Goal: Task Accomplishment & Management: Manage account settings

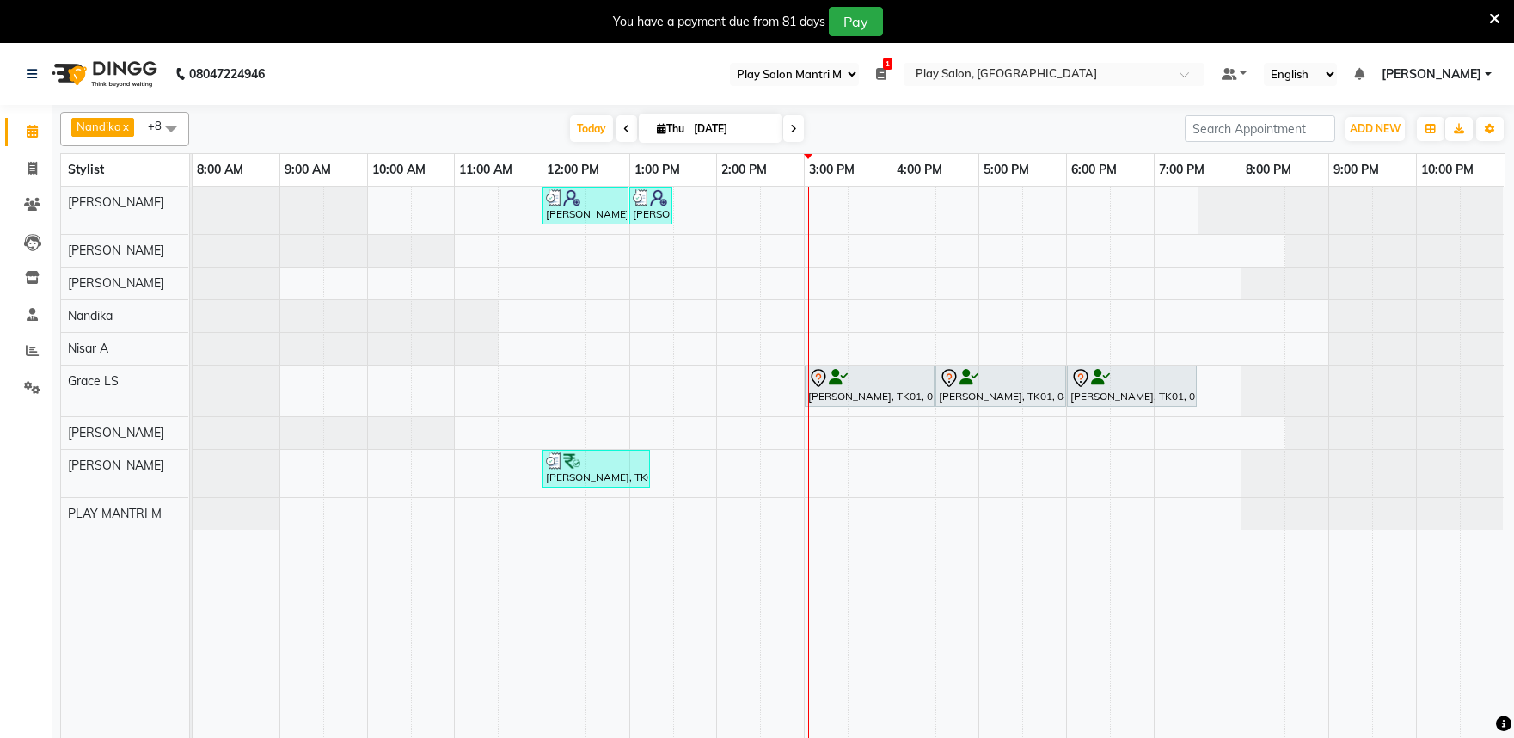
select select "89"
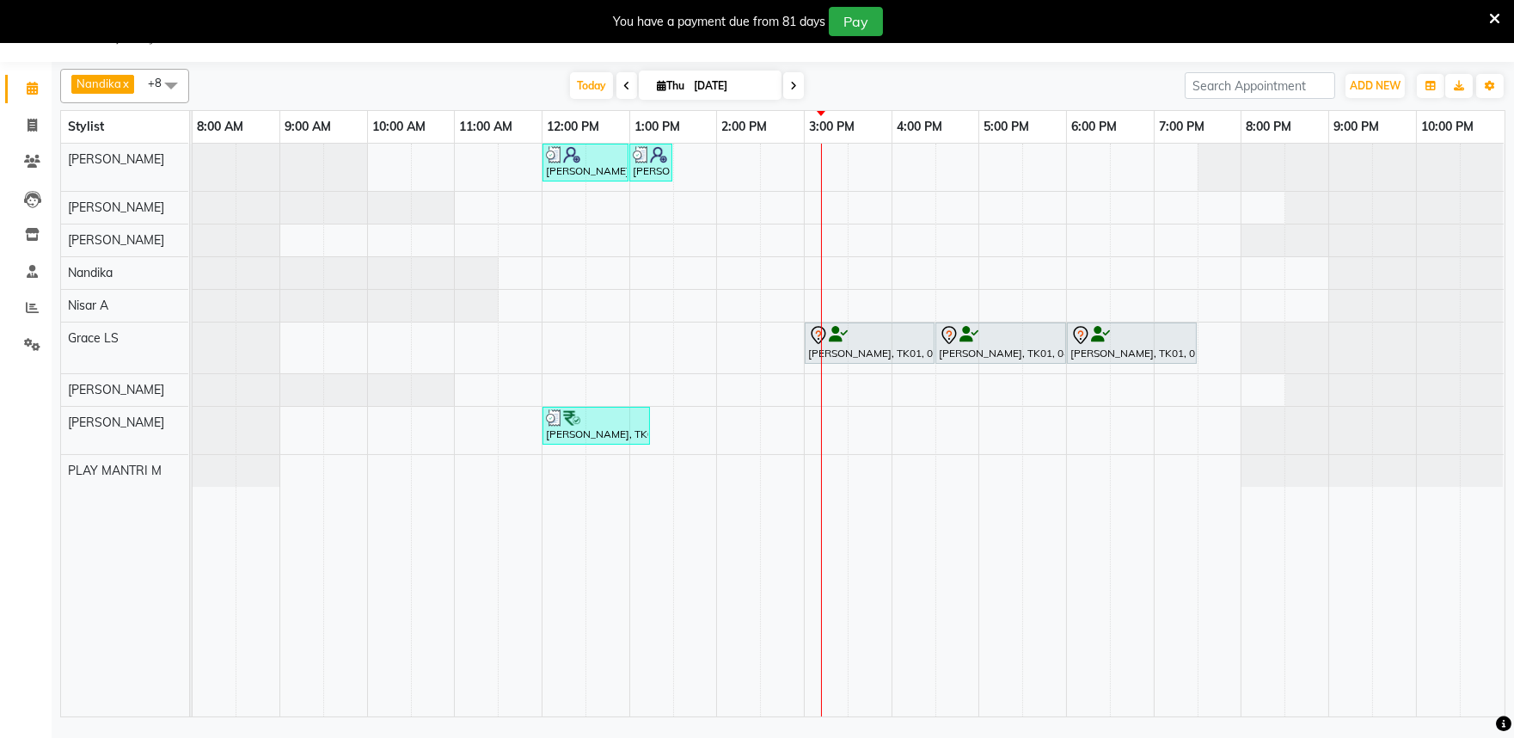
click at [790, 84] on icon at bounding box center [793, 86] width 7 height 10
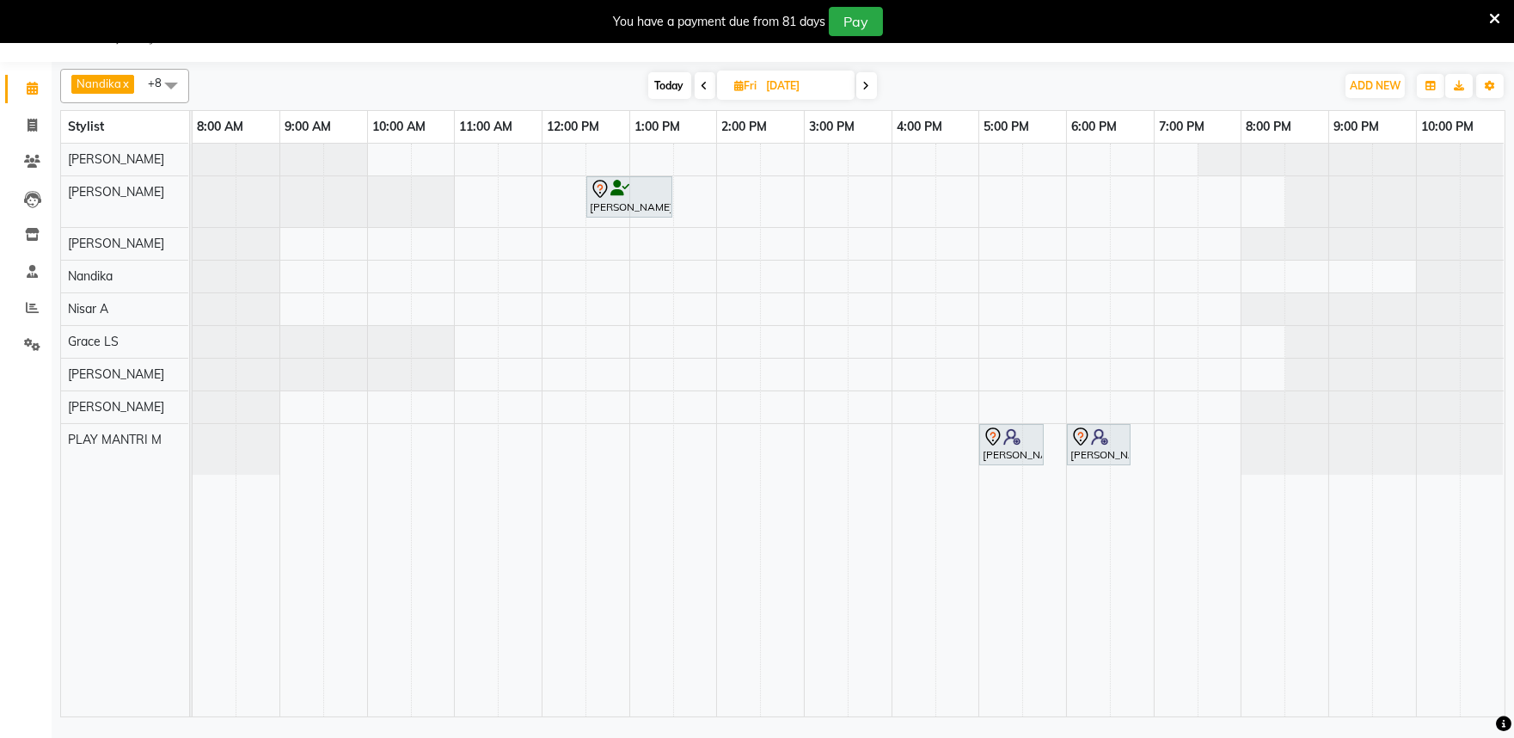
click at [702, 83] on icon at bounding box center [705, 86] width 7 height 10
type input "[DATE]"
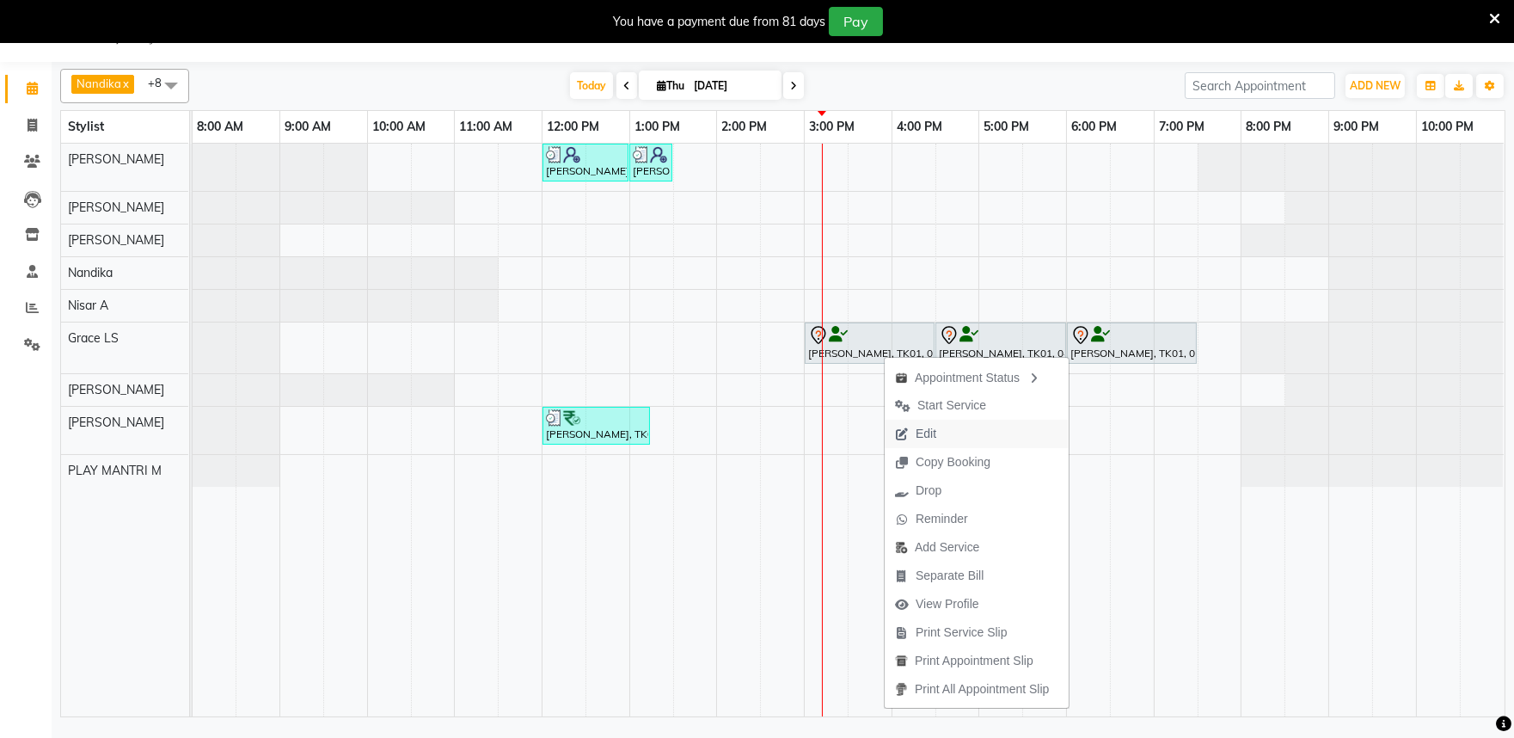
click at [929, 433] on span "Edit" at bounding box center [926, 434] width 21 height 18
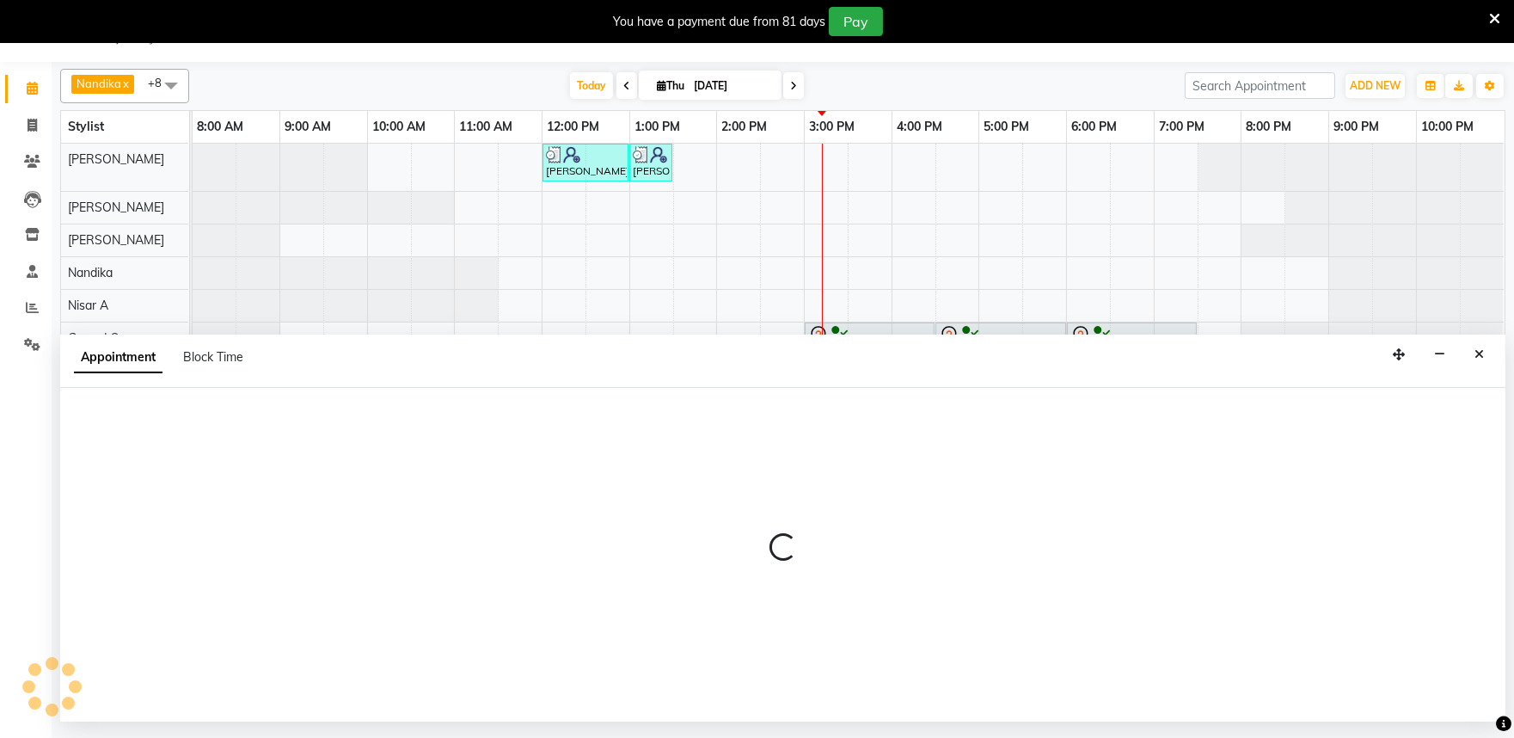
select select "tentative"
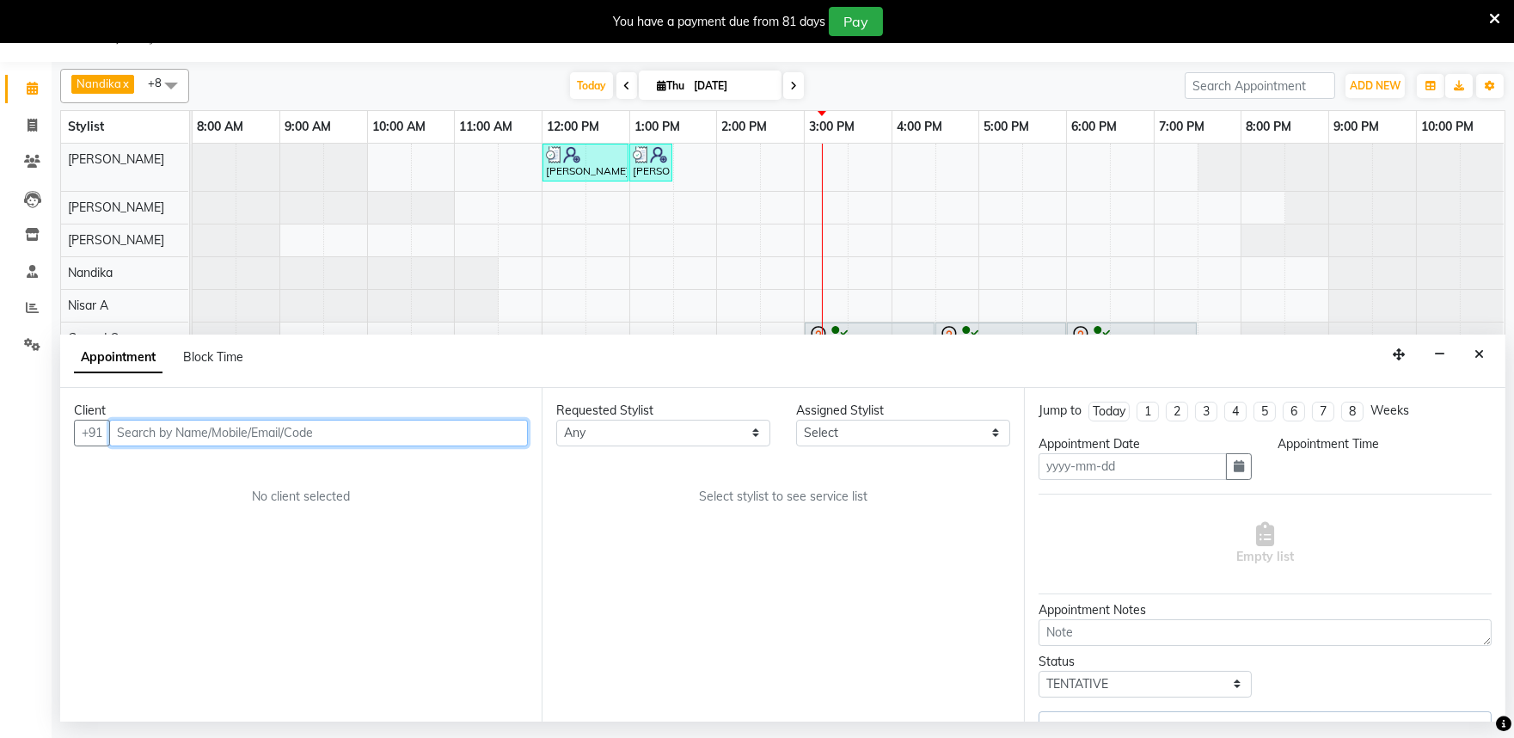
type input "[DATE]"
select select "900"
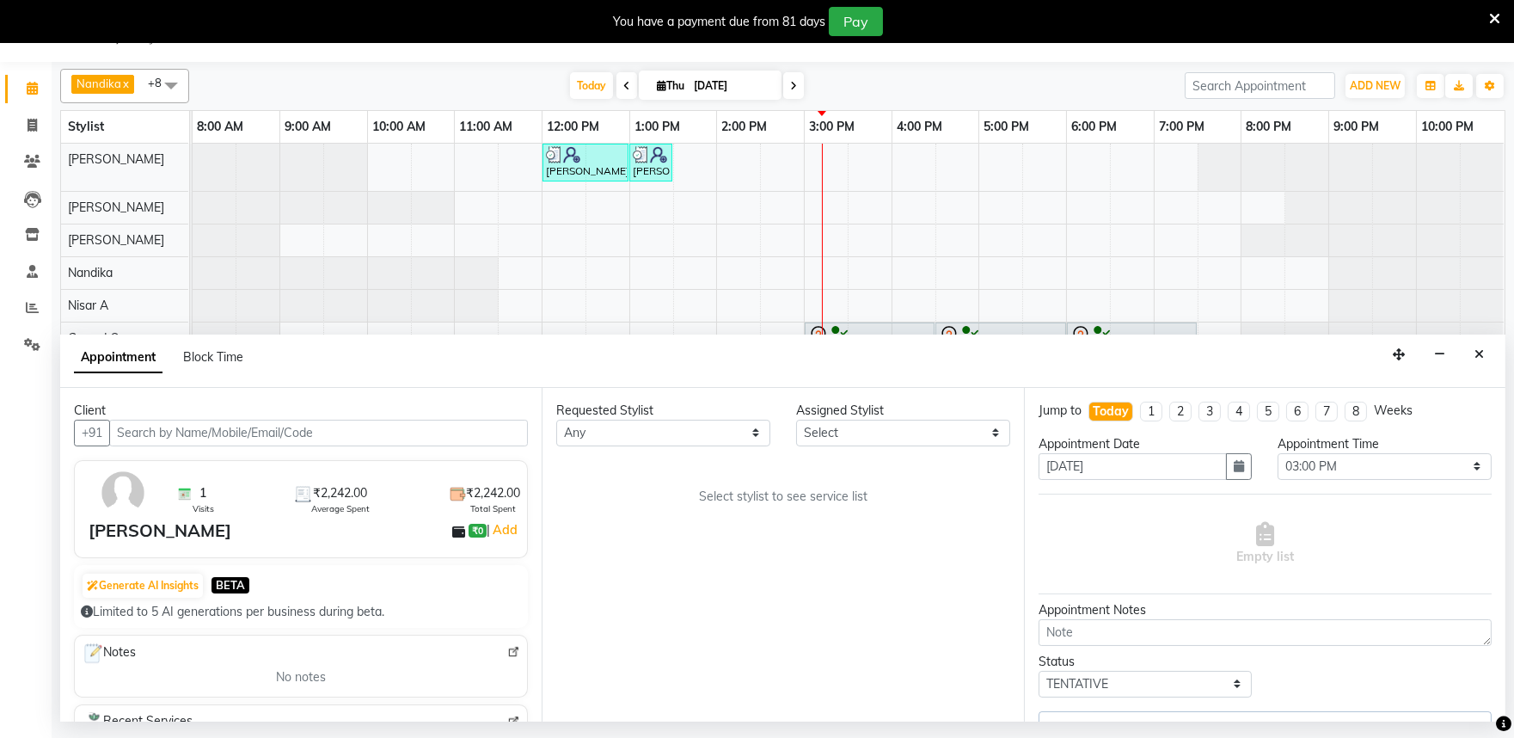
click at [790, 89] on icon at bounding box center [793, 86] width 7 height 10
type input "[DATE]"
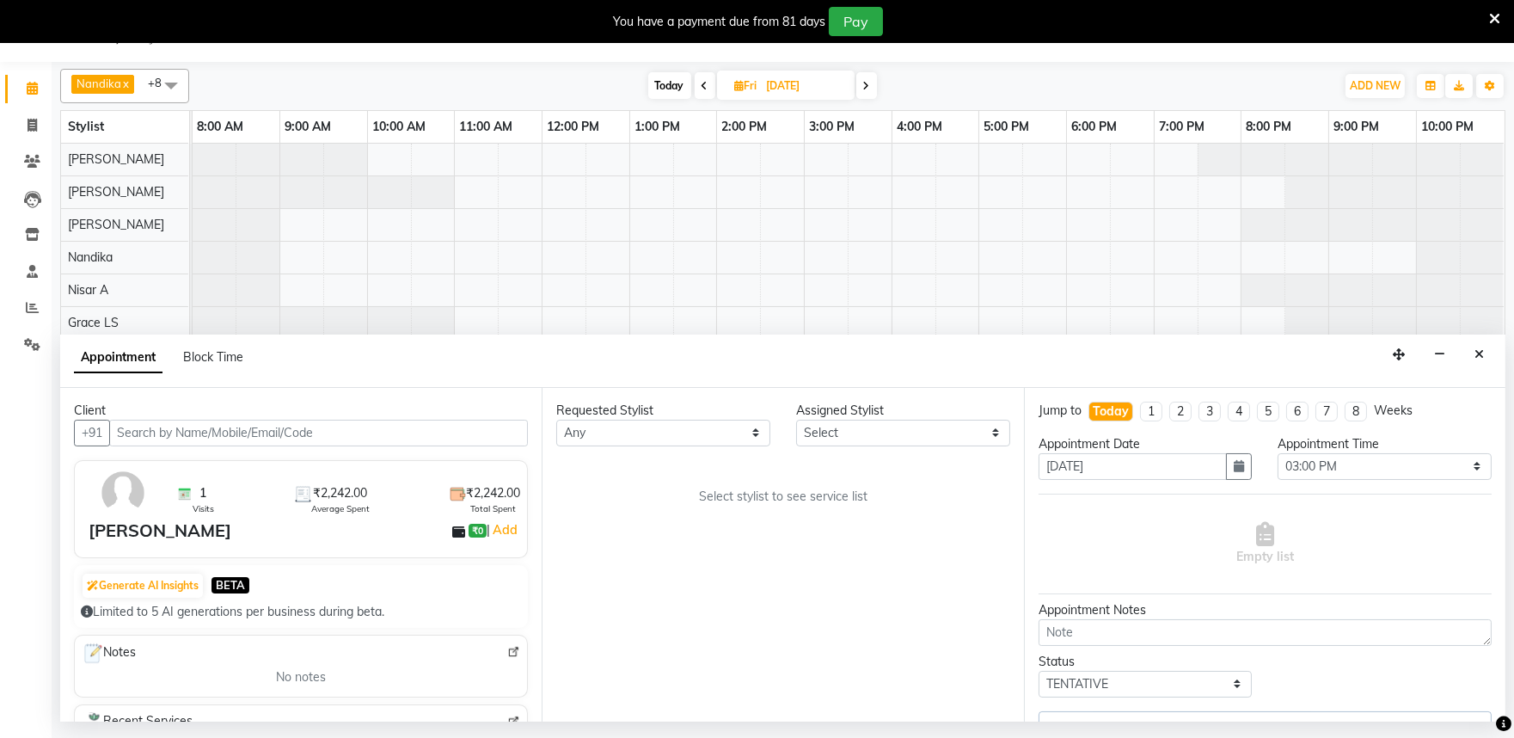
select select "81324"
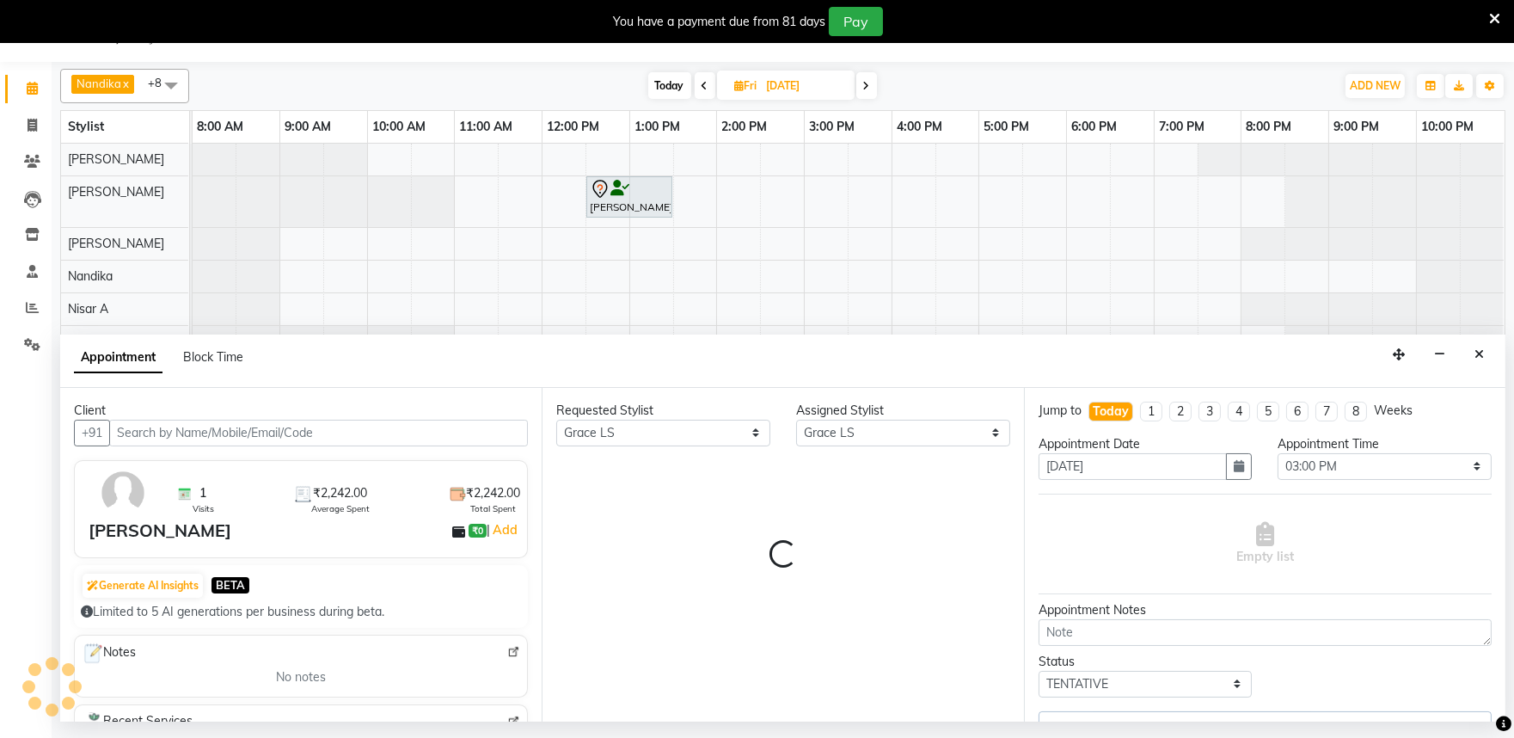
select select "4213"
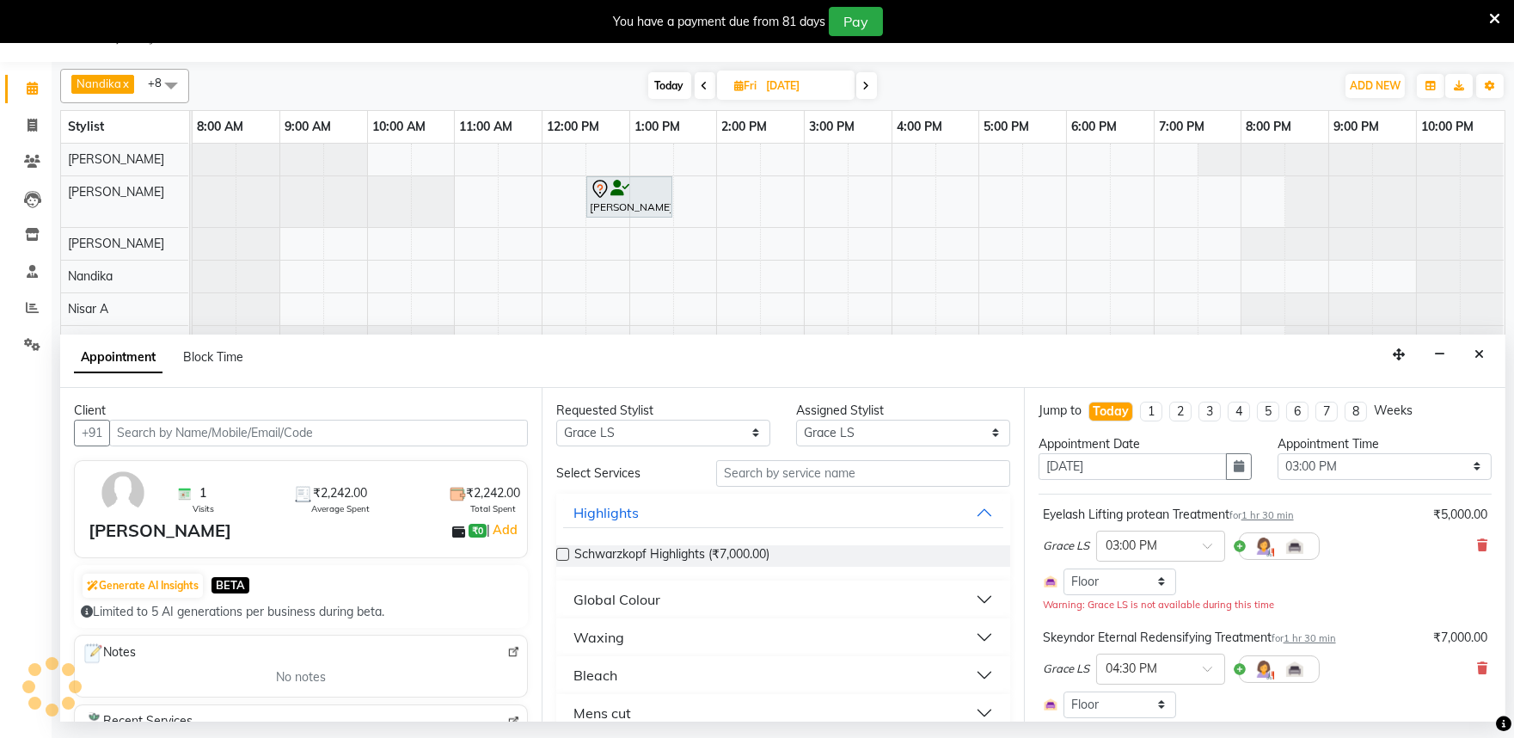
select select "4213"
click at [1110, 459] on input "[DATE]" at bounding box center [1133, 466] width 189 height 27
click at [1172, 470] on input "[DATE]" at bounding box center [1133, 466] width 189 height 27
click at [1234, 469] on icon "button" at bounding box center [1239, 466] width 10 height 12
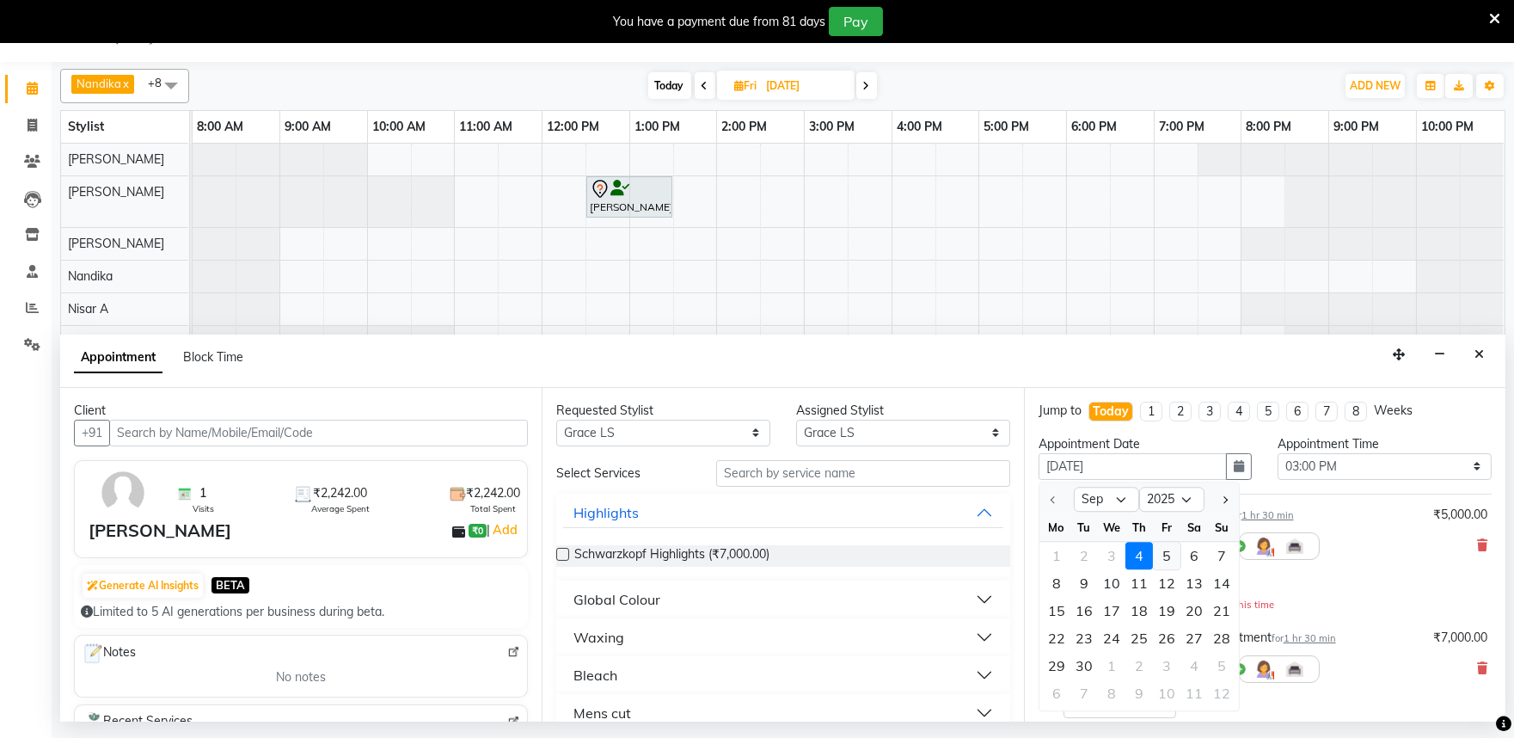
click at [1168, 557] on div "5" at bounding box center [1167, 556] width 28 height 28
type input "[DATE]"
select select "900"
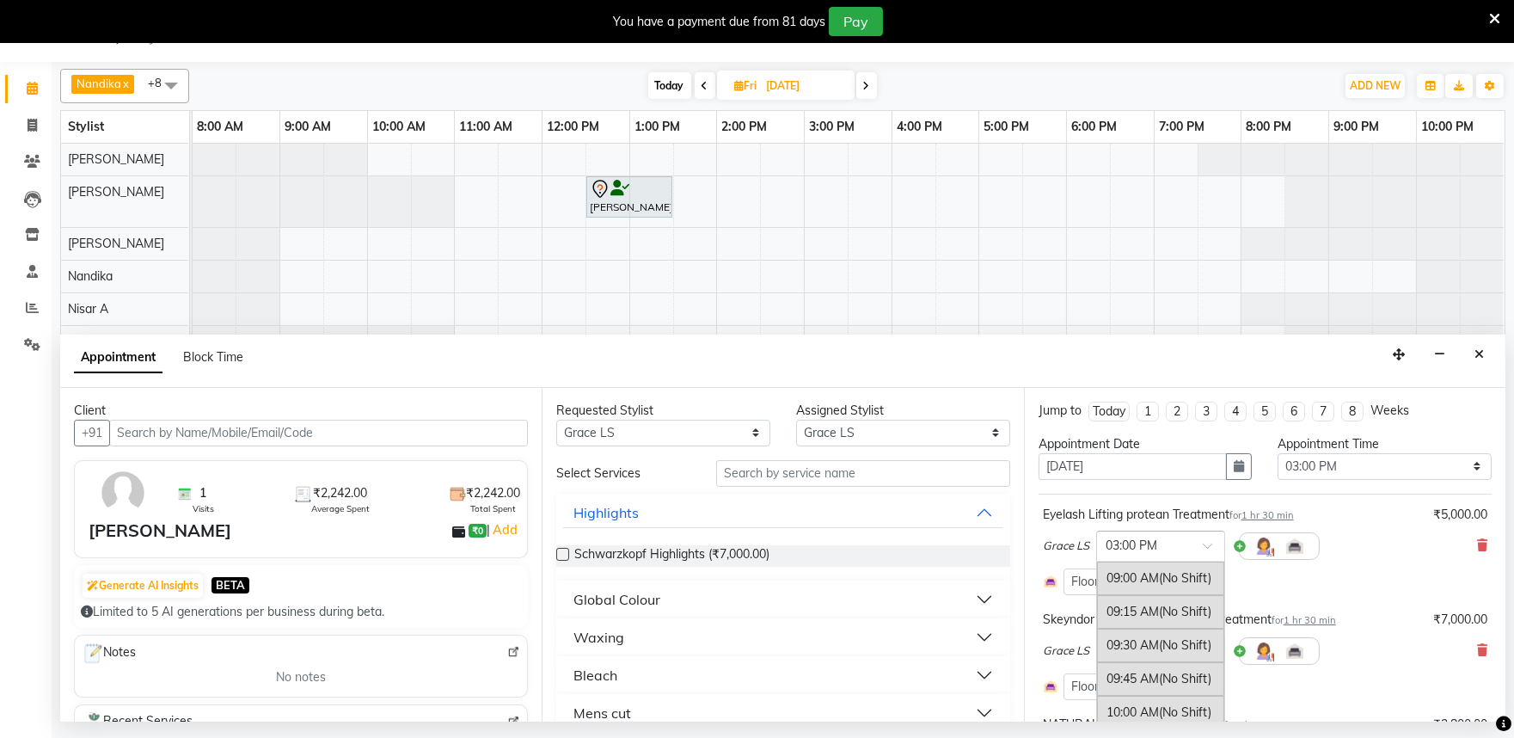
click at [1126, 548] on input "text" at bounding box center [1144, 545] width 76 height 18
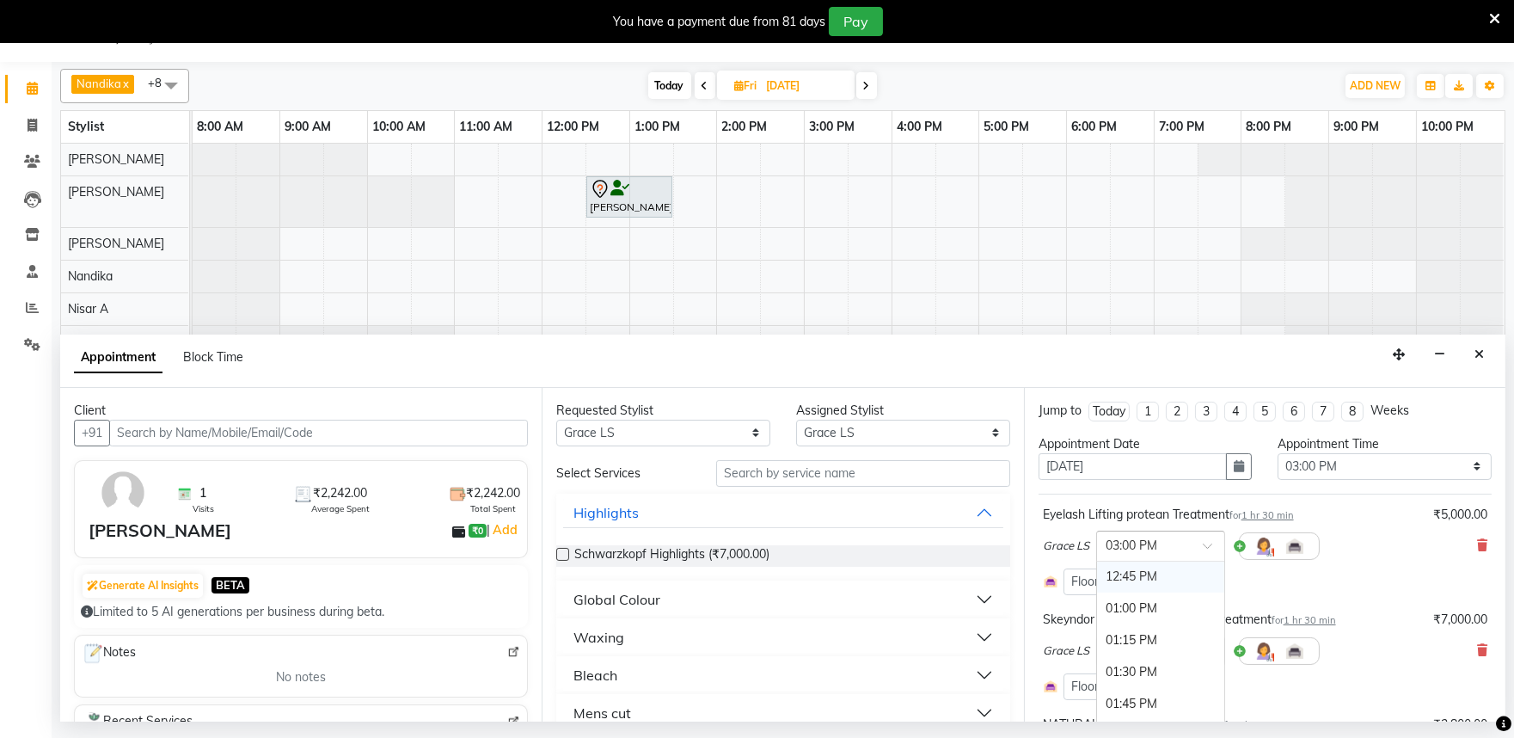
scroll to position [301, 0]
click at [1149, 675] on div "12:00 PM" at bounding box center [1160, 672] width 127 height 32
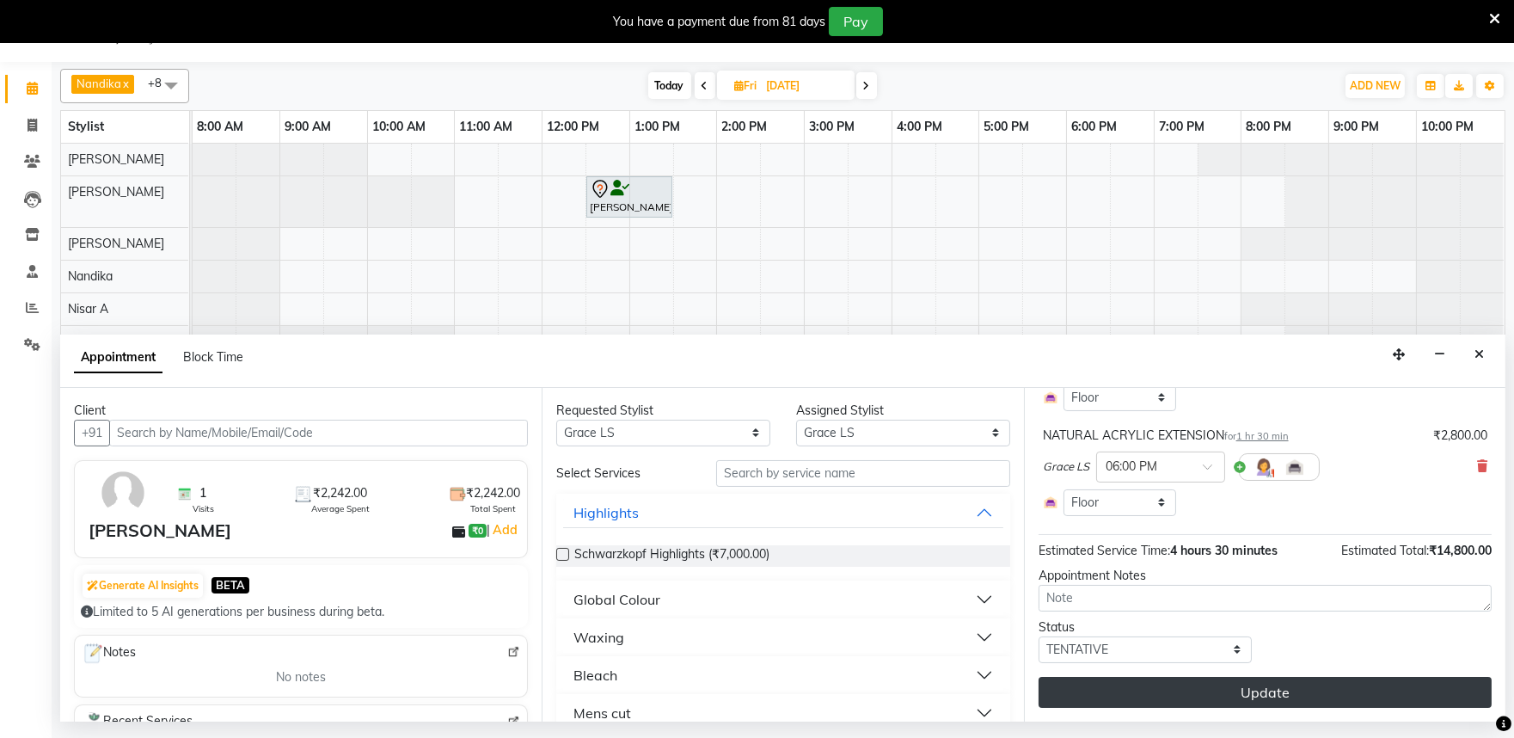
click at [1234, 685] on button "Update" at bounding box center [1265, 692] width 453 height 31
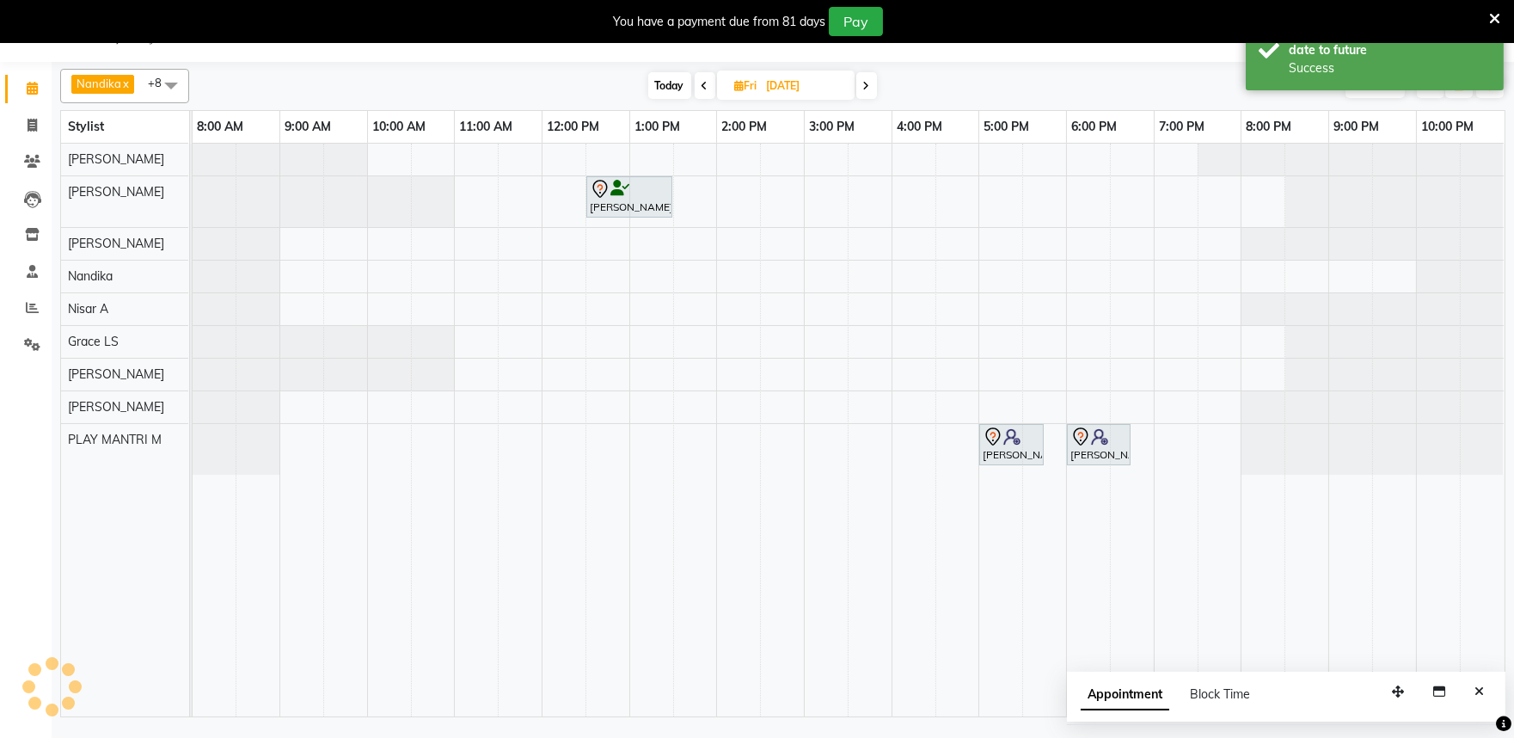
scroll to position [0, 0]
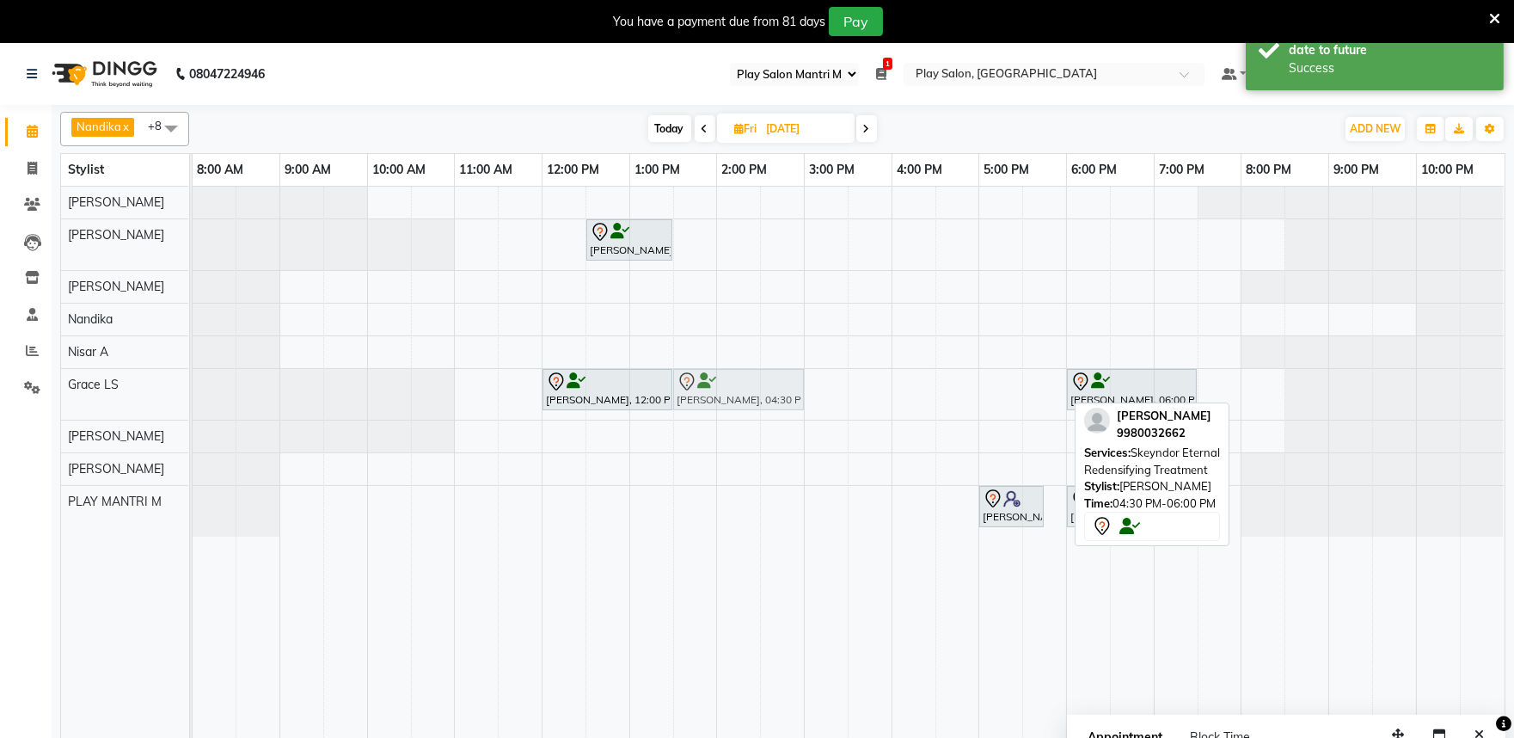
drag, startPoint x: 959, startPoint y: 391, endPoint x: 707, endPoint y: 414, distance: 252.9
click at [707, 414] on div "[PERSON_NAME], 12:30 PM-01:30 PM, Hair Cut [DEMOGRAPHIC_DATA] Style Director [P…" at bounding box center [849, 473] width 1312 height 573
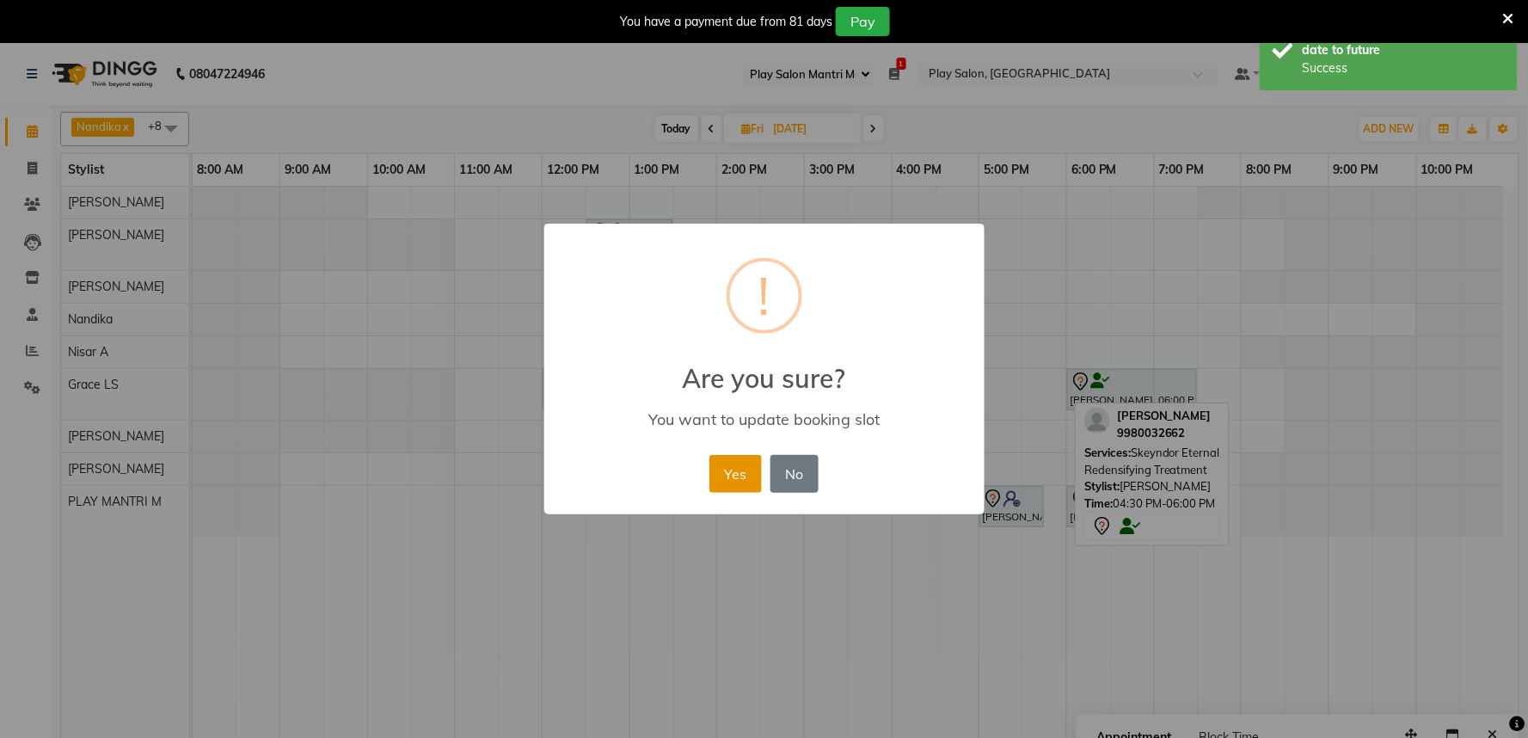
click at [725, 457] on button "Yes" at bounding box center [735, 474] width 52 height 38
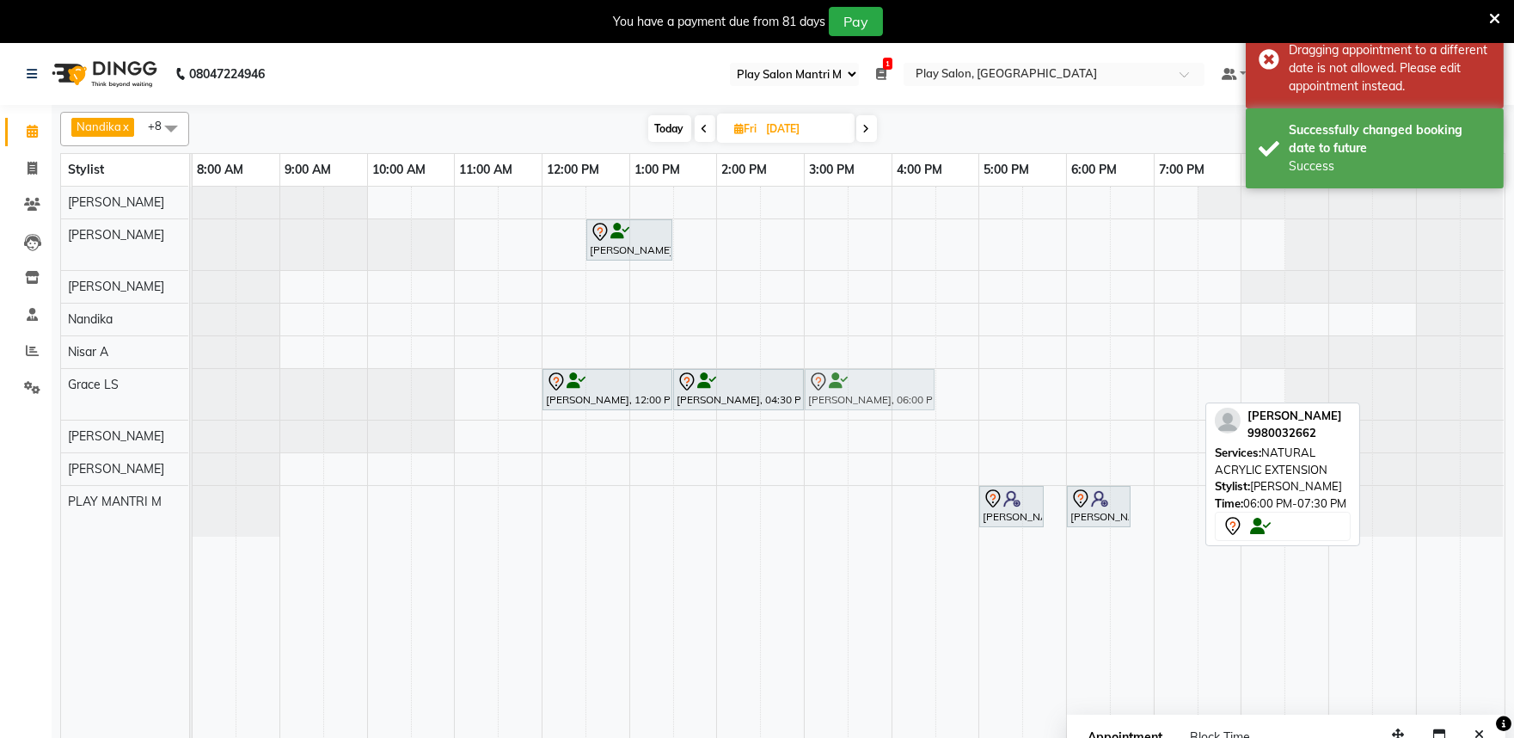
drag, startPoint x: 1123, startPoint y: 389, endPoint x: 860, endPoint y: 406, distance: 263.6
click at [193, 406] on div "Leela kavitha, 12:00 PM-01:30 PM, Eyelash Lifting protean Treatment Leela kavit…" at bounding box center [193, 394] width 0 height 51
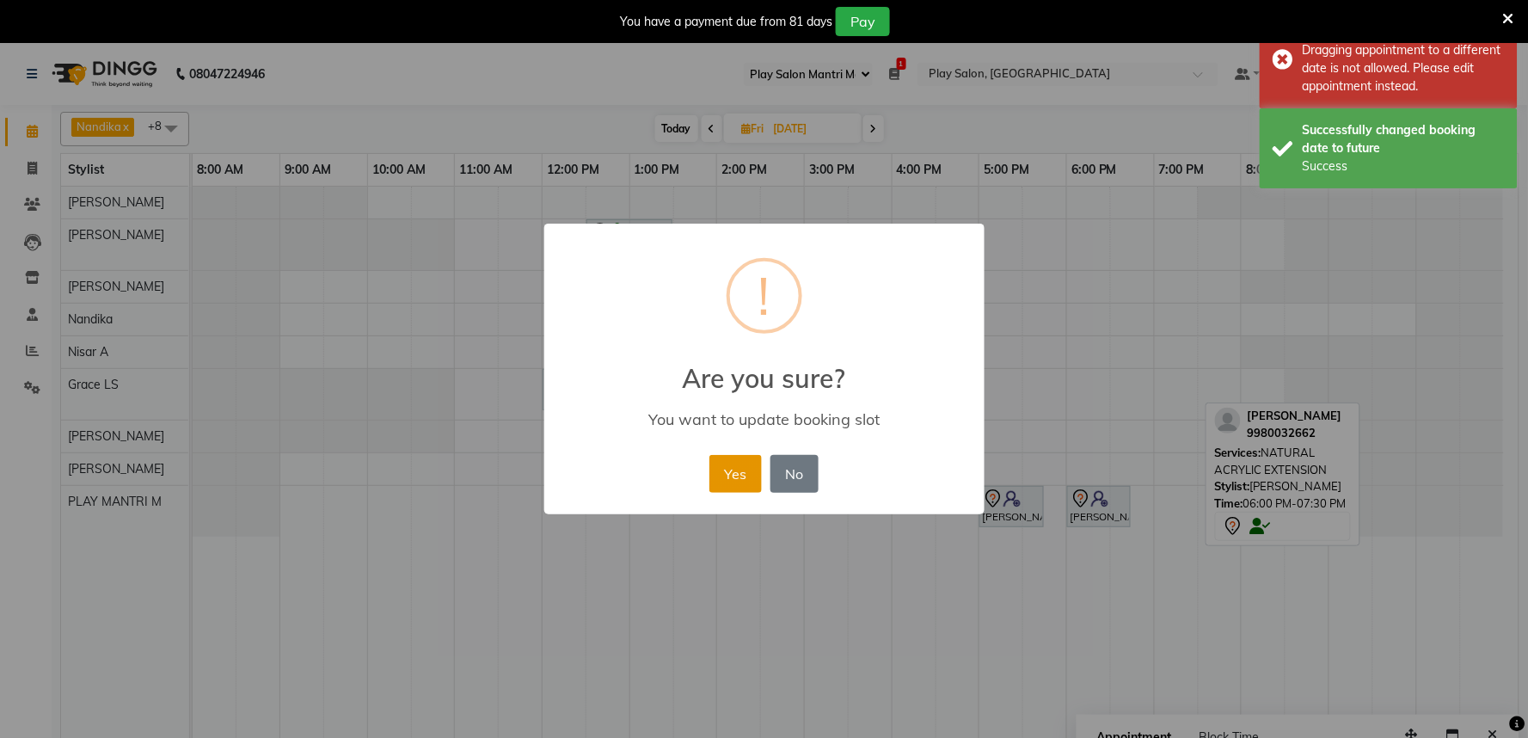
click at [729, 477] on button "Yes" at bounding box center [735, 474] width 52 height 38
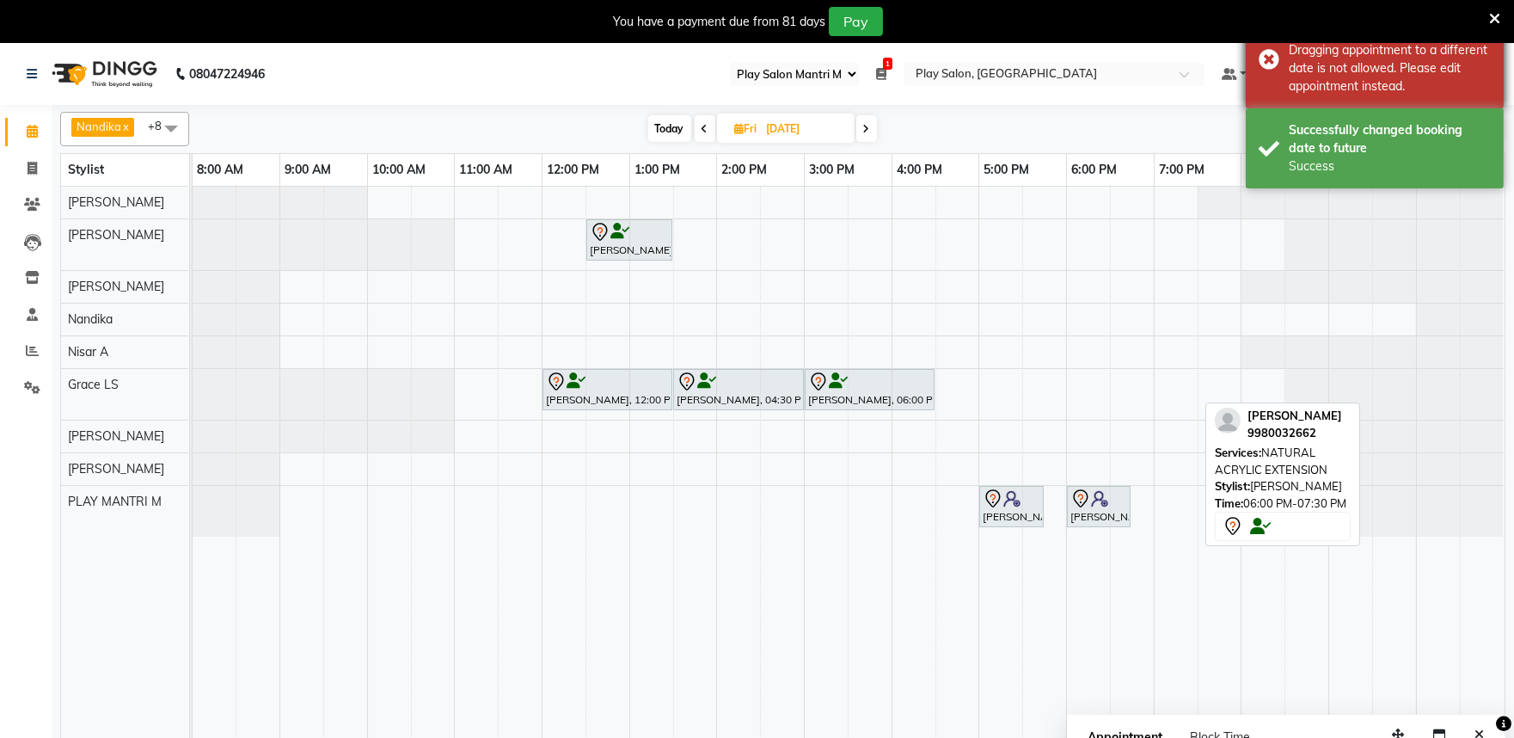
click at [1275, 58] on div "Error Dragging appointment to a different date is not allowed. Please edit appo…" at bounding box center [1375, 59] width 258 height 98
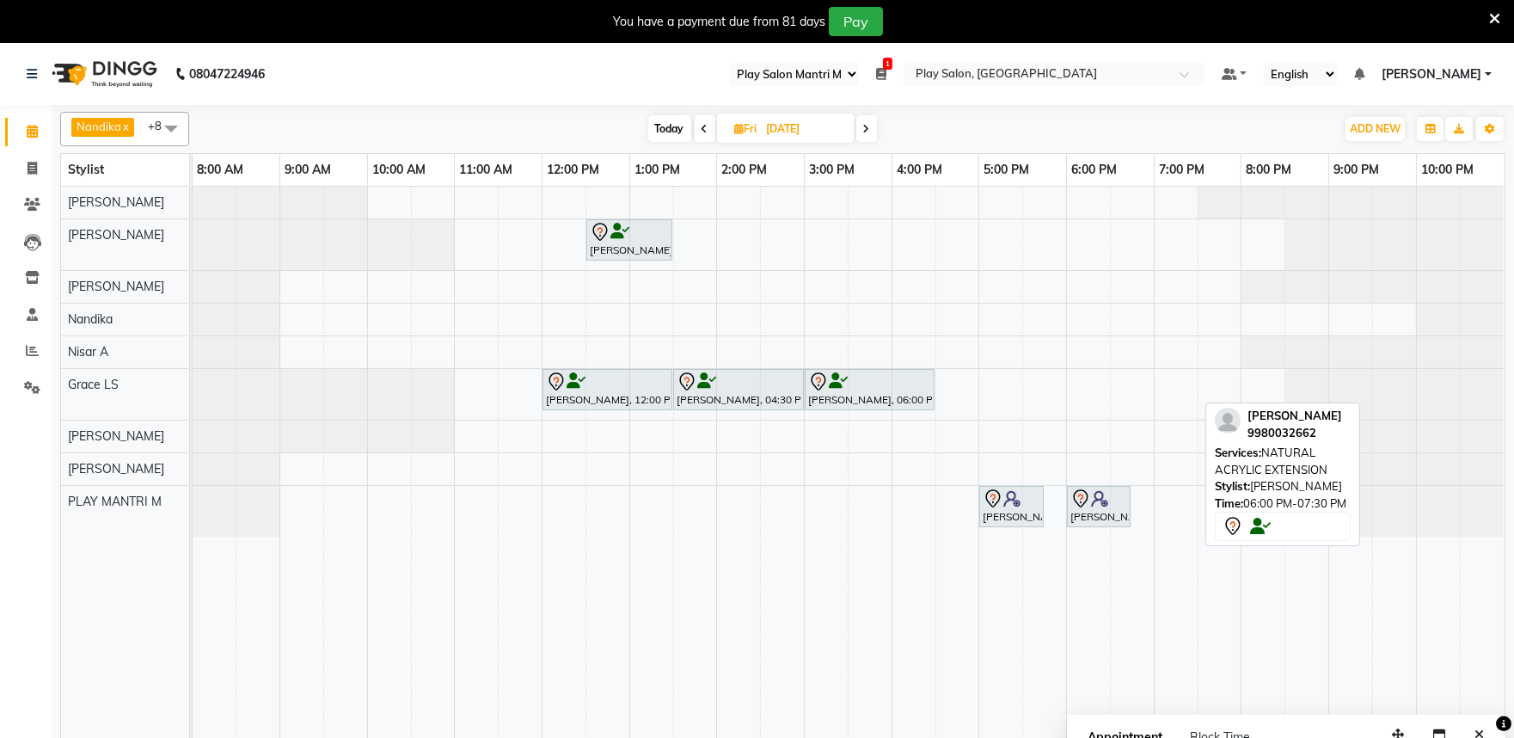
click at [699, 124] on span at bounding box center [705, 128] width 21 height 27
type input "04-09-2025"
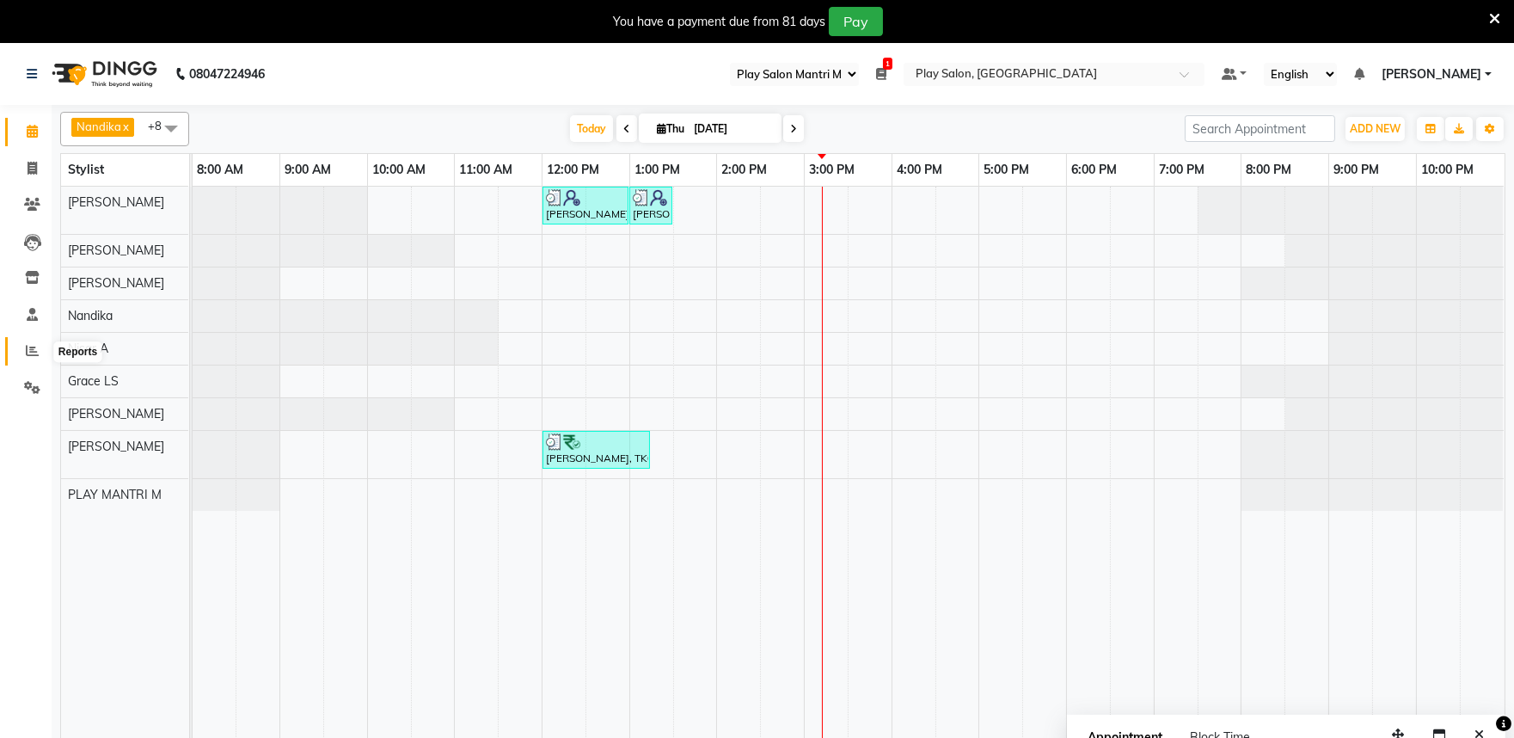
click at [26, 350] on icon at bounding box center [32, 350] width 13 height 13
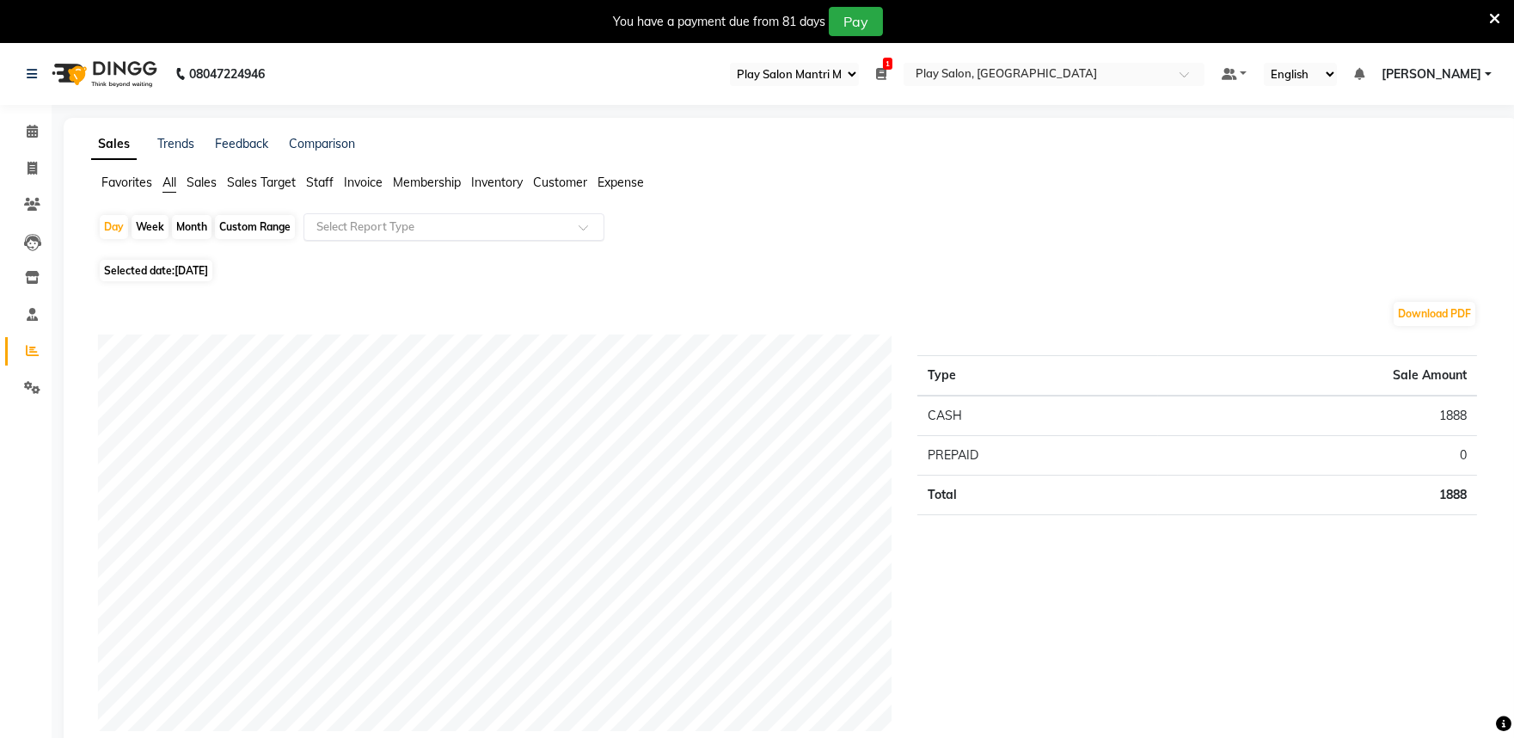
click at [373, 227] on input "text" at bounding box center [437, 226] width 248 height 17
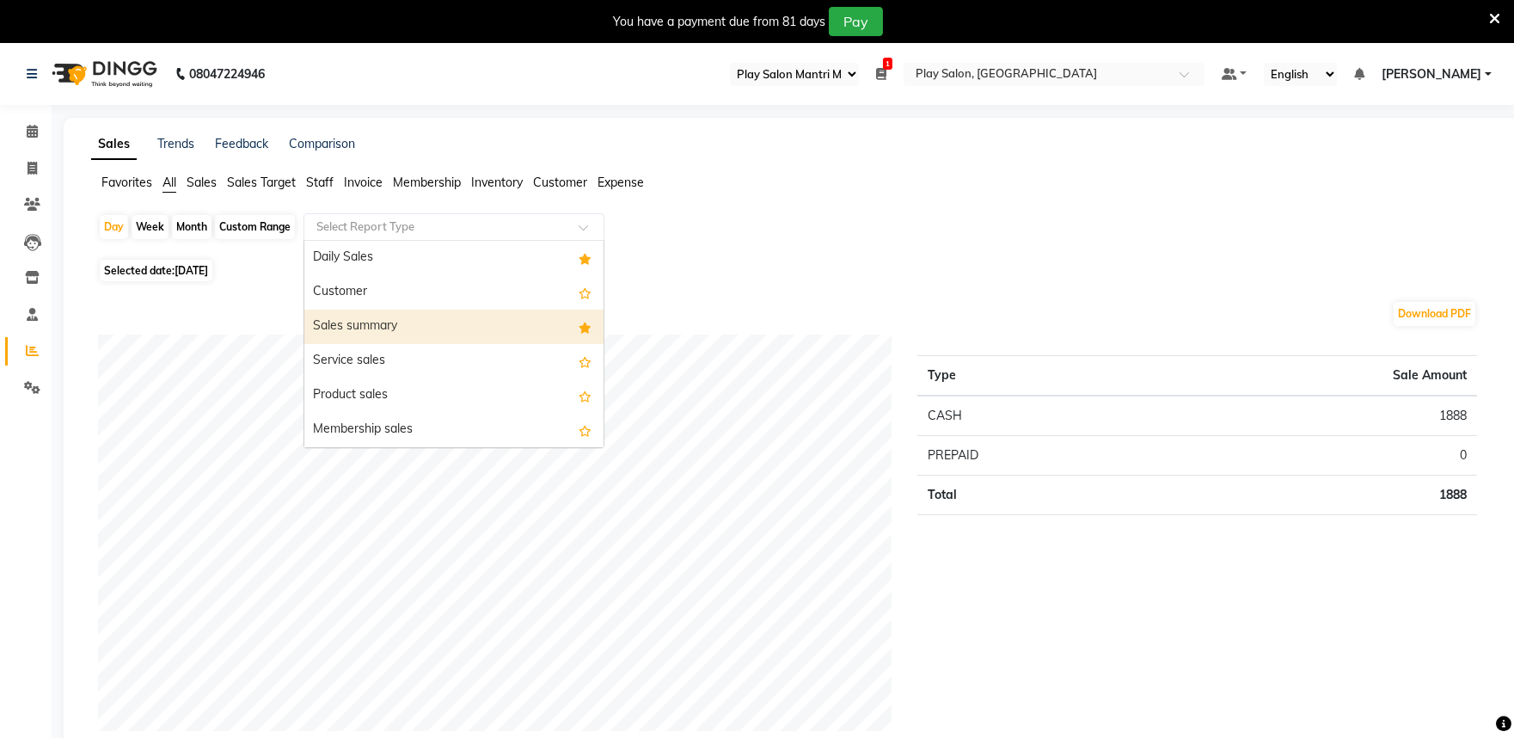
click at [368, 328] on div "Sales summary" at bounding box center [453, 327] width 299 height 34
select select "full_report"
select select "csv"
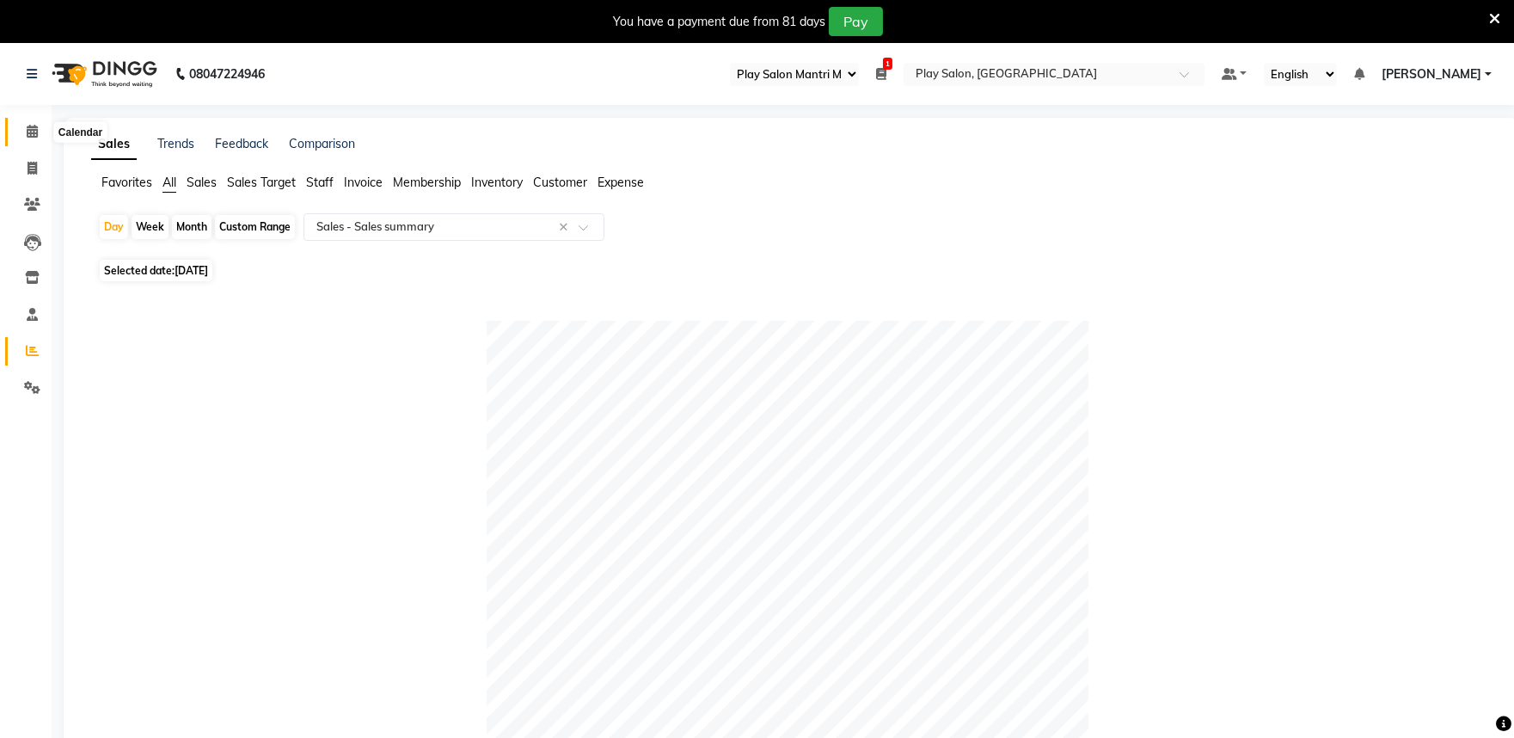
click at [39, 138] on span at bounding box center [32, 132] width 30 height 20
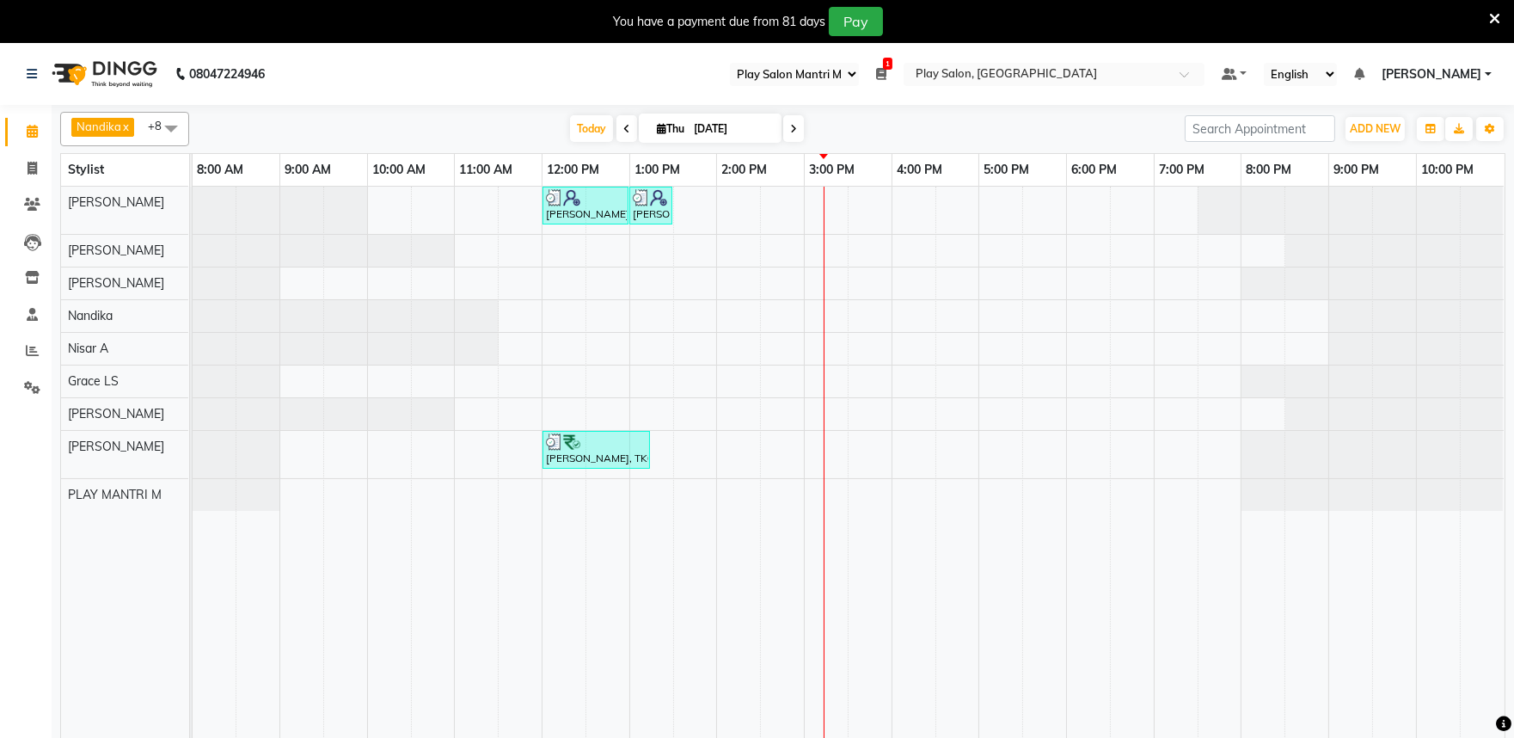
click at [785, 130] on span at bounding box center [793, 128] width 21 height 27
type input "[DATE]"
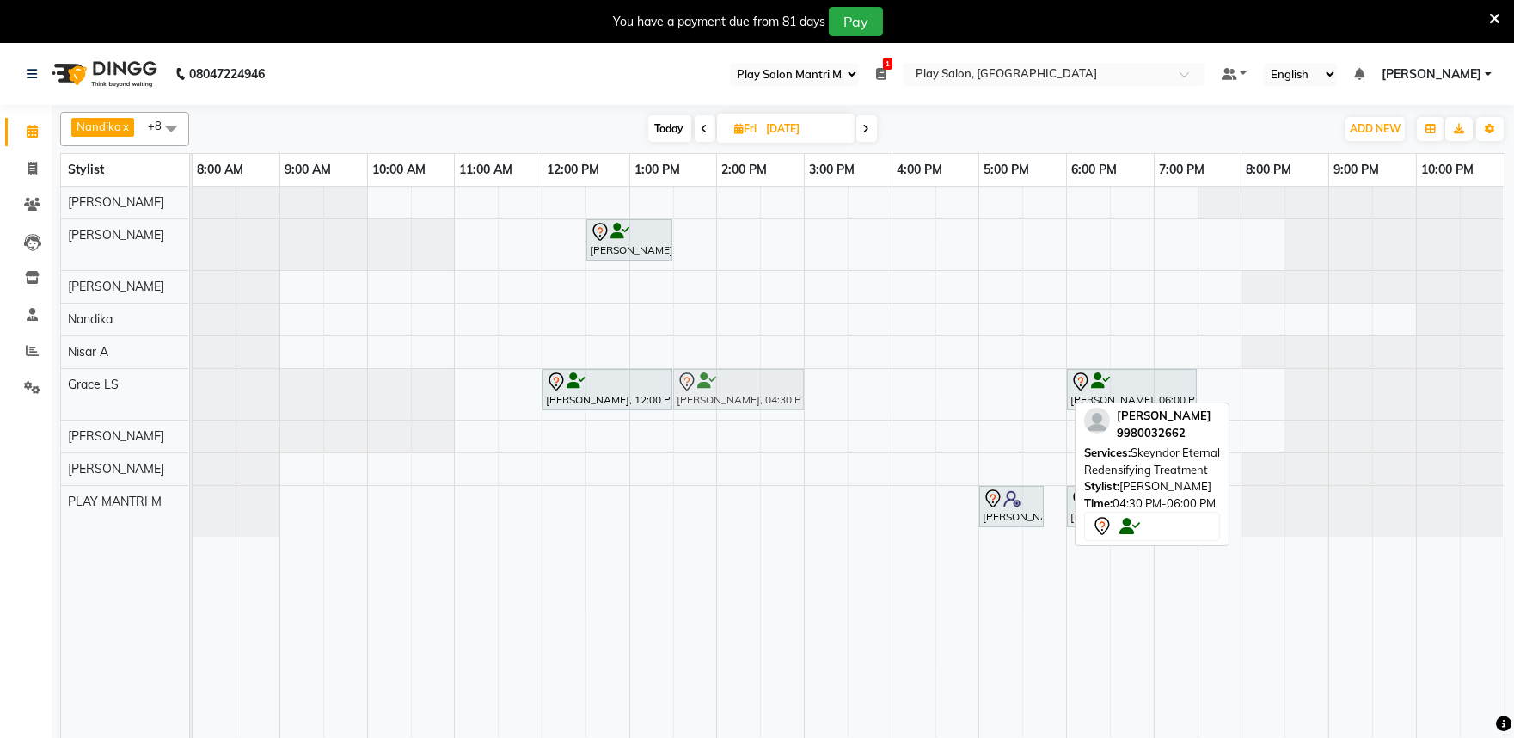
drag, startPoint x: 961, startPoint y: 389, endPoint x: 711, endPoint y: 415, distance: 251.5
click at [711, 415] on div "cynthia Z, 12:30 PM-01:30 PM, Hair Cut lady Style Director Leela kavitha, 12:00…" at bounding box center [849, 473] width 1312 height 573
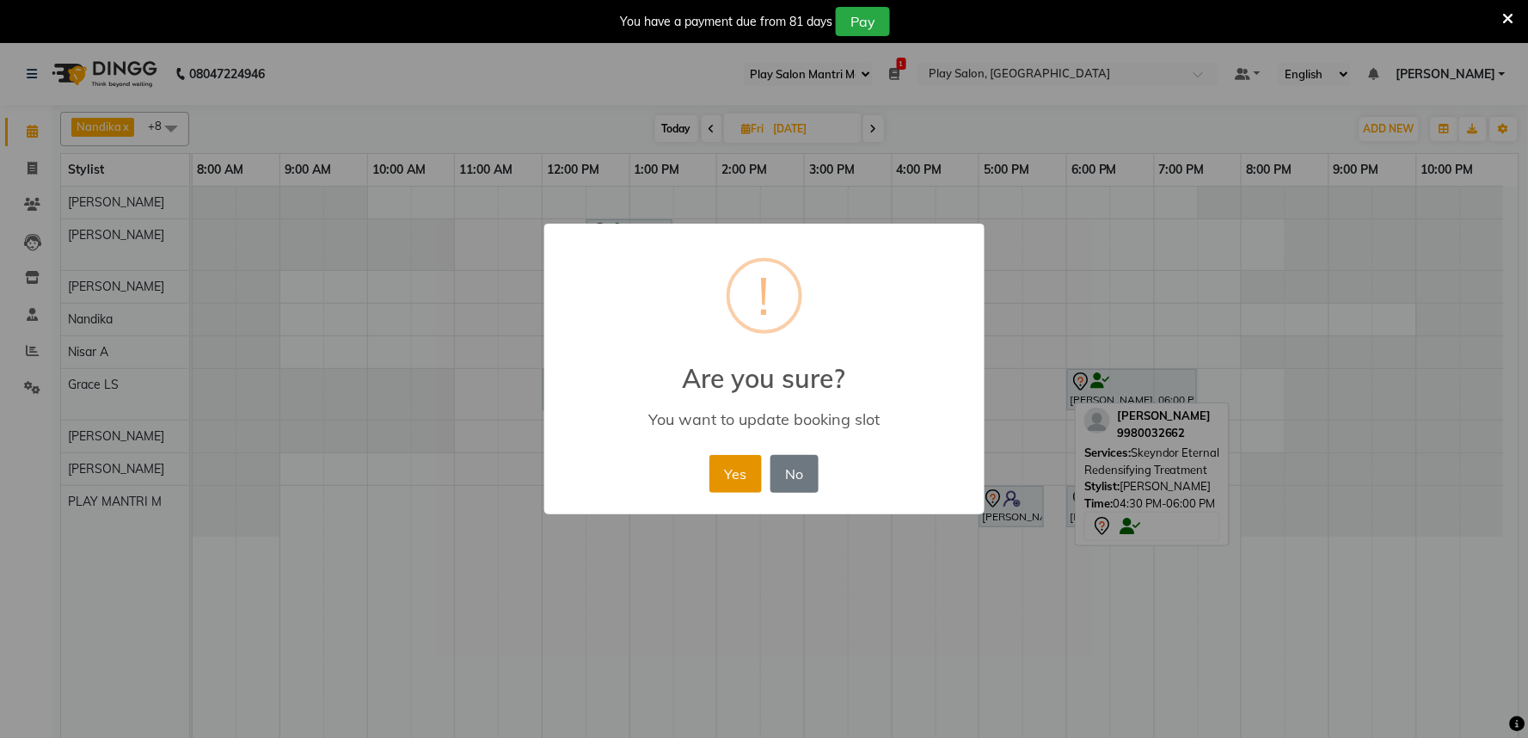
click at [739, 479] on button "Yes" at bounding box center [735, 474] width 52 height 38
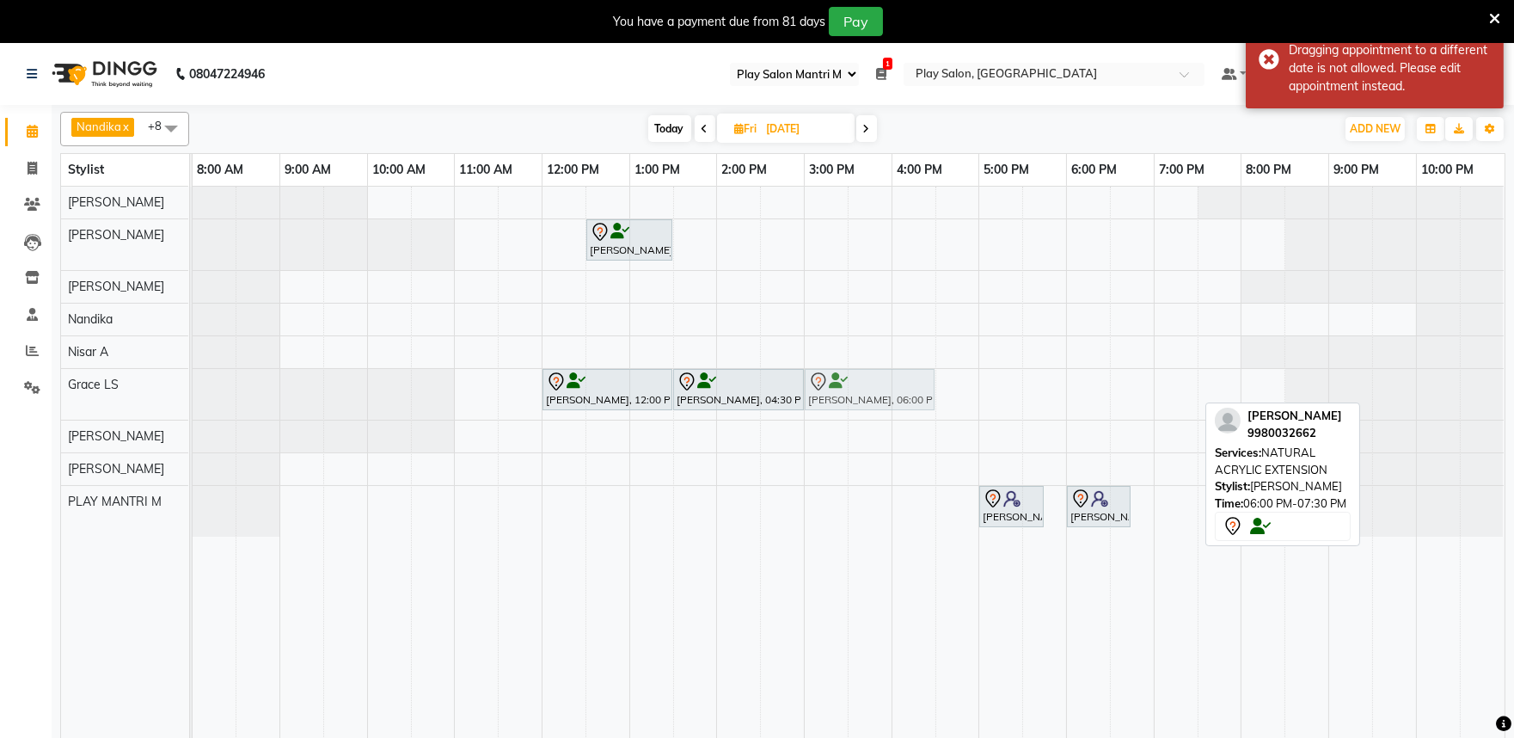
drag, startPoint x: 1107, startPoint y: 389, endPoint x: 855, endPoint y: 407, distance: 252.5
click at [193, 407] on div "Leela kavitha, 12:00 PM-01:30 PM, Eyelash Lifting protean Treatment Leela kavit…" at bounding box center [193, 394] width 0 height 51
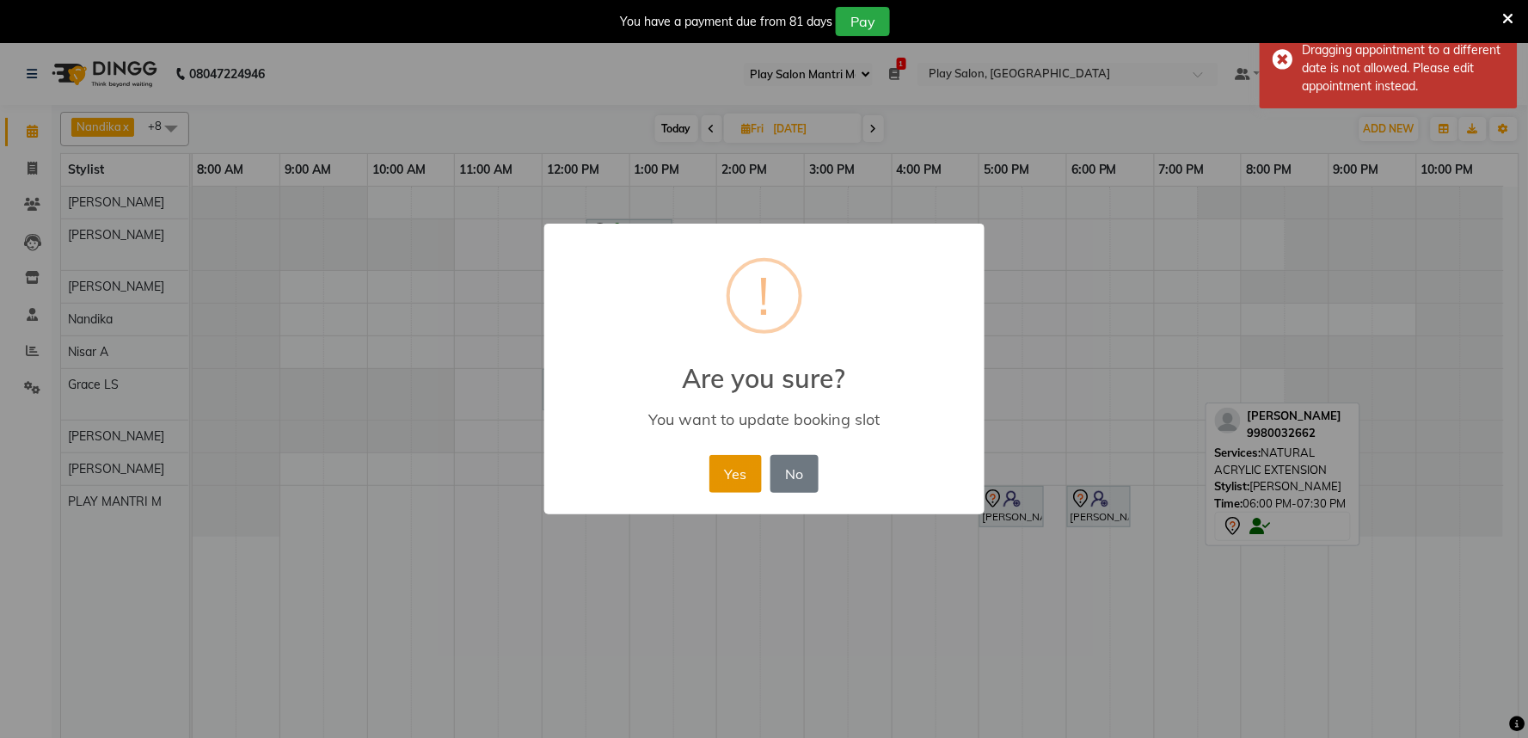
click at [741, 465] on button "Yes" at bounding box center [735, 474] width 52 height 38
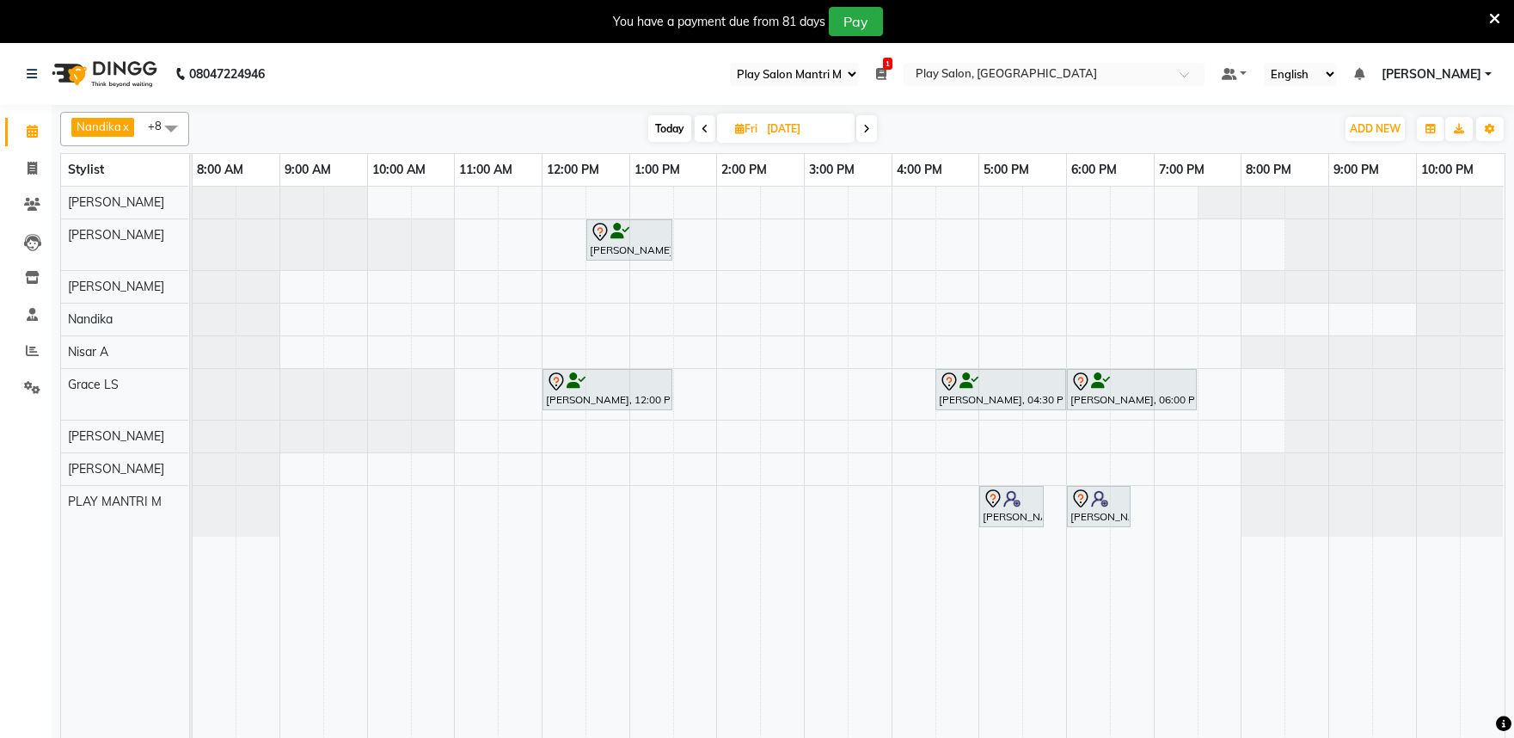
select select "89"
click at [641, 444] on span "Edit" at bounding box center [642, 448] width 21 height 18
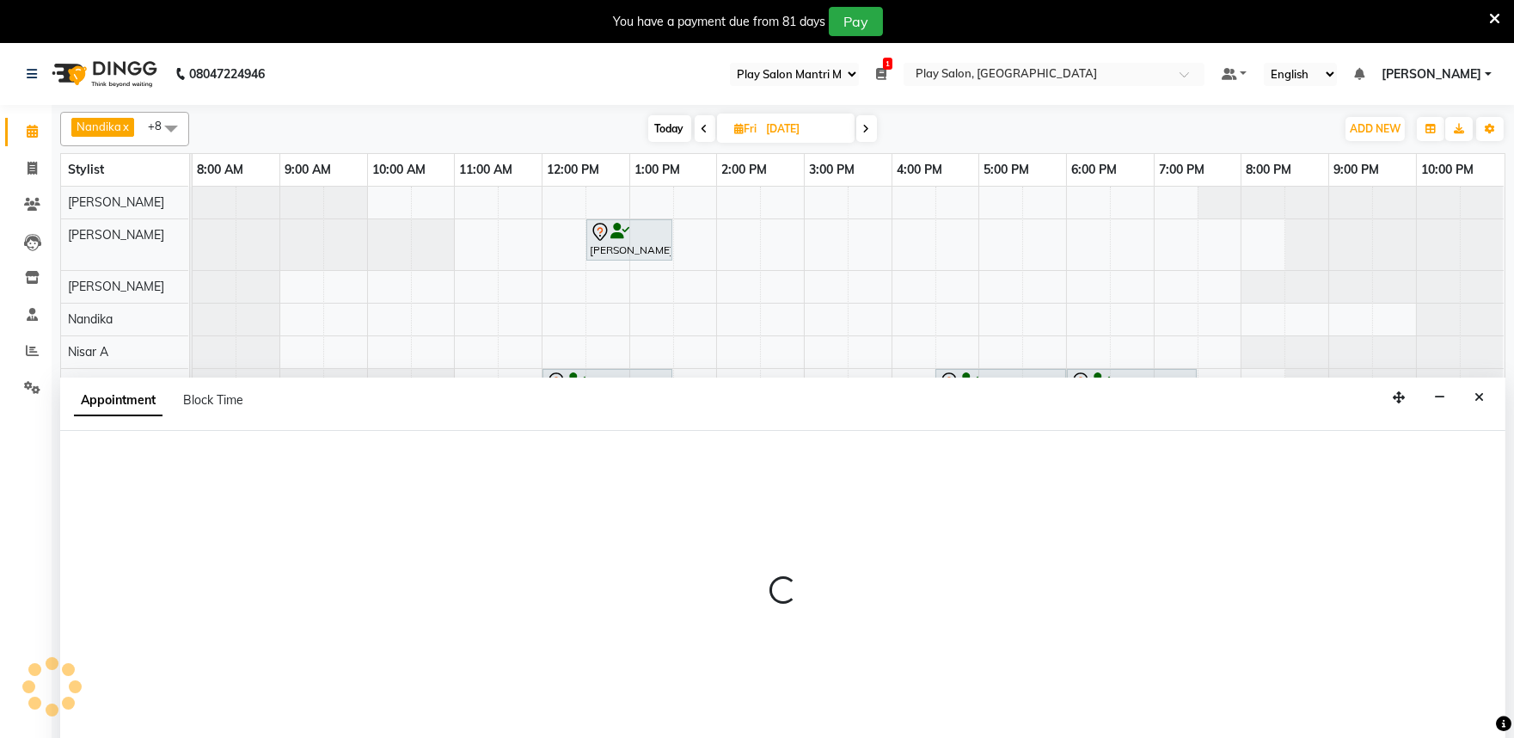
scroll to position [43, 0]
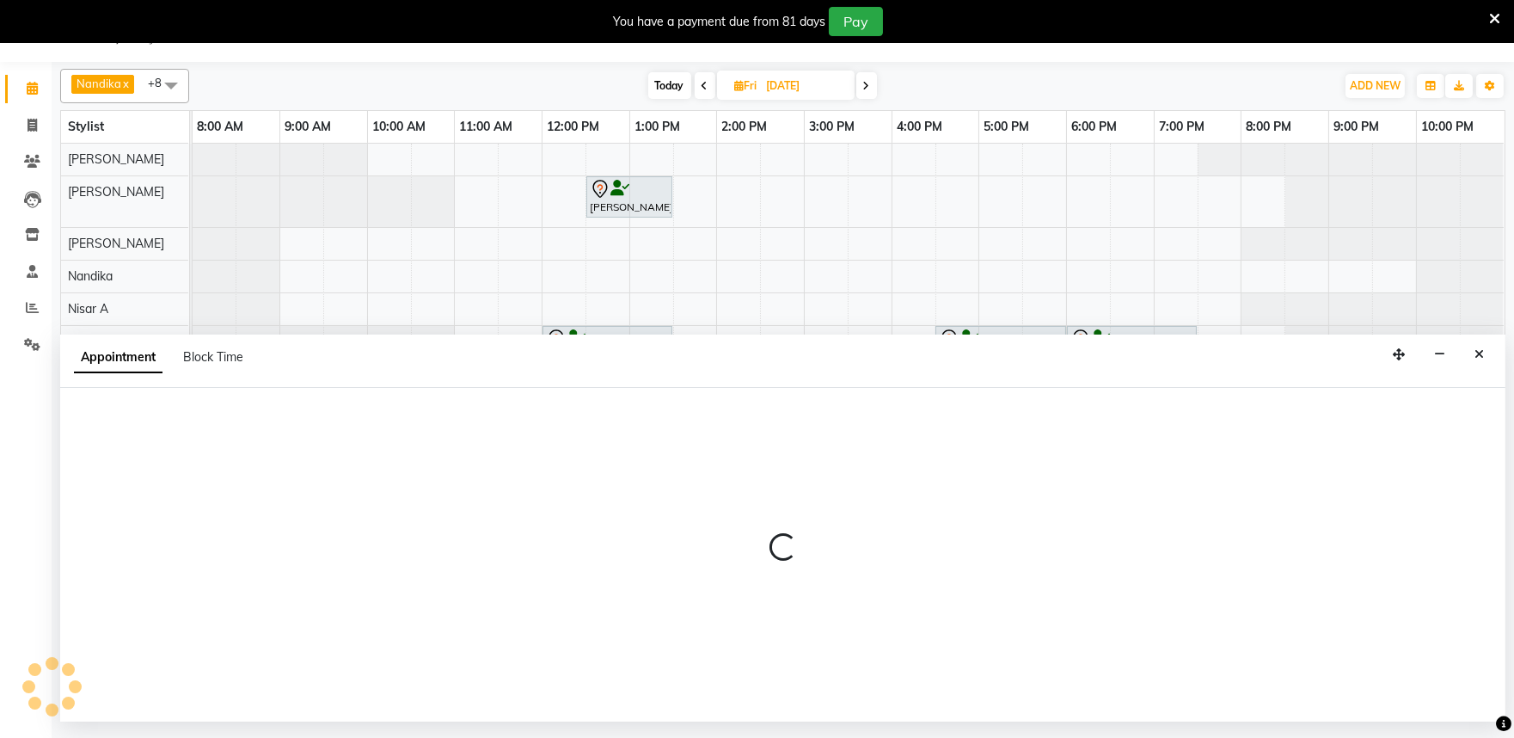
select select "tentative"
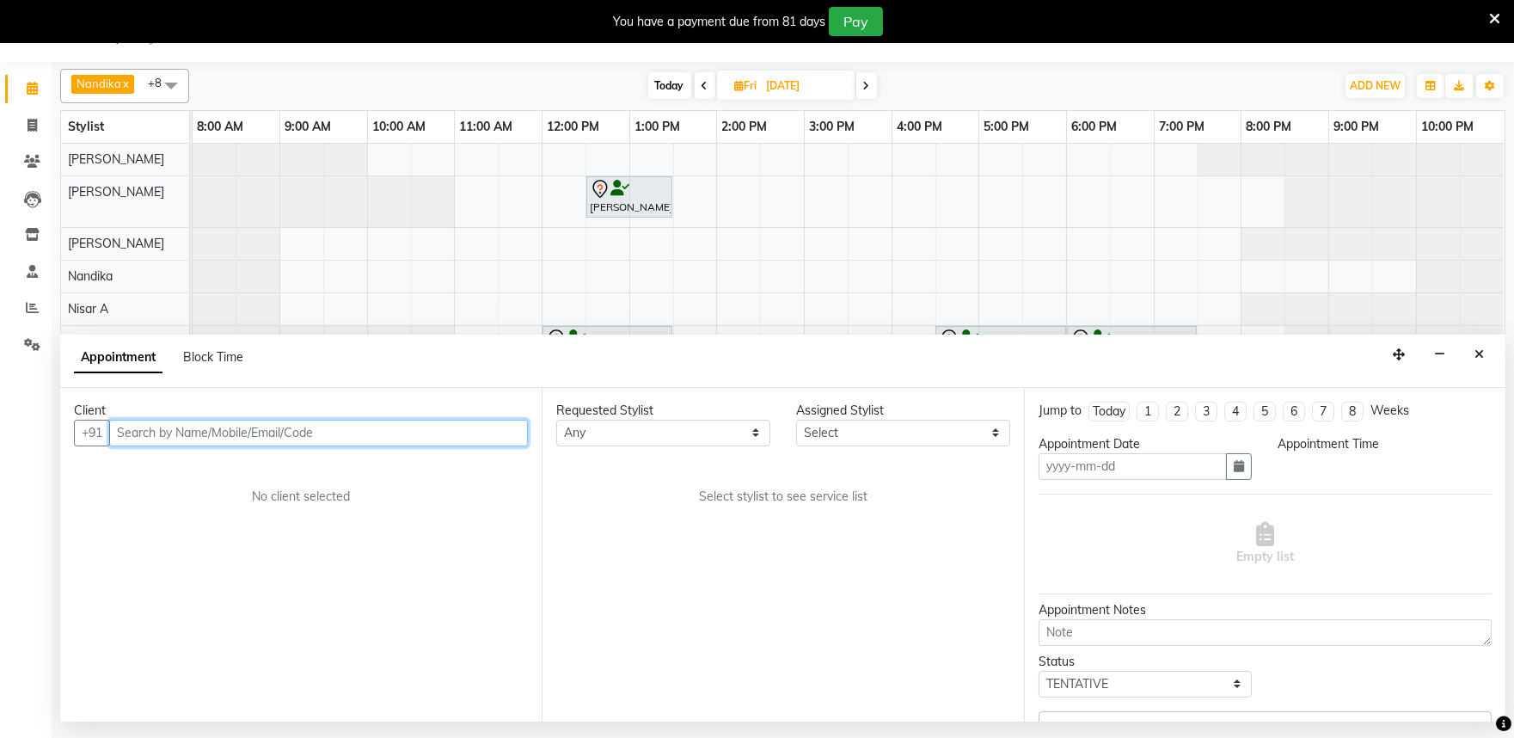
type input "[DATE]"
select select "720"
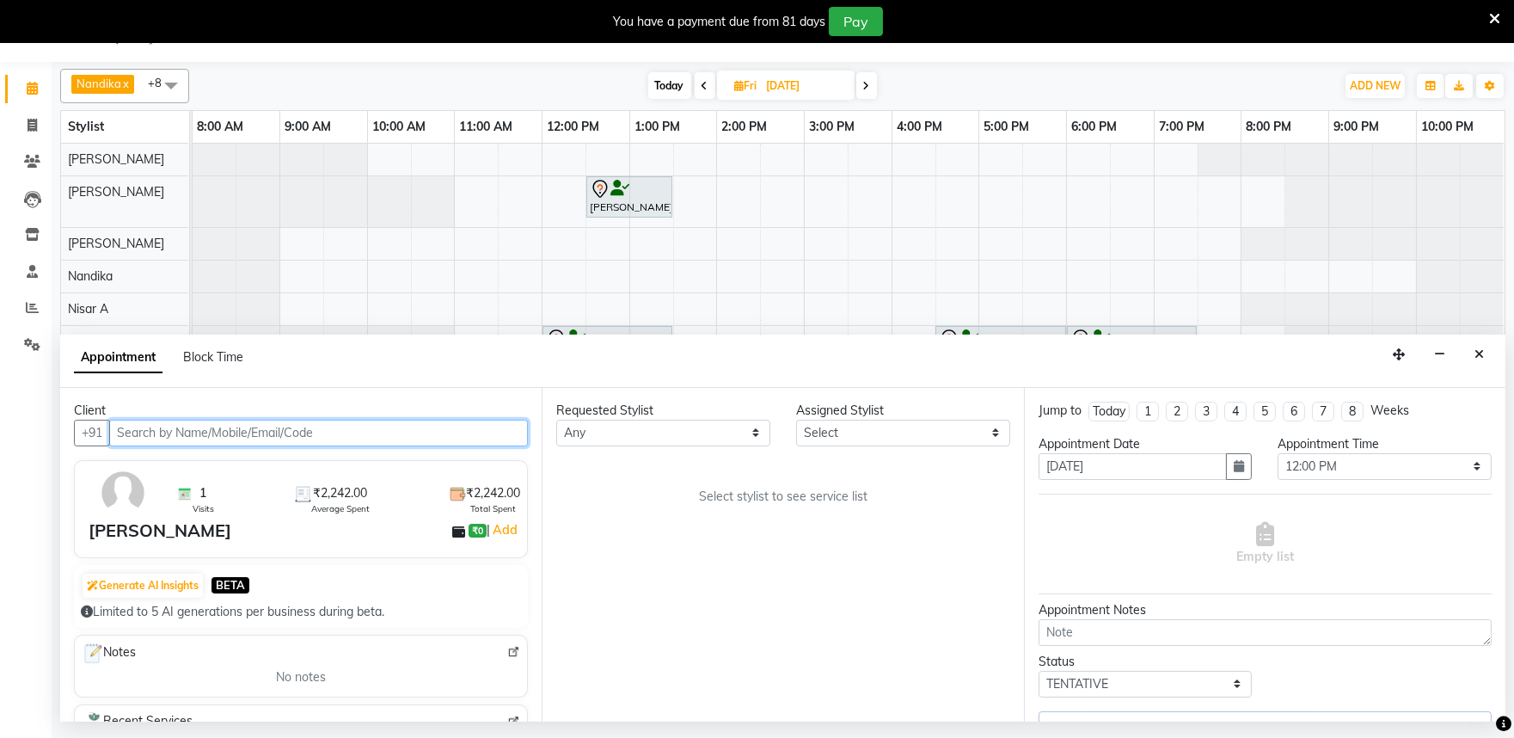
select select "81324"
select select "4213"
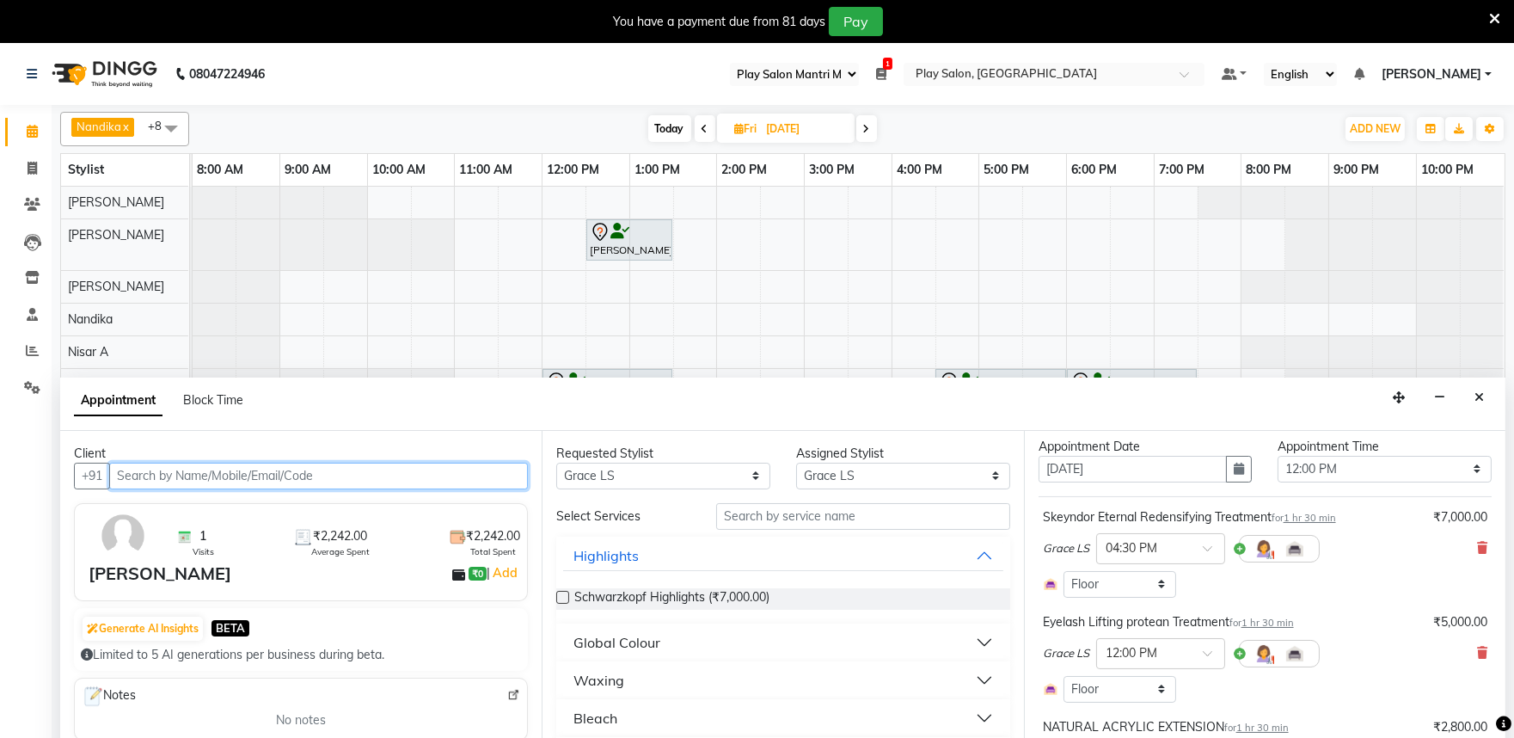
scroll to position [0, 0]
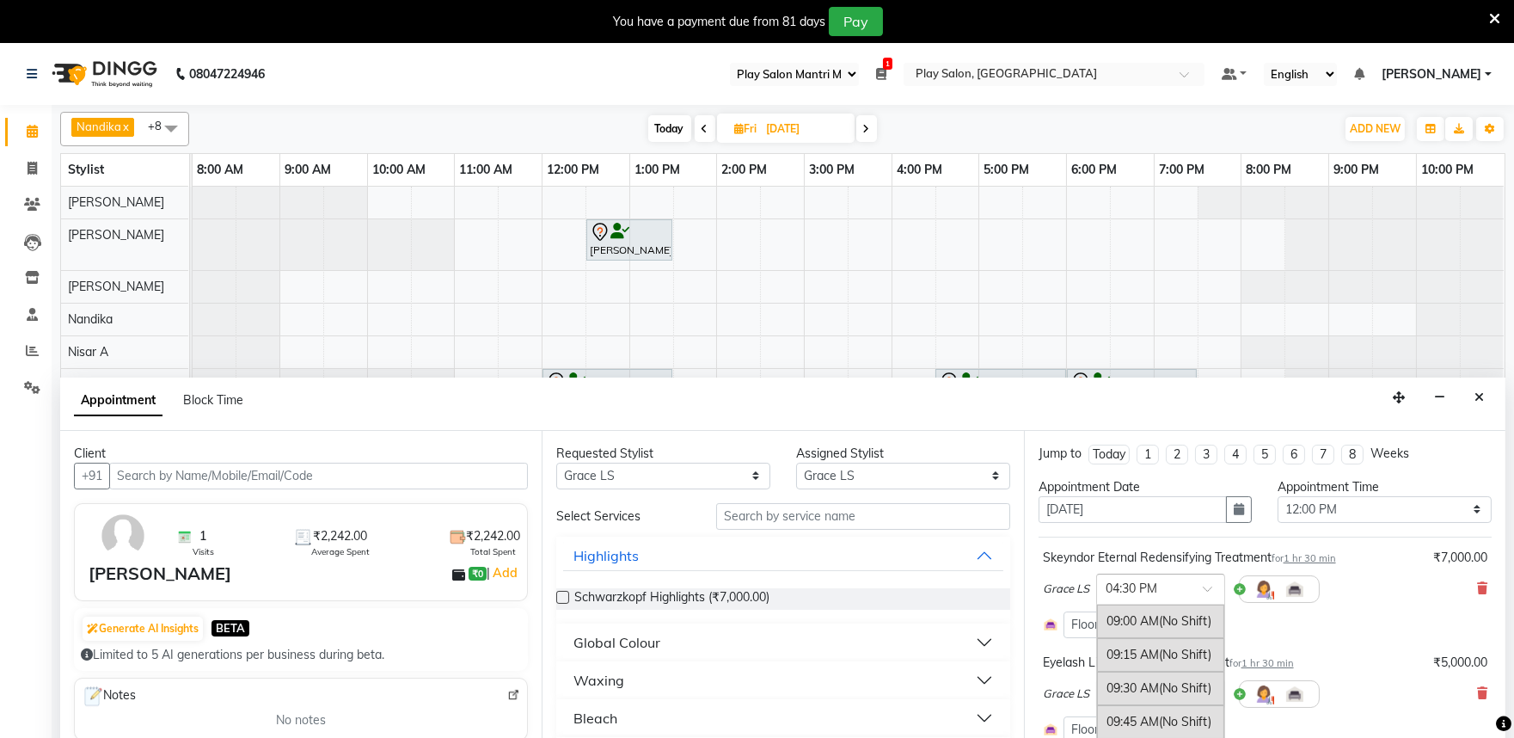
click at [1195, 587] on div at bounding box center [1160, 588] width 127 height 18
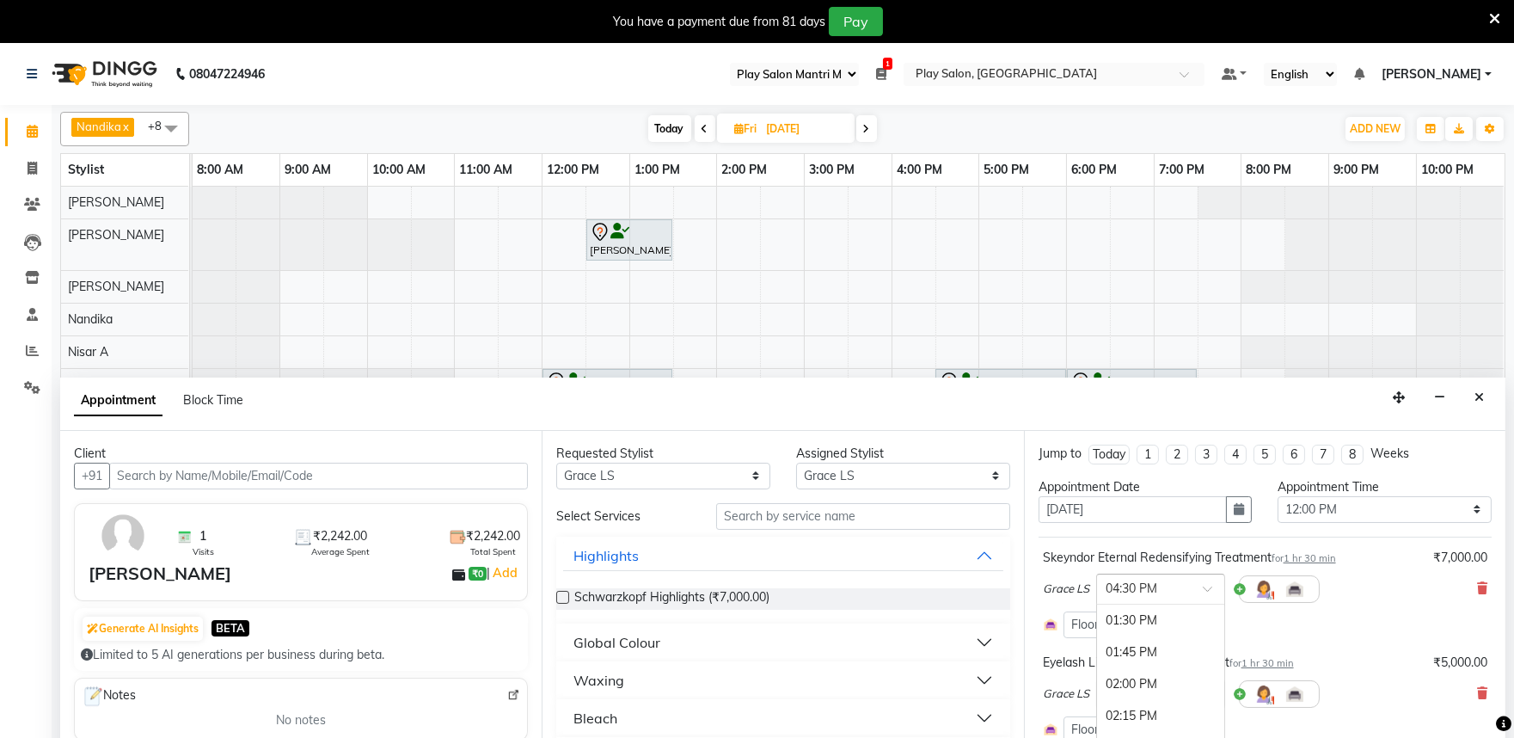
scroll to position [548, 0]
click at [1141, 659] on div "01:30 PM" at bounding box center [1160, 659] width 127 height 32
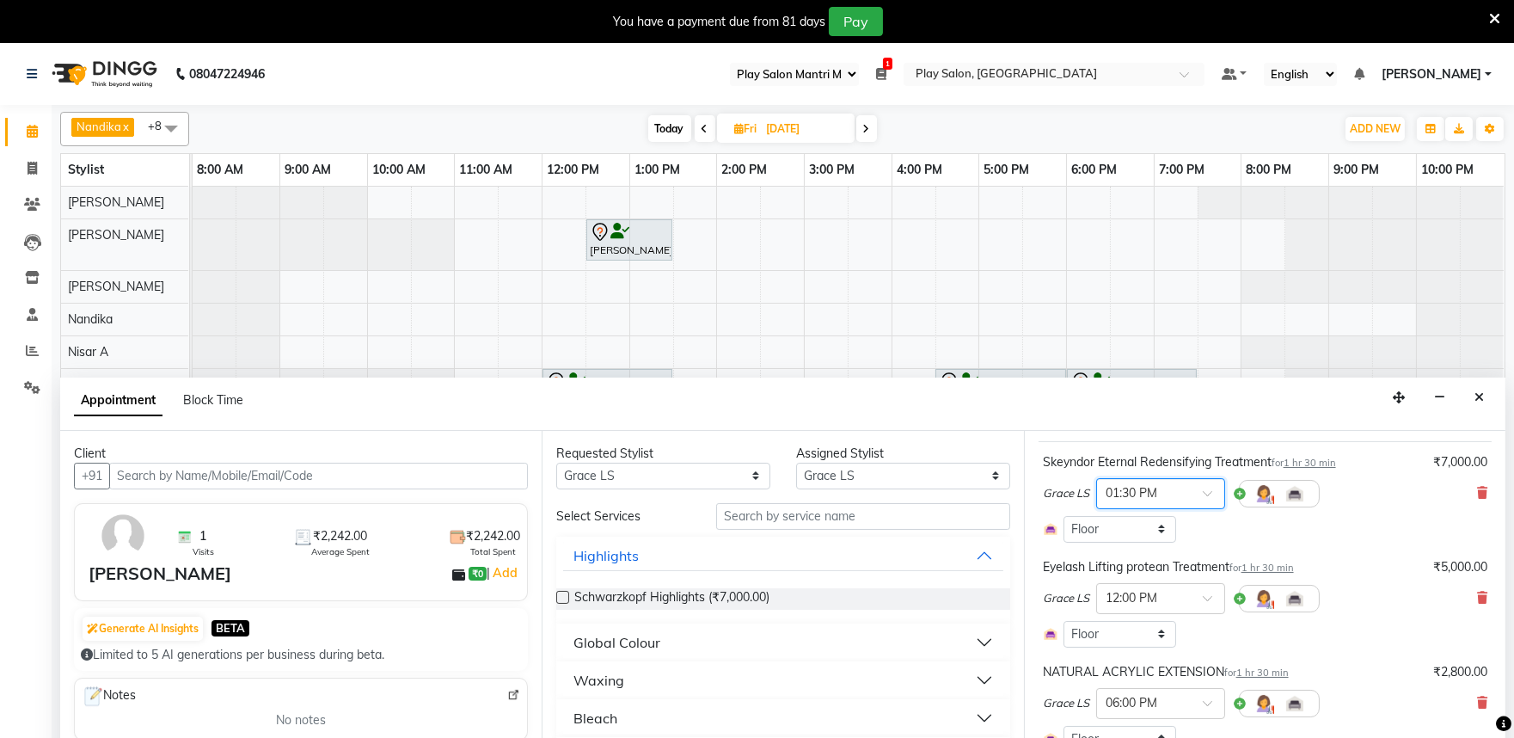
scroll to position [191, 0]
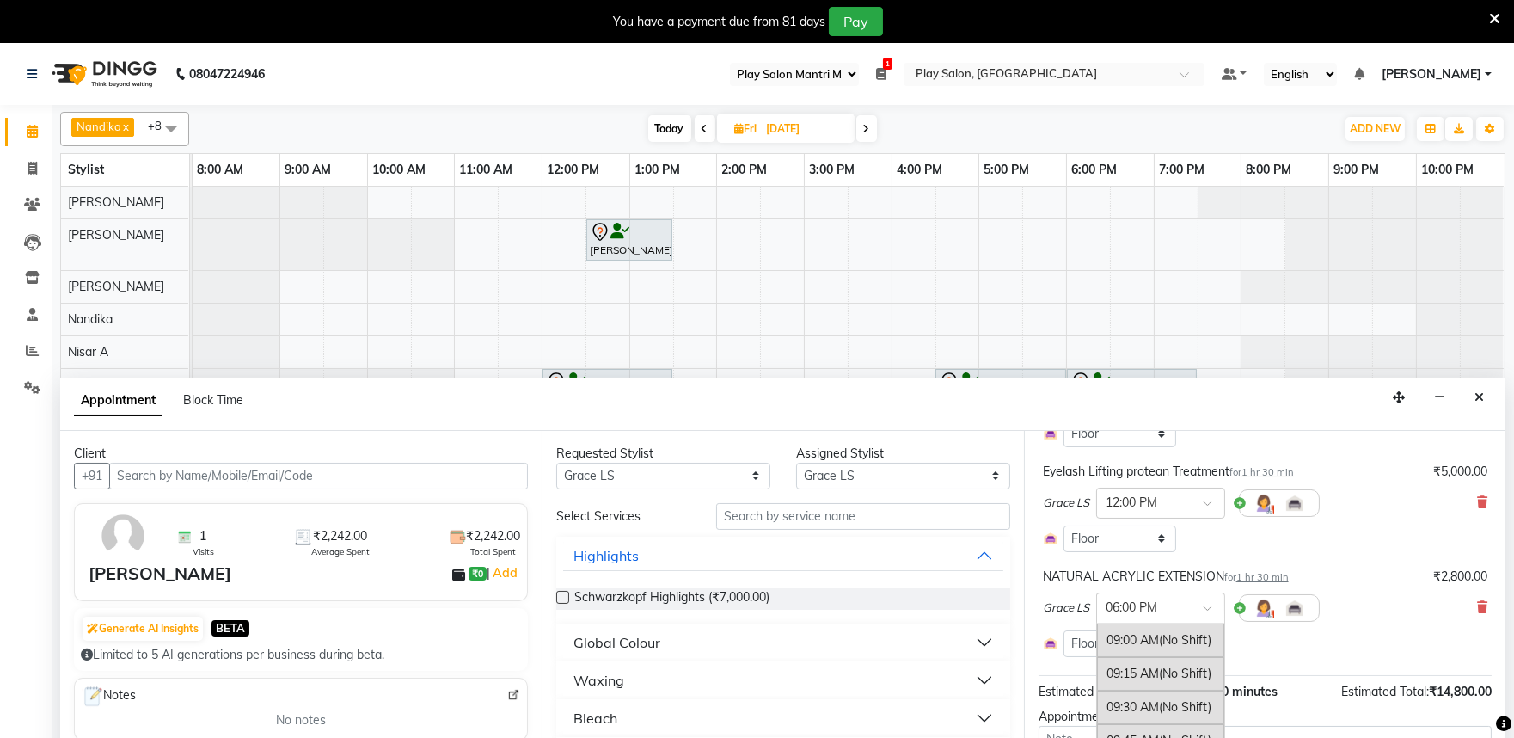
click at [1205, 608] on span at bounding box center [1213, 613] width 21 height 18
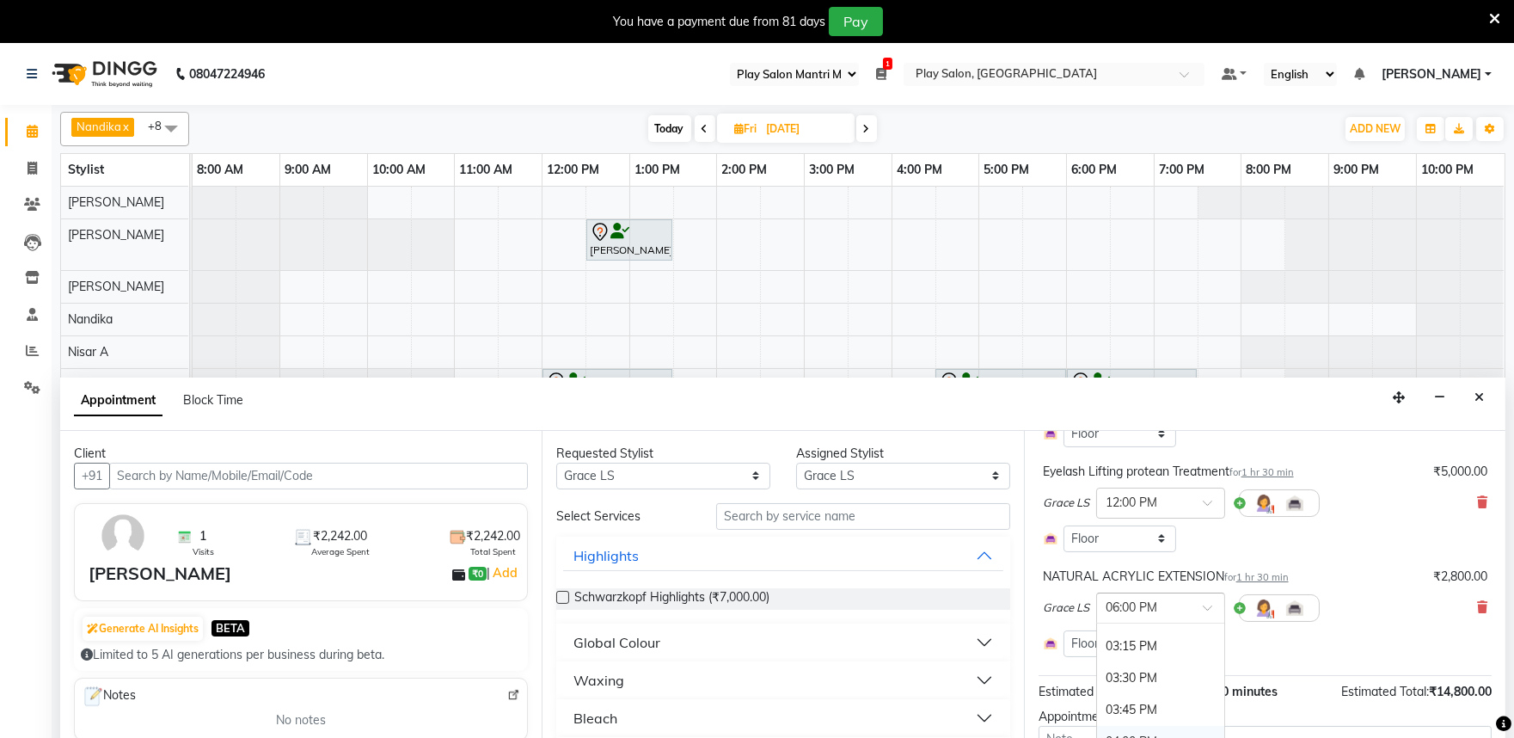
scroll to position [776, 0]
click at [1138, 646] on div "03:00 PM" at bounding box center [1160, 640] width 127 height 32
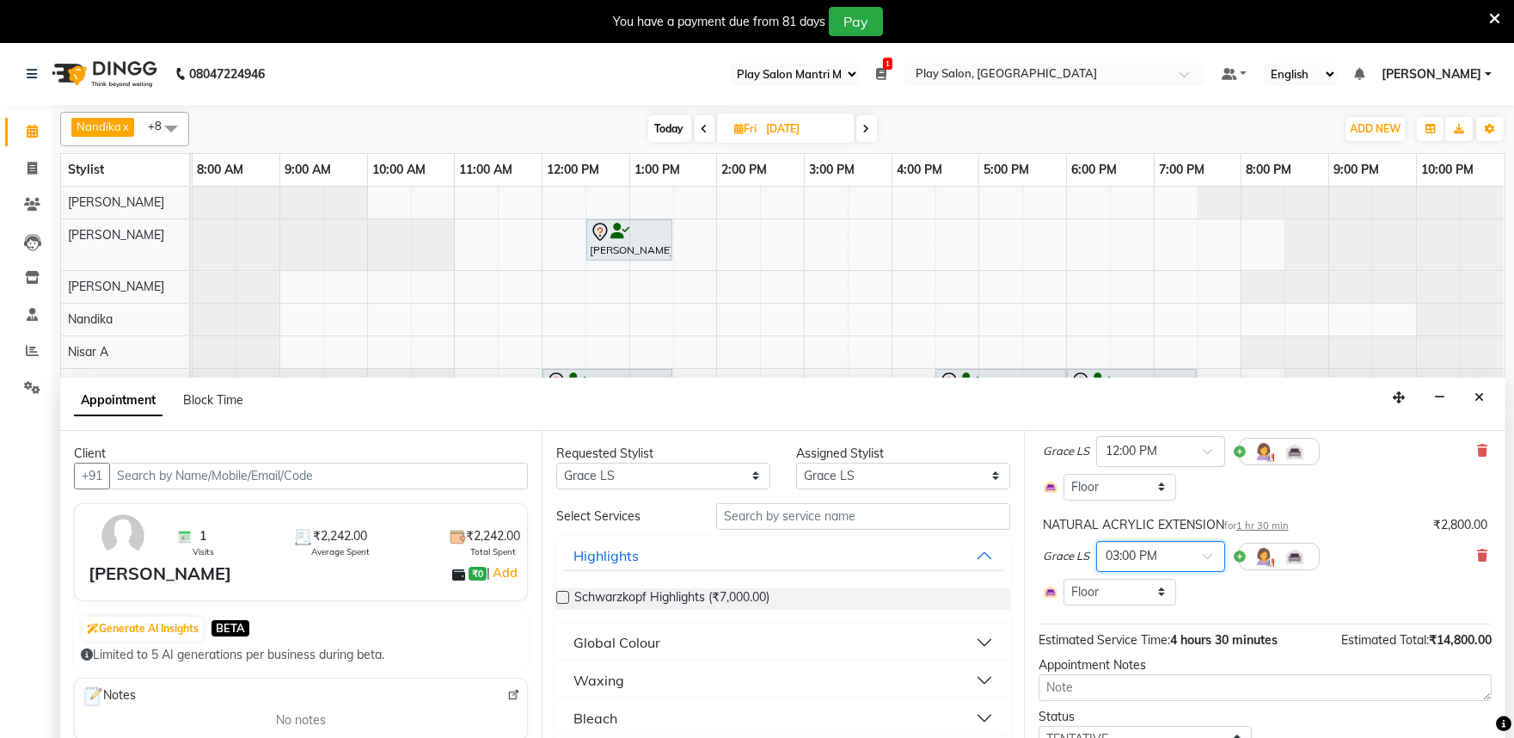
scroll to position [289, 0]
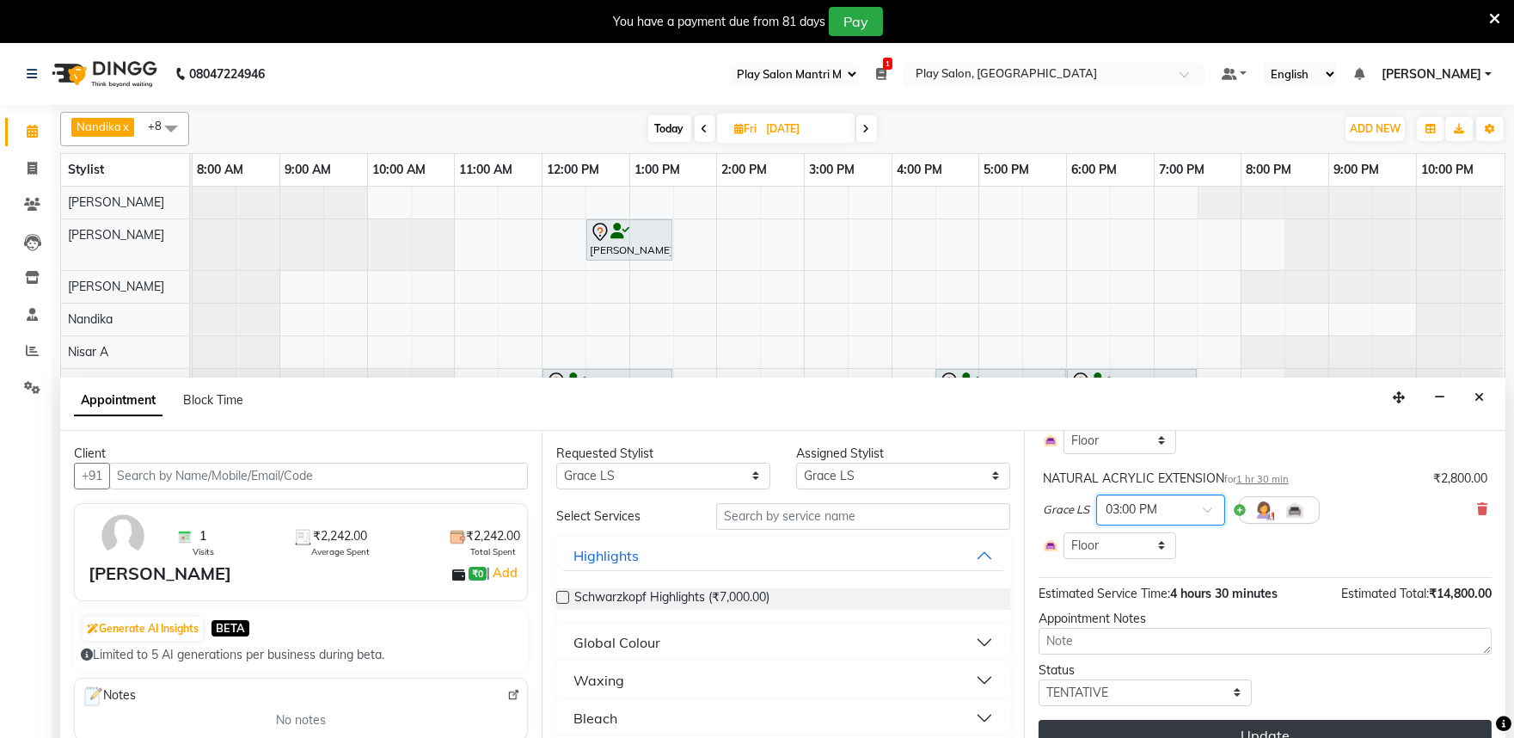
click at [1266, 728] on button "Update" at bounding box center [1265, 735] width 453 height 31
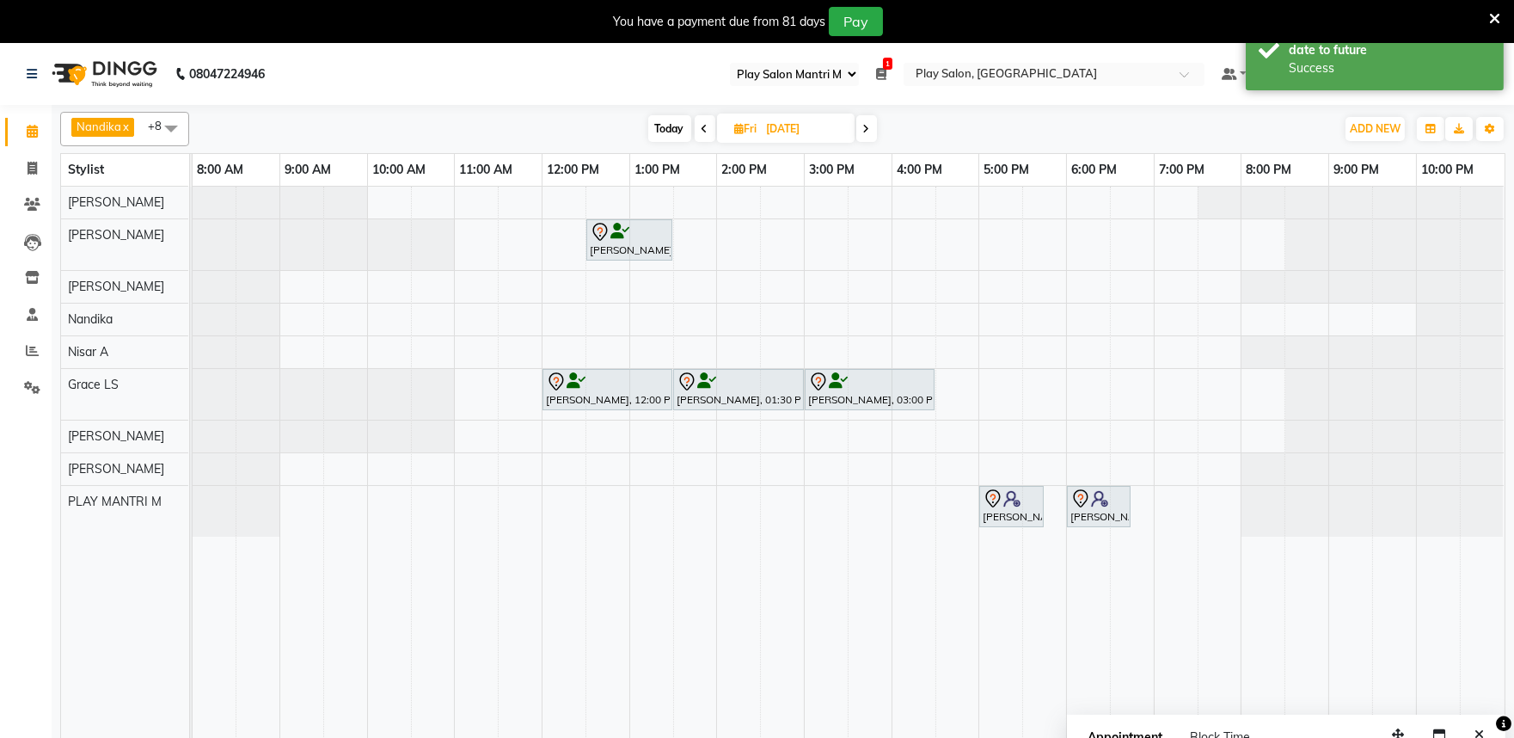
click at [702, 130] on icon at bounding box center [705, 129] width 7 height 10
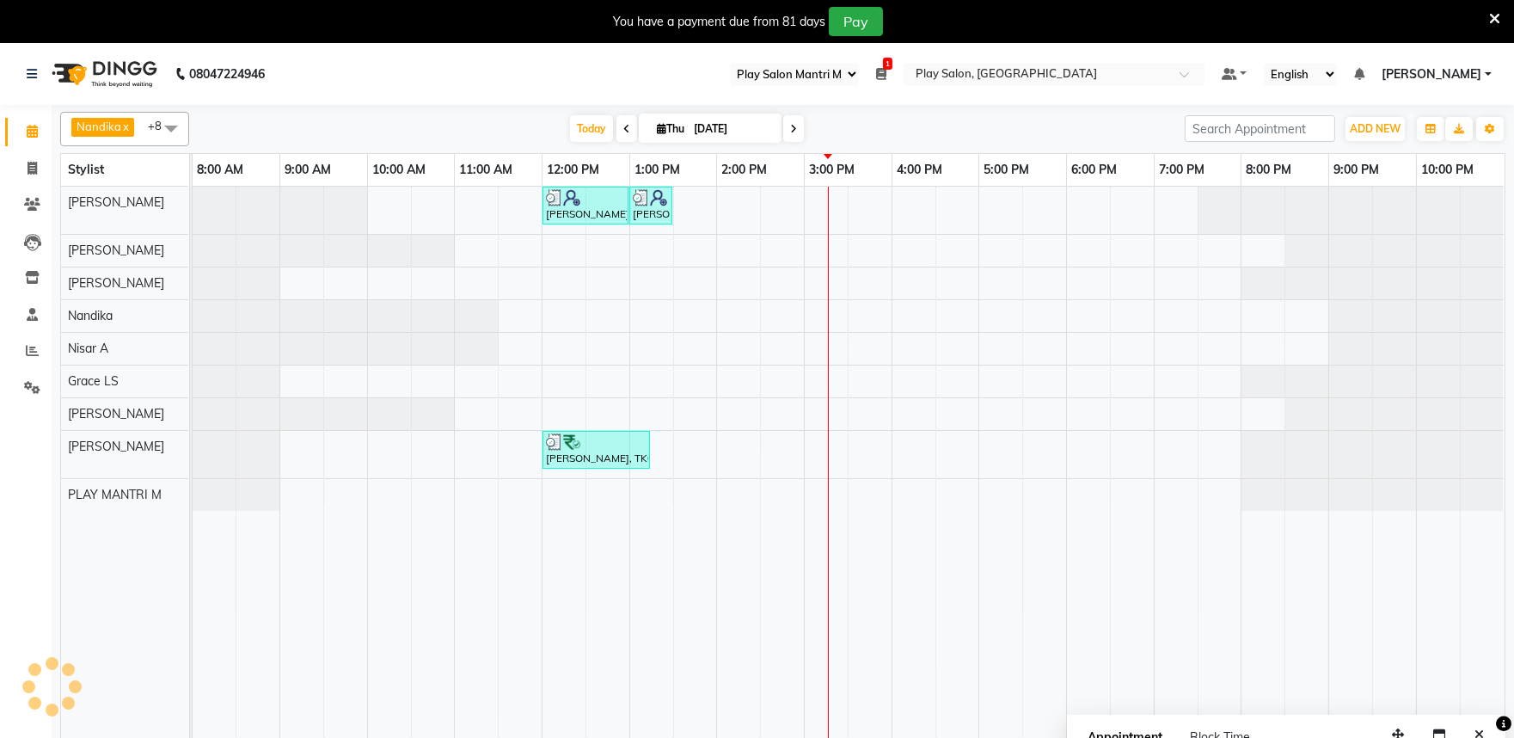
click at [794, 127] on span at bounding box center [793, 128] width 21 height 27
type input "[DATE]"
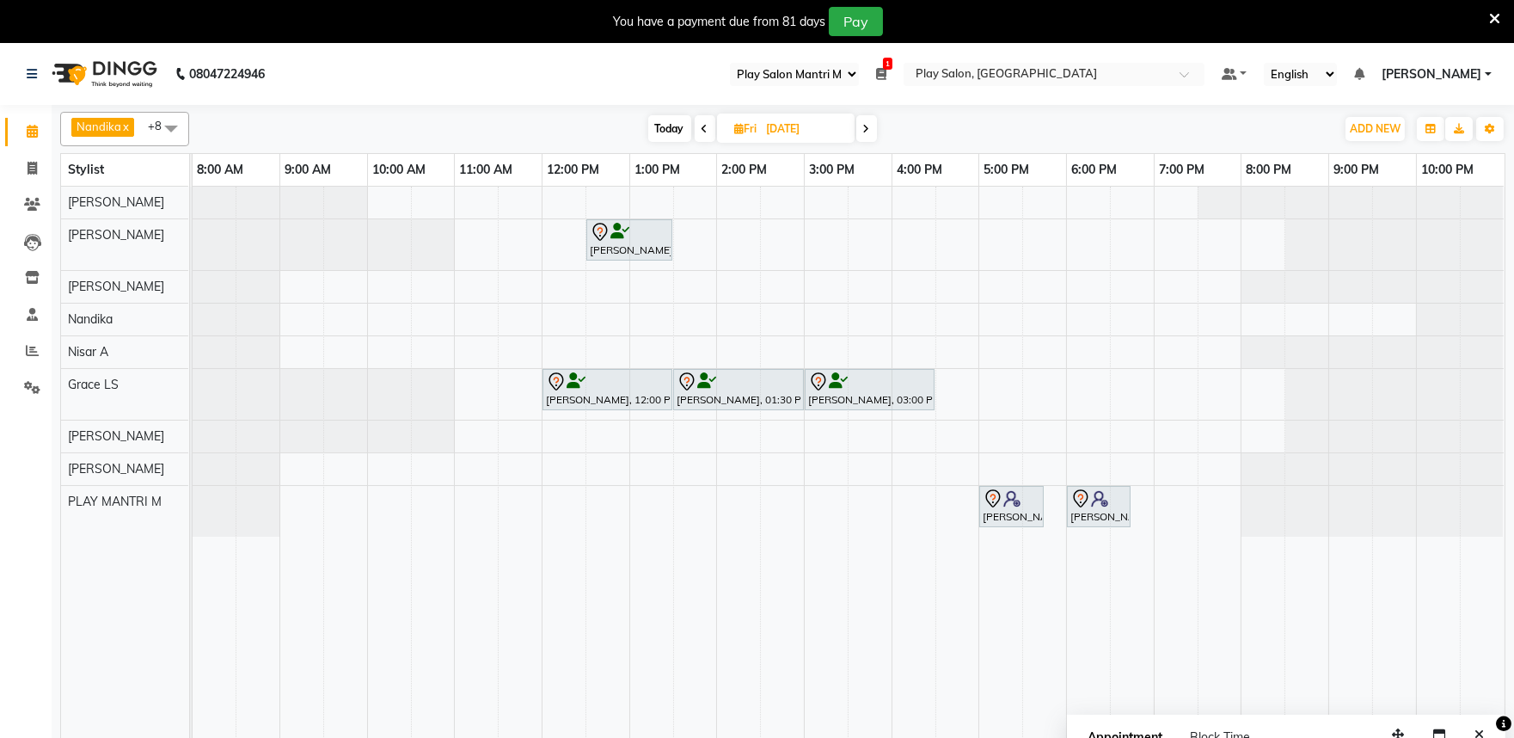
click at [114, 124] on span "Nandika" at bounding box center [99, 127] width 45 height 14
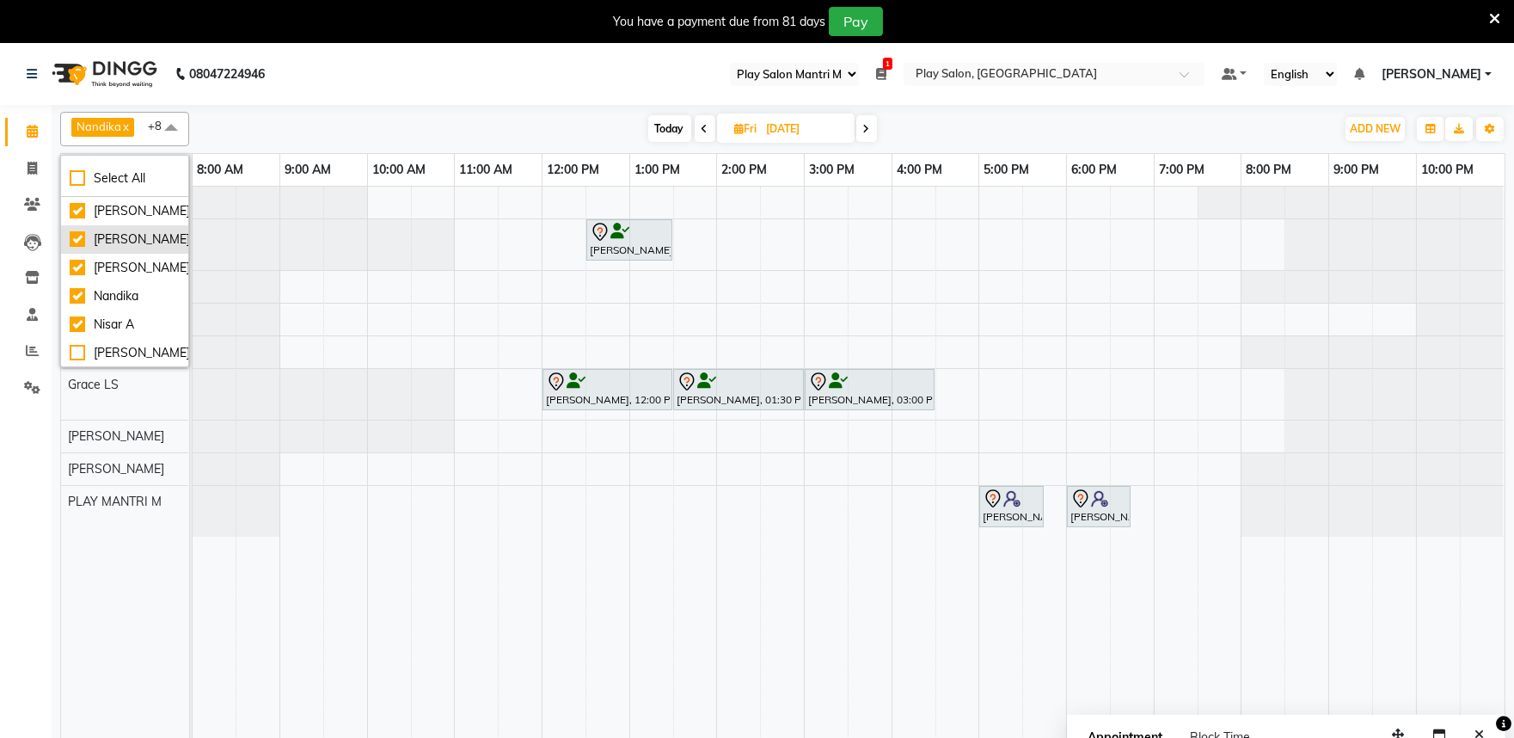
scroll to position [95, 0]
click at [81, 267] on div "[PERSON_NAME]" at bounding box center [125, 257] width 110 height 18
checkbox input "true"
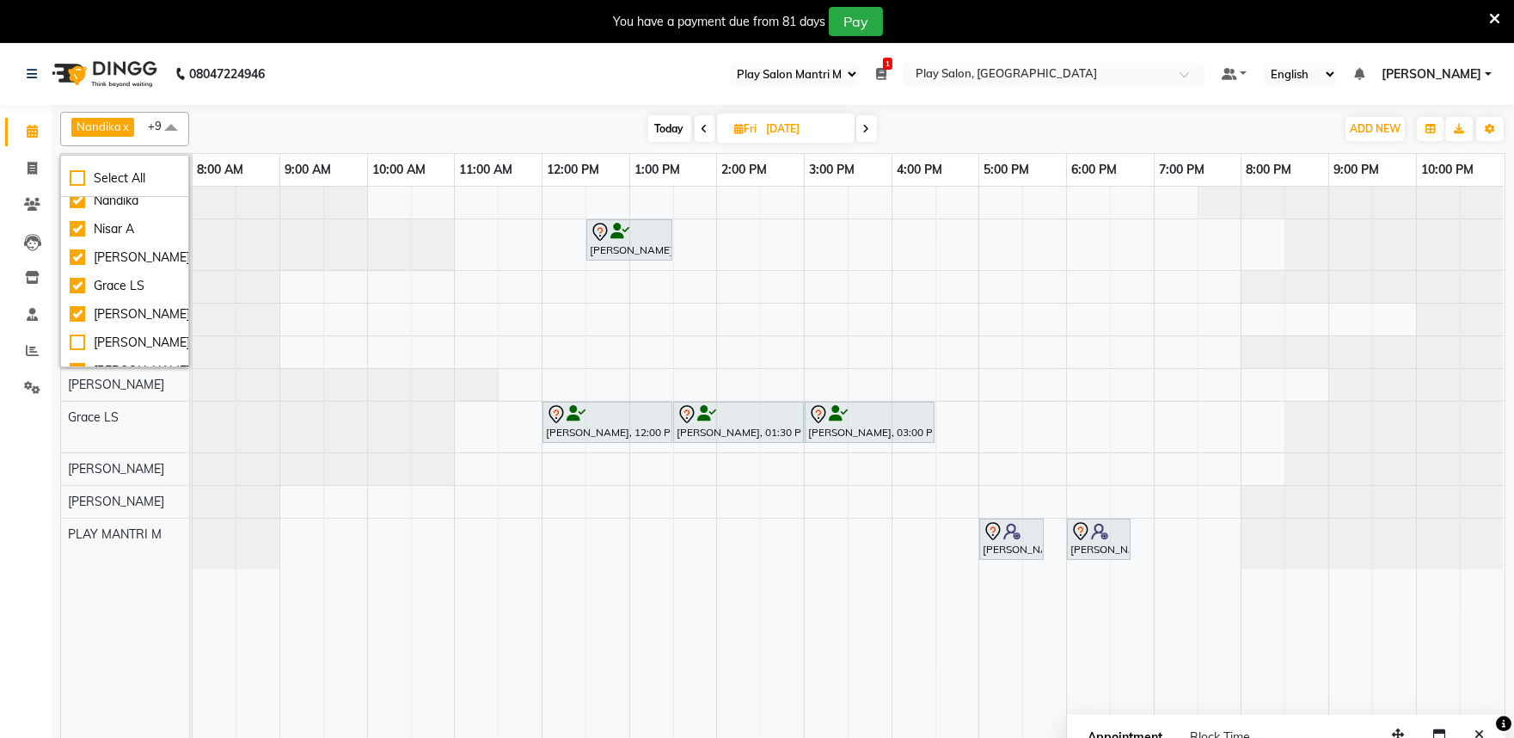
click at [561, 307] on div "cynthia Z, 12:30 PM-01:30 PM, Hair Cut lady Style Director Leela kavitha, 12:00…" at bounding box center [849, 473] width 1312 height 573
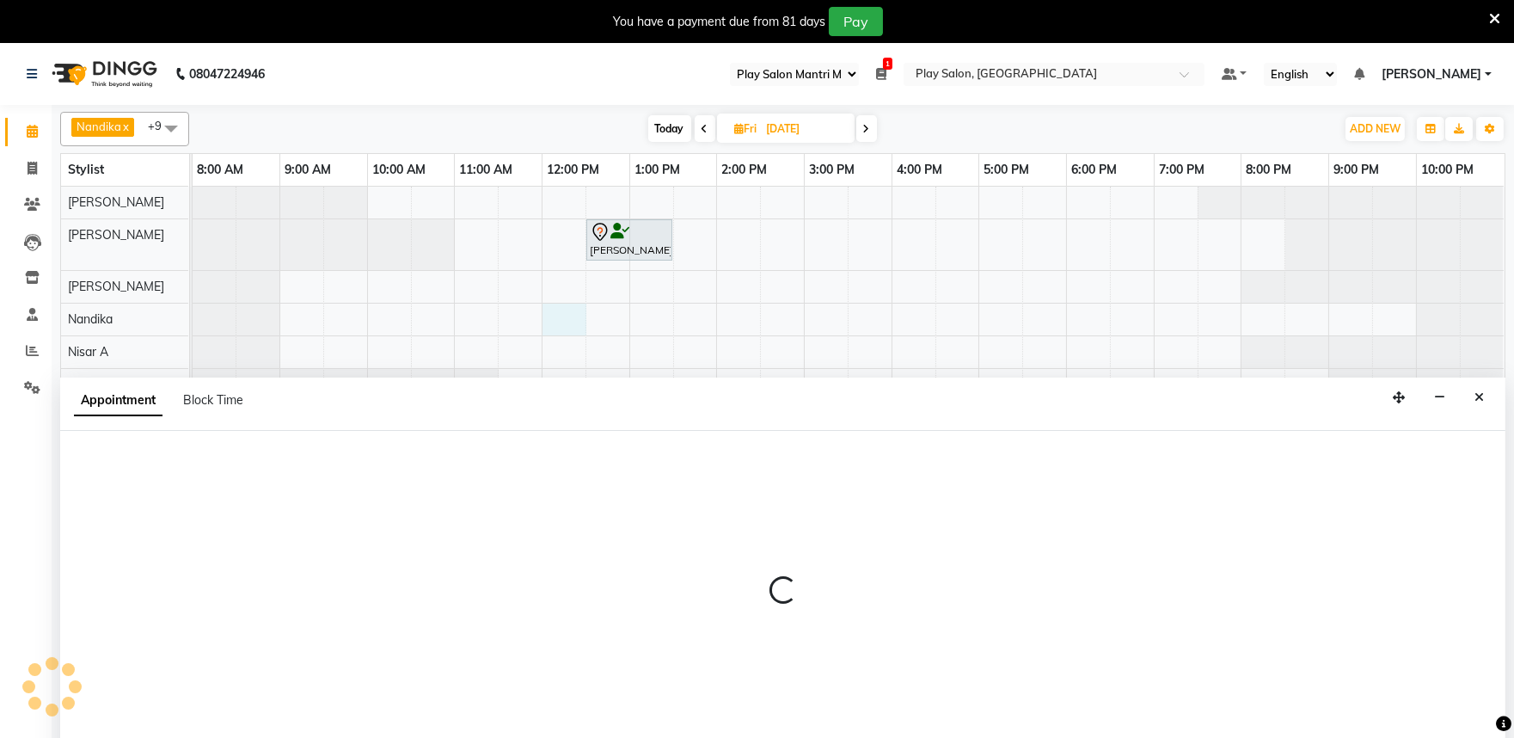
scroll to position [43, 0]
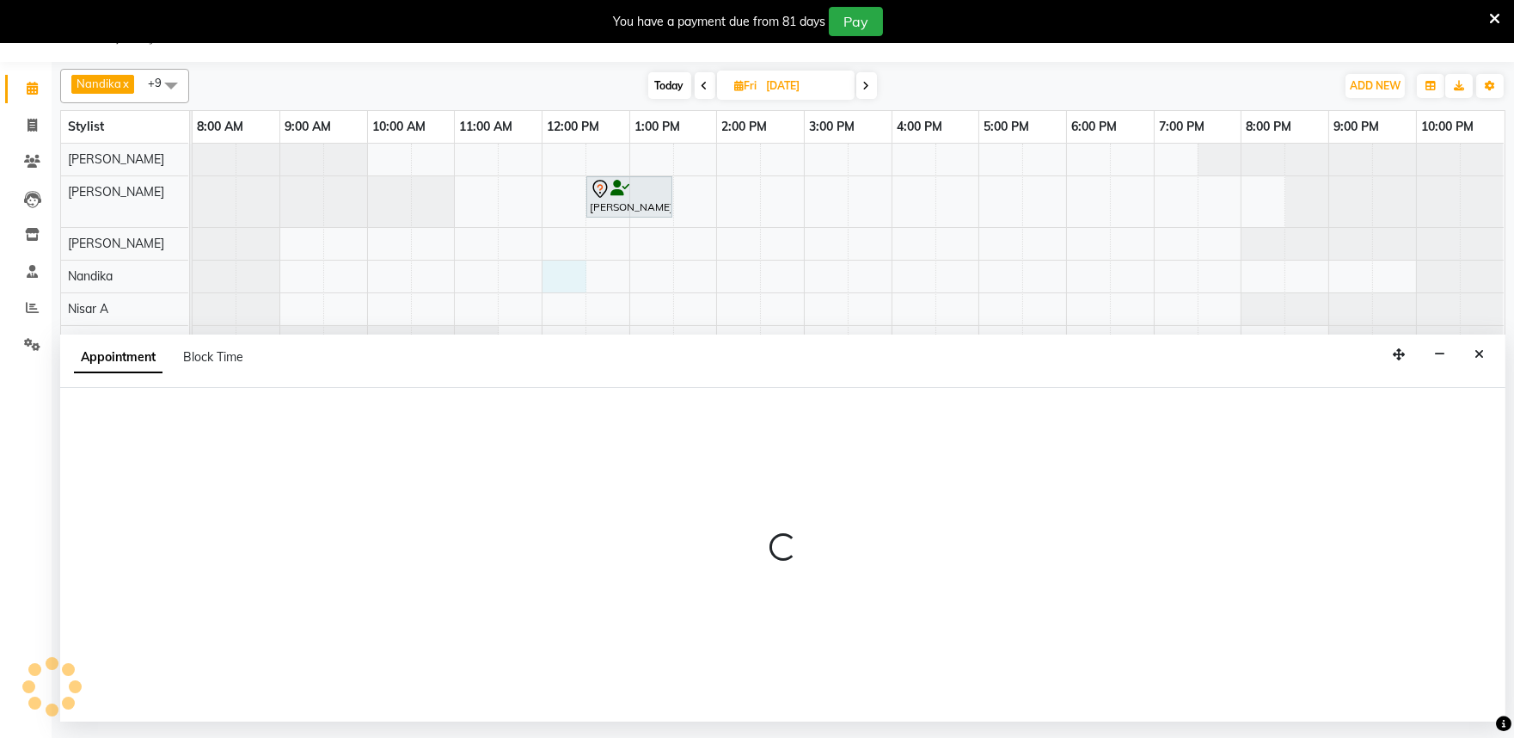
select select "84289"
select select "720"
select select "tentative"
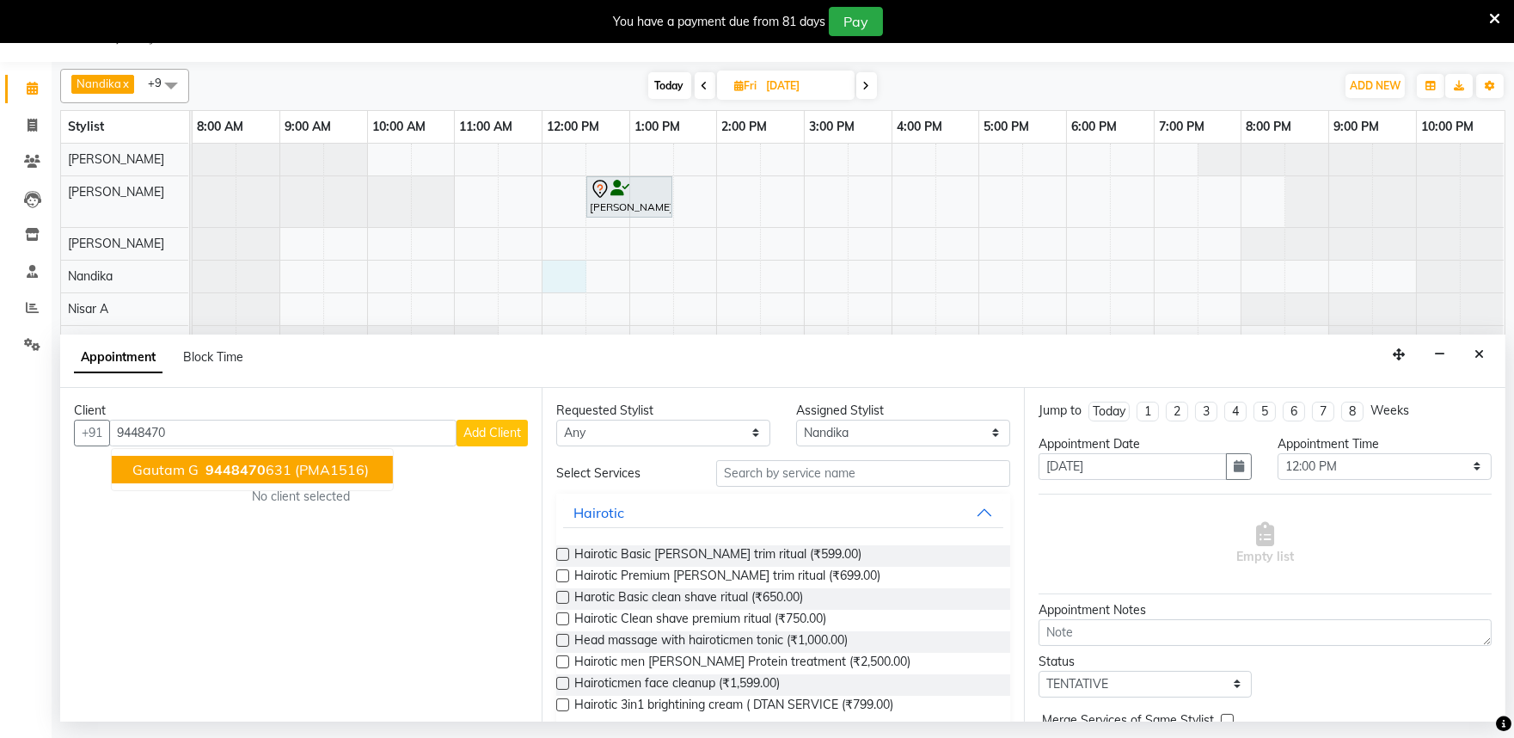
click at [265, 467] on ngb-highlight "9448470 631" at bounding box center [246, 469] width 89 height 17
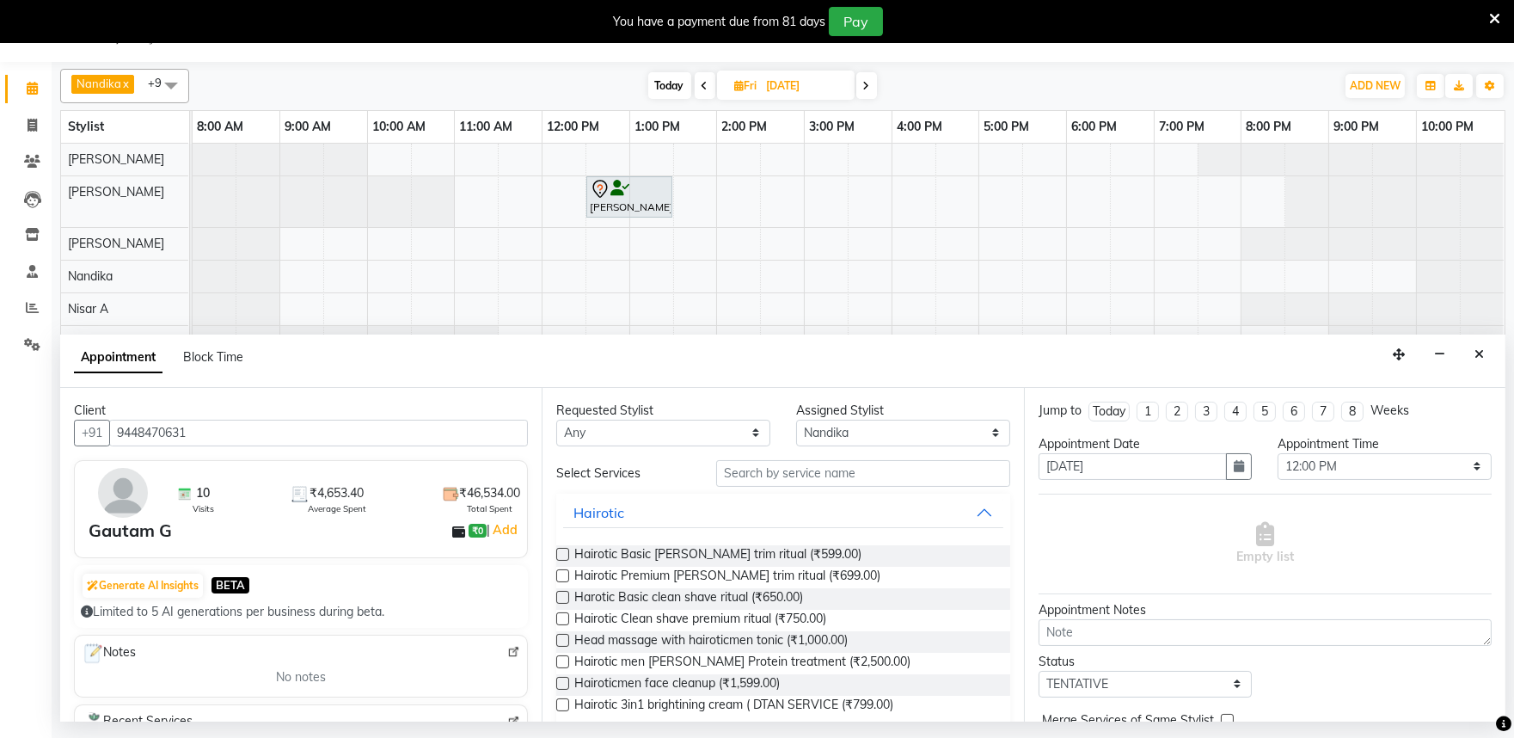
type input "9448470631"
click at [834, 437] on select "Select Achan Shimrah Admin Anitha B Arhan Ehsan Charan S Dawa Tamang Ding Junhu…" at bounding box center [903, 433] width 214 height 27
select select "81315"
click at [796, 420] on select "Select Achan Shimrah Admin Anitha B Arhan Ehsan Charan S Dawa Tamang Ding Junhu…" at bounding box center [903, 433] width 214 height 27
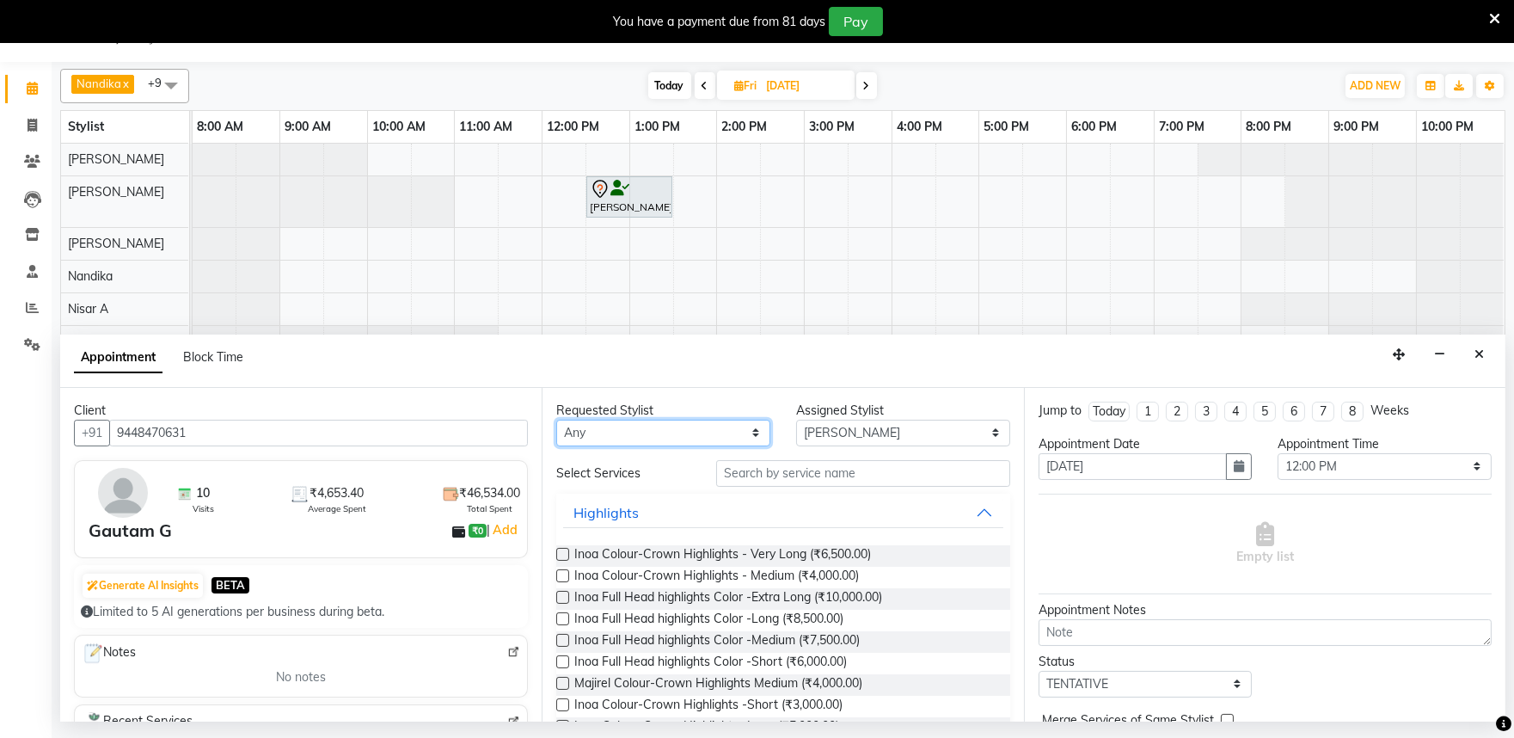
click at [605, 439] on select "Any Achan Shimrah Admin Anitha B Arhan Ehsan Charan S Dawa Tamang Ding Junhui G…" at bounding box center [663, 433] width 214 height 27
select select "81610"
click at [556, 420] on select "Any Achan Shimrah Admin Anitha B Arhan Ehsan Charan S Dawa Tamang Ding Junhui G…" at bounding box center [663, 433] width 214 height 27
select select "81610"
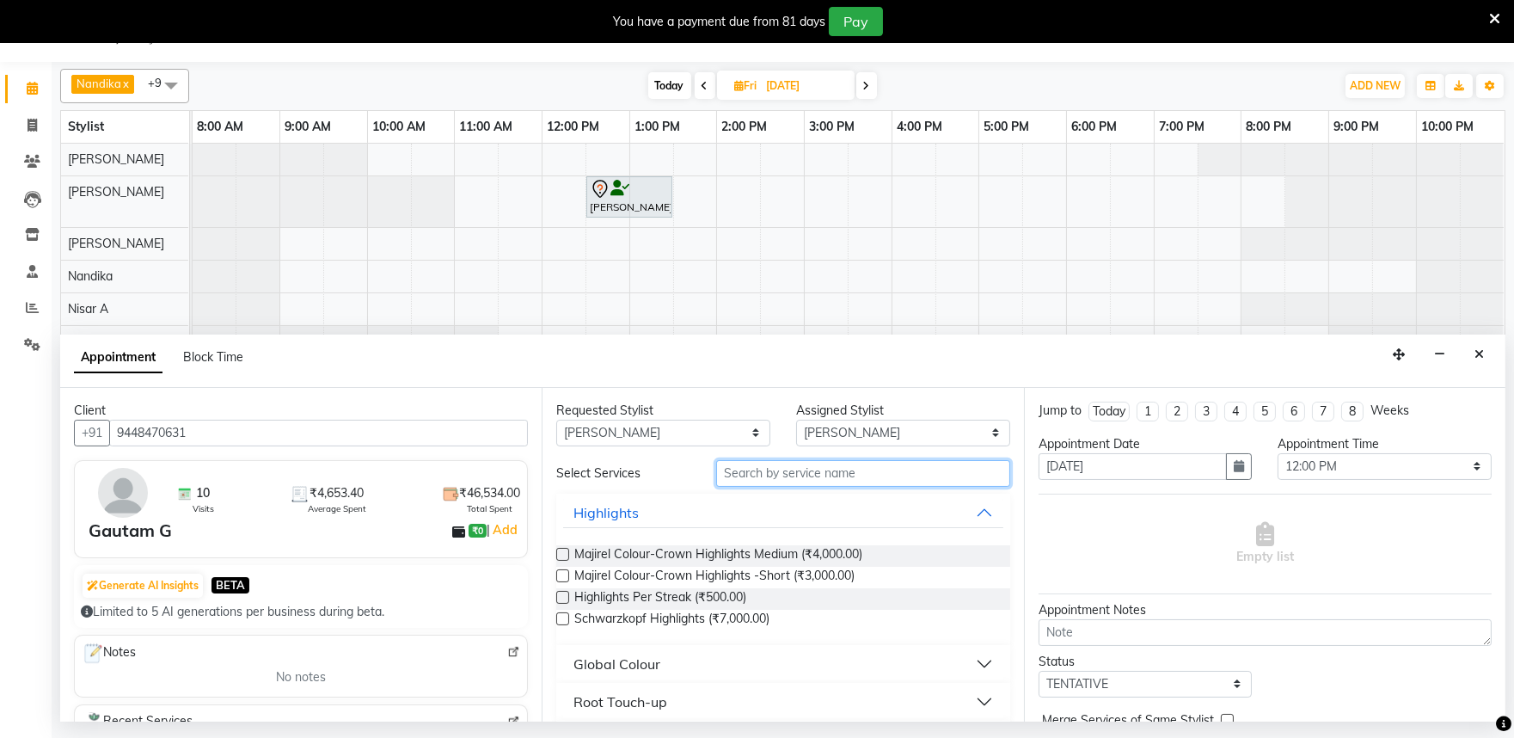
click at [761, 474] on input "text" at bounding box center [863, 473] width 294 height 27
type input "ROOT T"
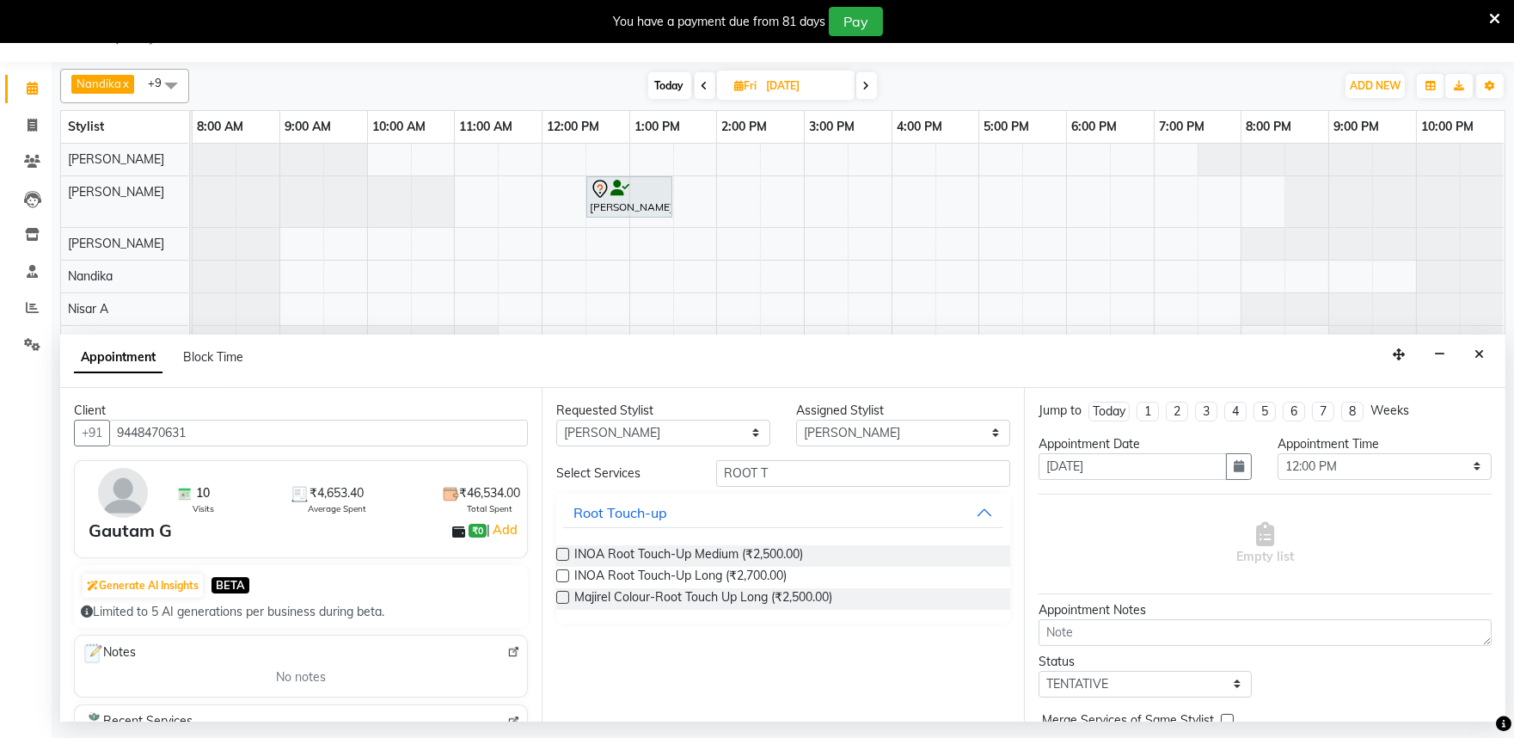
click at [557, 579] on label at bounding box center [562, 575] width 13 height 13
click at [557, 579] on input "checkbox" at bounding box center [561, 577] width 11 height 11
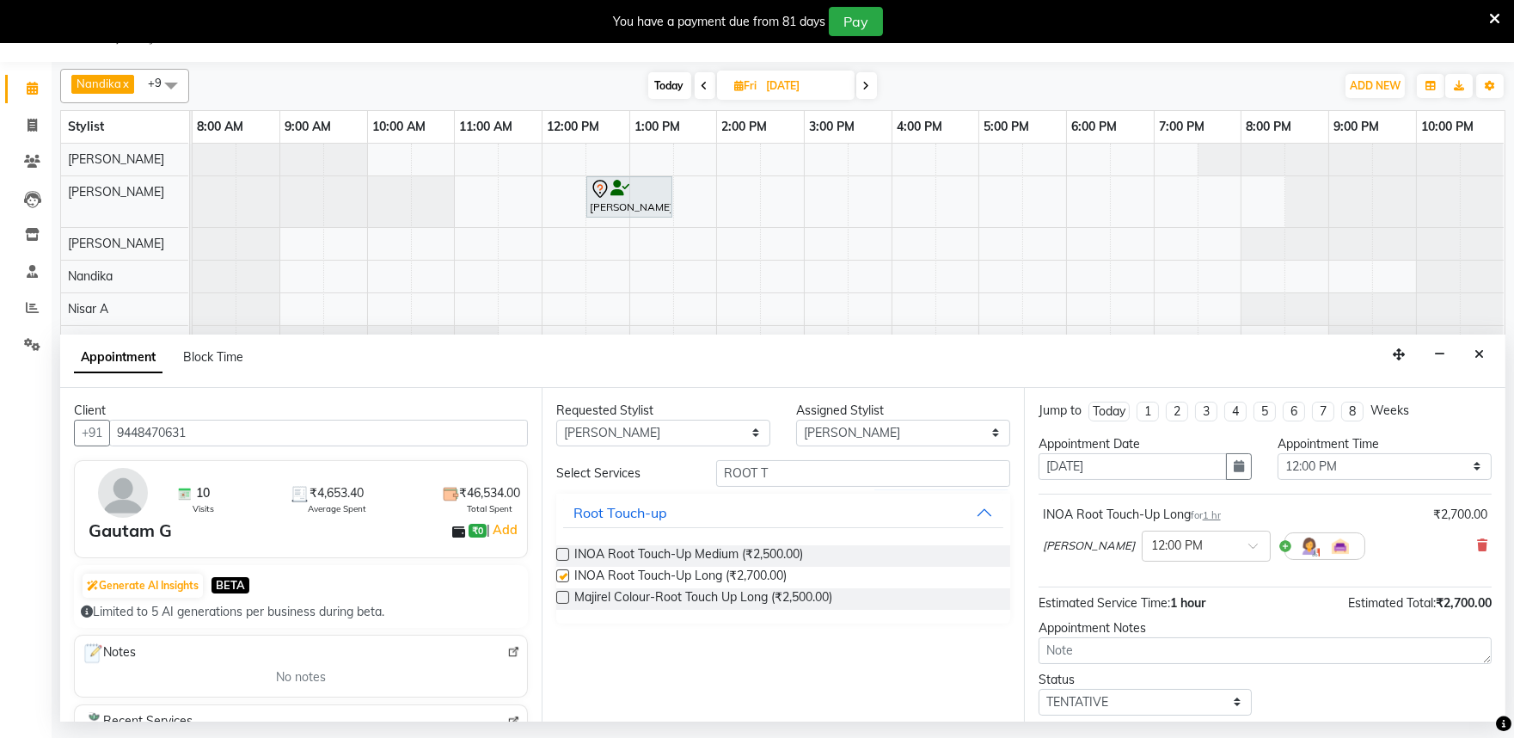
checkbox input "false"
click at [789, 477] on input "ROOT T" at bounding box center [863, 473] width 294 height 27
type input "R"
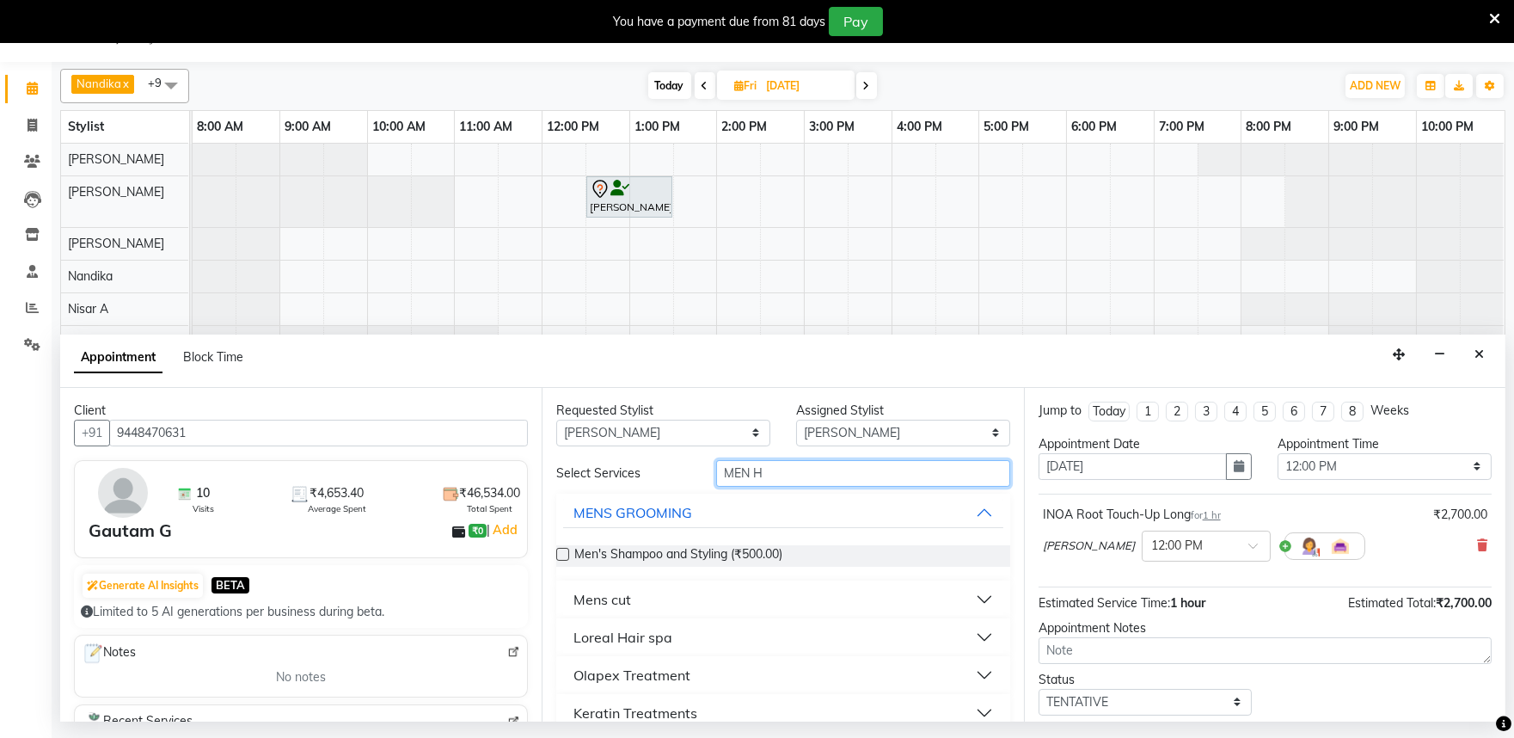
type input "MEN H"
click at [960, 593] on button "Mens cut" at bounding box center [782, 599] width 439 height 31
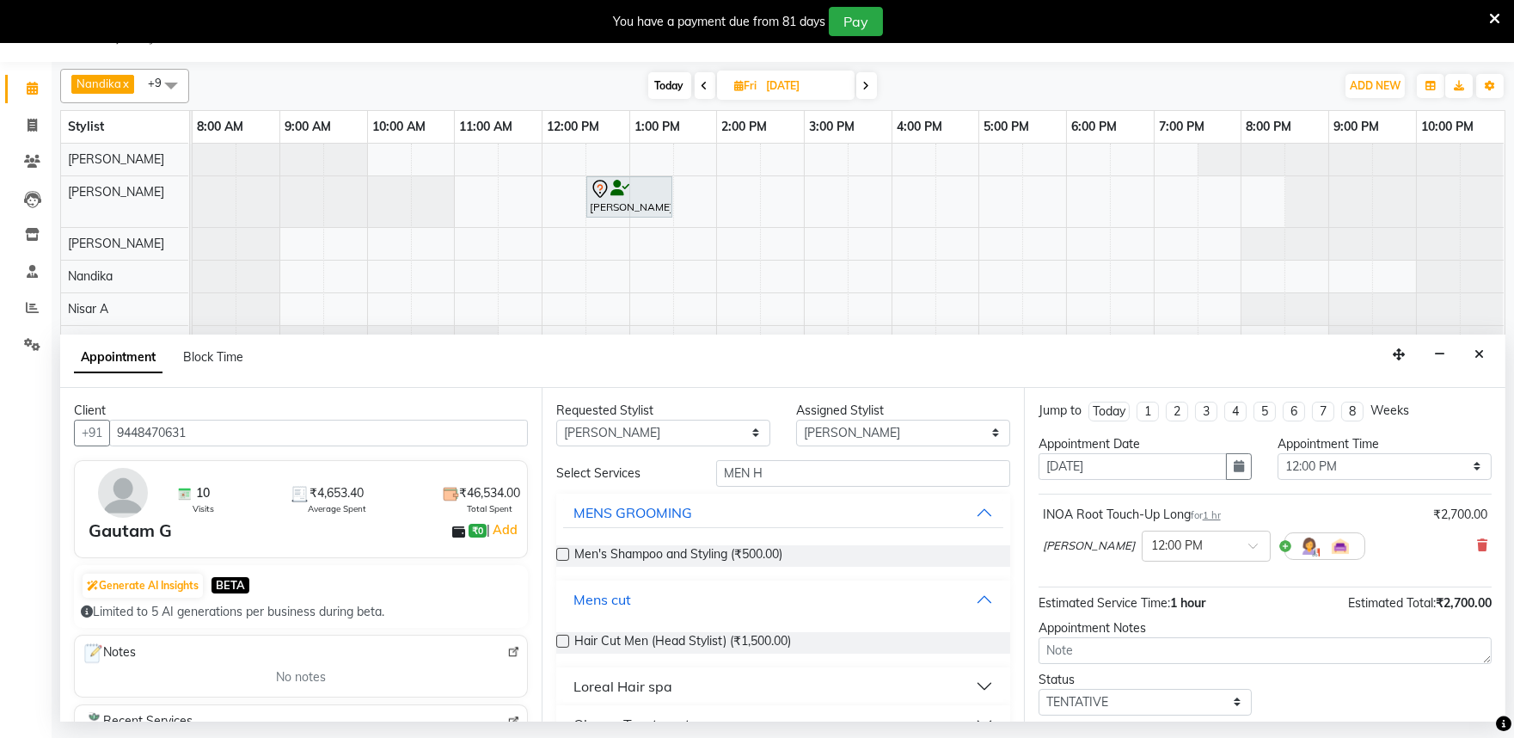
scroll to position [72, 0]
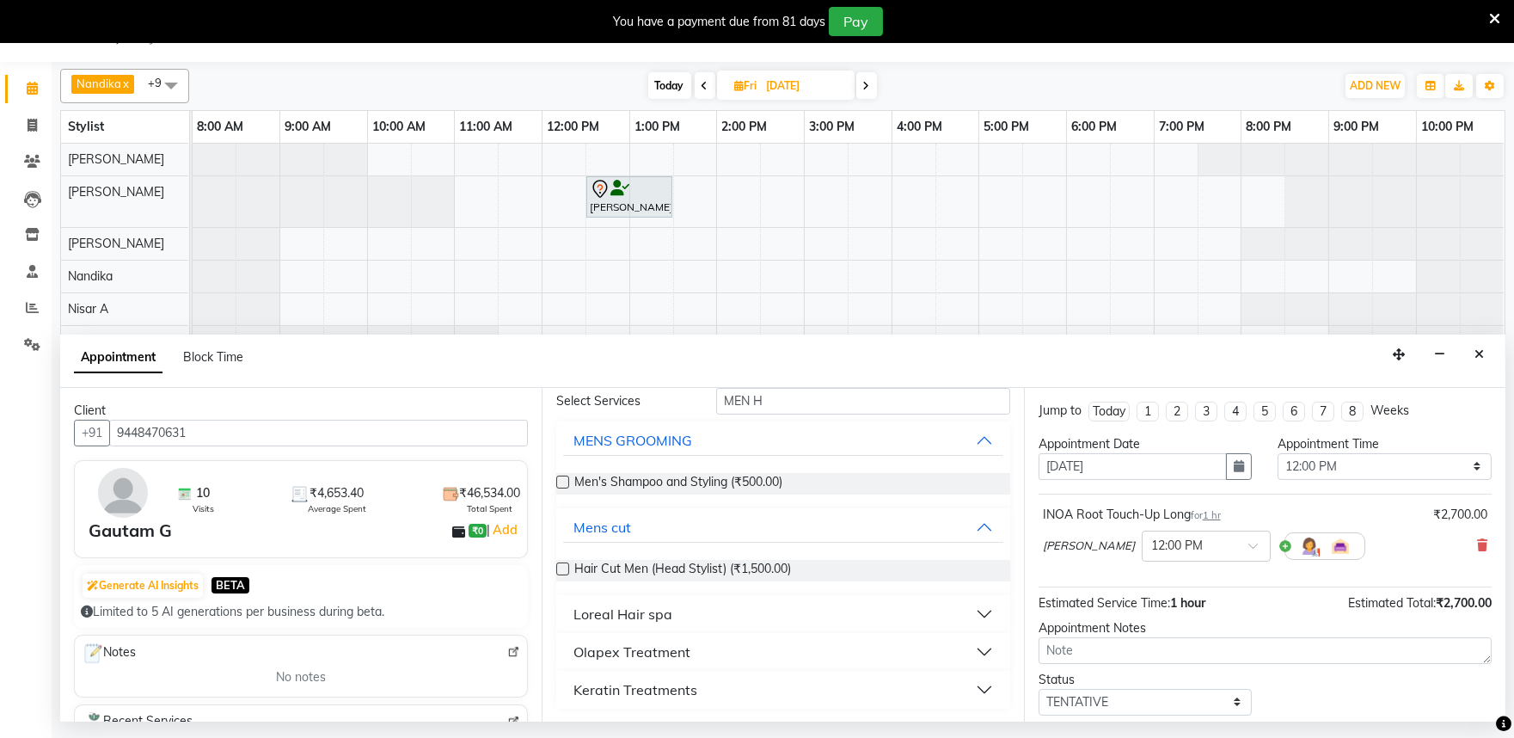
click at [560, 565] on label at bounding box center [562, 568] width 13 height 13
click at [560, 565] on input "checkbox" at bounding box center [561, 570] width 11 height 11
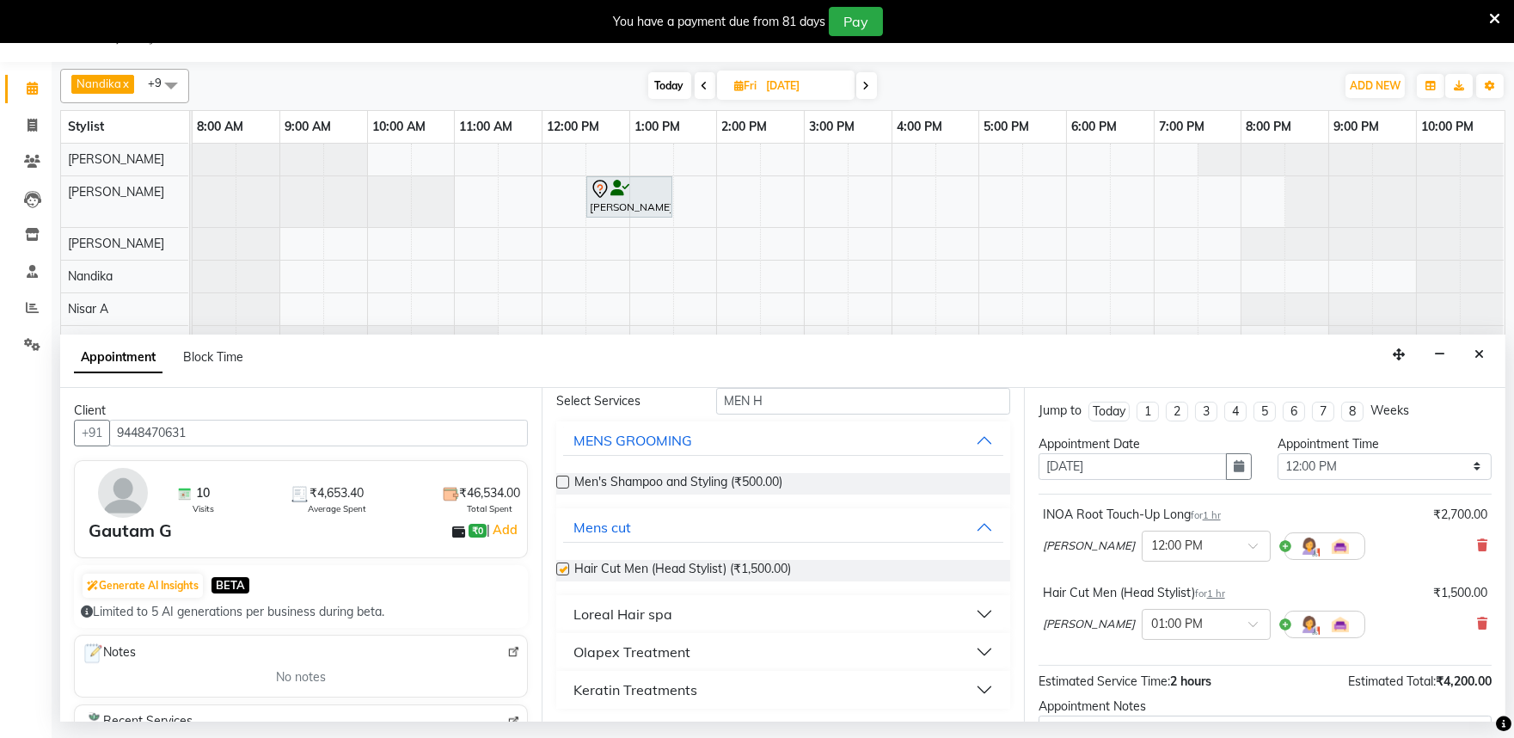
checkbox input "false"
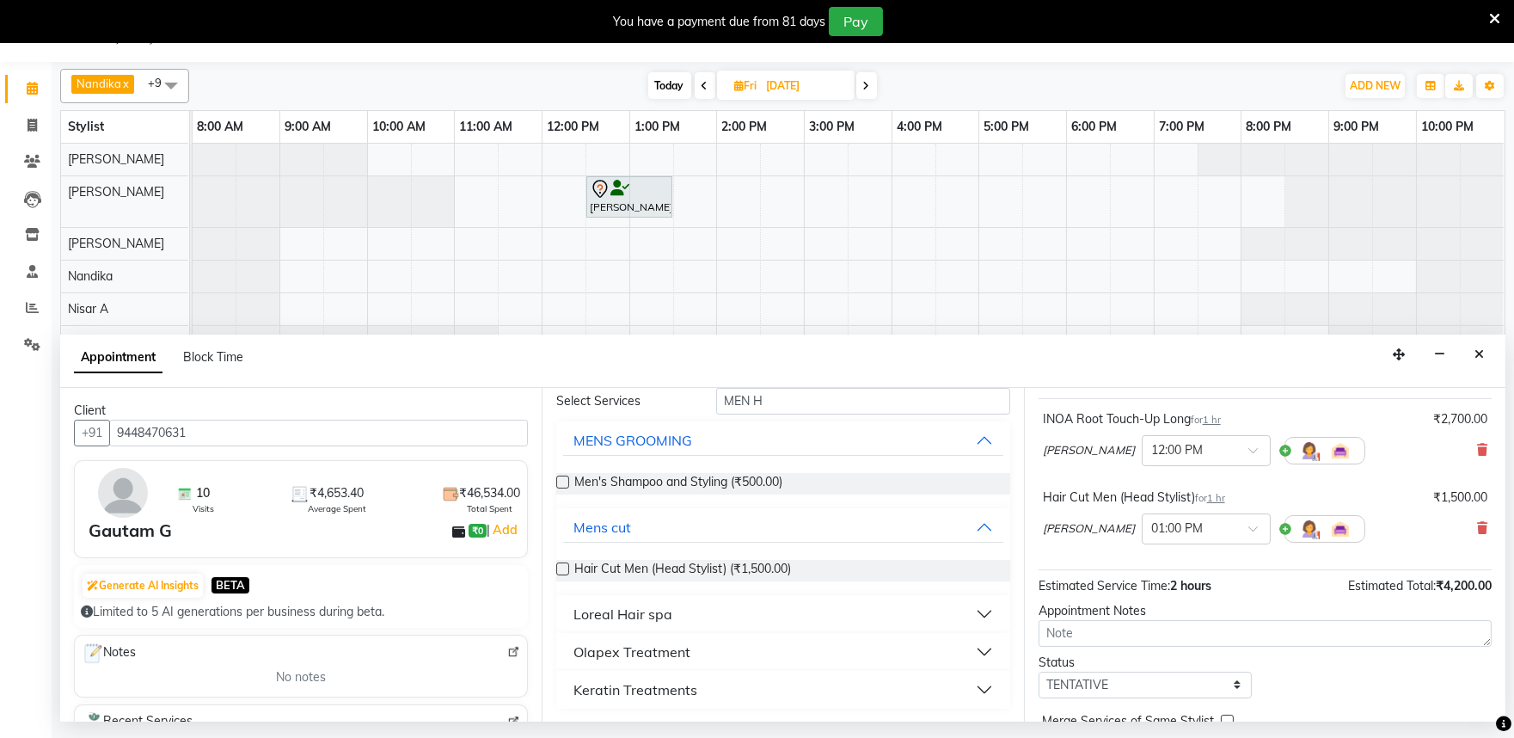
scroll to position [181, 0]
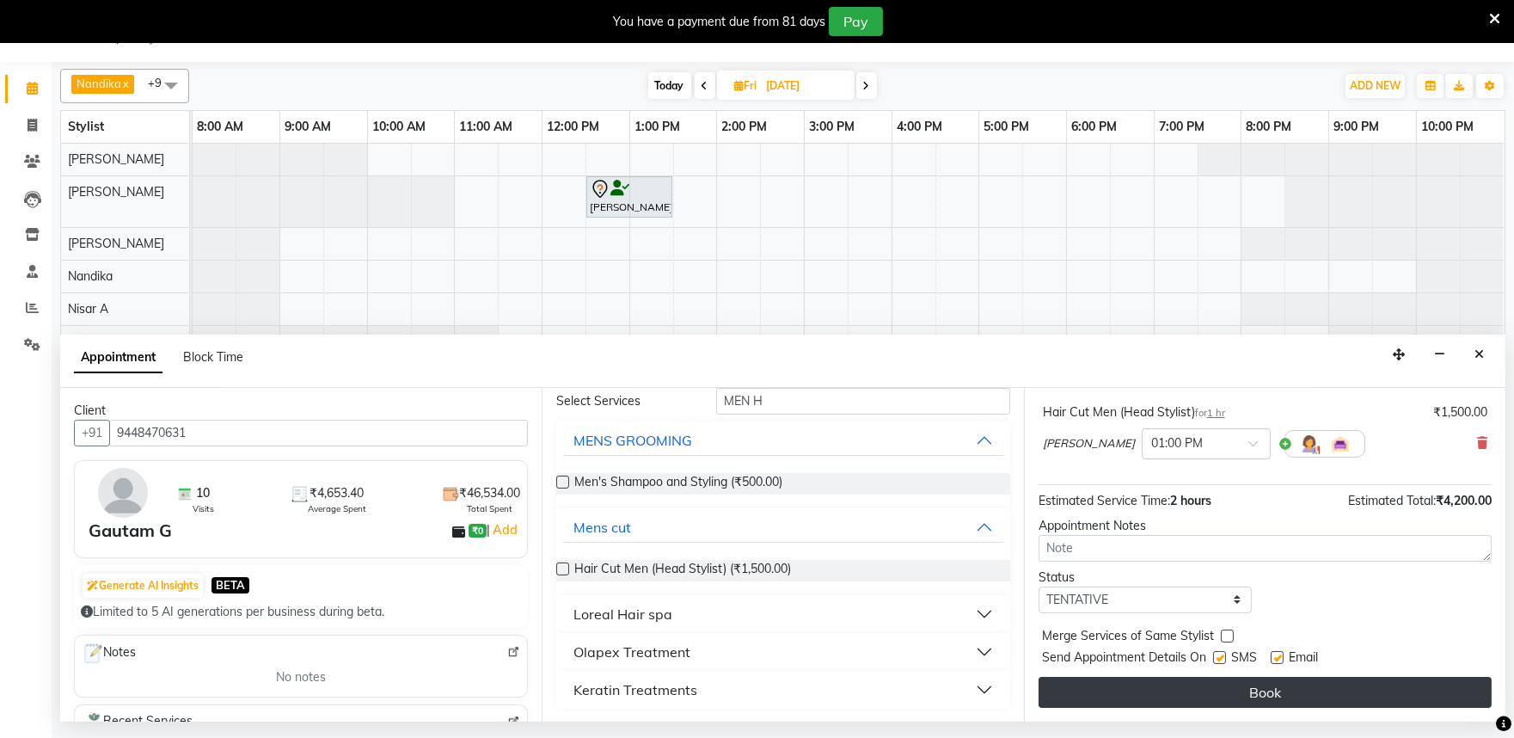
click at [1266, 694] on button "Book" at bounding box center [1265, 692] width 453 height 31
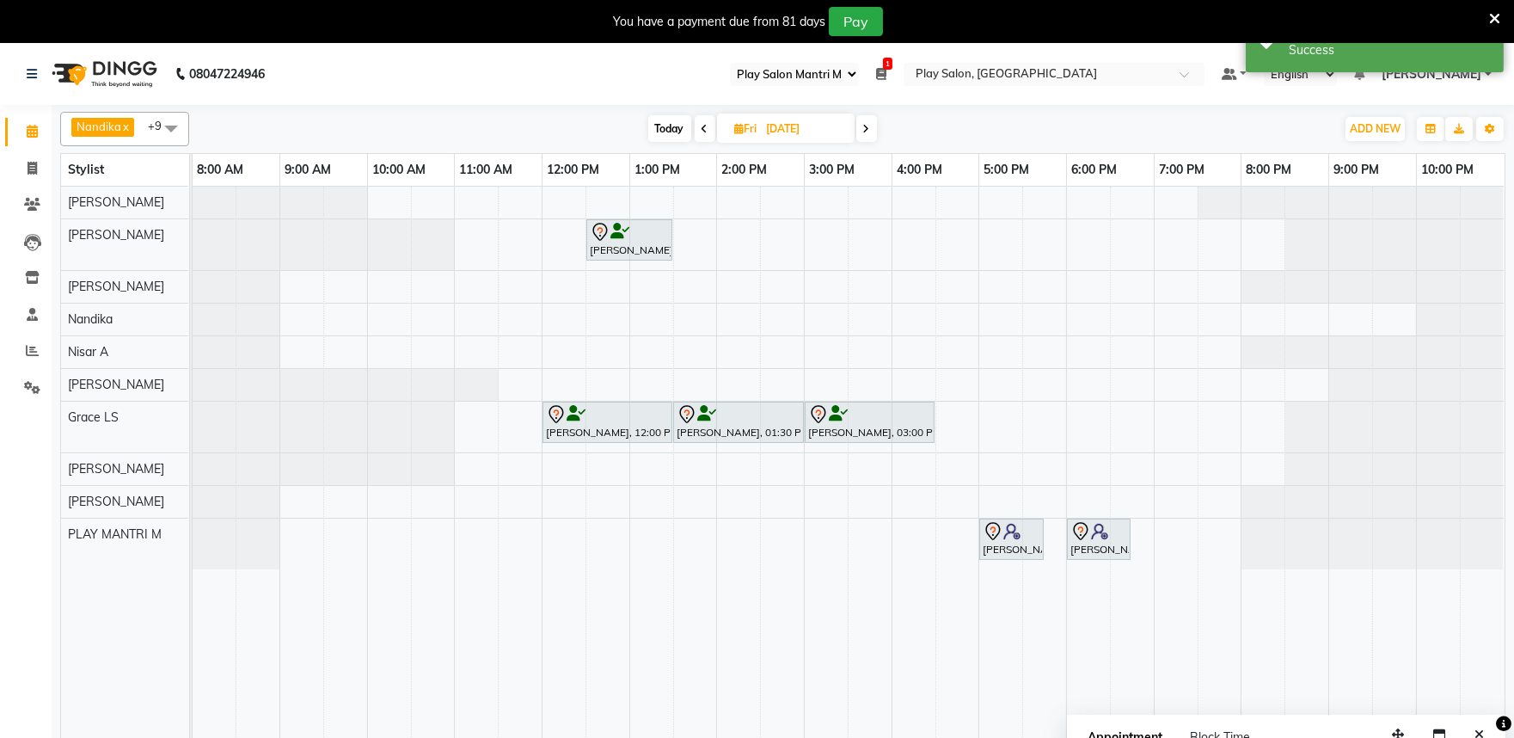
scroll to position [43, 0]
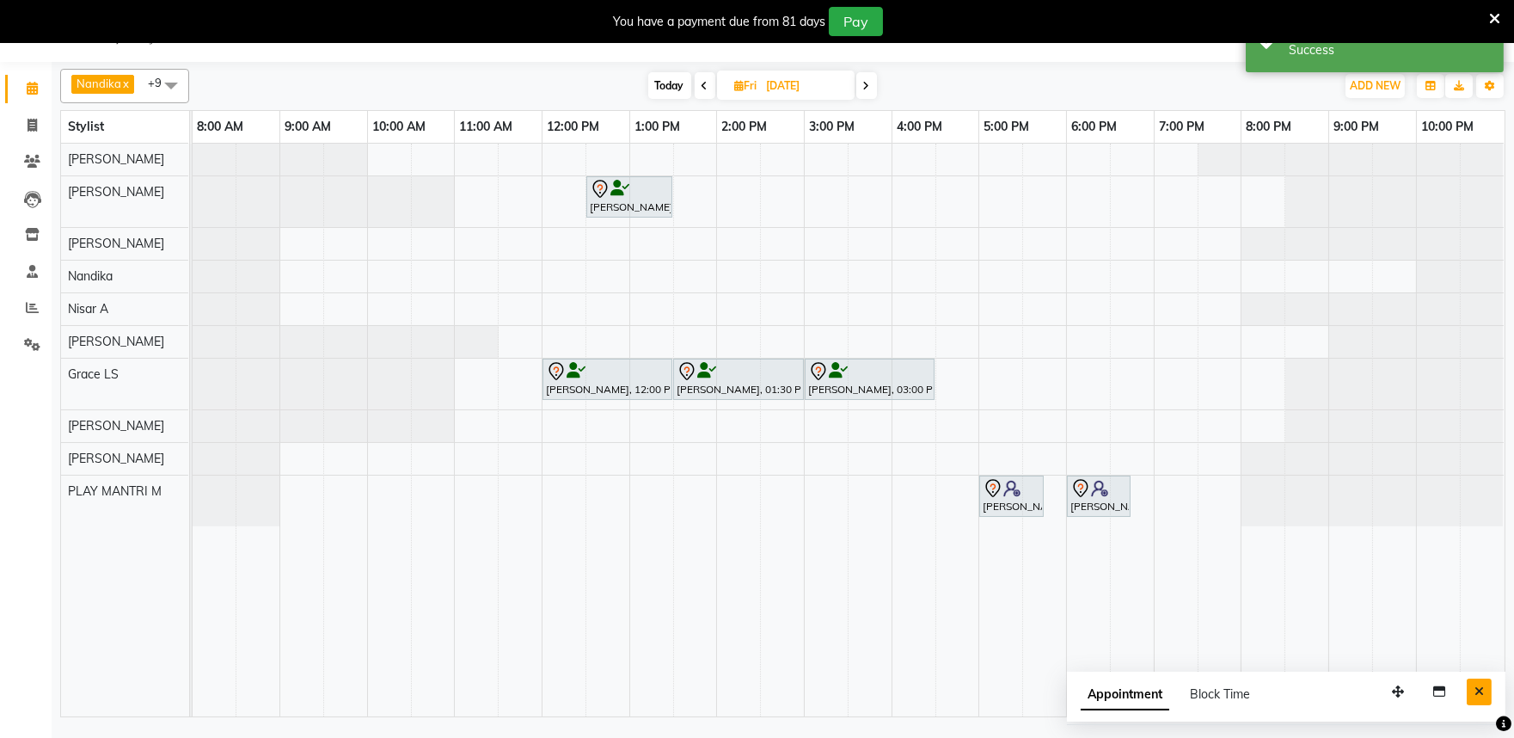
click at [1482, 690] on icon "Close" at bounding box center [1479, 691] width 9 height 12
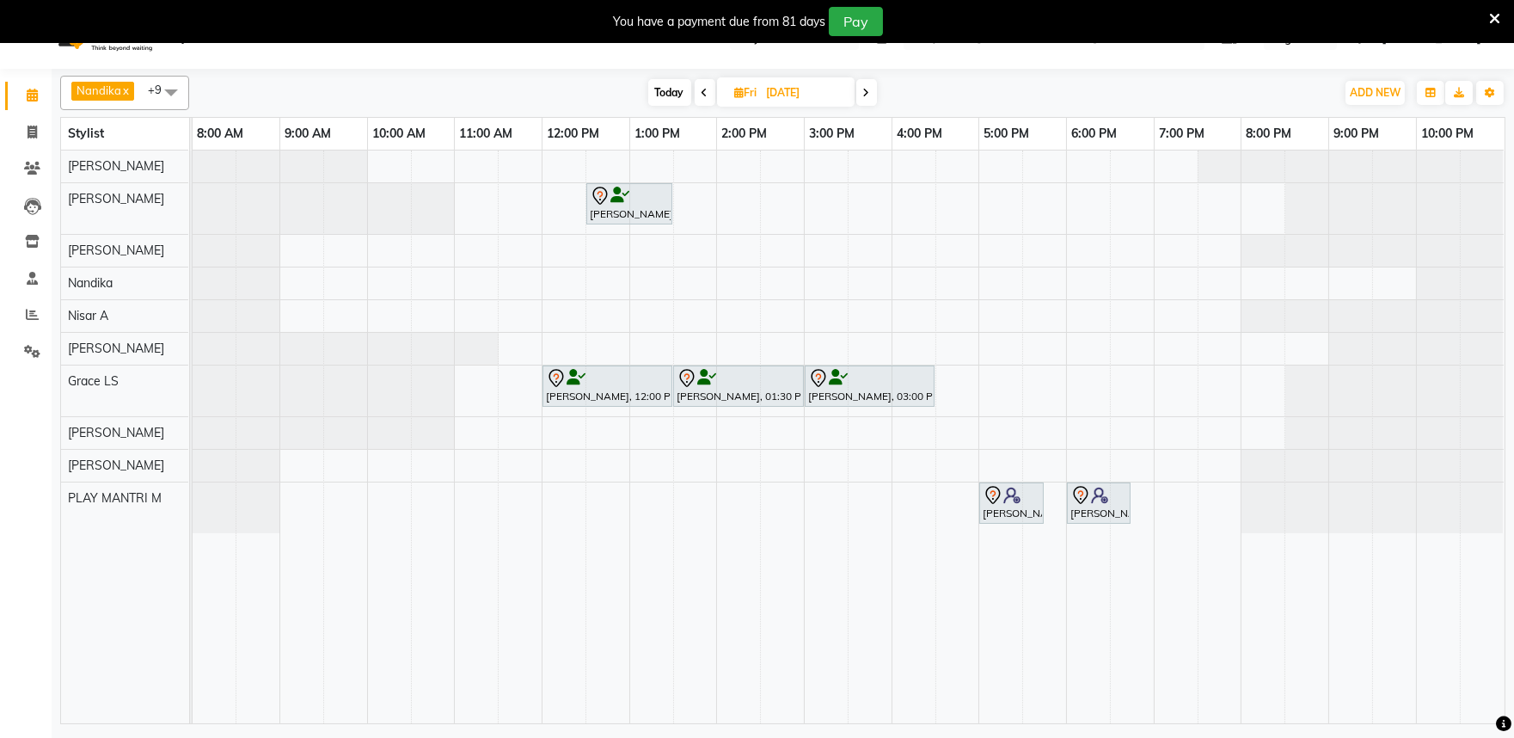
scroll to position [0, 0]
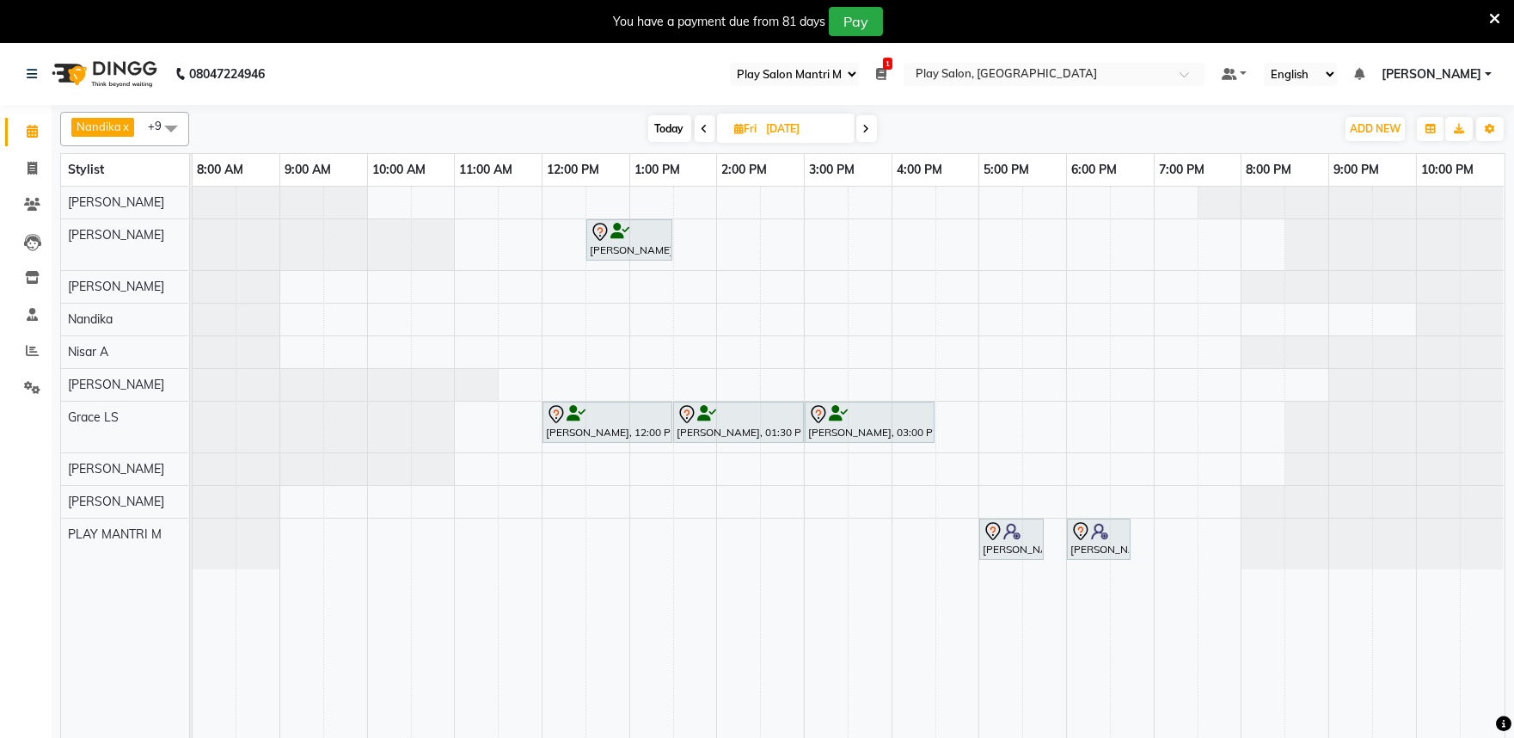
click at [107, 125] on span "Nandika" at bounding box center [99, 127] width 45 height 14
select select "89"
click at [696, 130] on span at bounding box center [705, 128] width 21 height 27
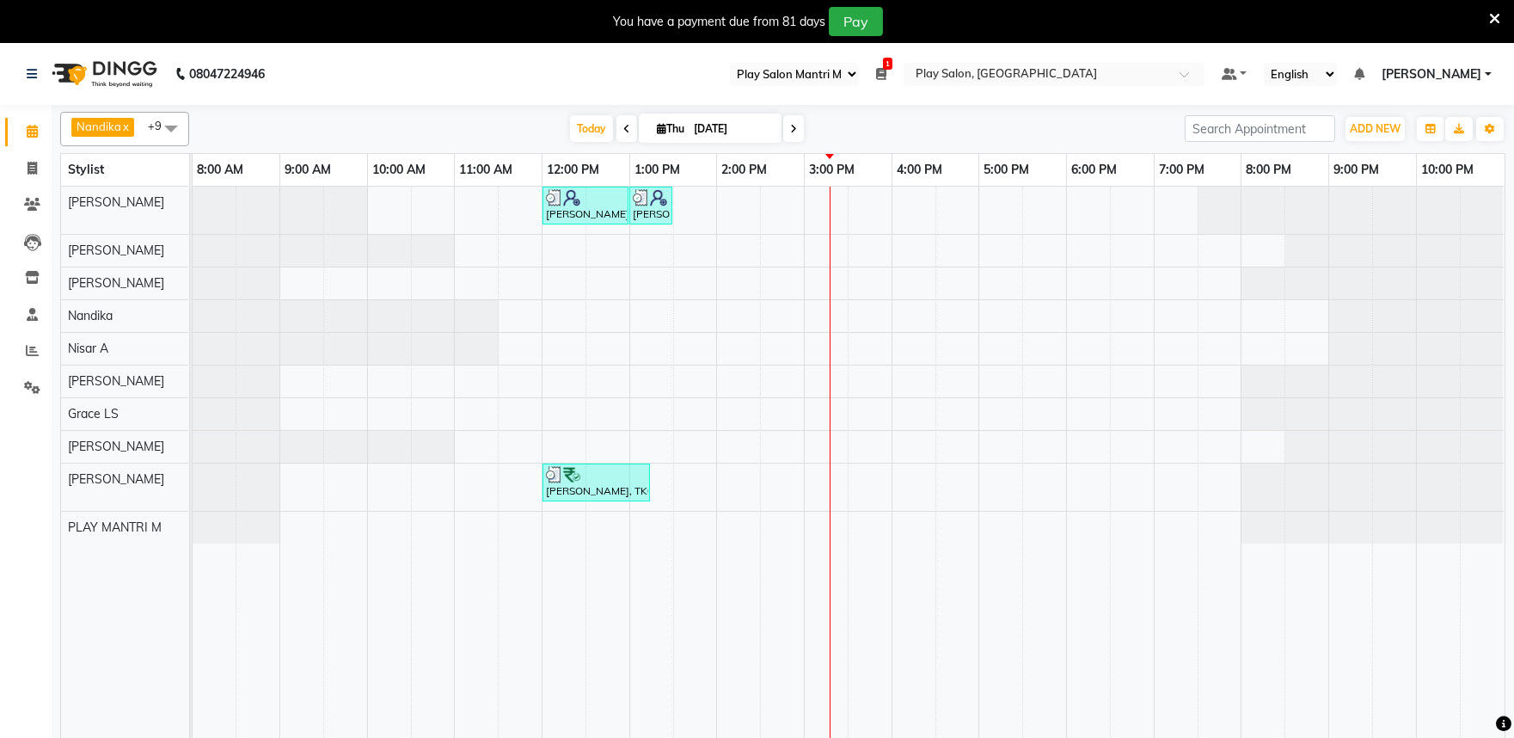
click at [790, 133] on icon at bounding box center [793, 129] width 7 height 10
type input "[DATE]"
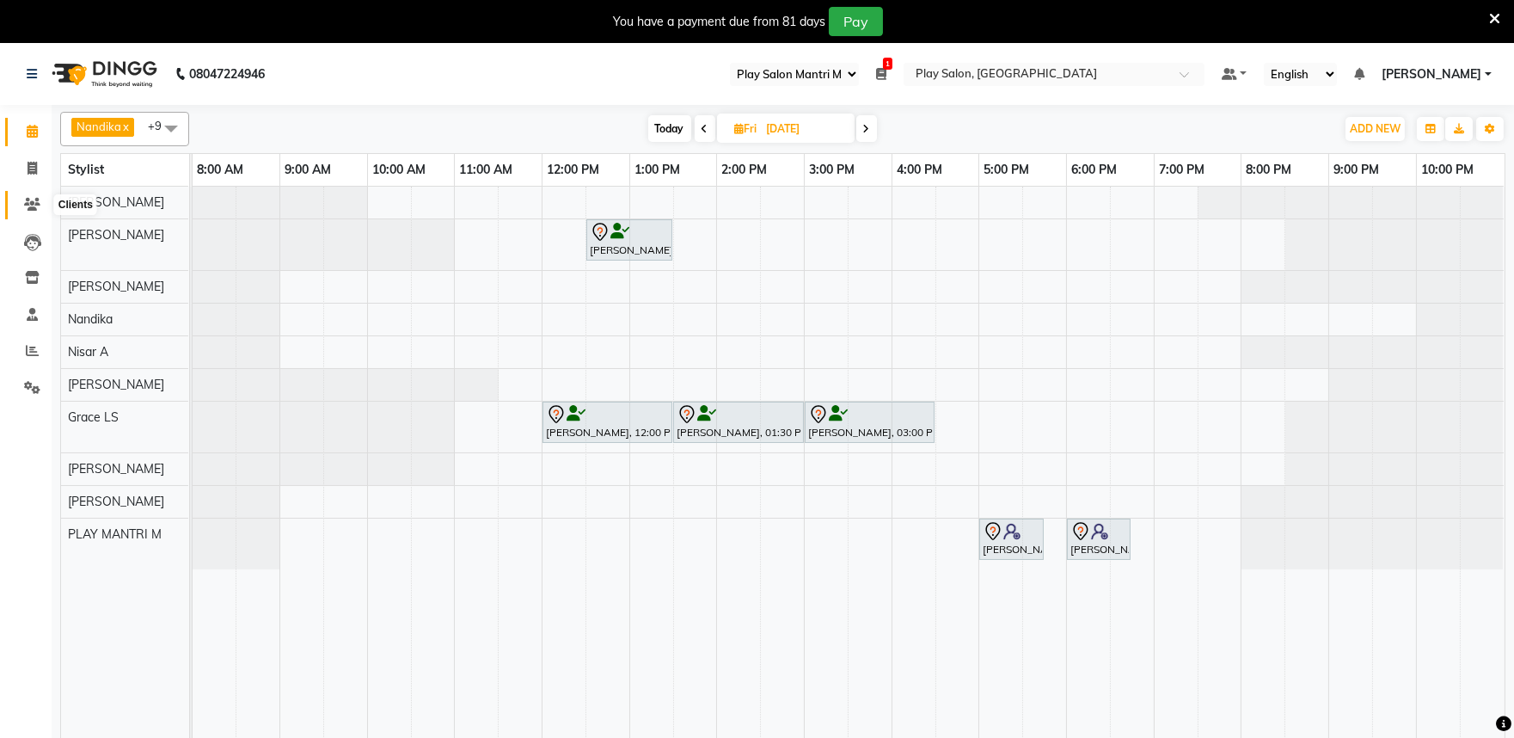
click at [30, 204] on icon at bounding box center [32, 204] width 16 height 13
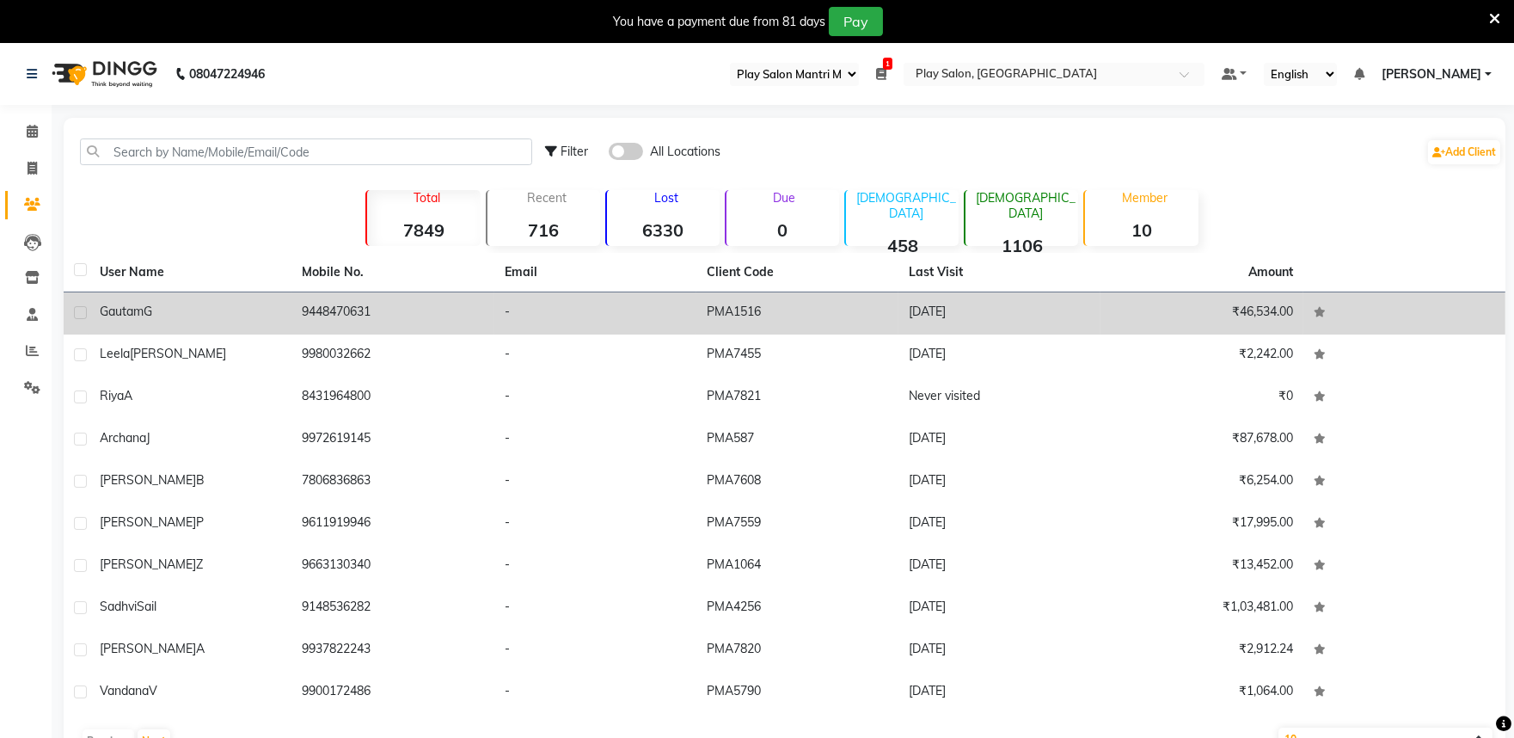
click at [355, 308] on td "9448470631" at bounding box center [392, 313] width 202 height 42
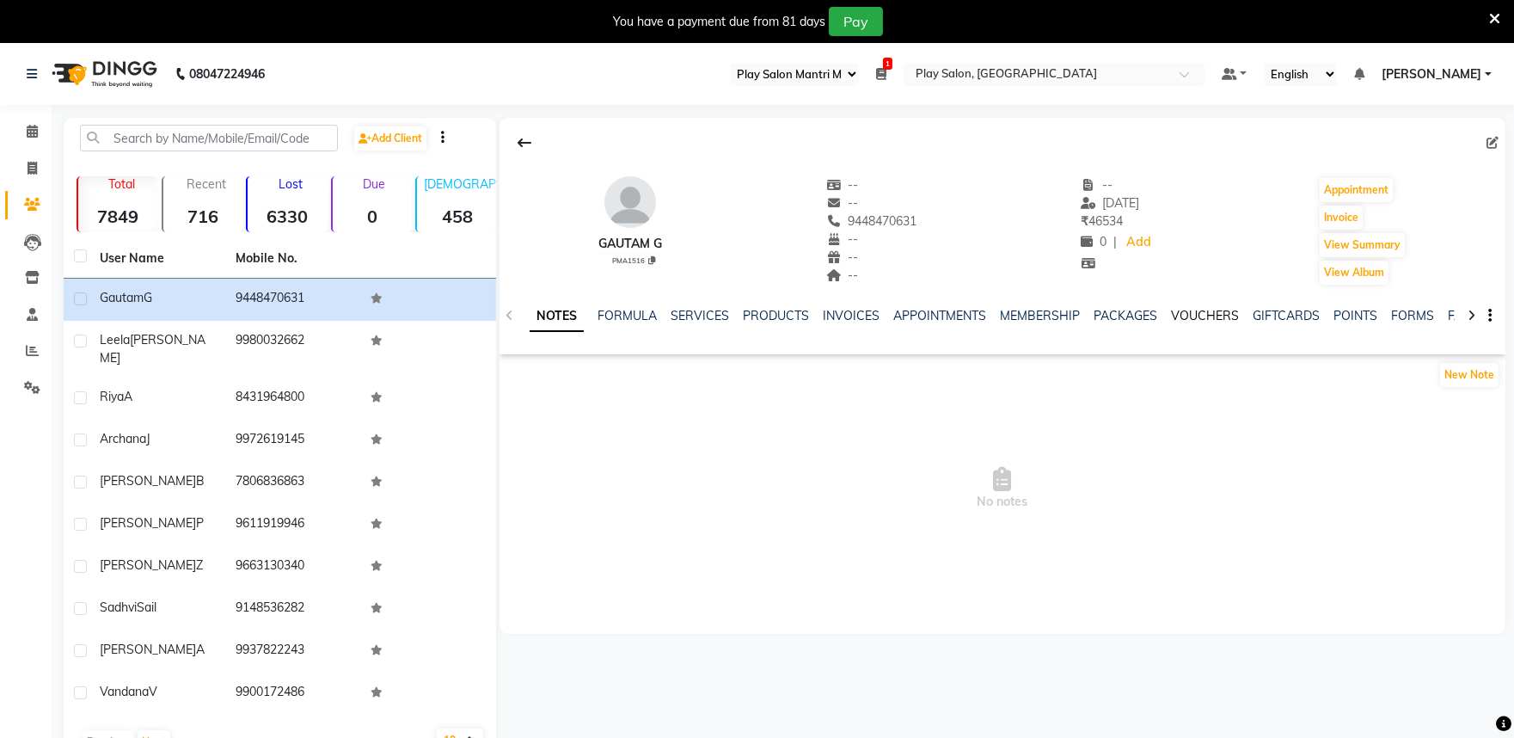
click at [1198, 321] on link "VOUCHERS" at bounding box center [1205, 315] width 68 height 15
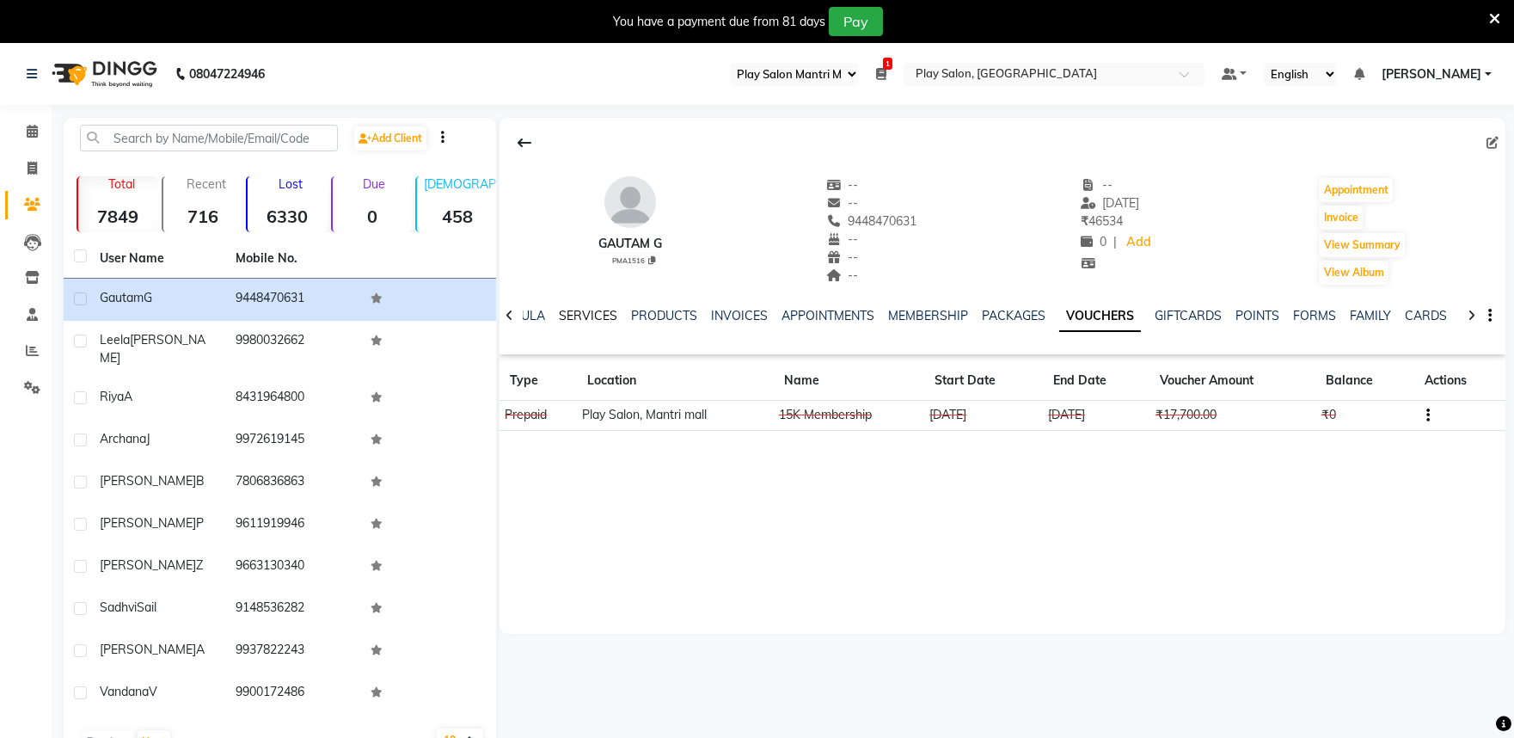
click at [569, 320] on link "SERVICES" at bounding box center [588, 315] width 58 height 15
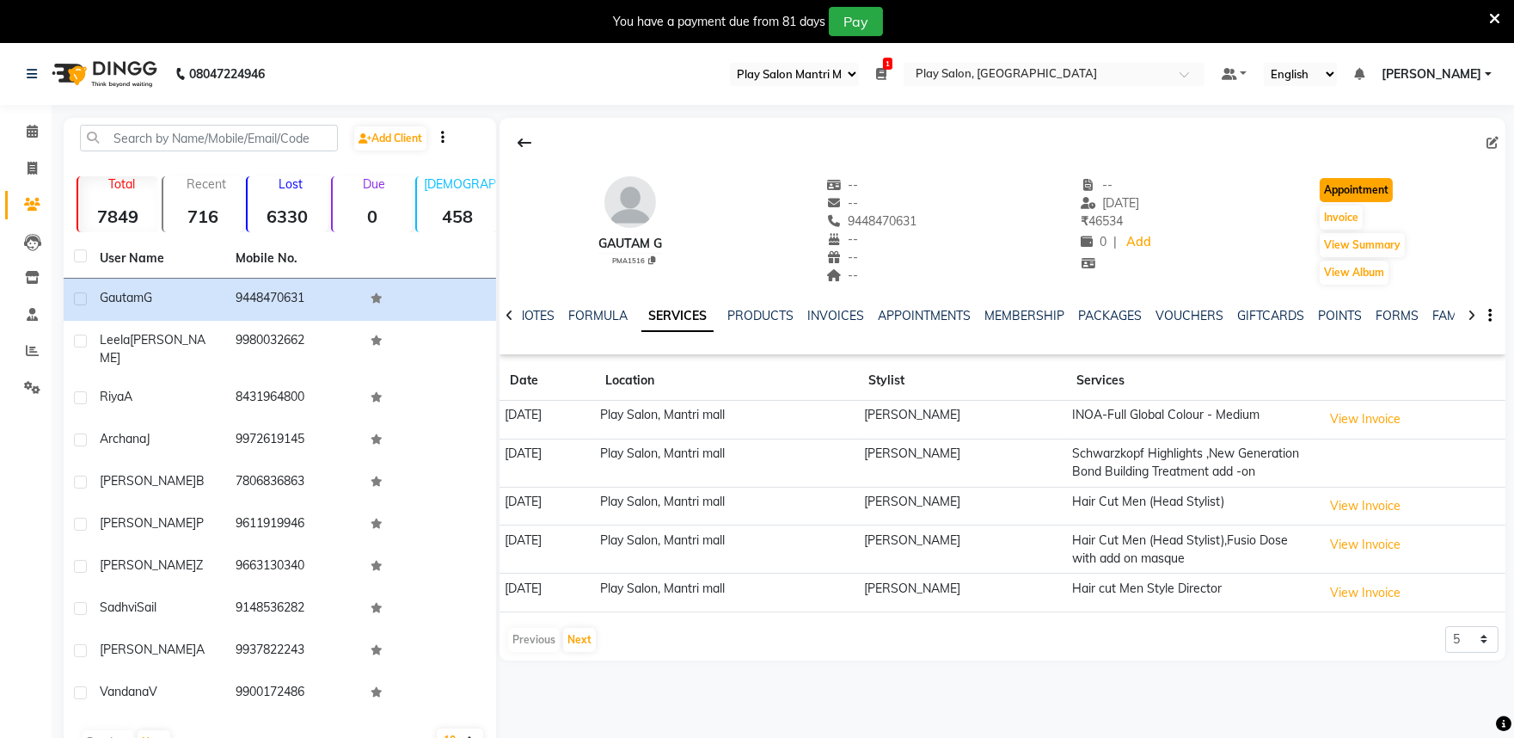
click at [1371, 193] on button "Appointment" at bounding box center [1356, 190] width 73 height 24
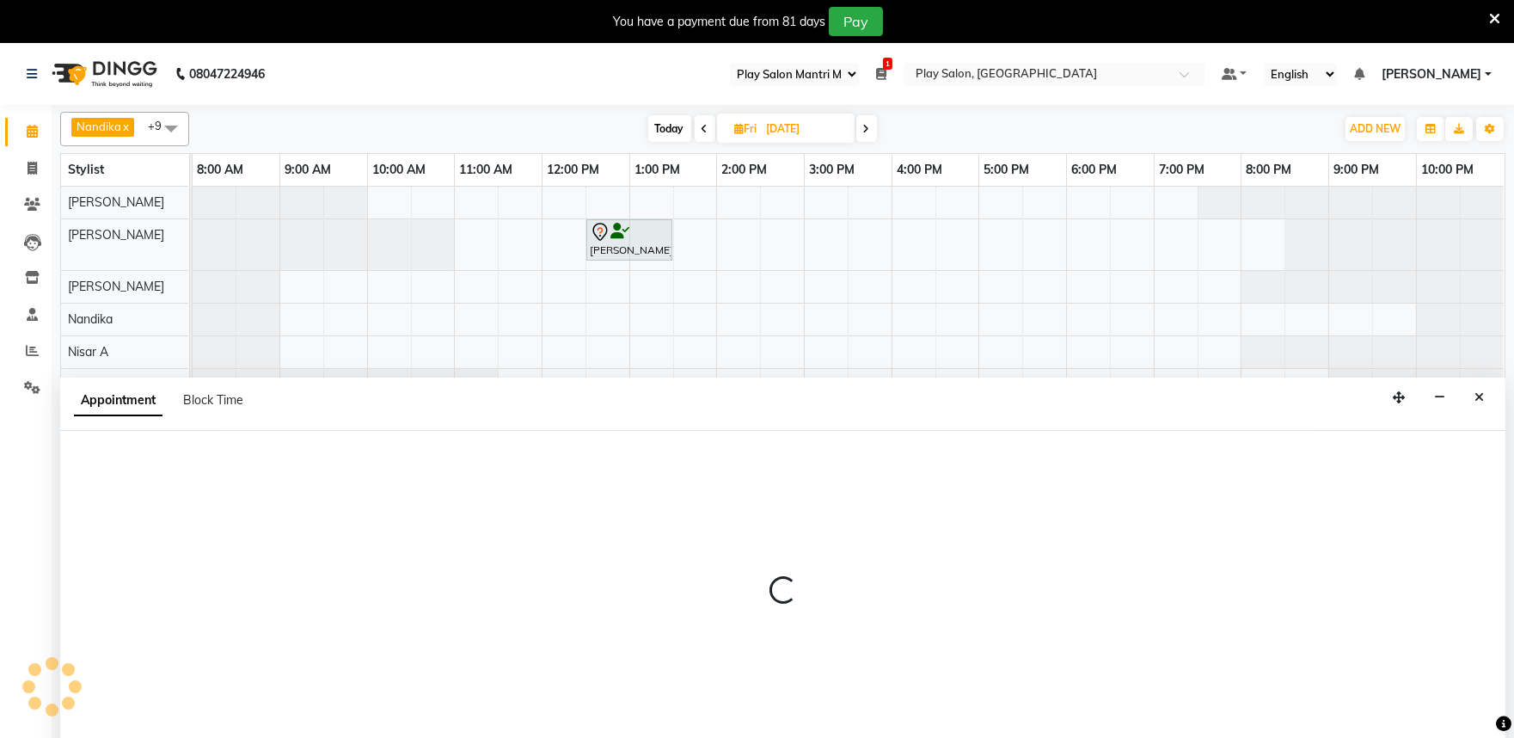
scroll to position [43, 0]
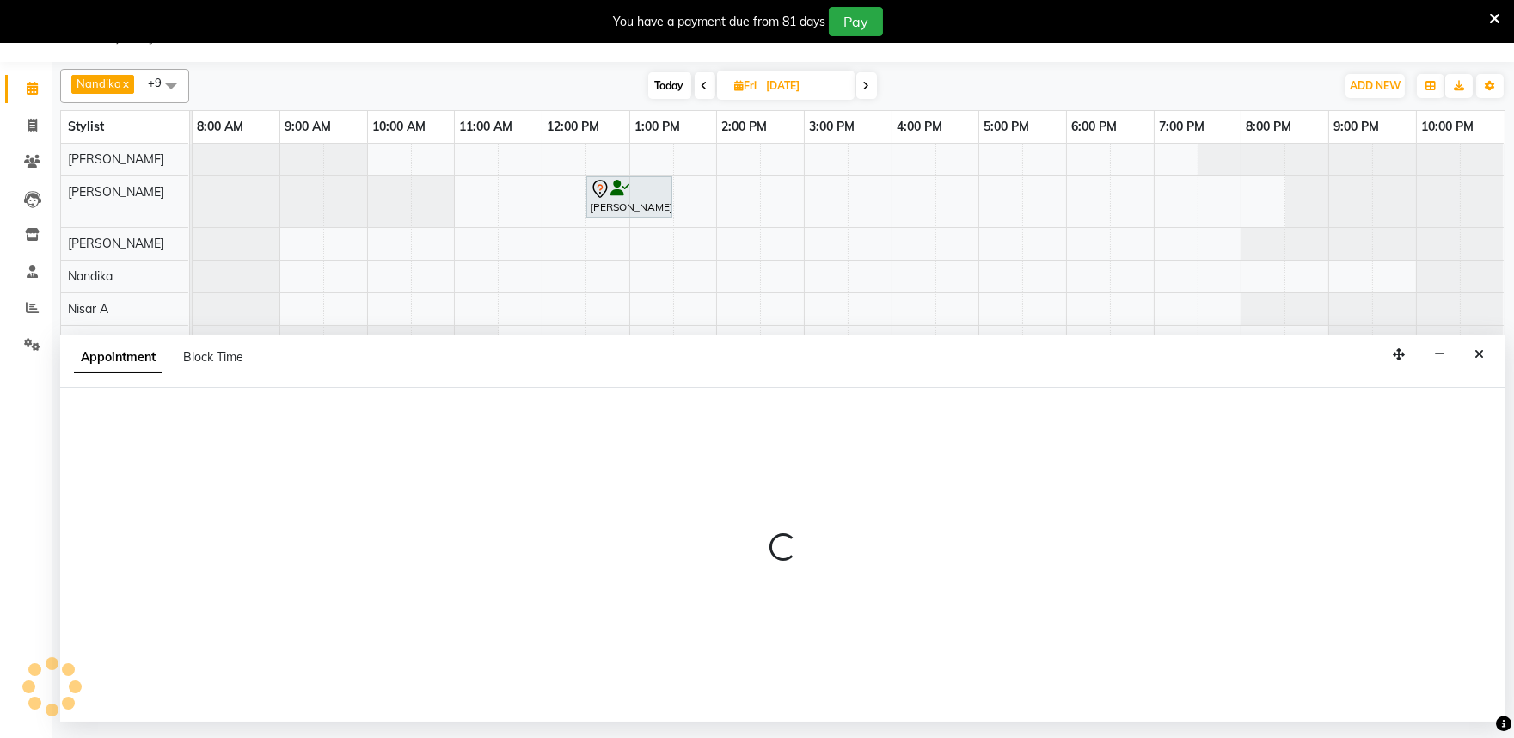
type input "[DATE]"
select select "tentative"
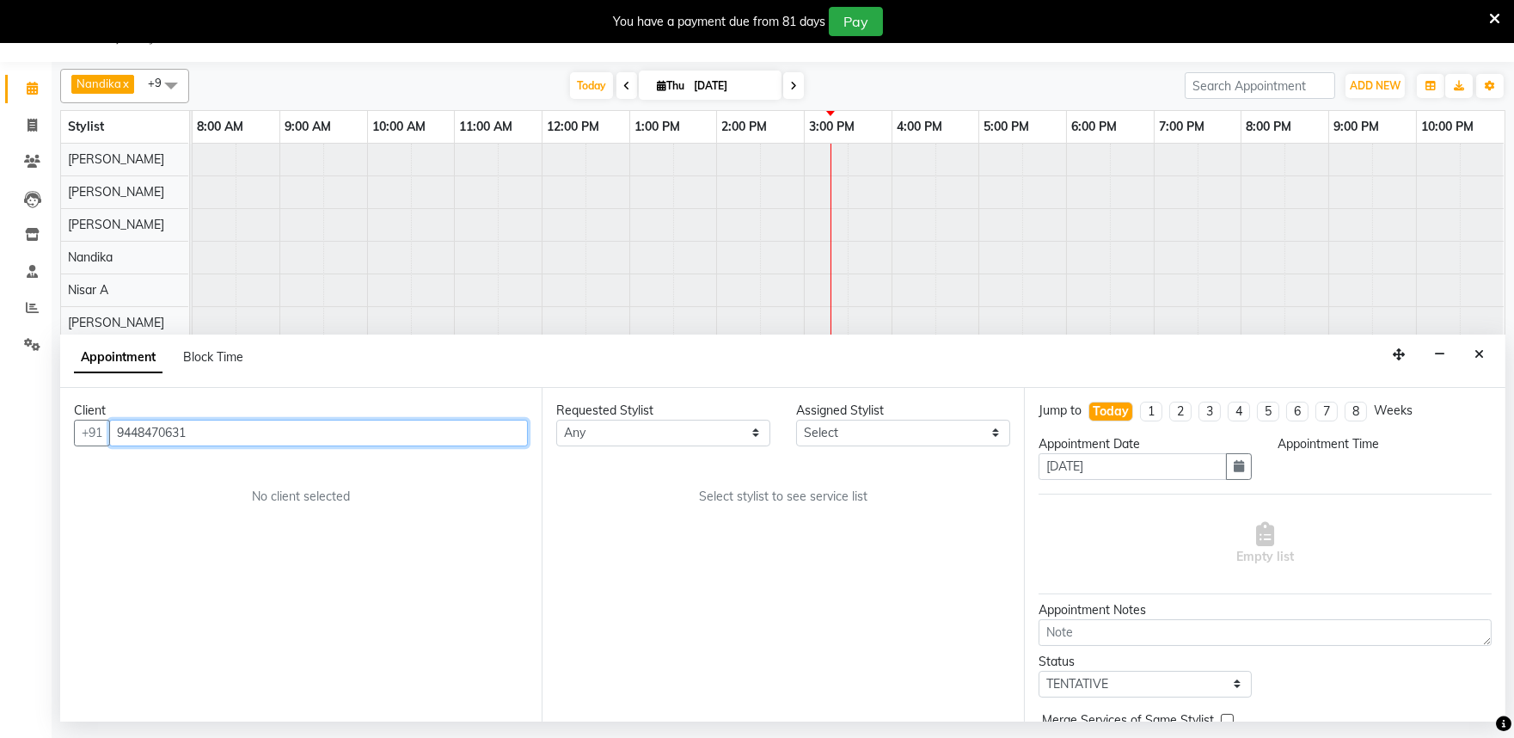
select select "540"
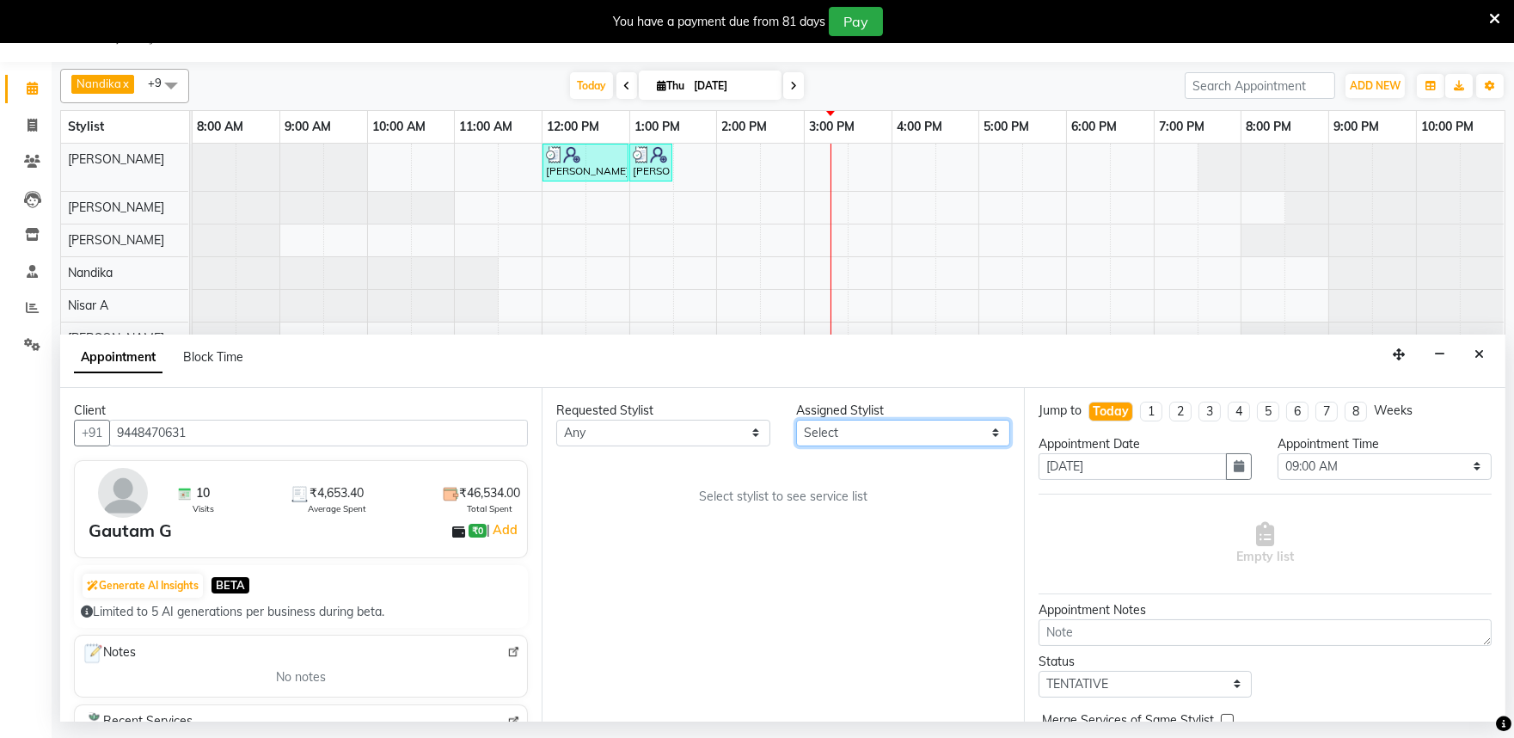
click at [856, 432] on select "Select Achan Shimrah Admin Anitha B Arhan Ehsan Charan S Dawa Tamang Ding Junhu…" at bounding box center [903, 433] width 214 height 27
select select "81315"
click at [796, 420] on select "Select Achan Shimrah Admin Anitha B Arhan Ehsan Charan S Dawa Tamang Ding Junhu…" at bounding box center [903, 433] width 214 height 27
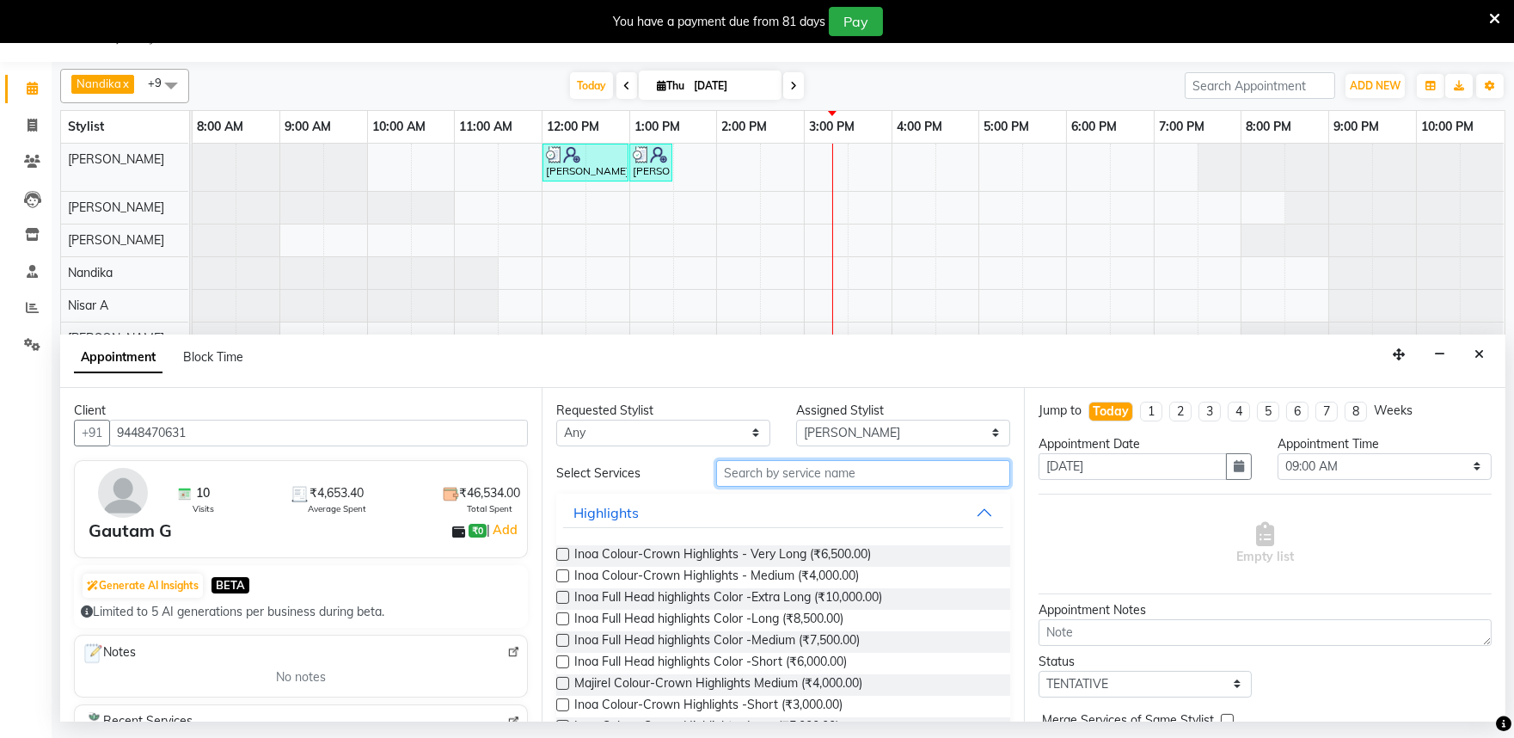
click at [742, 464] on input "text" at bounding box center [863, 473] width 294 height 27
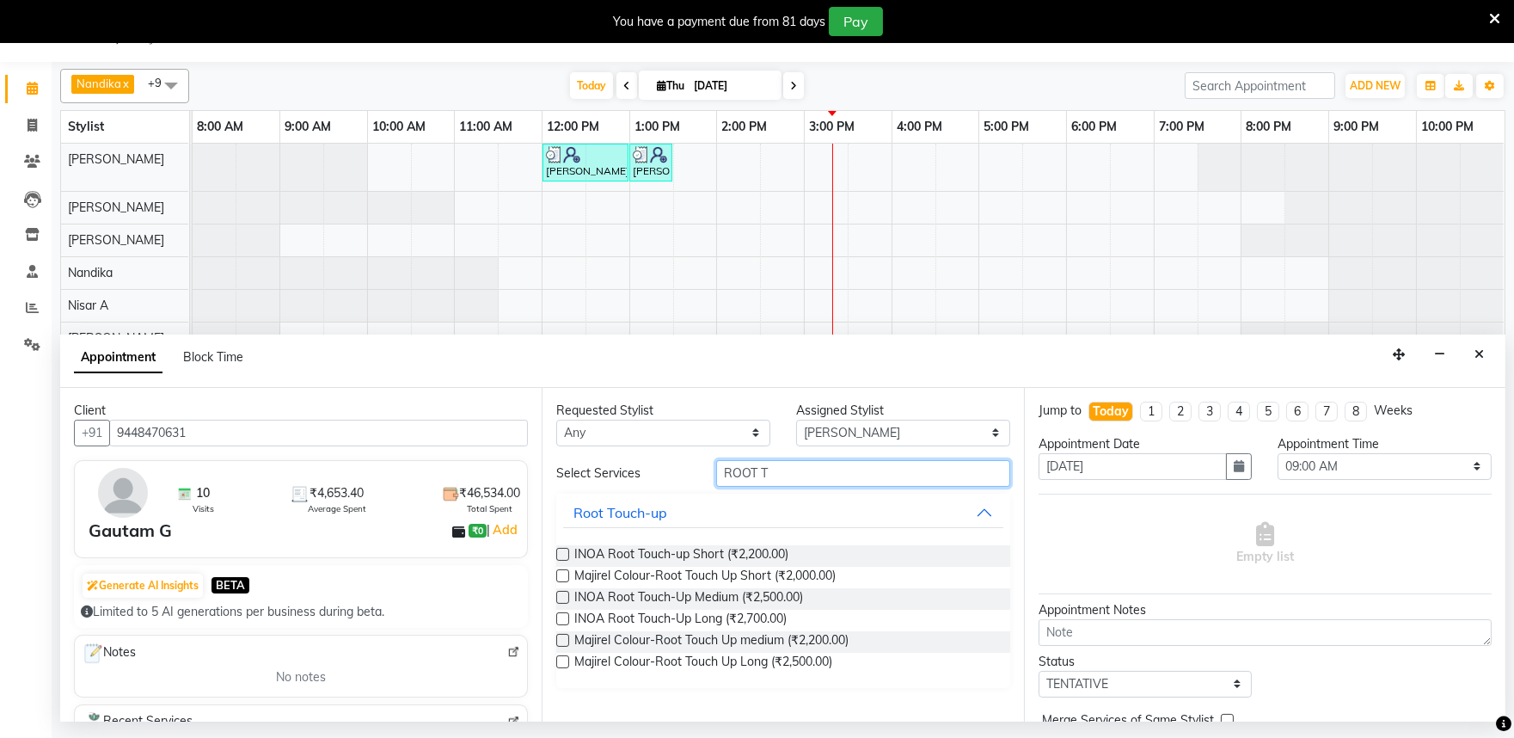
type input "ROOT T"
click at [555, 620] on div "Requested Stylist Any Achan Shimrah Admin Anitha B Arhan Ehsan Charan S Dawa Ta…" at bounding box center [782, 555] width 481 height 334
click at [556, 617] on label at bounding box center [562, 618] width 13 height 13
click at [556, 617] on input "checkbox" at bounding box center [561, 620] width 11 height 11
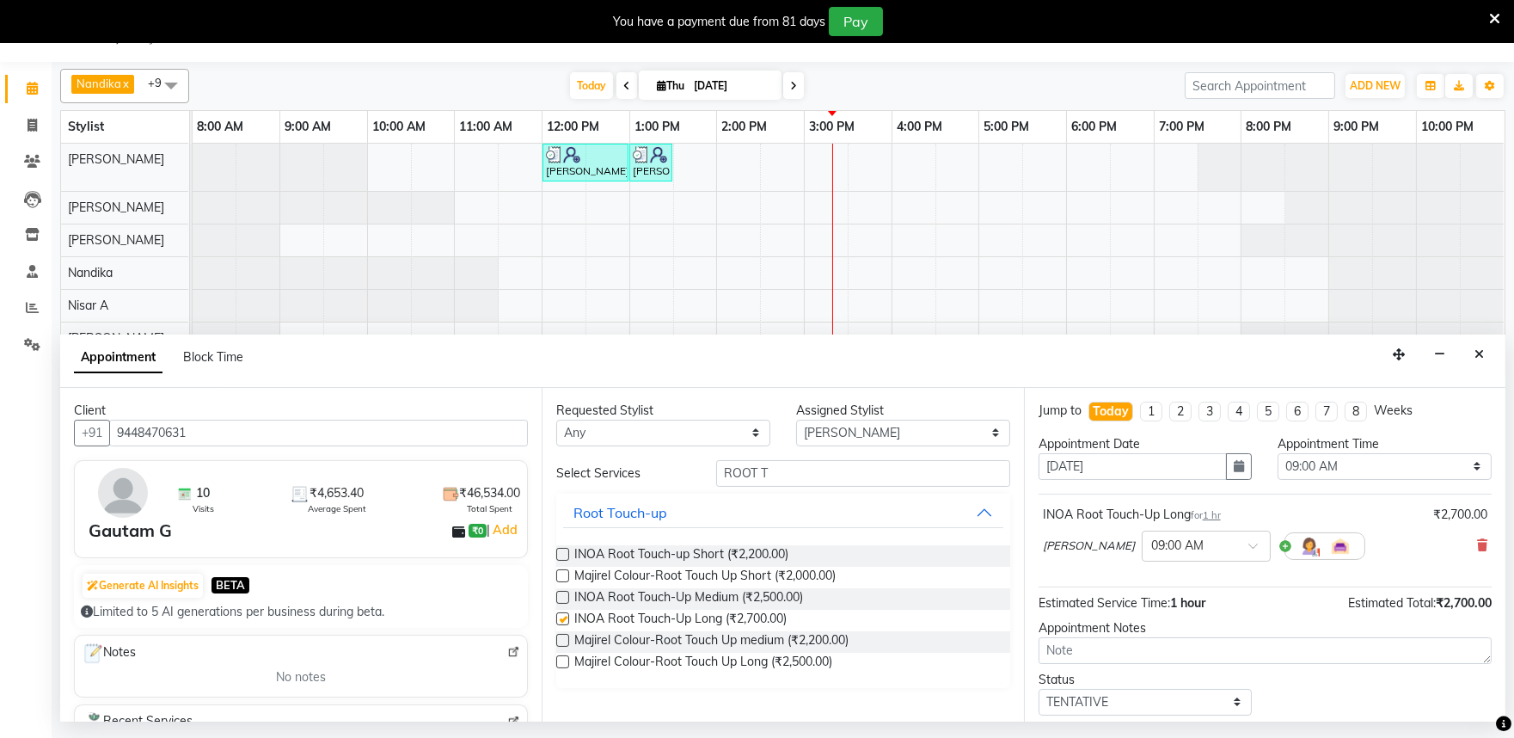
checkbox input "false"
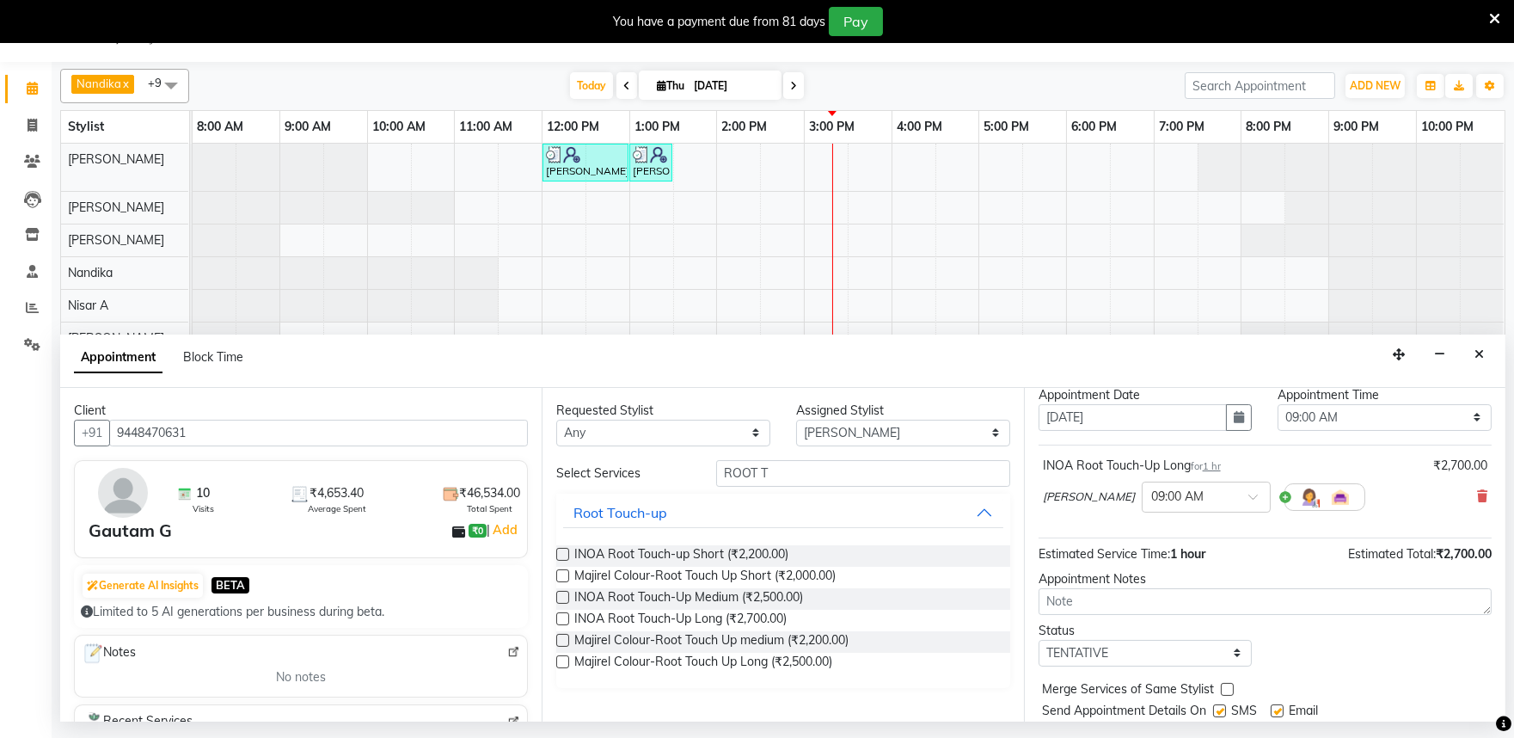
scroll to position [103, 0]
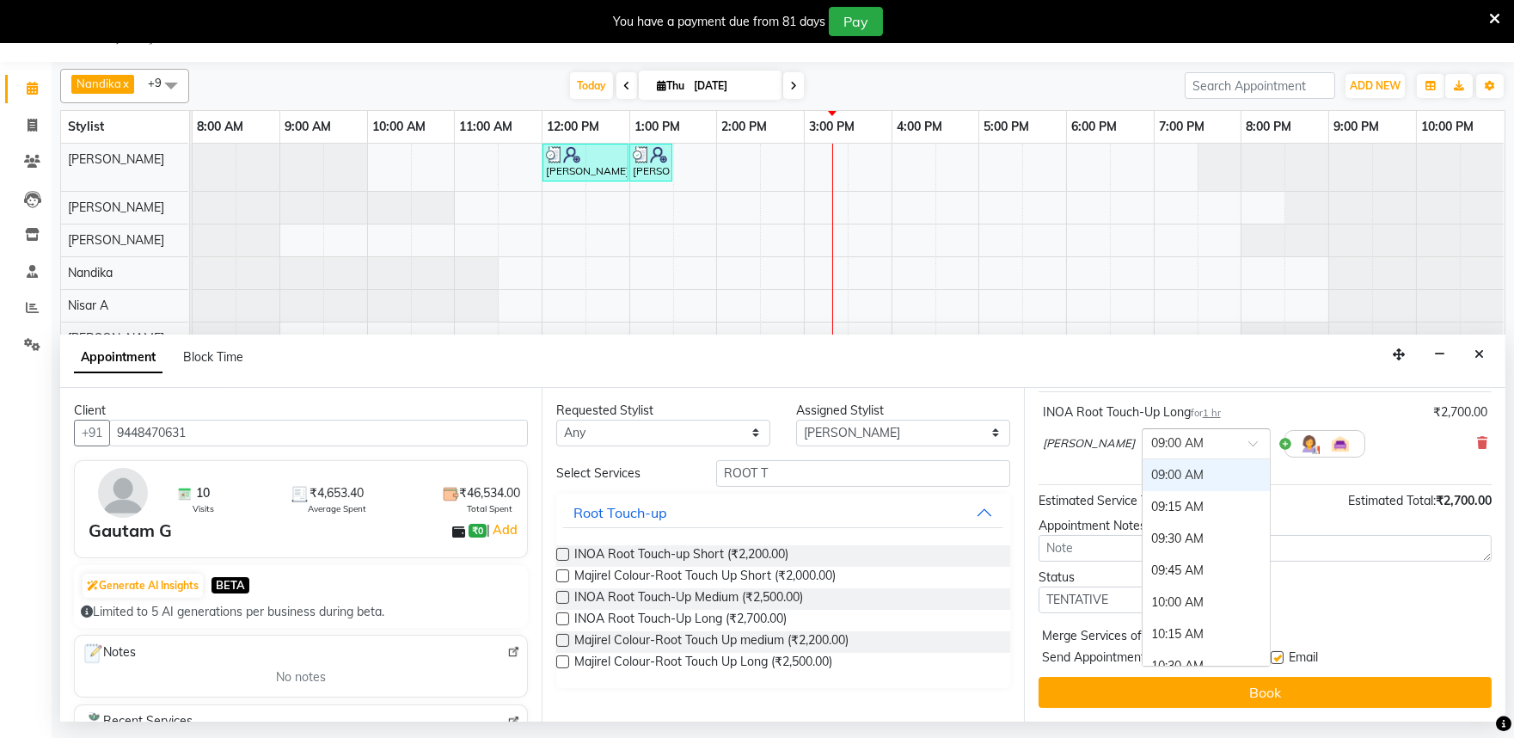
click at [1201, 439] on div at bounding box center [1206, 442] width 127 height 18
click at [1149, 571] on div "12:00 PM" at bounding box center [1206, 571] width 127 height 32
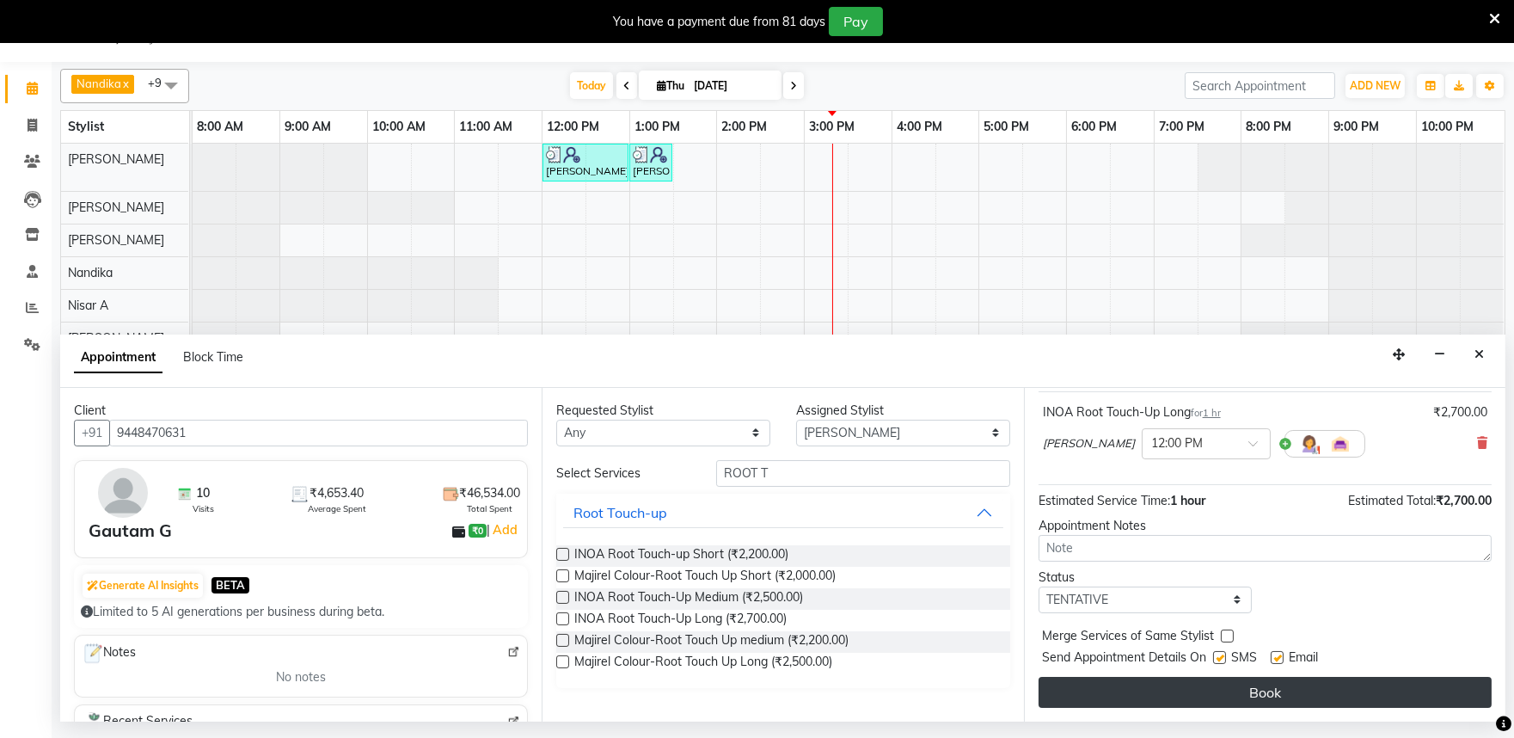
click at [1293, 684] on button "Book" at bounding box center [1265, 692] width 453 height 31
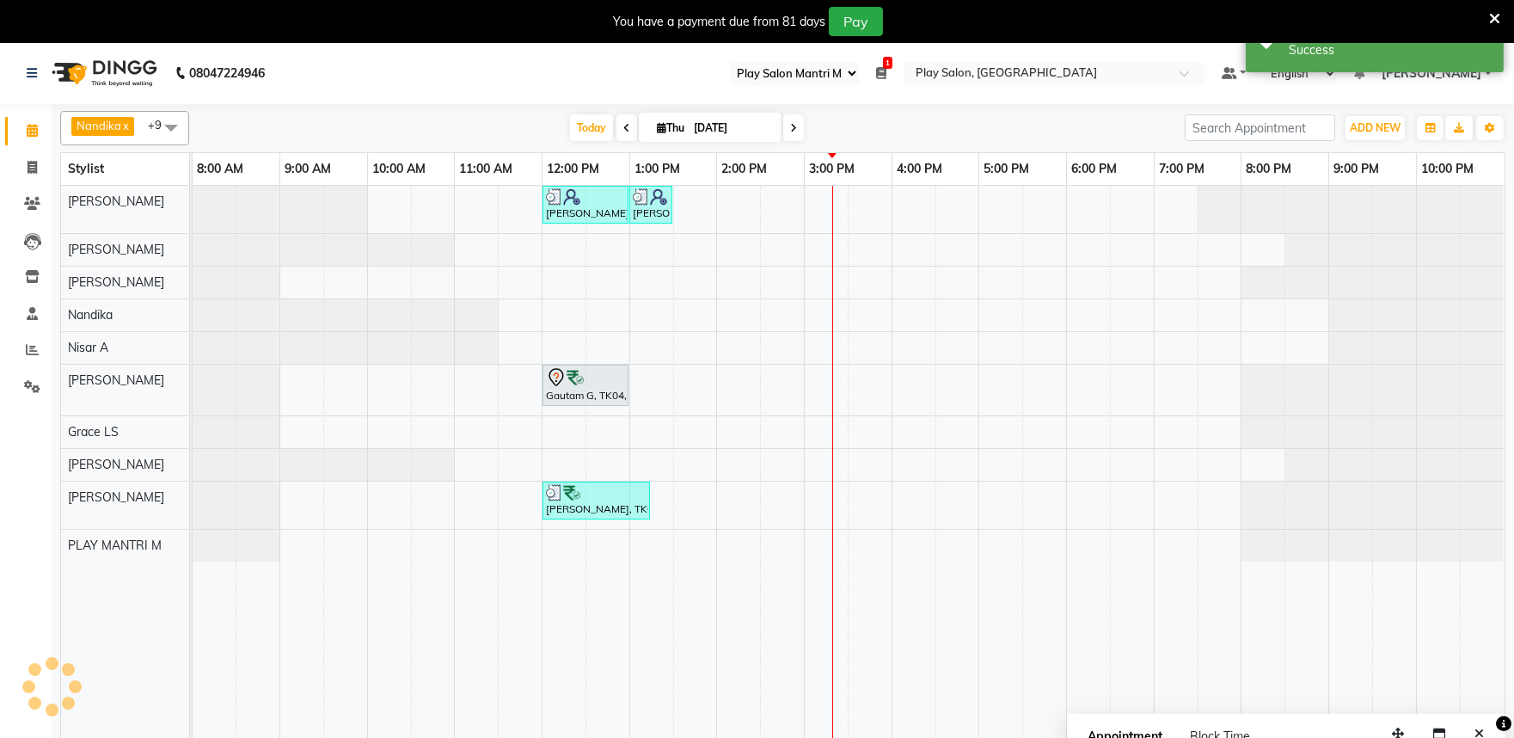
scroll to position [0, 0]
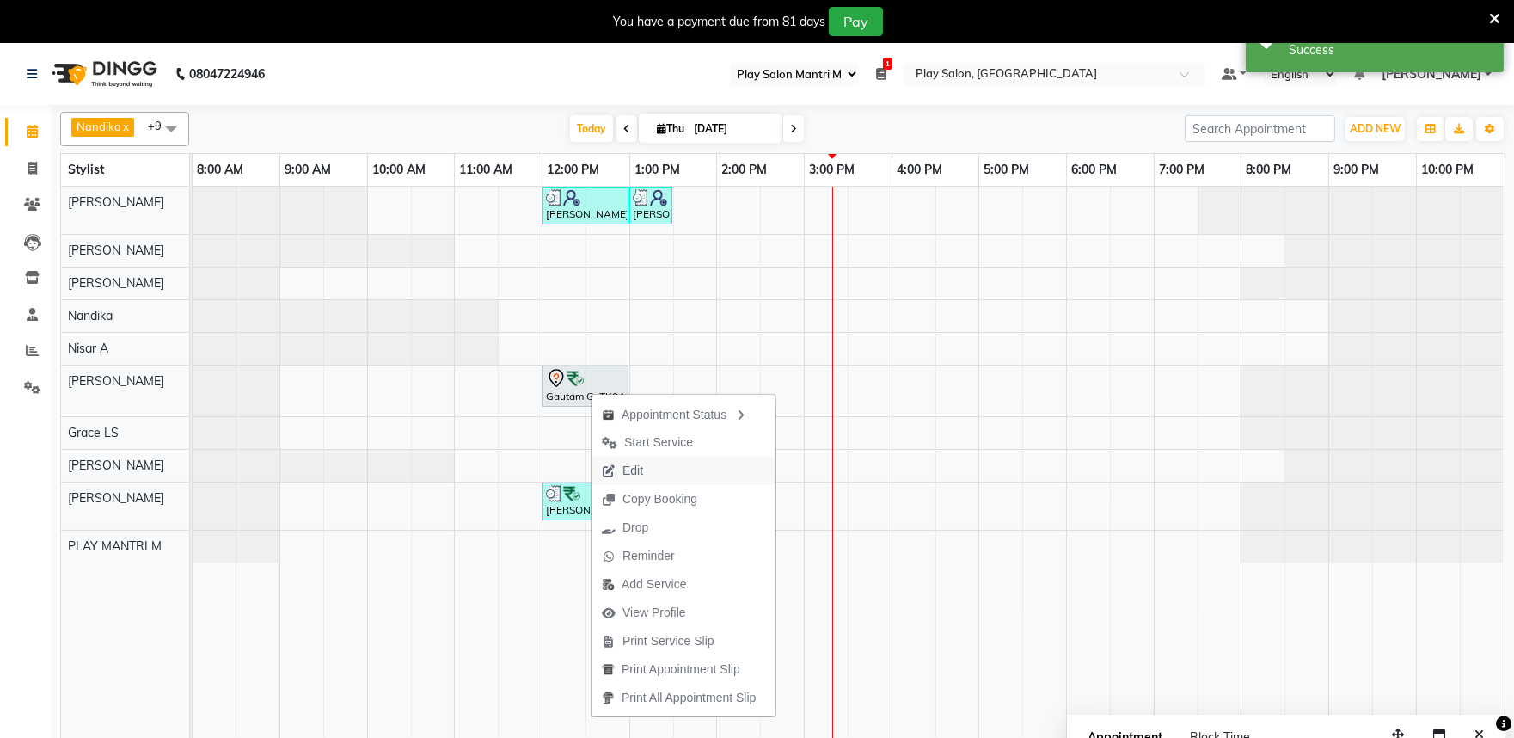
click at [629, 469] on span "Edit" at bounding box center [632, 471] width 21 height 18
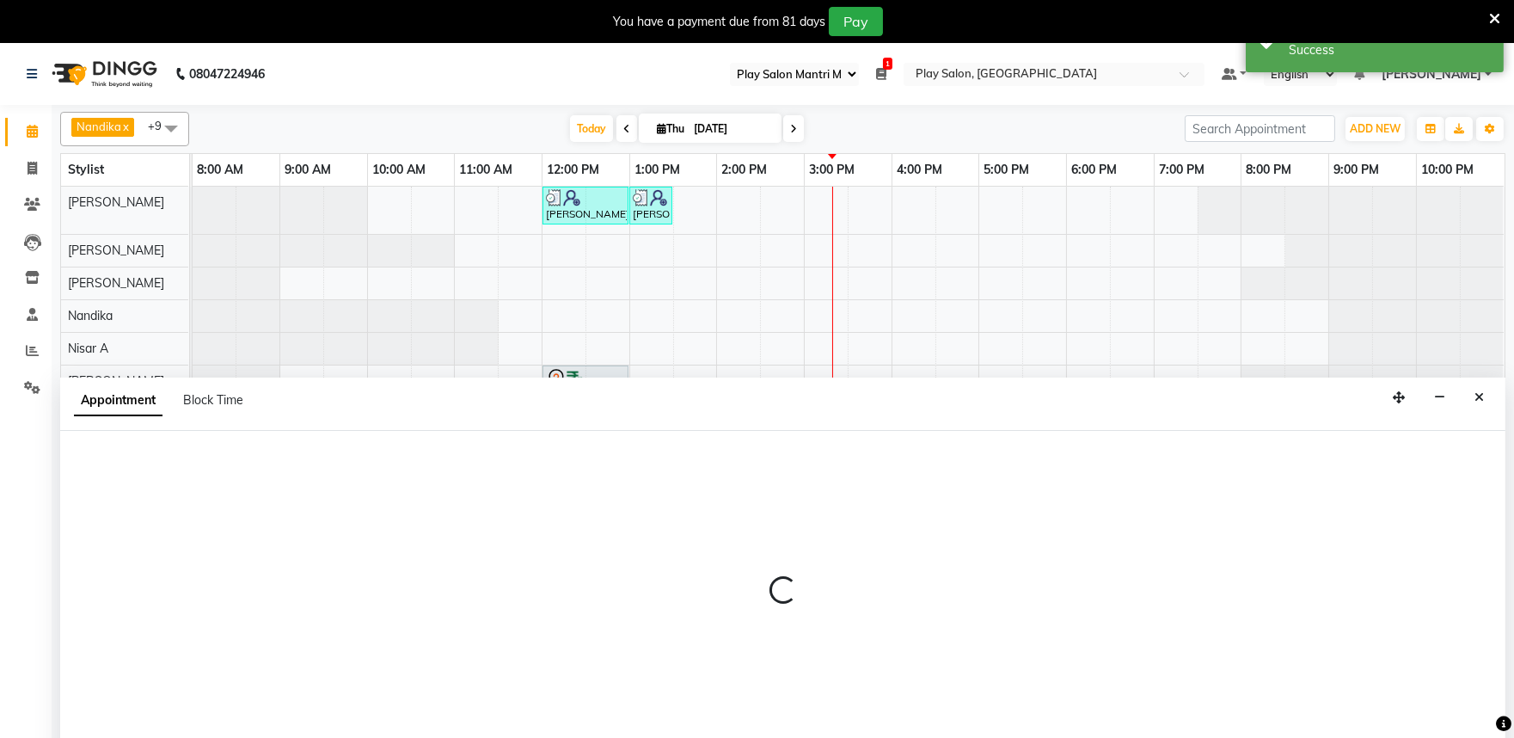
scroll to position [43, 0]
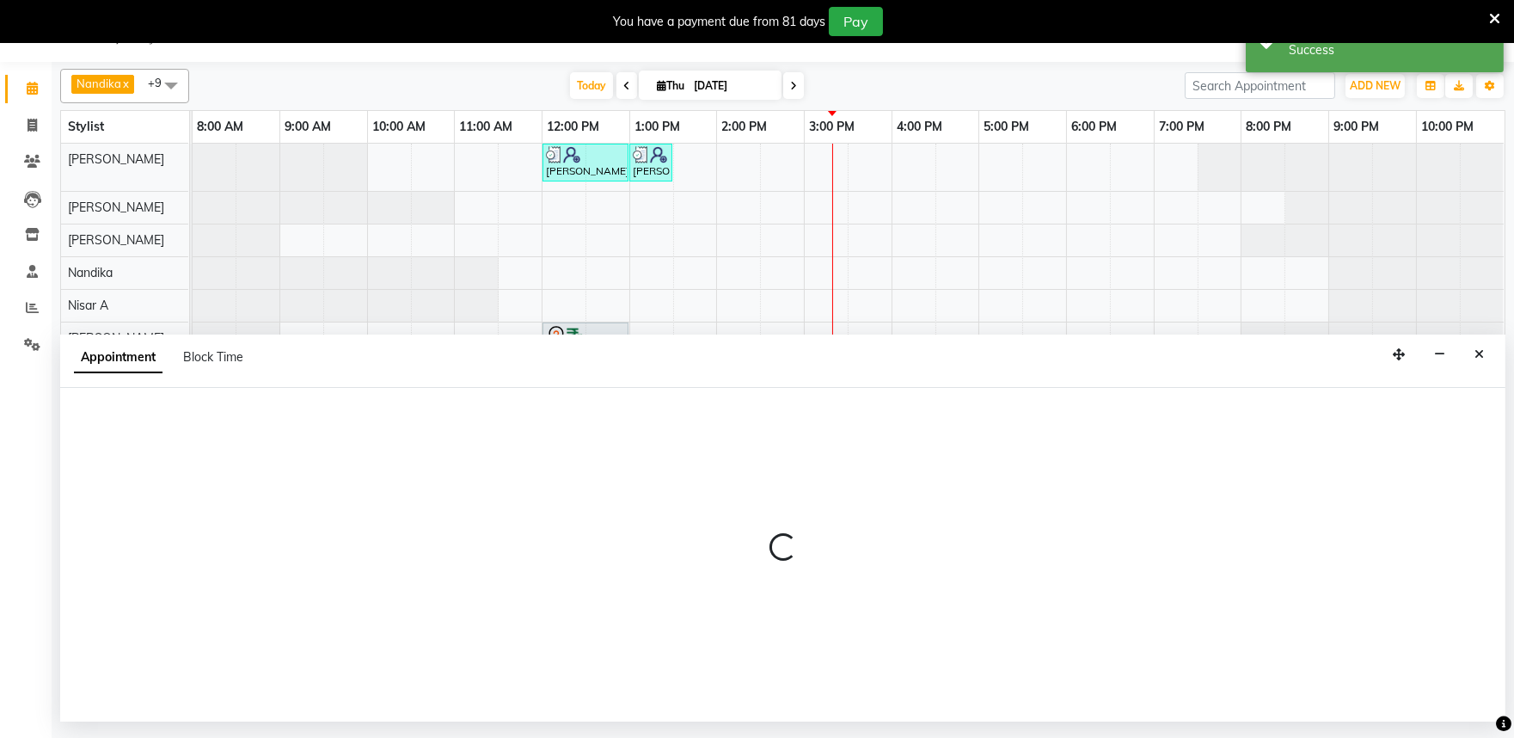
select select "tentative"
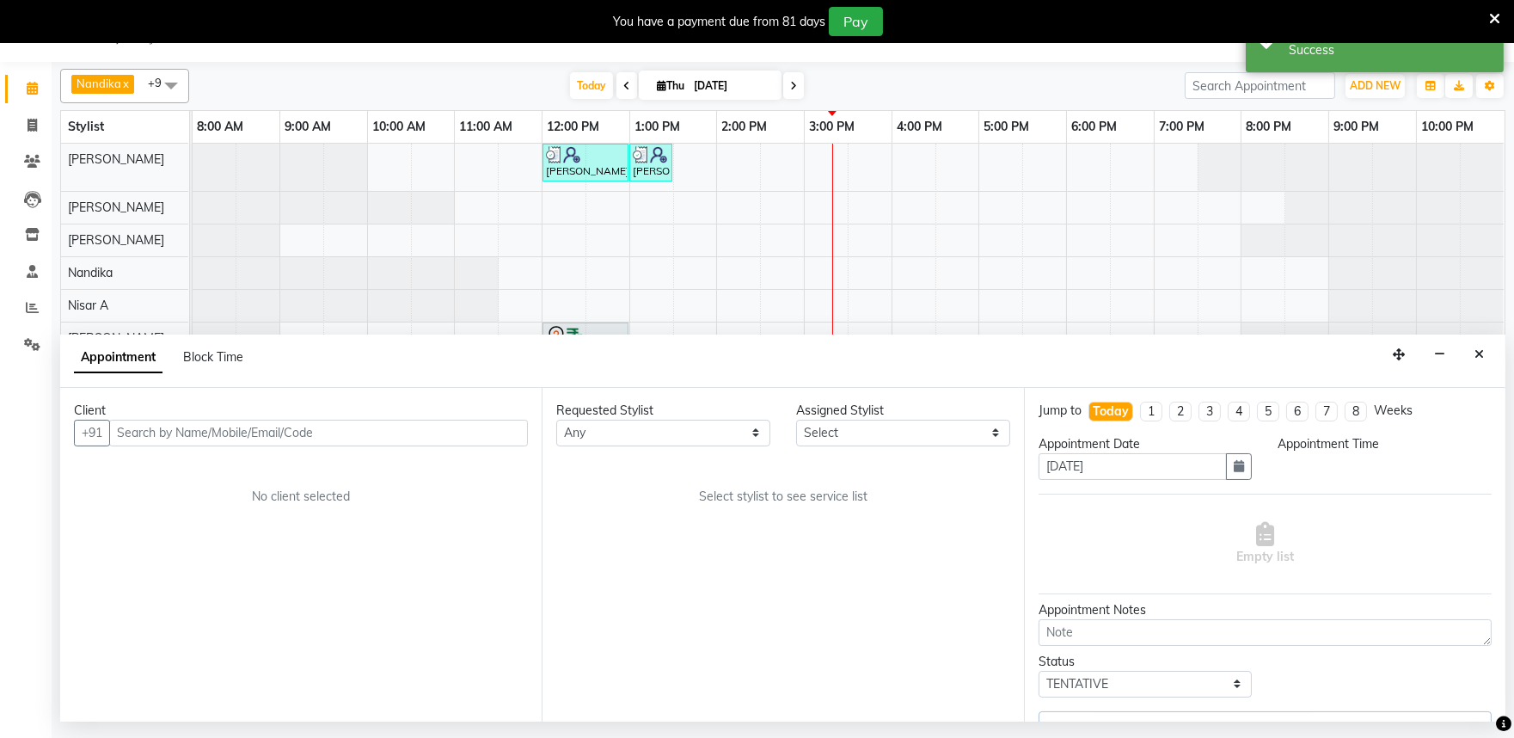
select select "81315"
select select "720"
select select "4213"
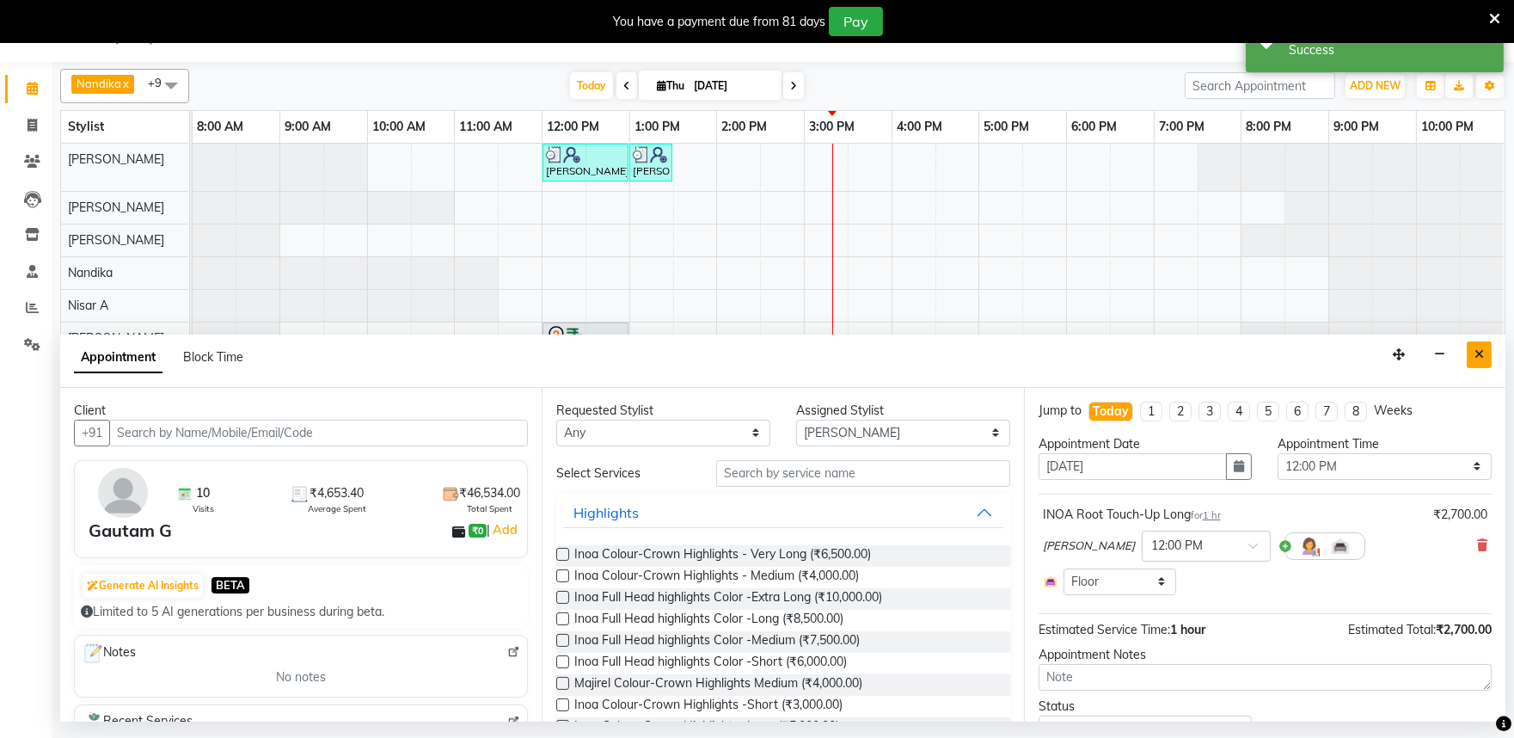
click at [1472, 353] on button "Close" at bounding box center [1479, 354] width 25 height 27
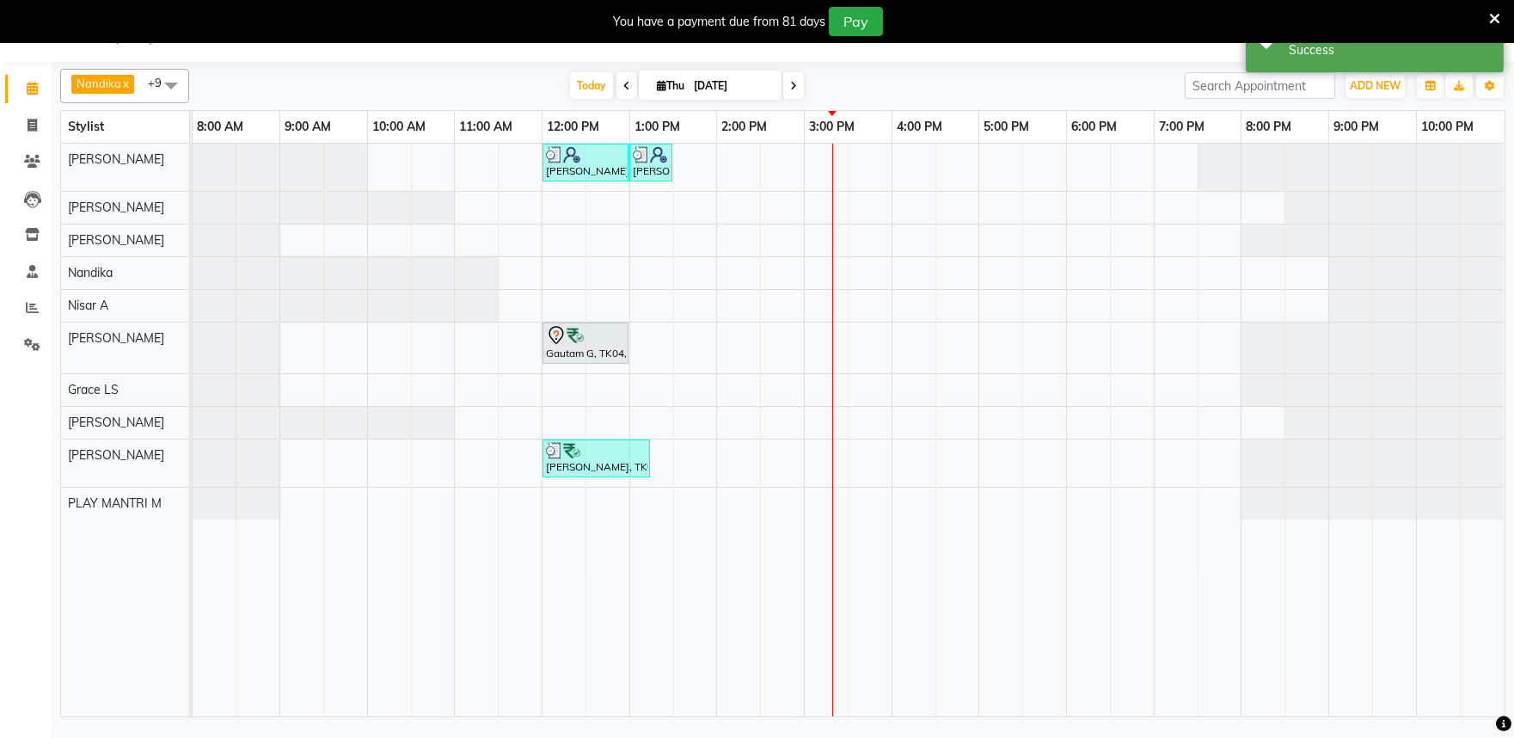
click at [794, 83] on span at bounding box center [793, 85] width 21 height 27
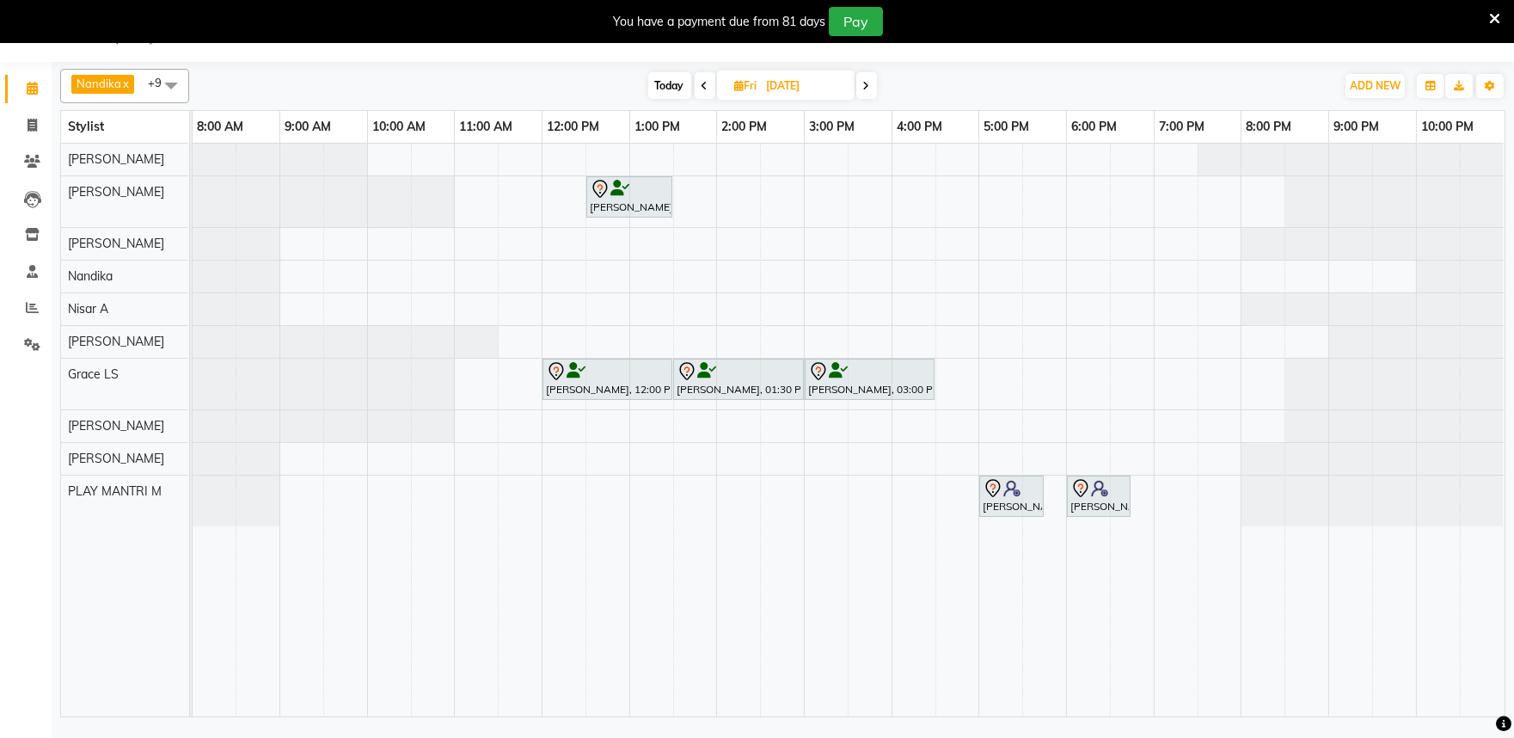
click at [703, 87] on icon at bounding box center [705, 86] width 7 height 10
type input "[DATE]"
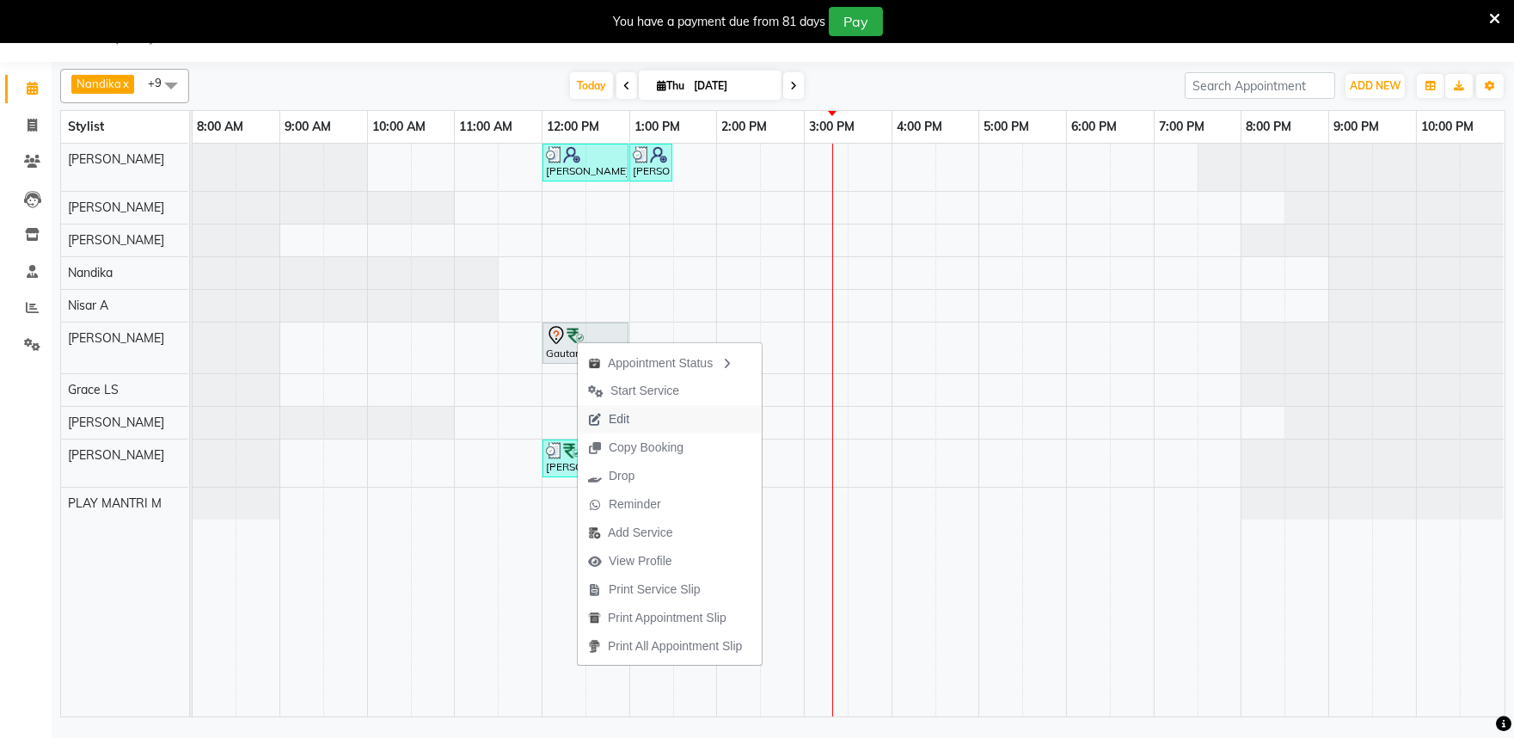
click at [614, 420] on span "Edit" at bounding box center [619, 419] width 21 height 18
select select "tentative"
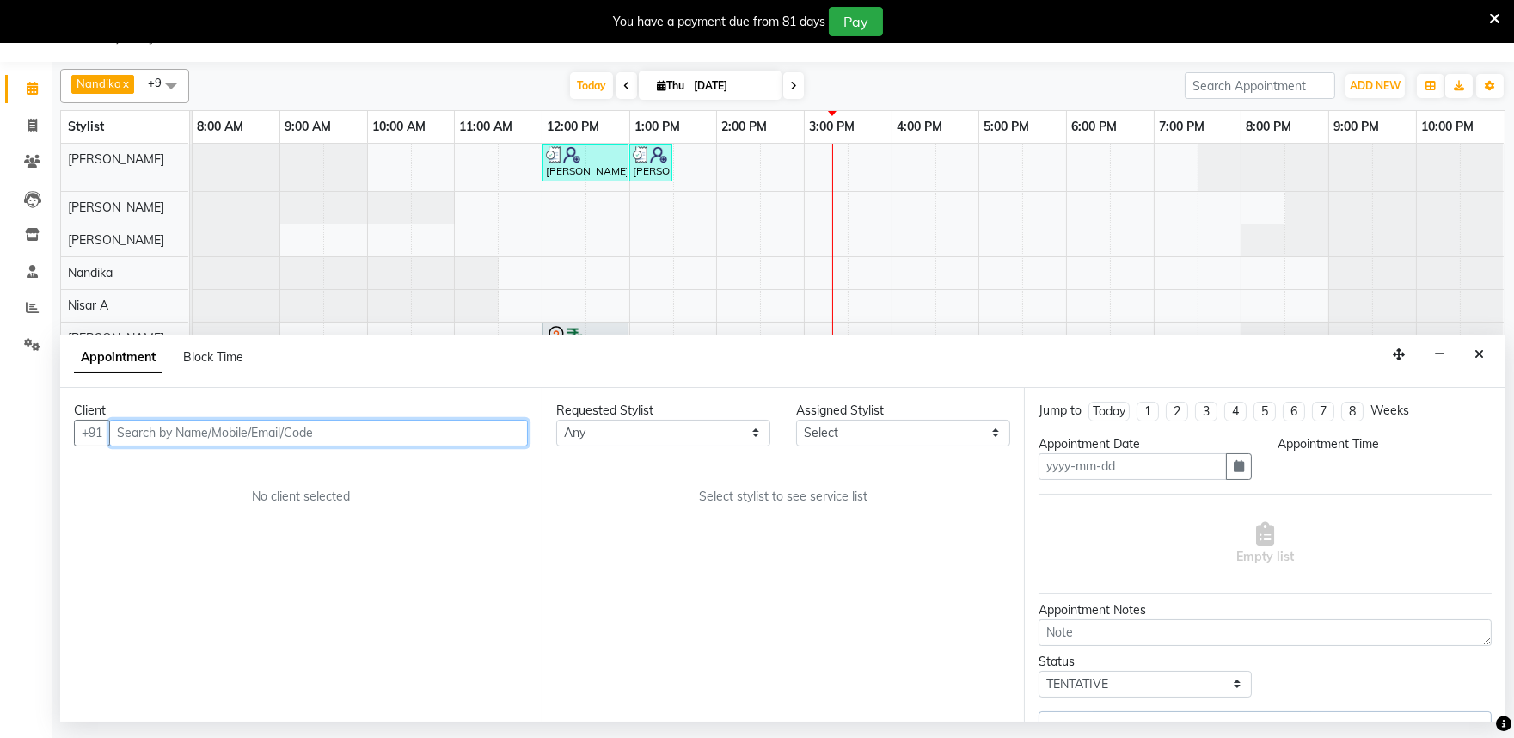
type input "[DATE]"
select select "720"
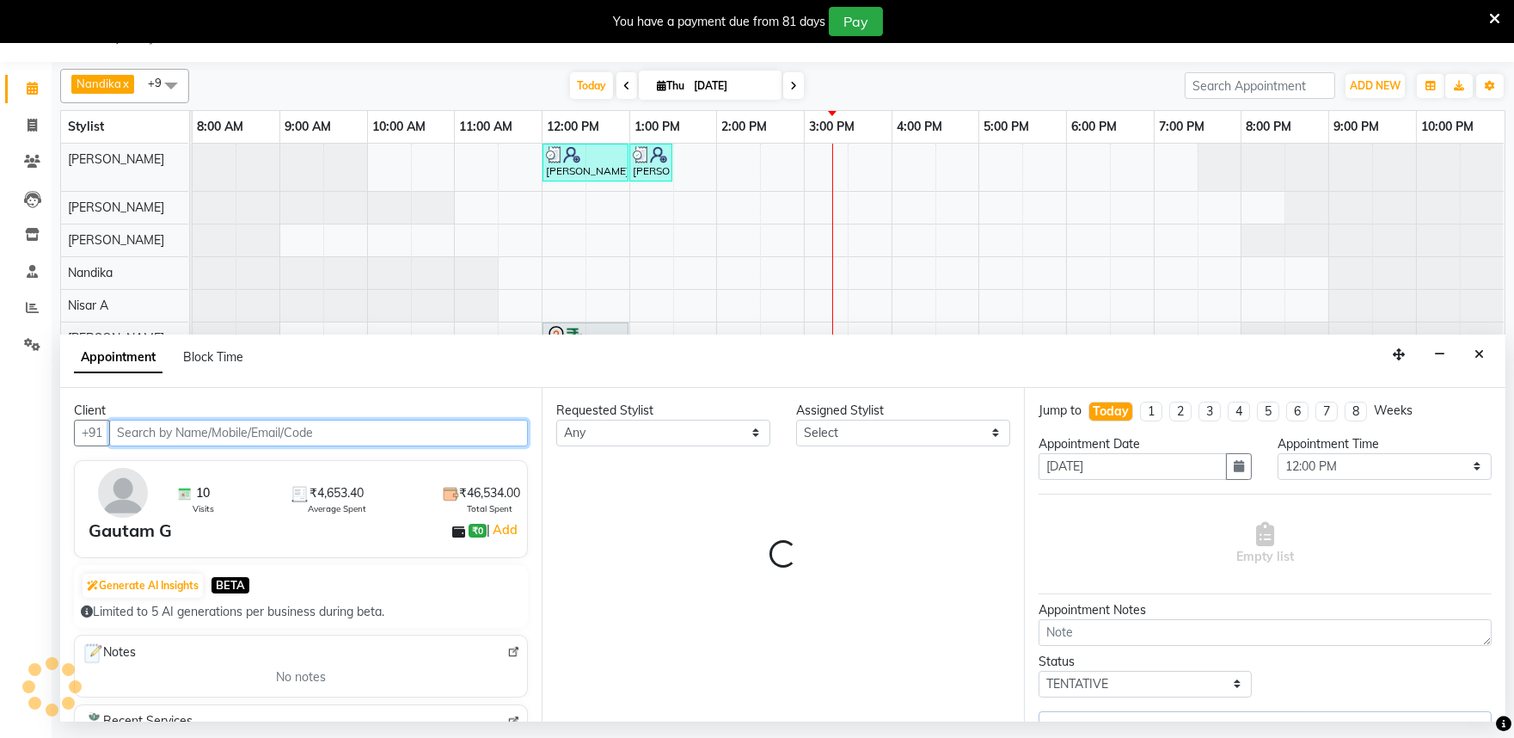
select select "81315"
select select "4213"
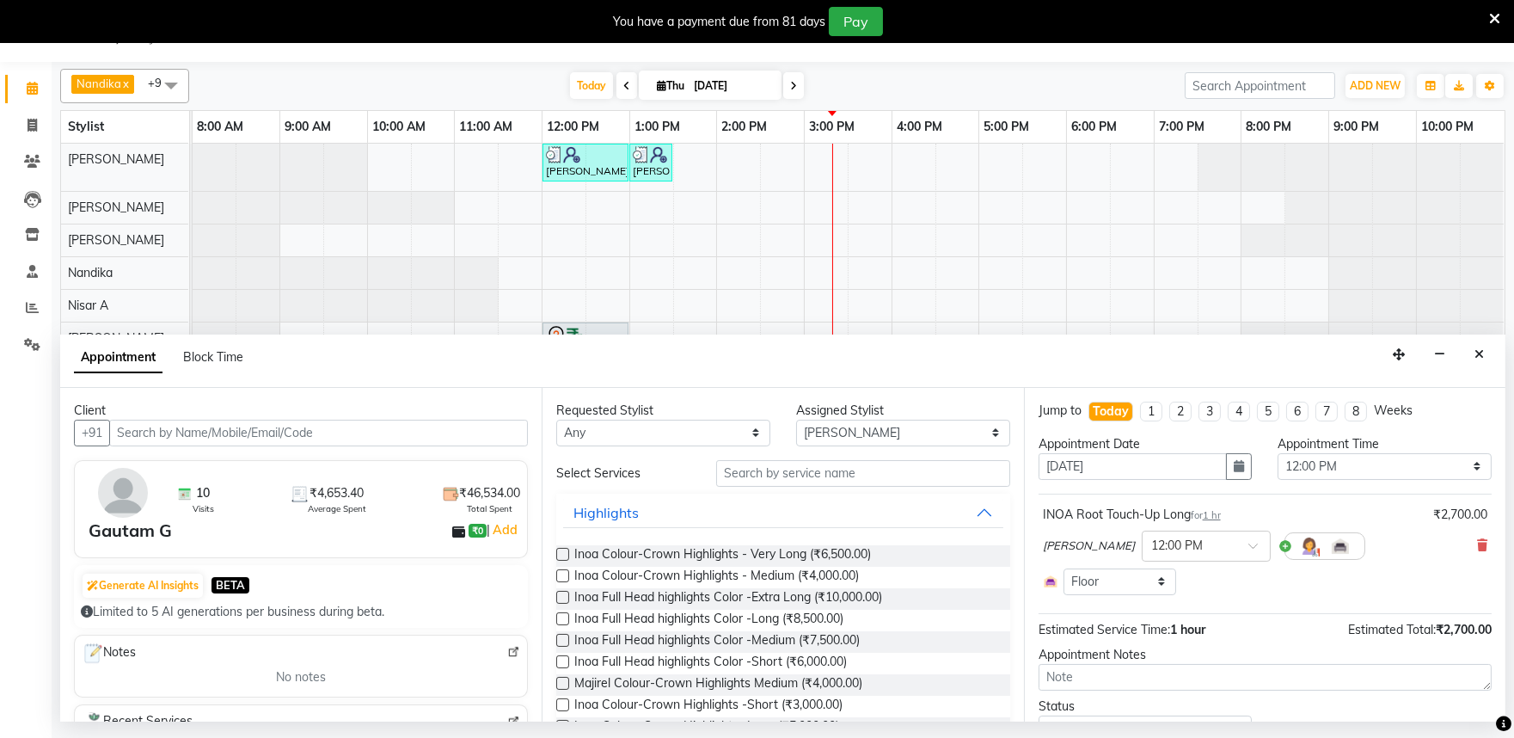
click at [790, 88] on icon at bounding box center [793, 86] width 7 height 10
type input "[DATE]"
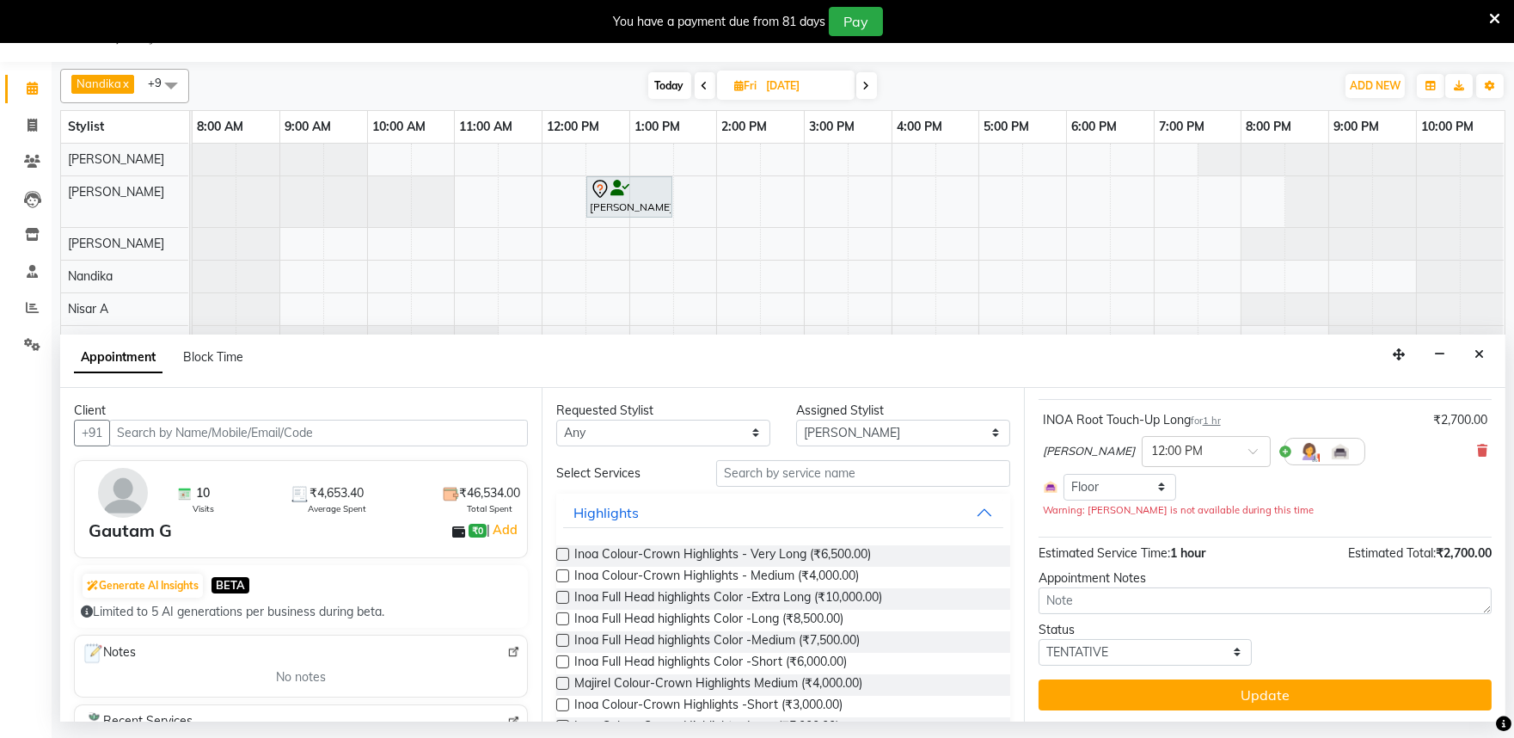
scroll to position [95, 0]
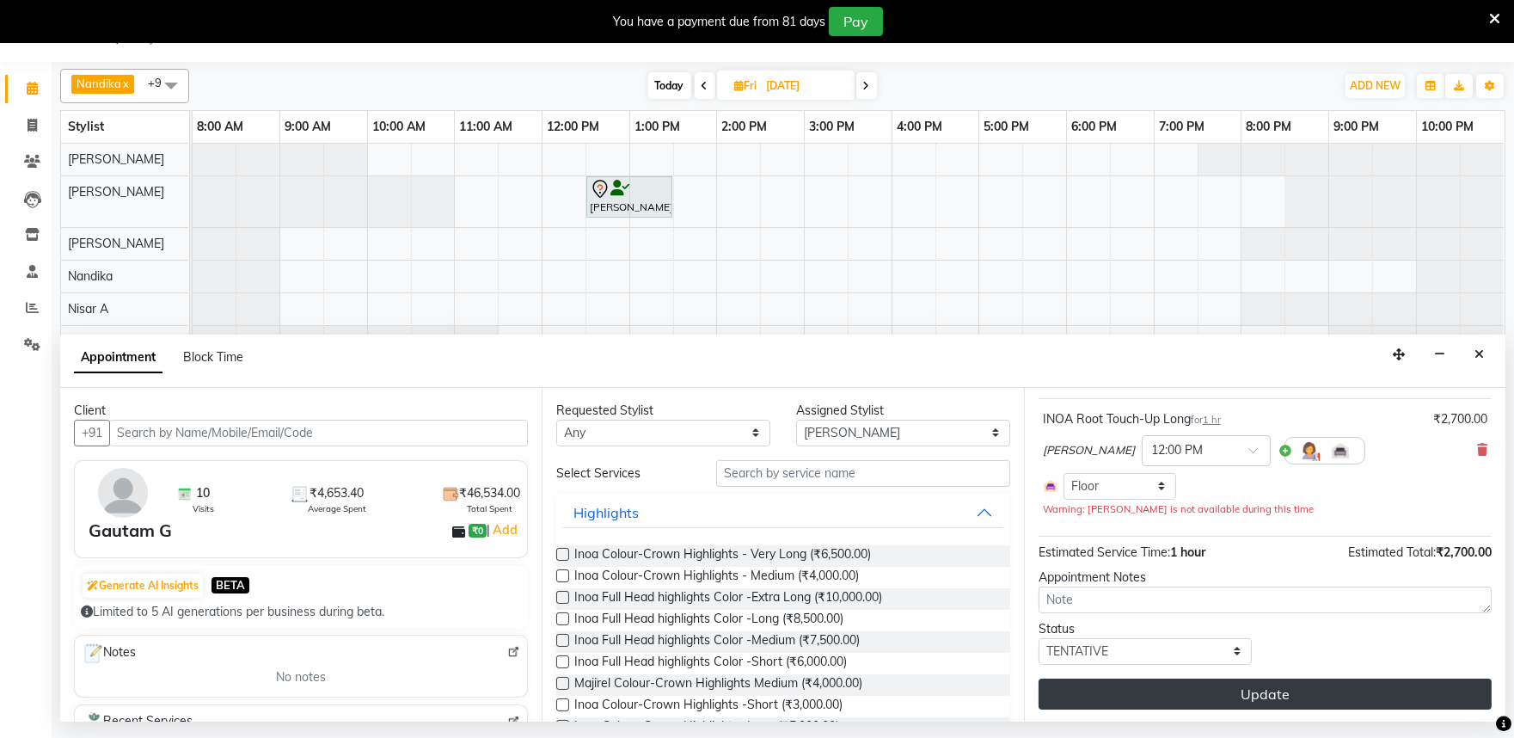
click at [1326, 690] on button "Update" at bounding box center [1265, 693] width 453 height 31
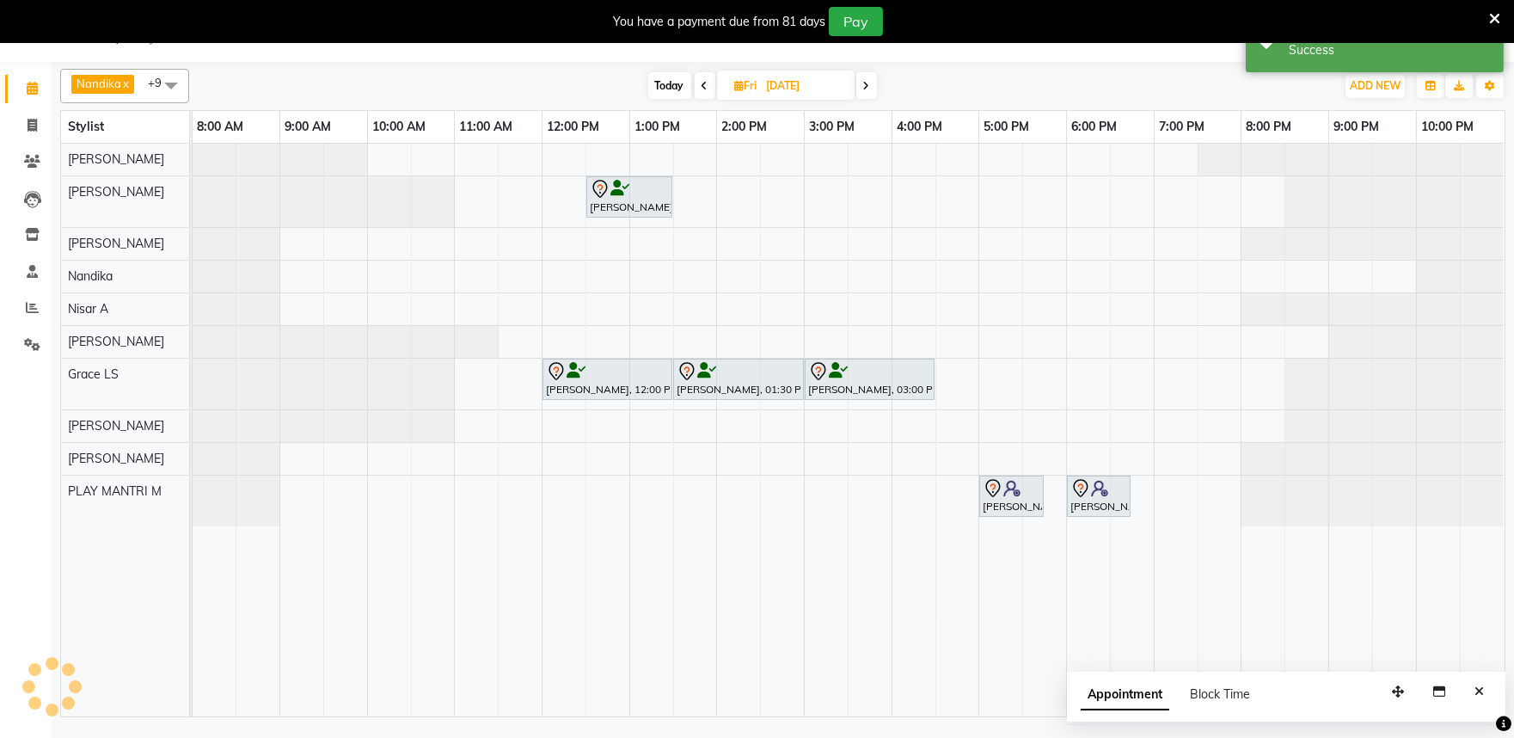
scroll to position [0, 0]
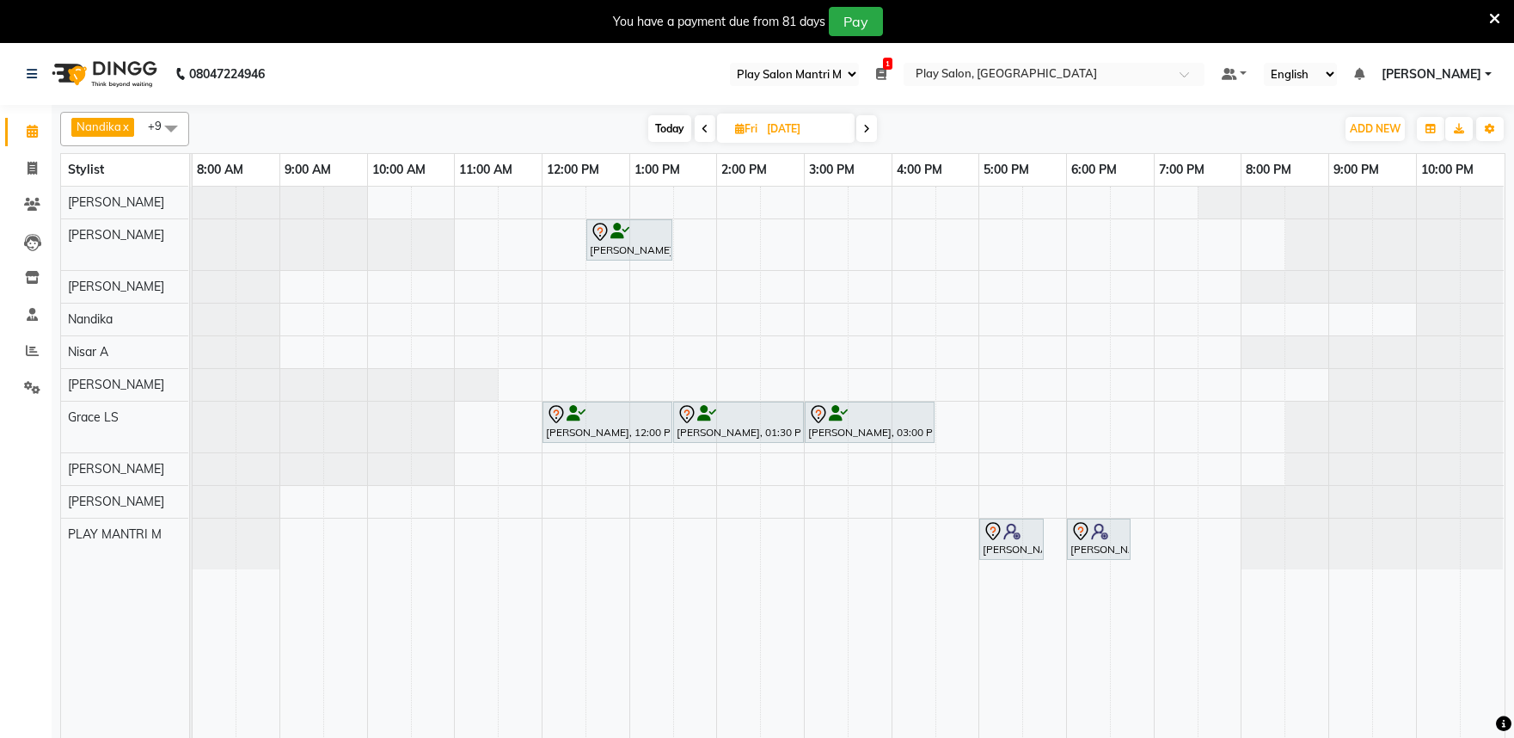
select select "89"
click at [113, 135] on span "Nandika x" at bounding box center [102, 127] width 63 height 19
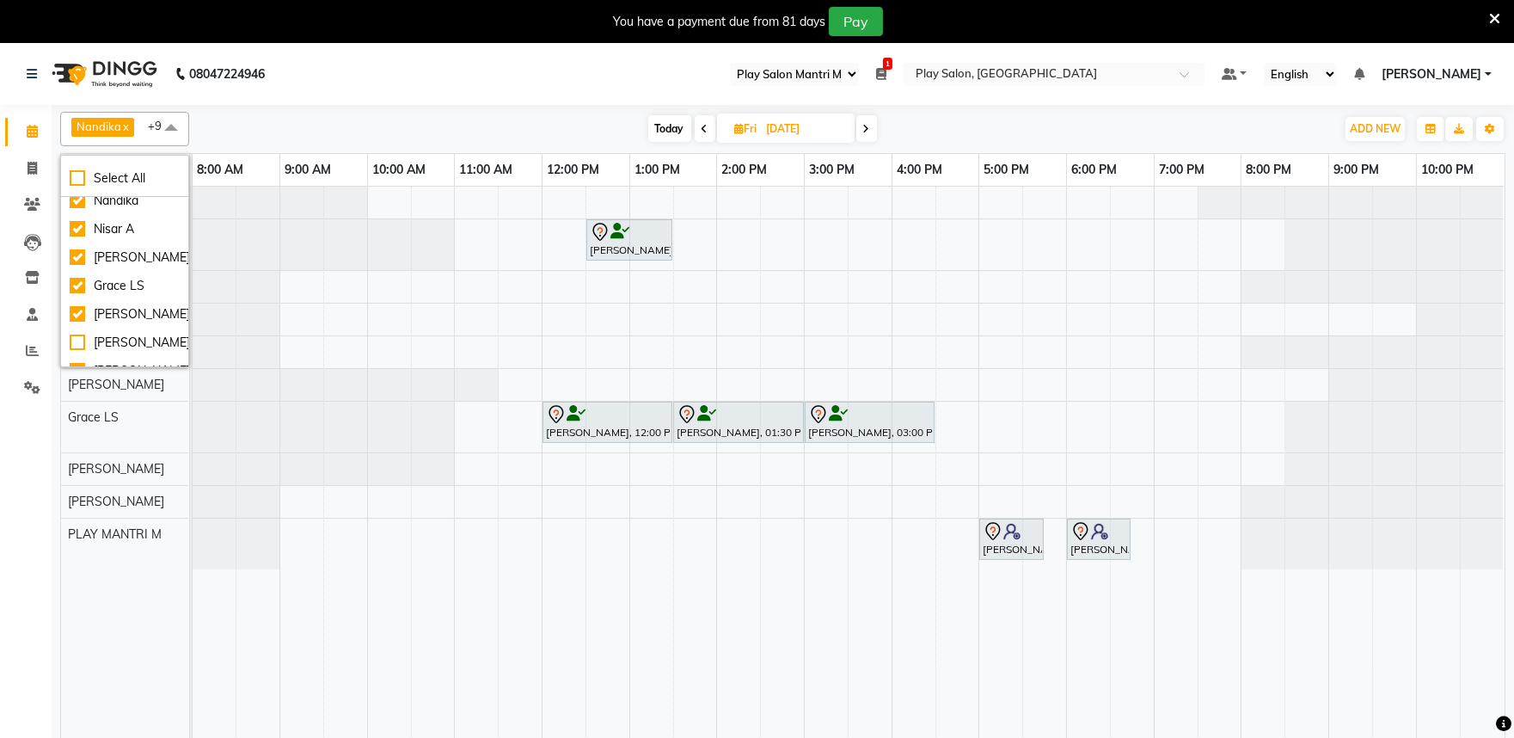
click at [745, 576] on td at bounding box center [739, 473] width 44 height 573
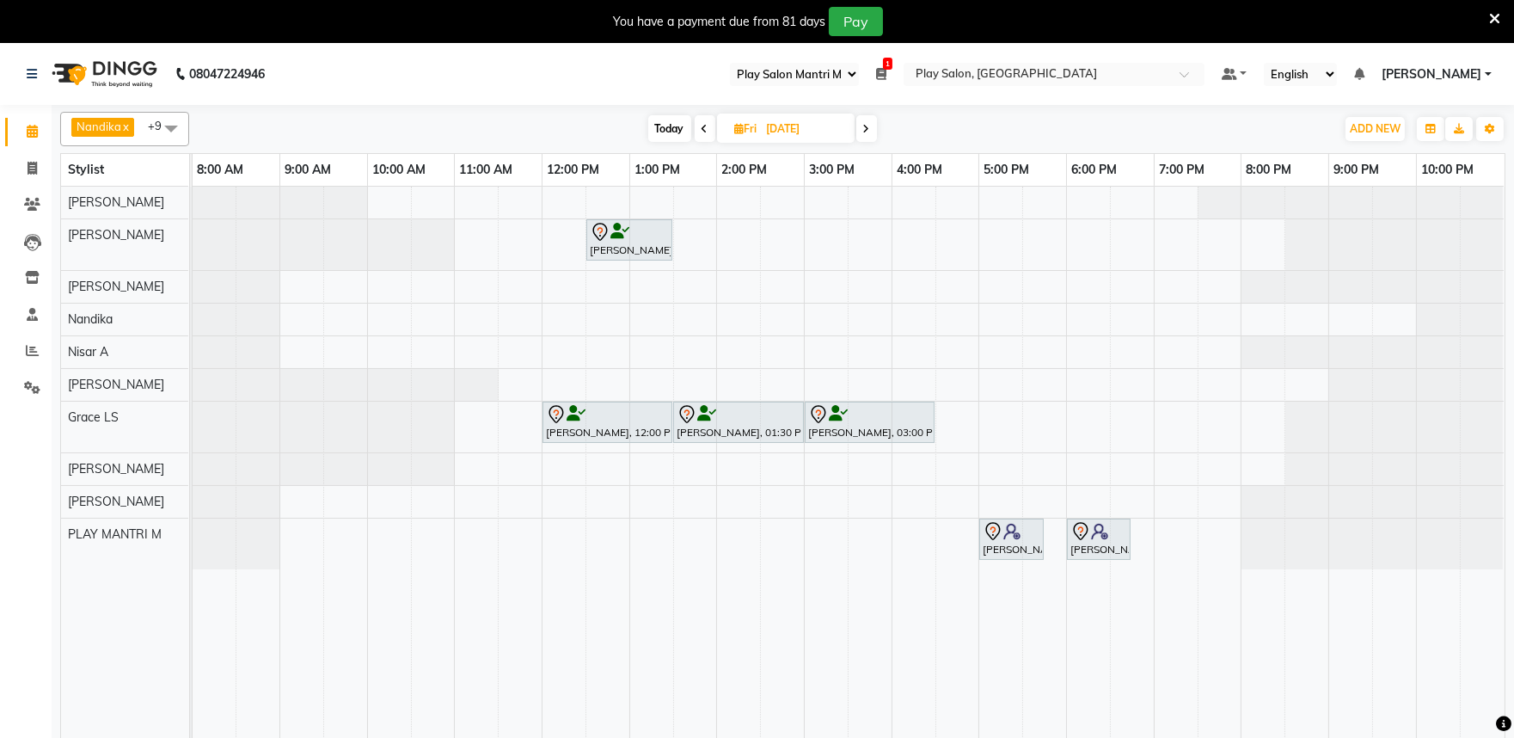
click at [705, 126] on icon at bounding box center [705, 129] width 7 height 10
type input "[DATE]"
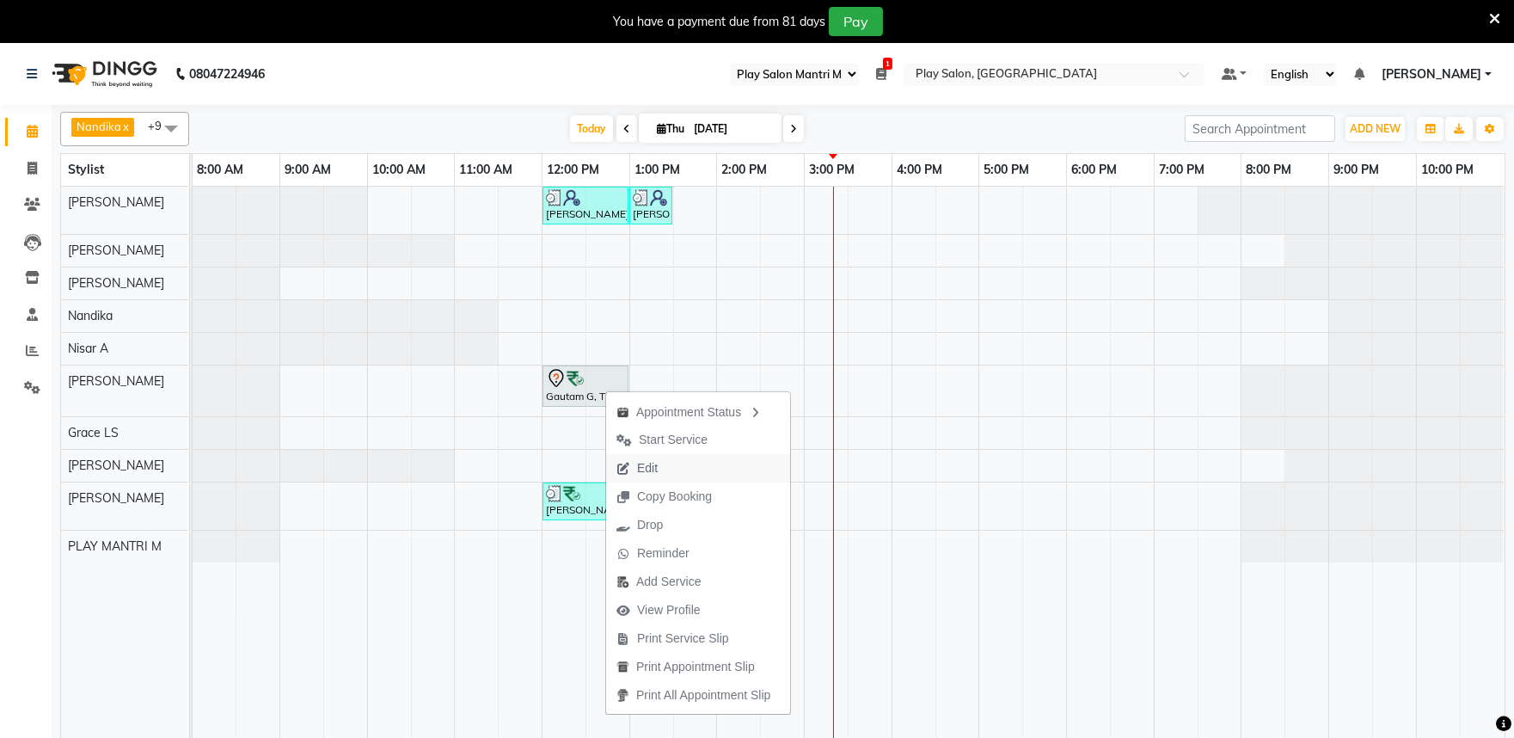
click at [655, 473] on span "Edit" at bounding box center [647, 468] width 21 height 18
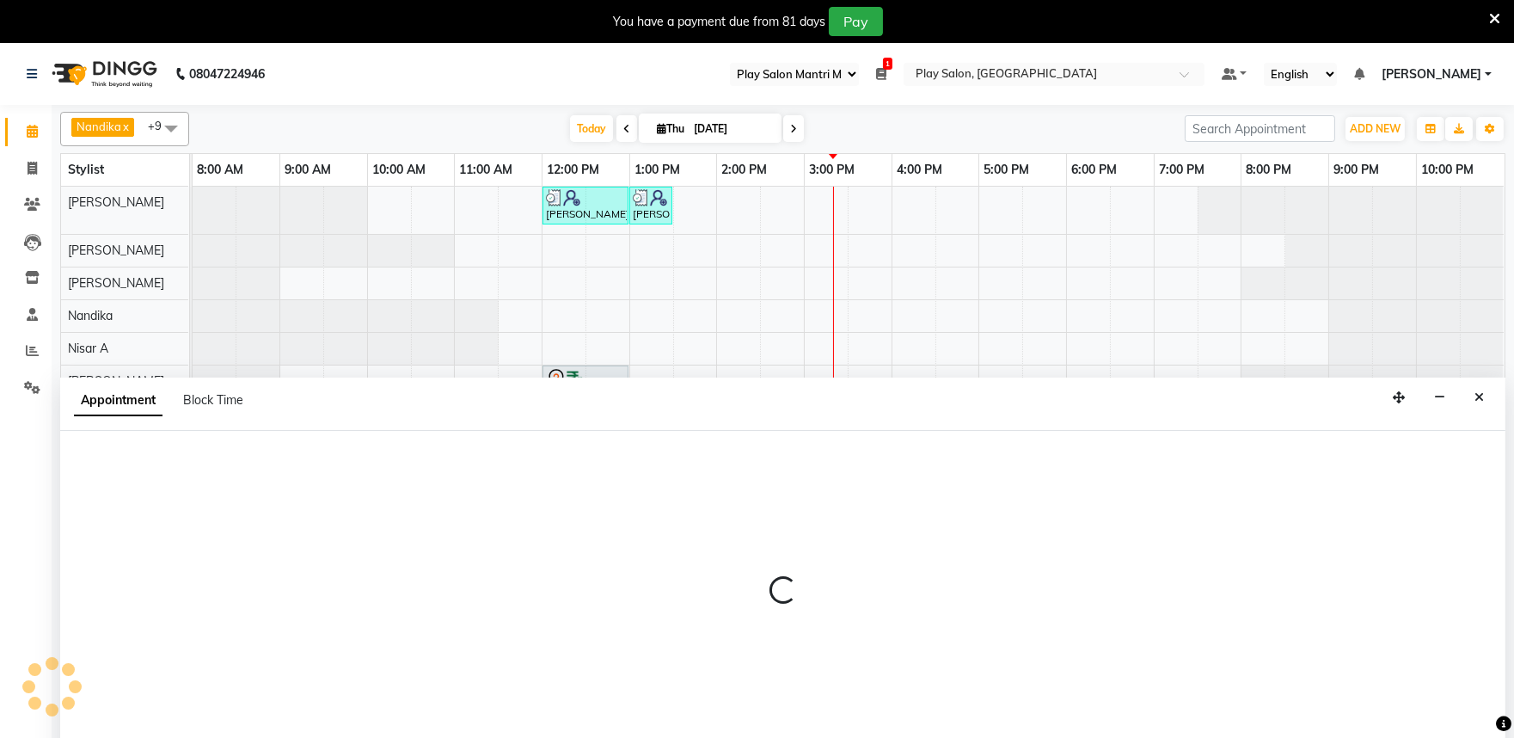
select select "tentative"
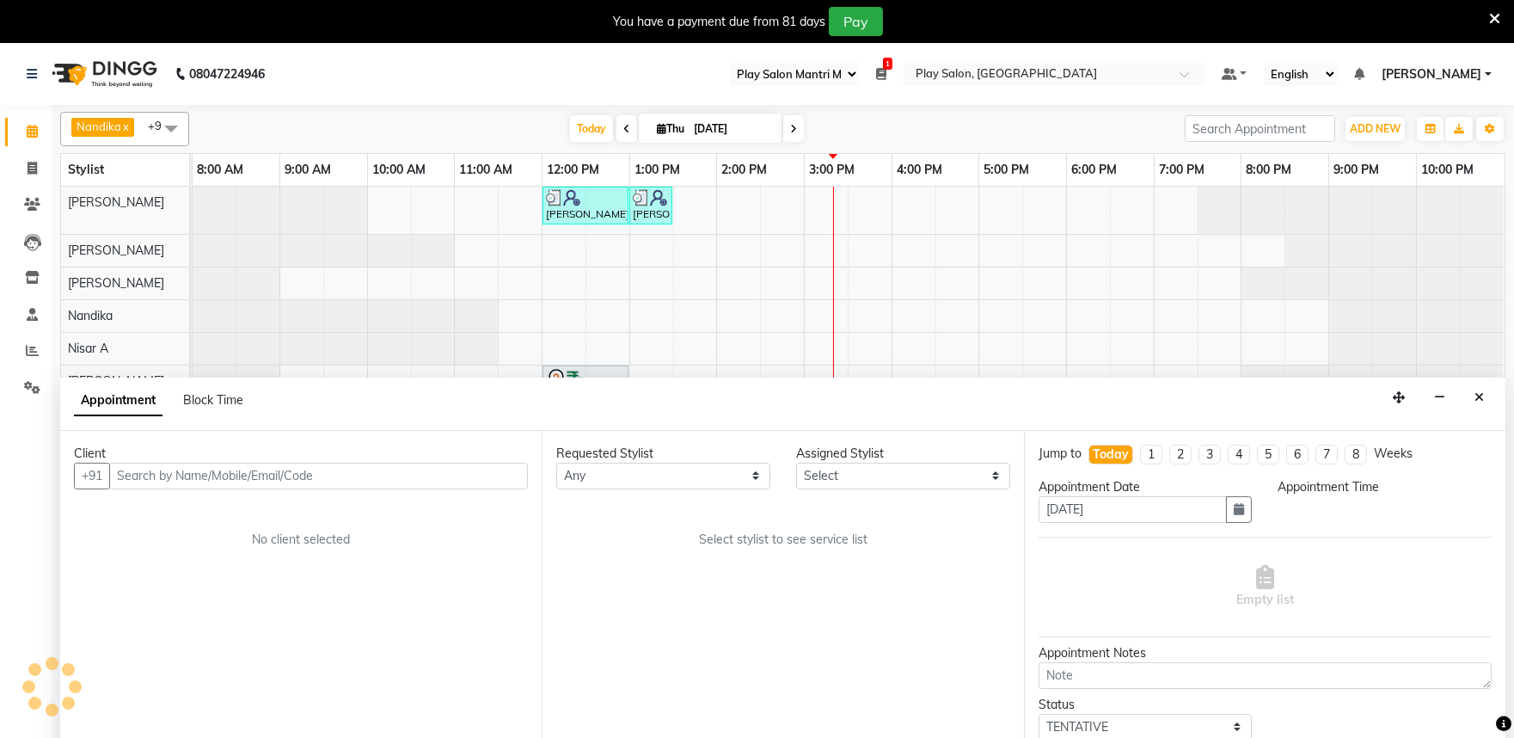
scroll to position [43, 0]
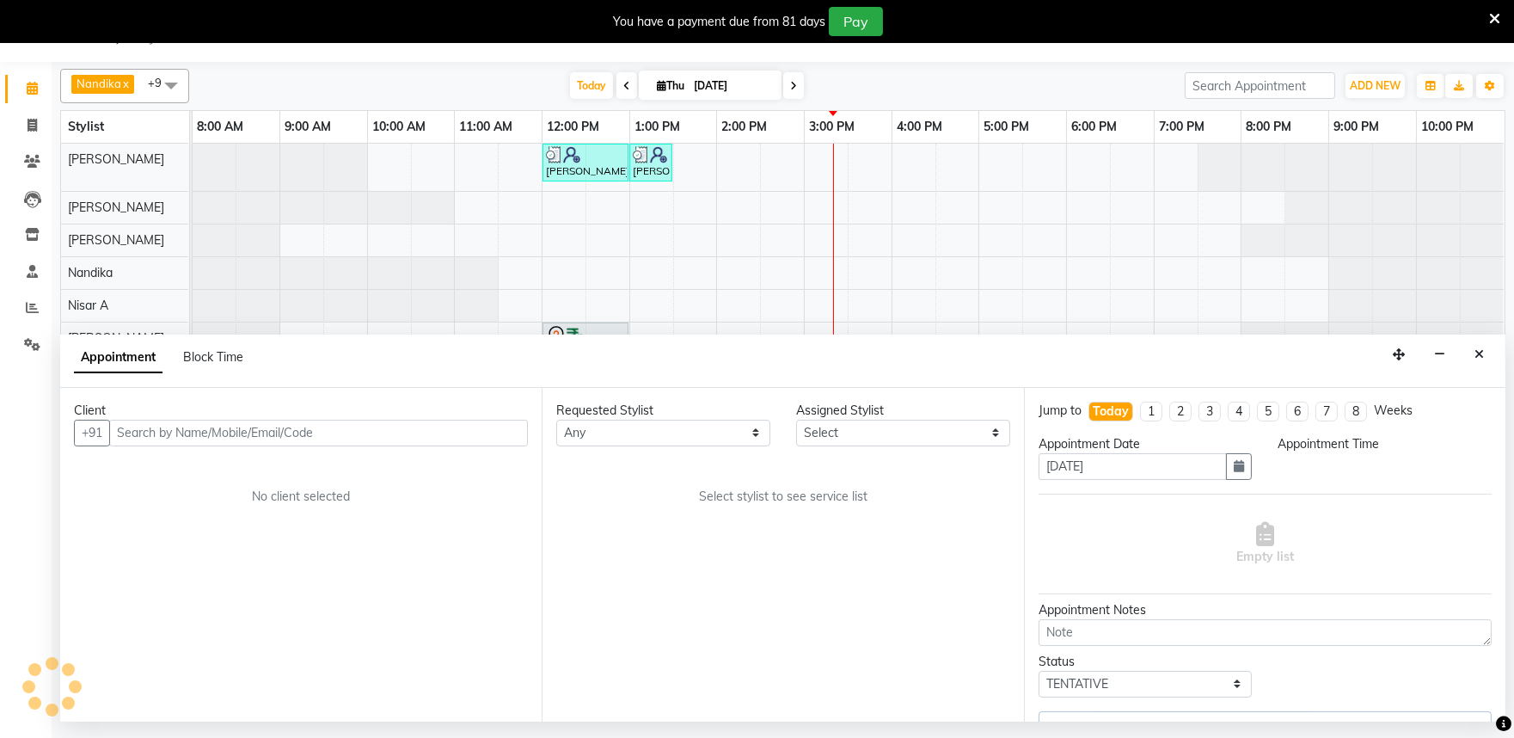
select select "720"
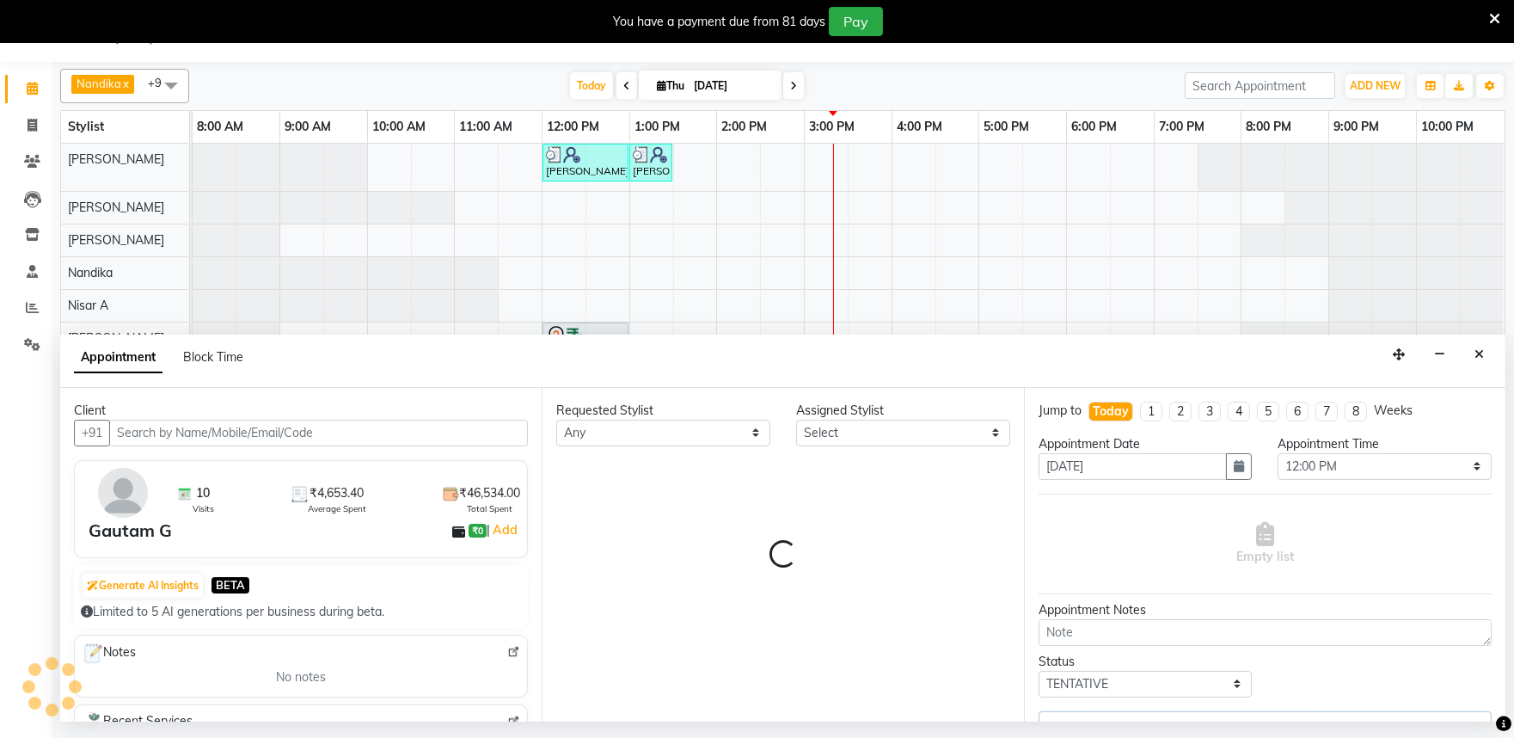
select select "81315"
select select "4213"
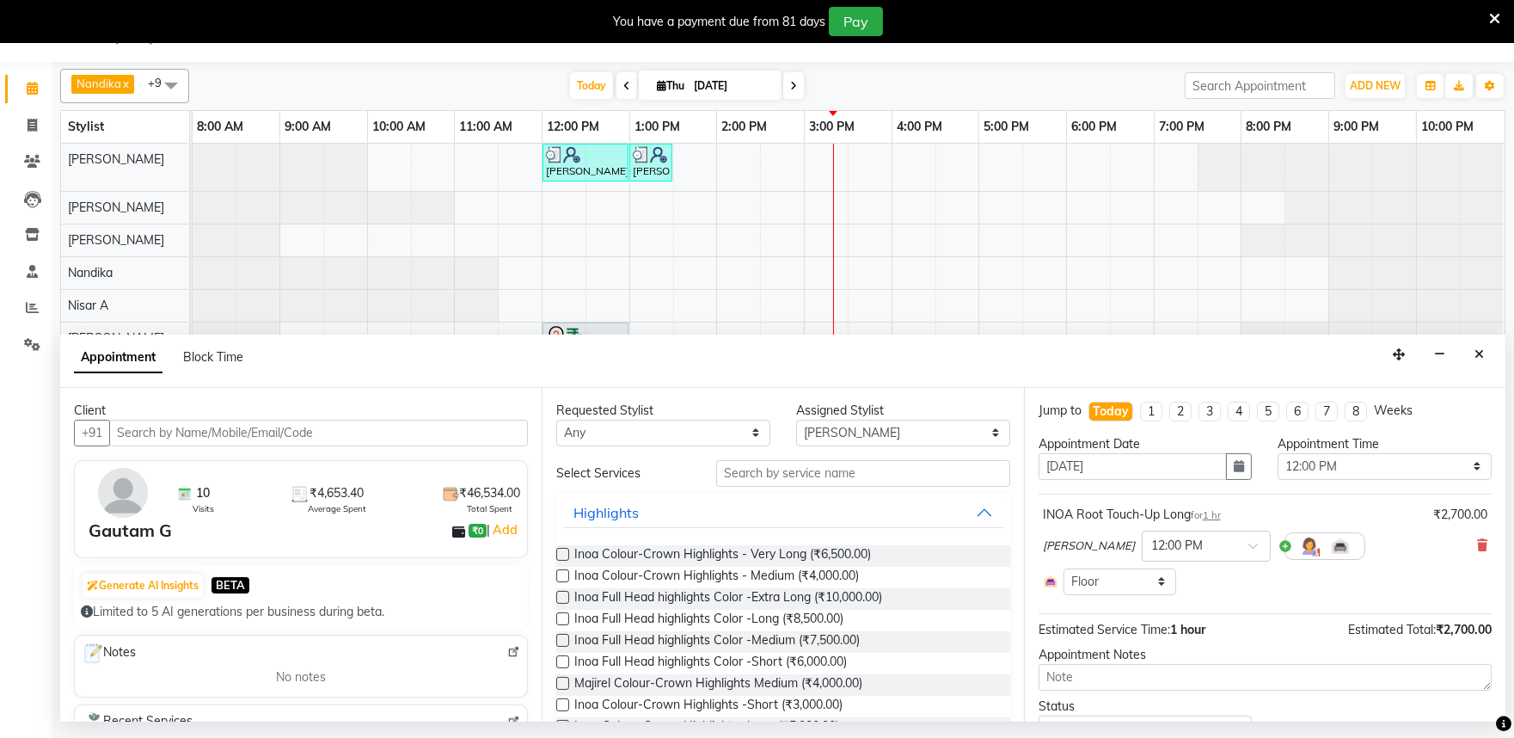
click at [790, 83] on icon at bounding box center [793, 86] width 7 height 10
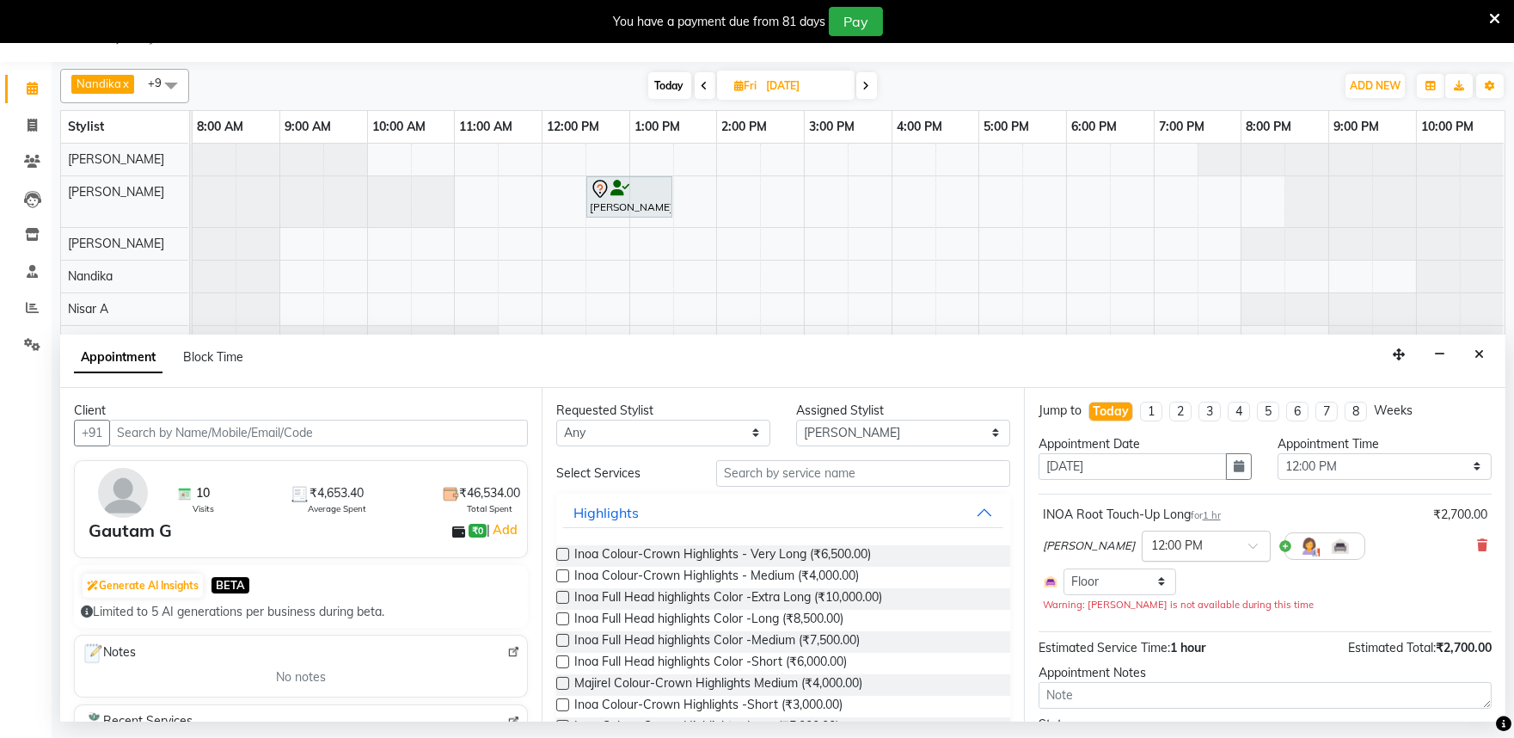
click at [1168, 545] on input "text" at bounding box center [1189, 545] width 76 height 18
click at [1146, 671] on div "12:45 PM" at bounding box center [1206, 673] width 127 height 32
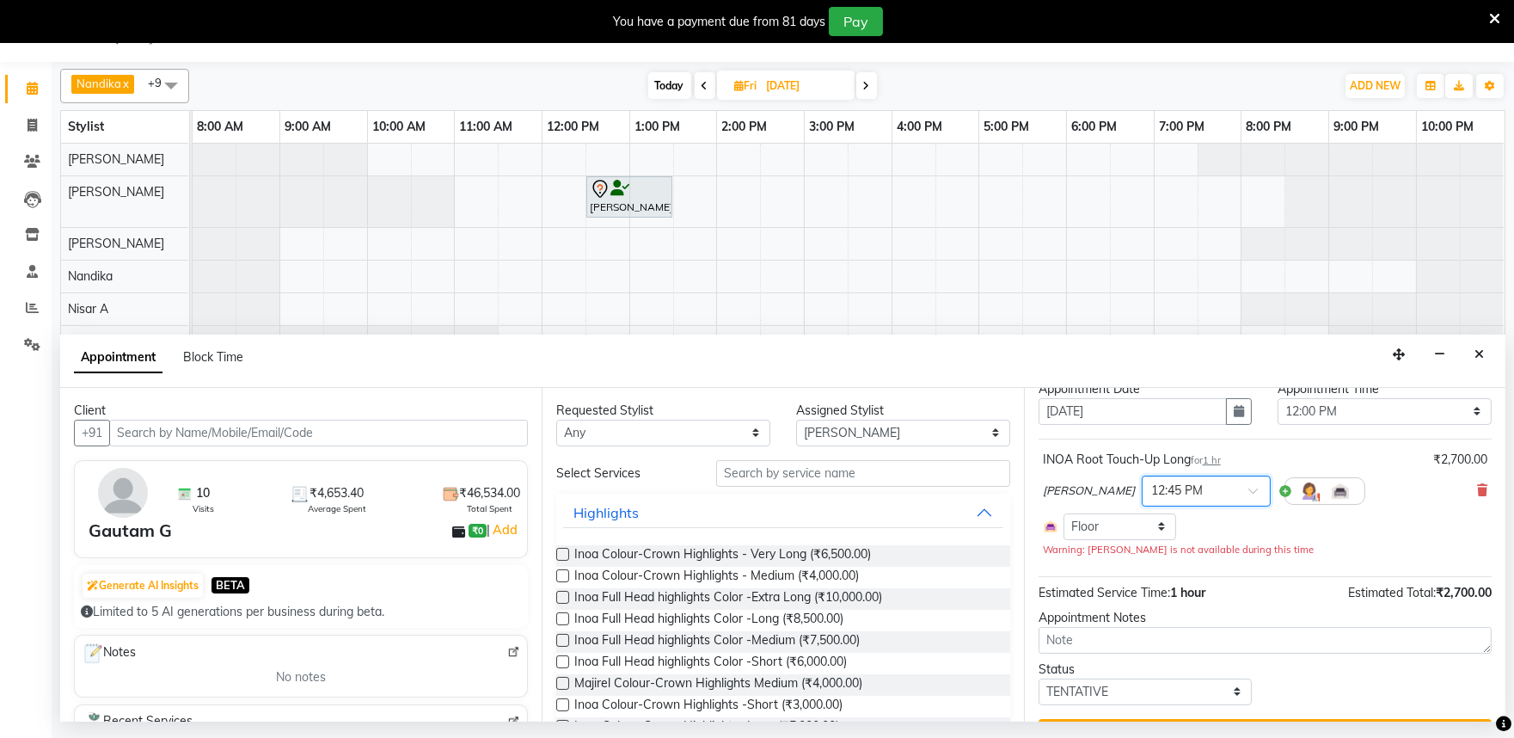
scroll to position [97, 0]
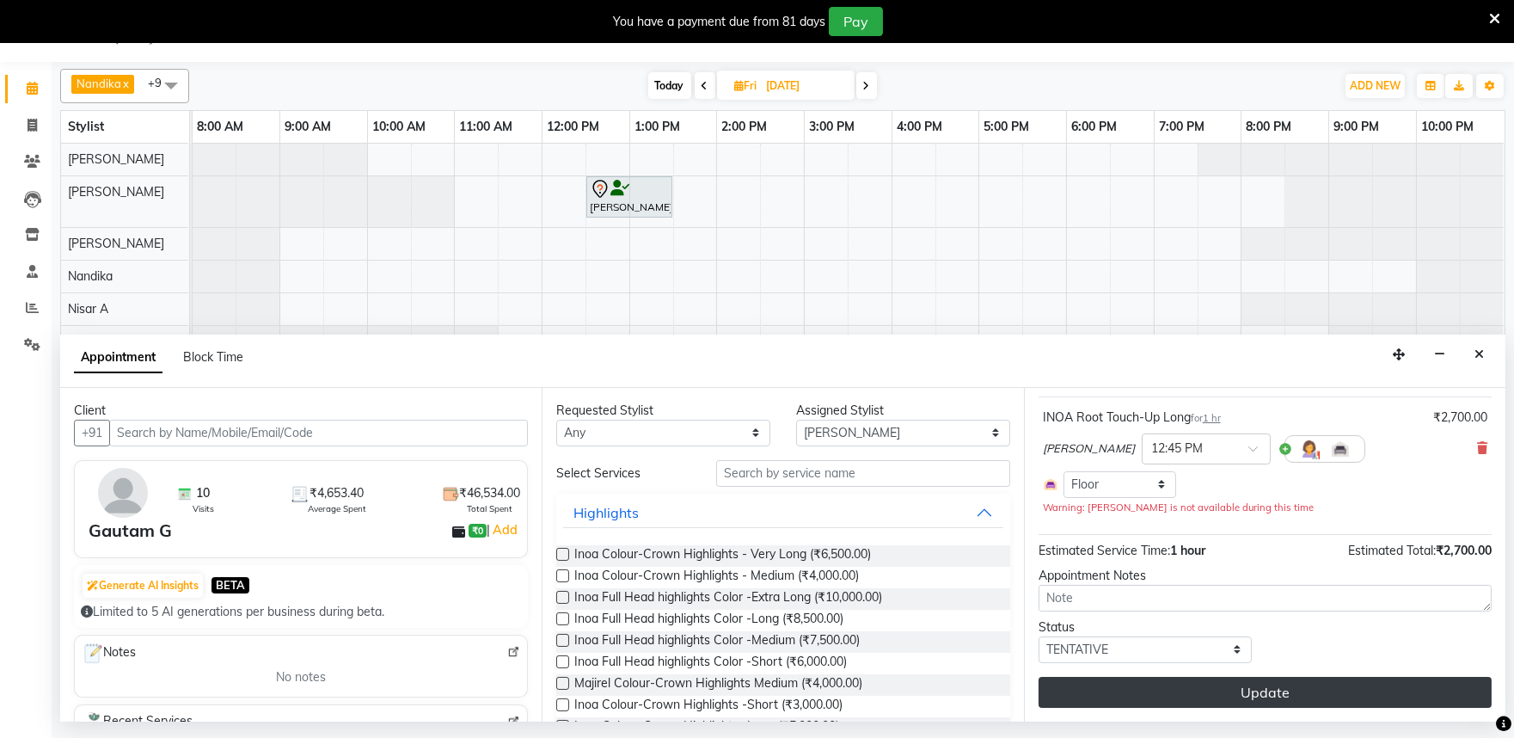
click at [1260, 697] on button "Update" at bounding box center [1265, 692] width 453 height 31
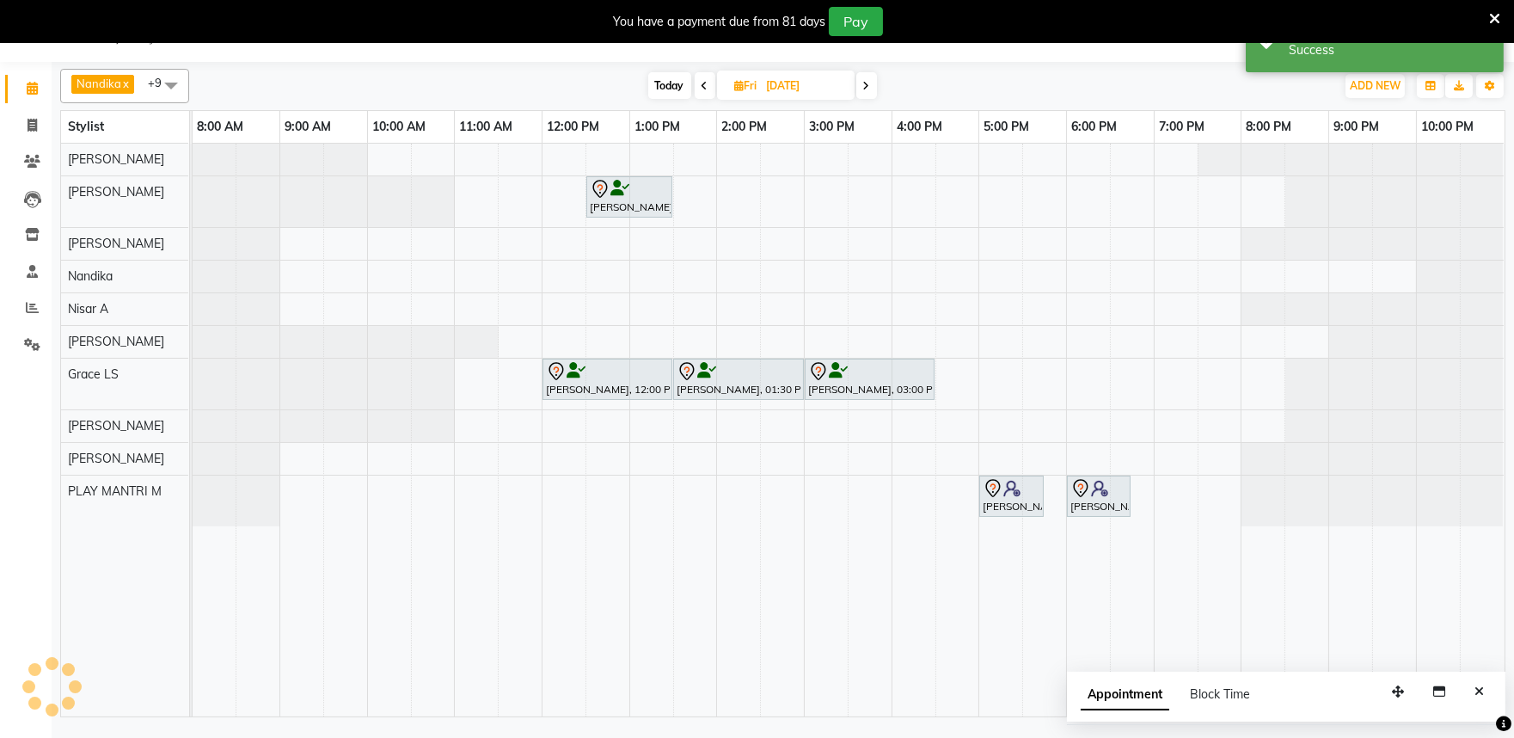
scroll to position [0, 0]
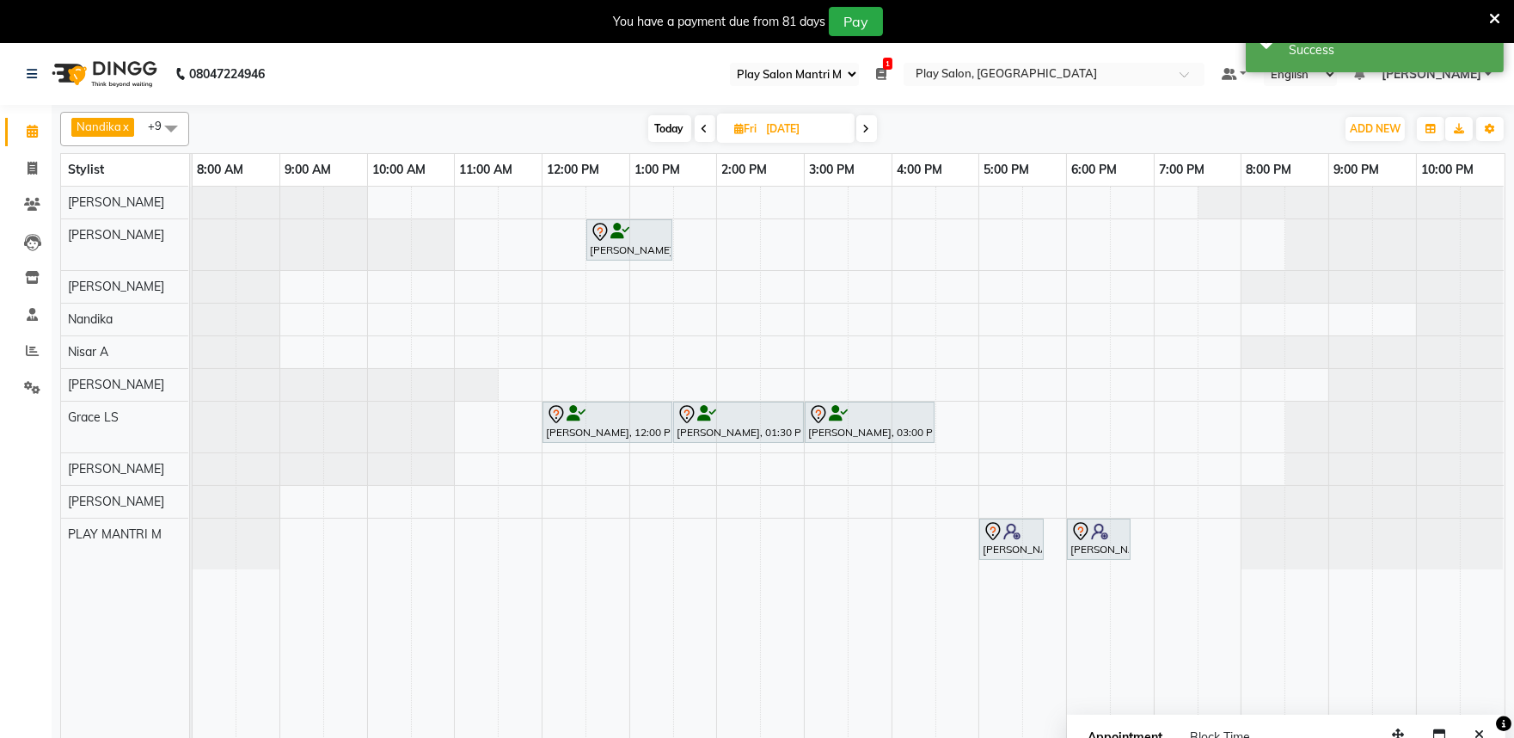
click at [699, 130] on span at bounding box center [705, 128] width 21 height 27
type input "[DATE]"
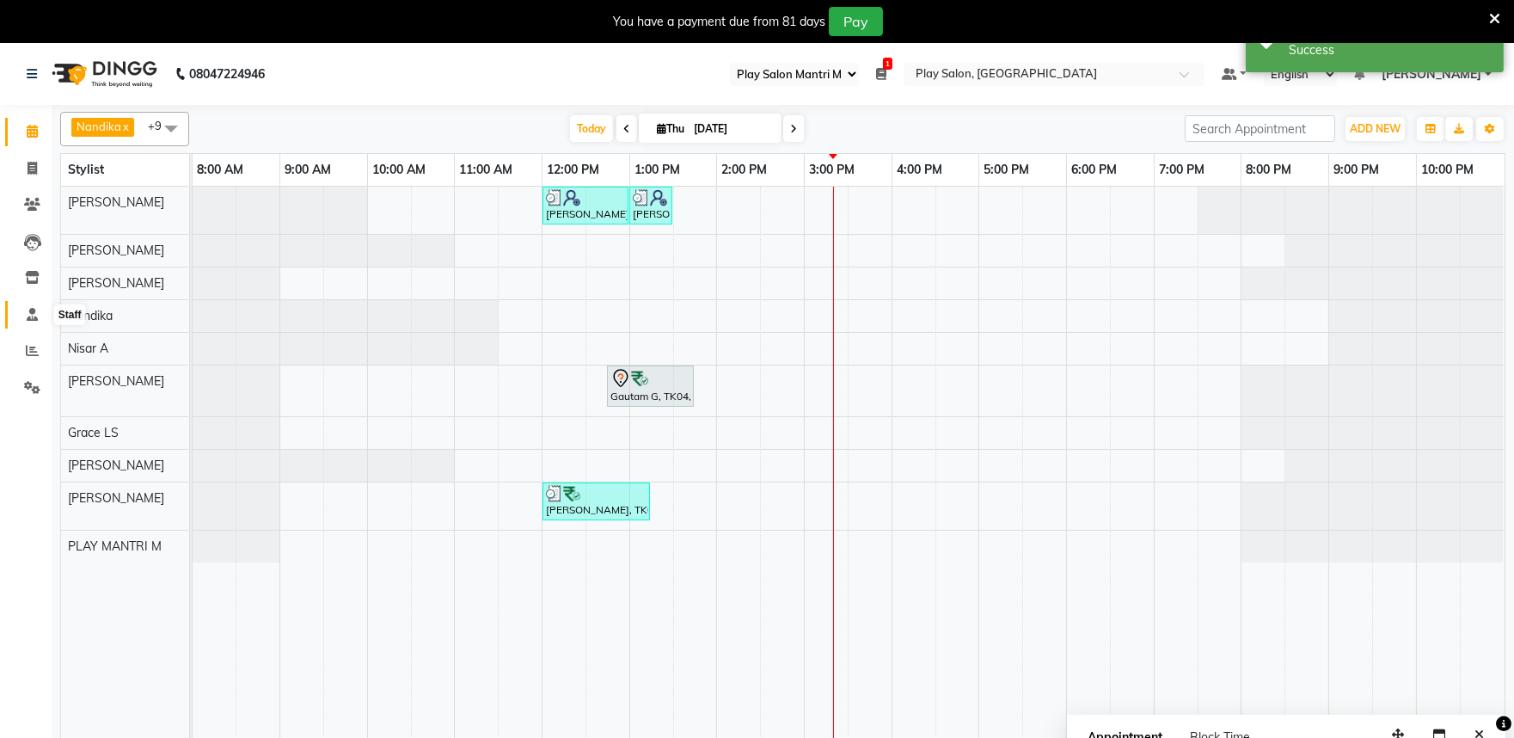
click at [34, 311] on icon at bounding box center [32, 314] width 11 height 13
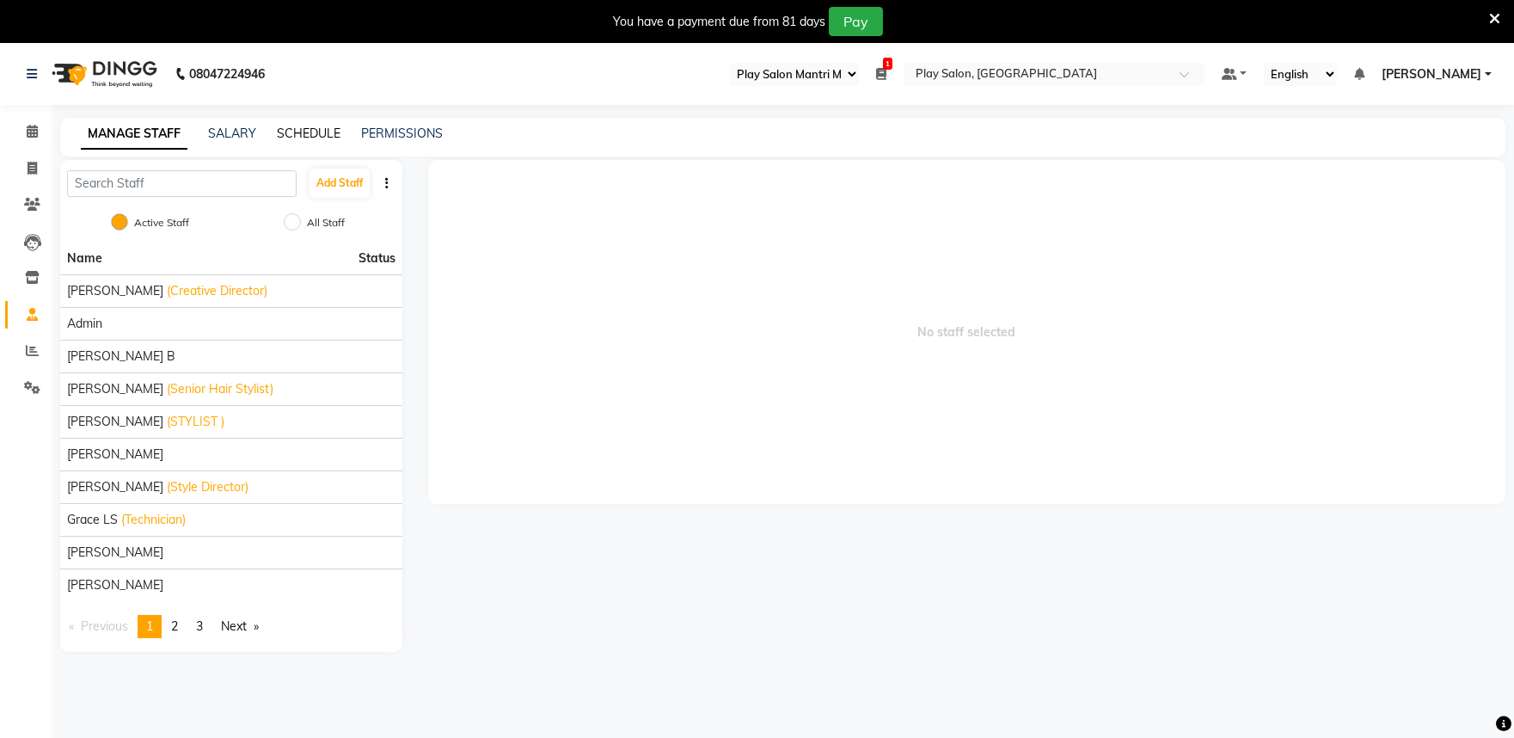
click at [288, 131] on link "SCHEDULE" at bounding box center [309, 133] width 64 height 15
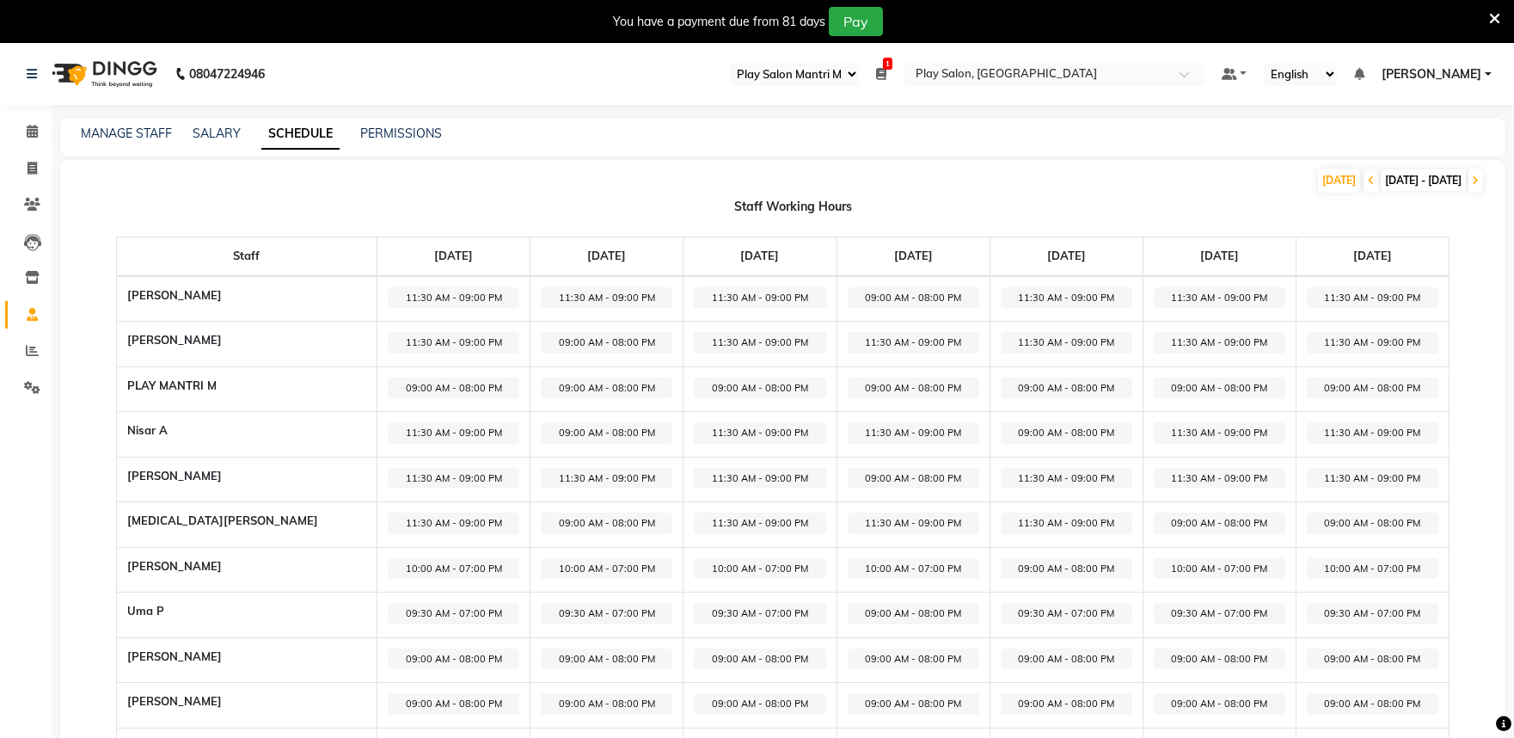
click at [1020, 476] on span "11:30 AM - 09:00 PM" at bounding box center [1067, 478] width 132 height 21
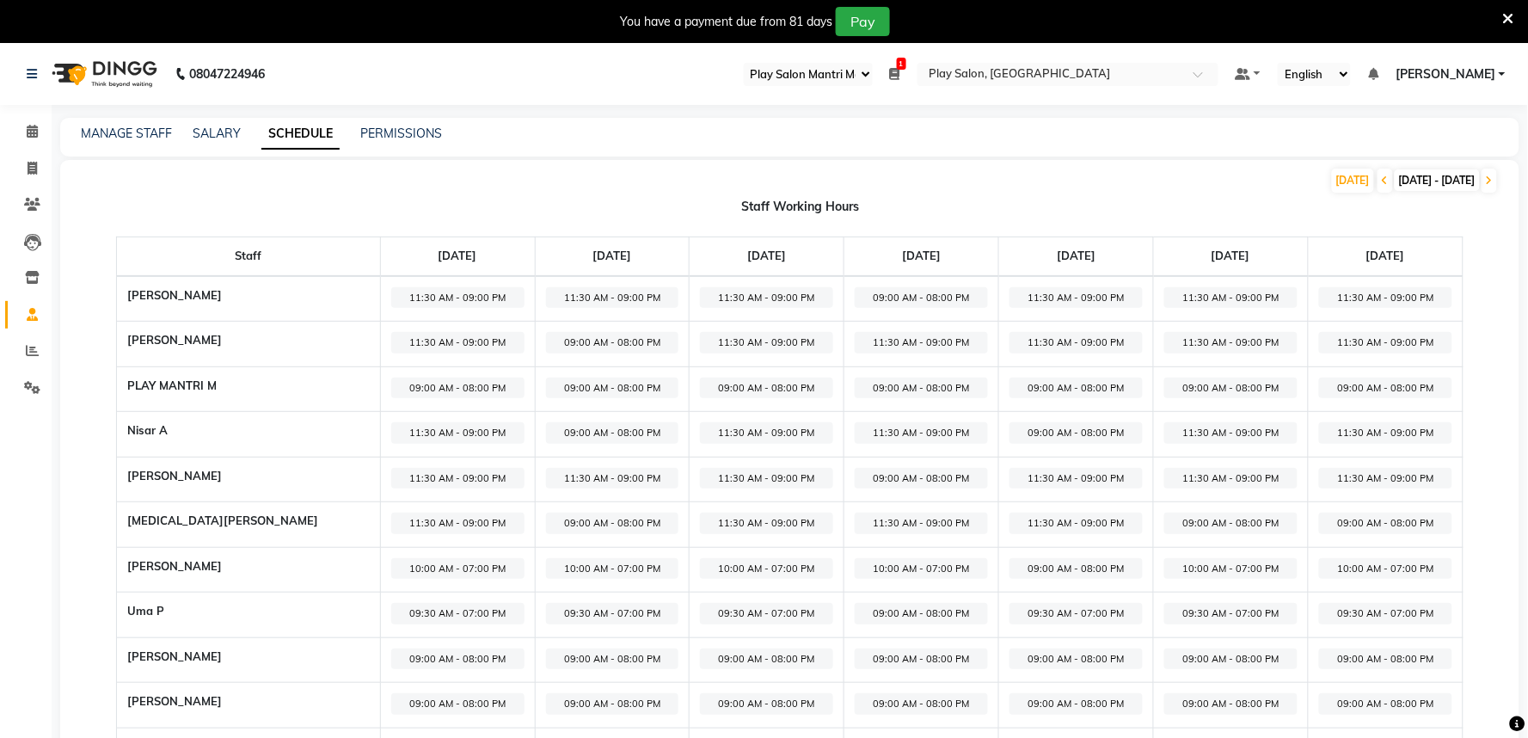
select select "11:30 AM"
select select "09:00 PM"
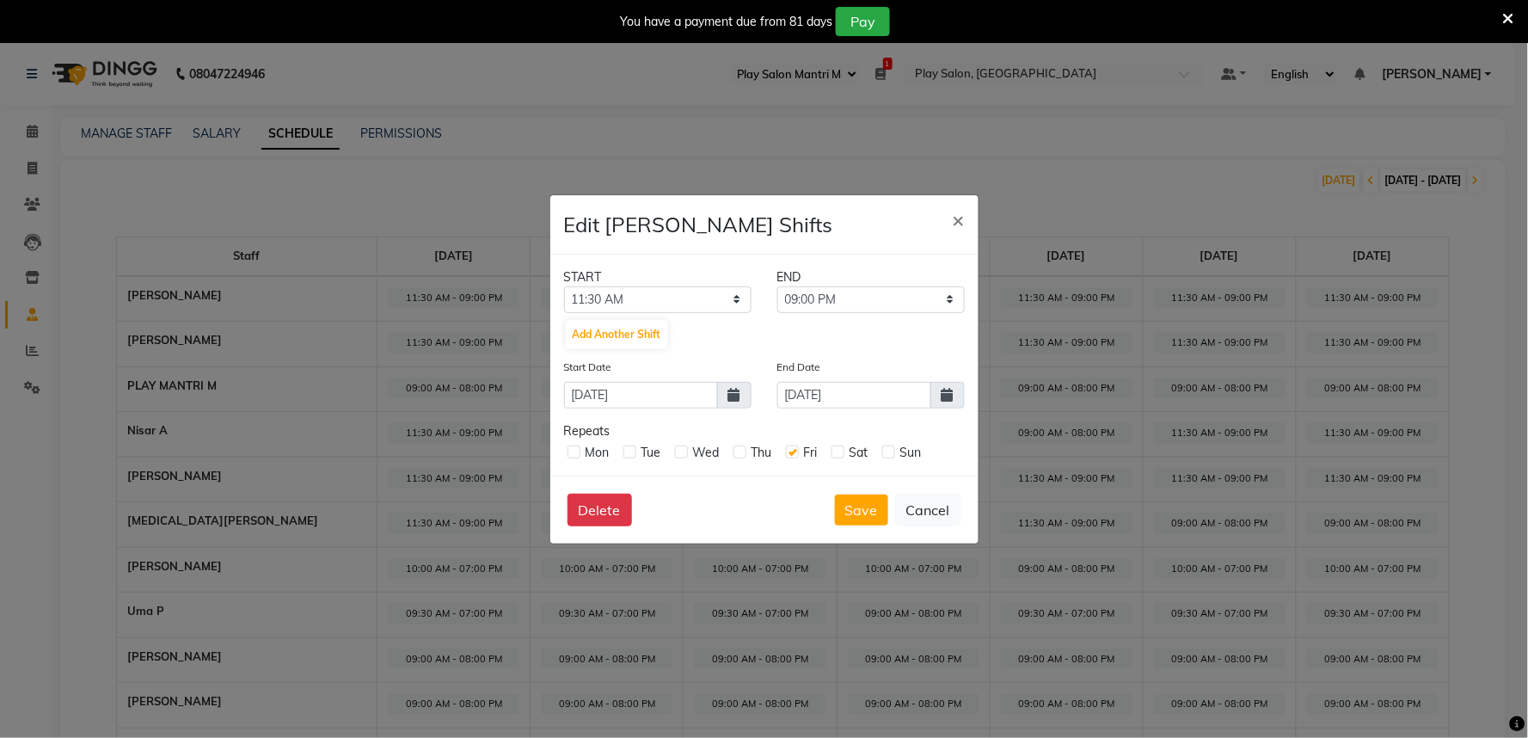
click at [837, 451] on label at bounding box center [837, 451] width 13 height 13
click at [837, 451] on input "checkbox" at bounding box center [836, 450] width 11 height 11
checkbox input "true"
click at [887, 451] on label at bounding box center [888, 451] width 13 height 13
click at [887, 451] on input "checkbox" at bounding box center [887, 450] width 11 height 11
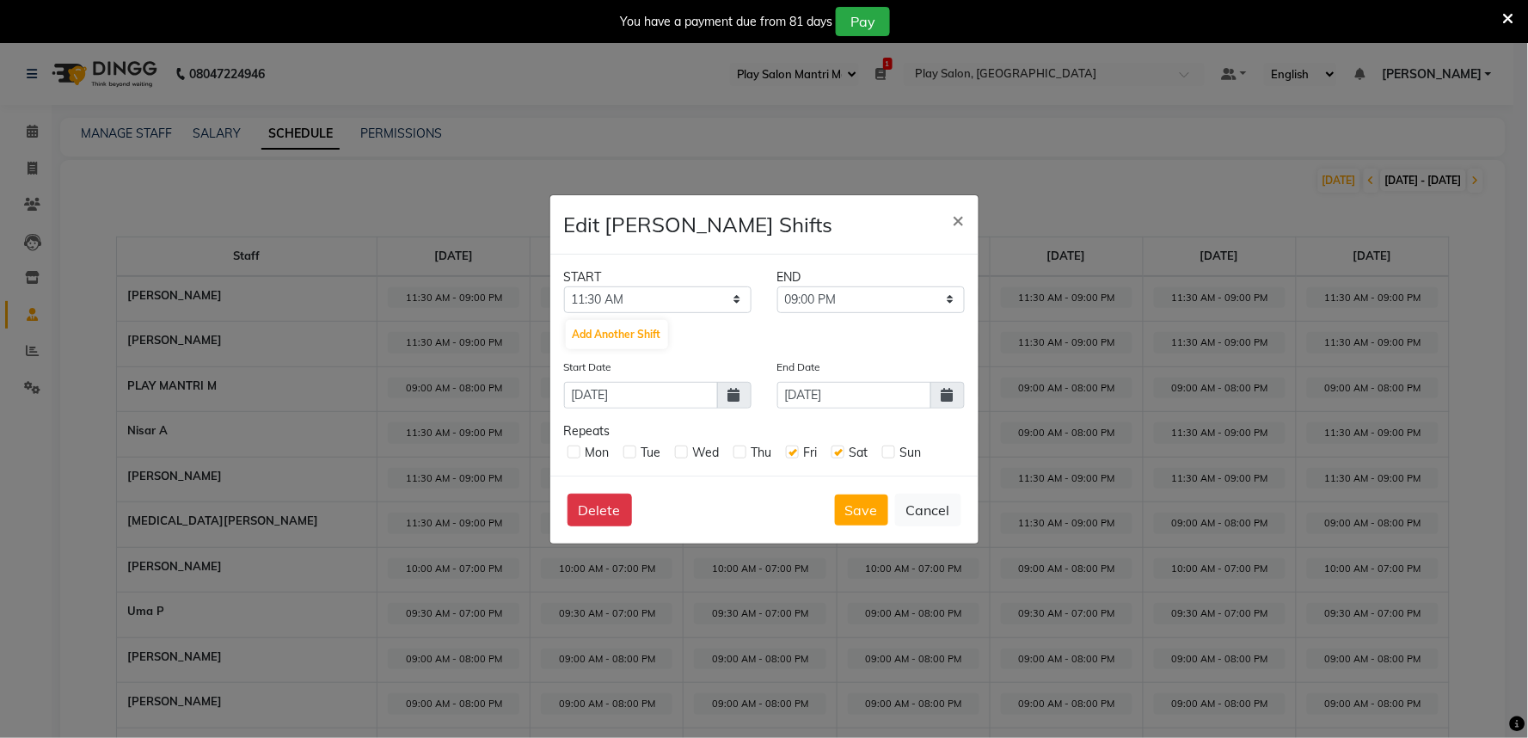
checkbox input "true"
click at [857, 506] on button "Save" at bounding box center [861, 509] width 53 height 31
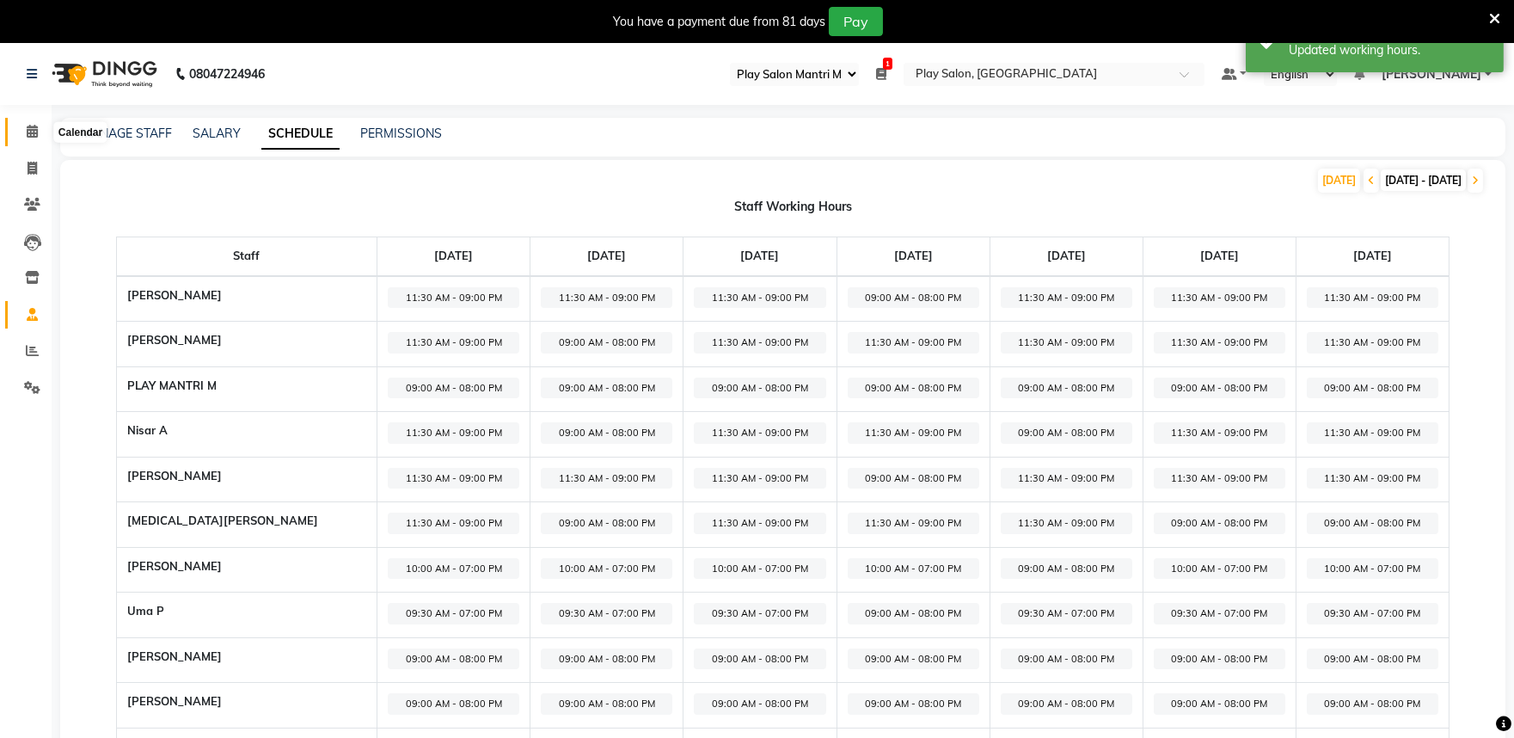
click at [31, 126] on icon at bounding box center [32, 131] width 11 height 13
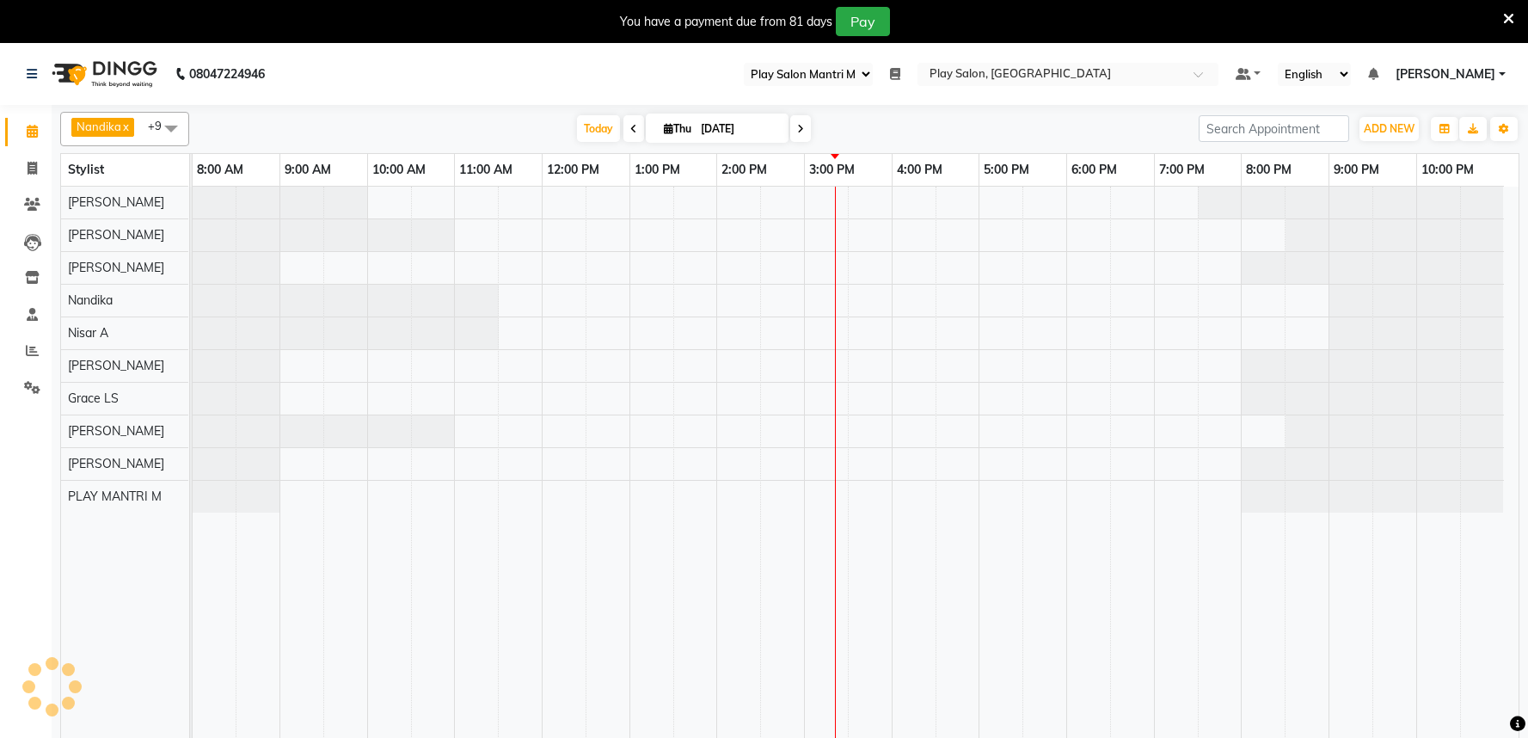
select select "89"
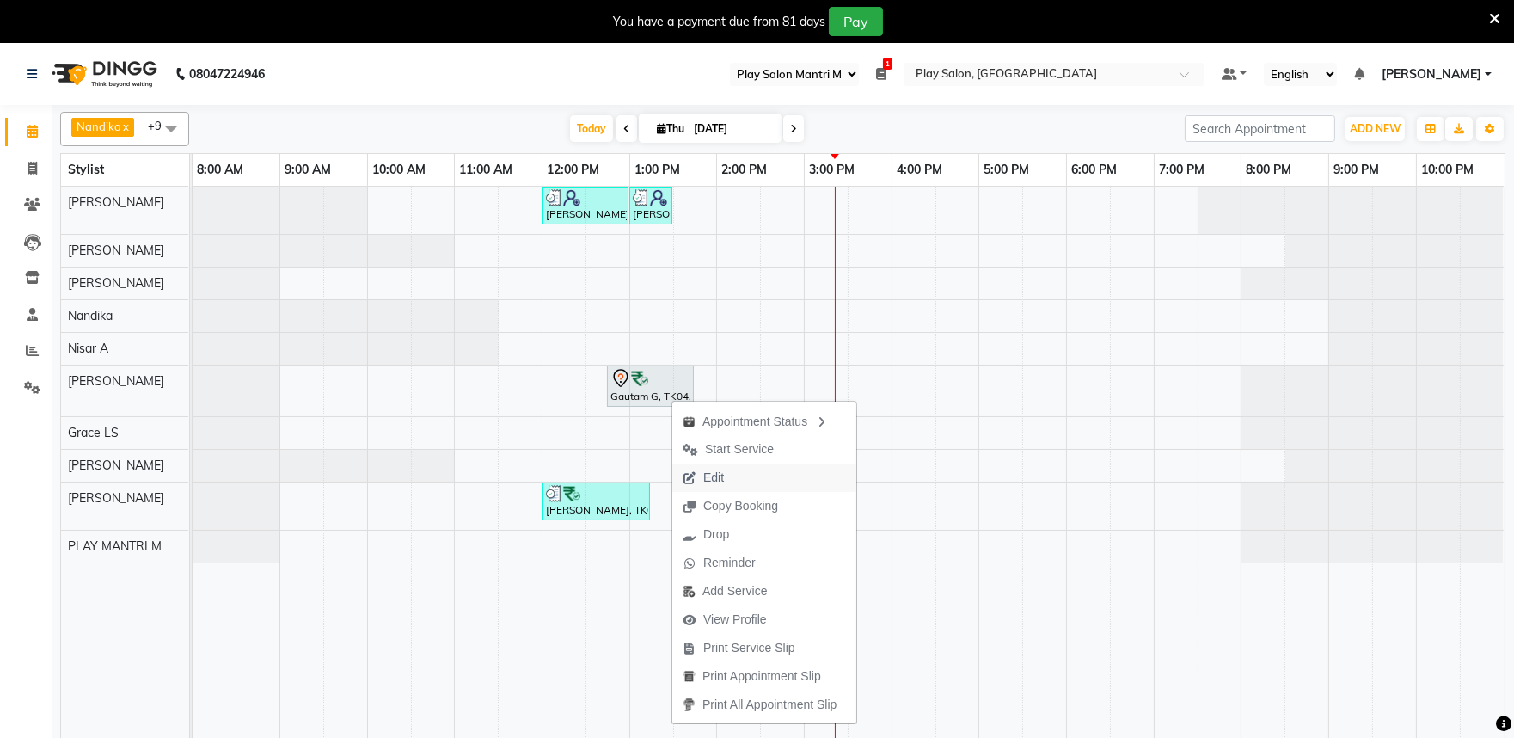
click at [714, 471] on span "Edit" at bounding box center [713, 478] width 21 height 18
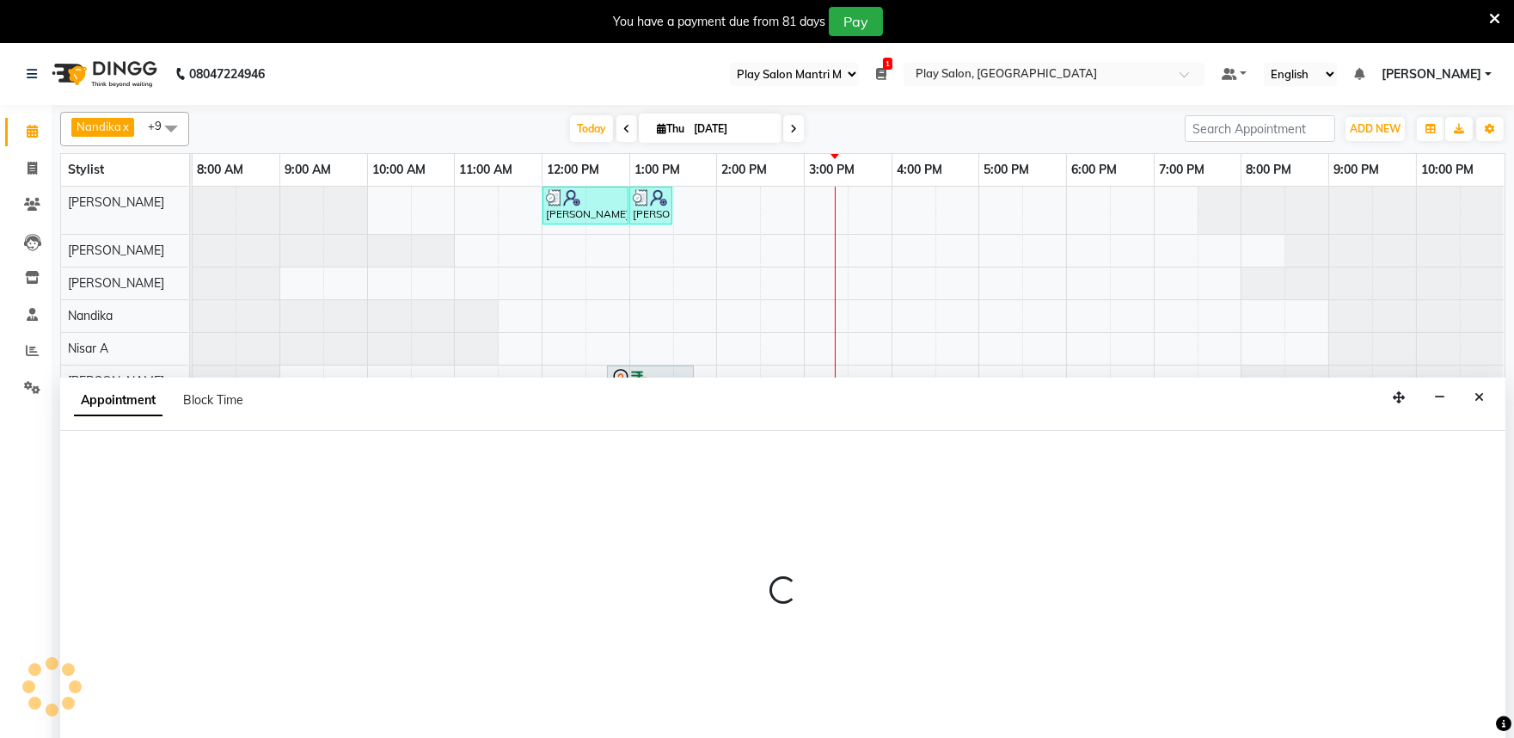
select select "765"
select select "tentative"
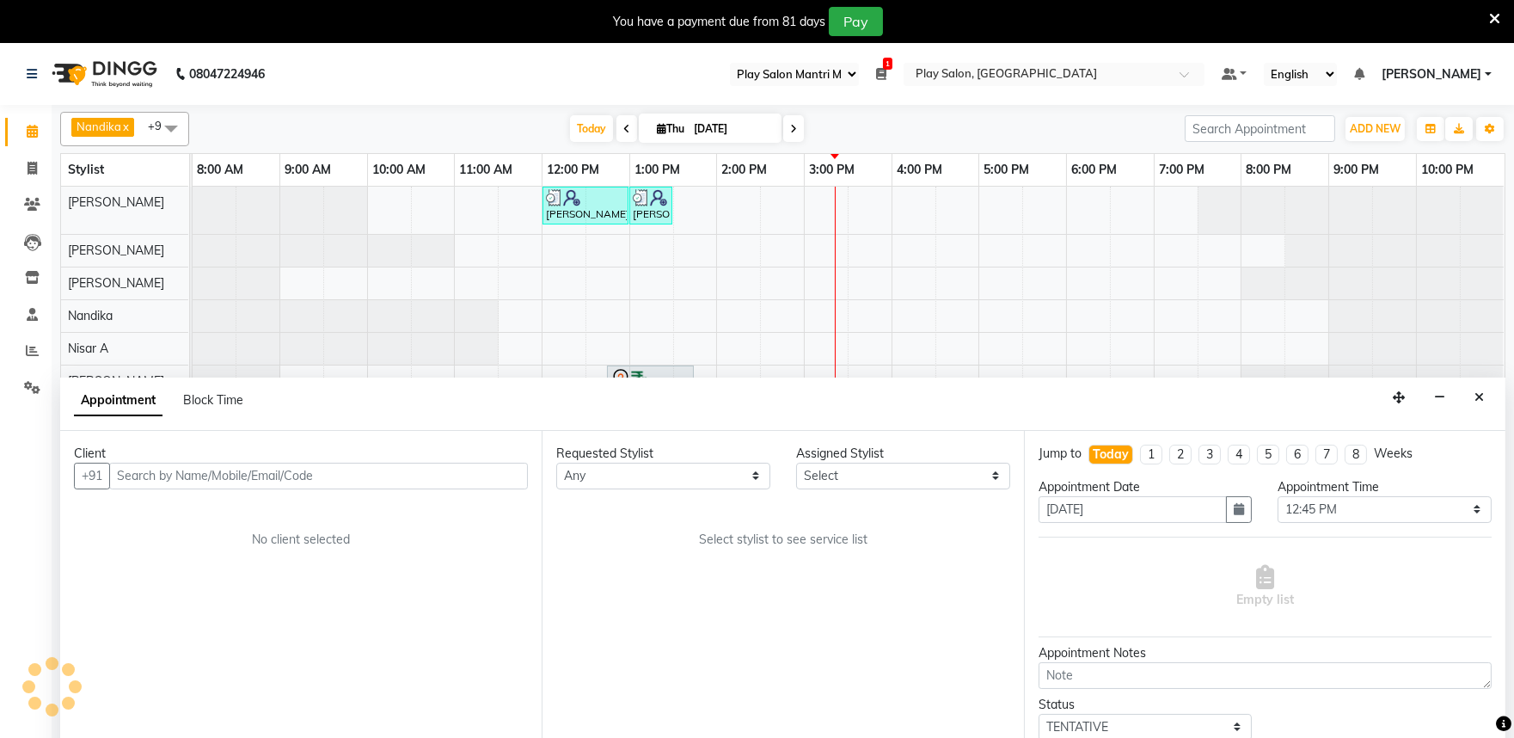
select select "81315"
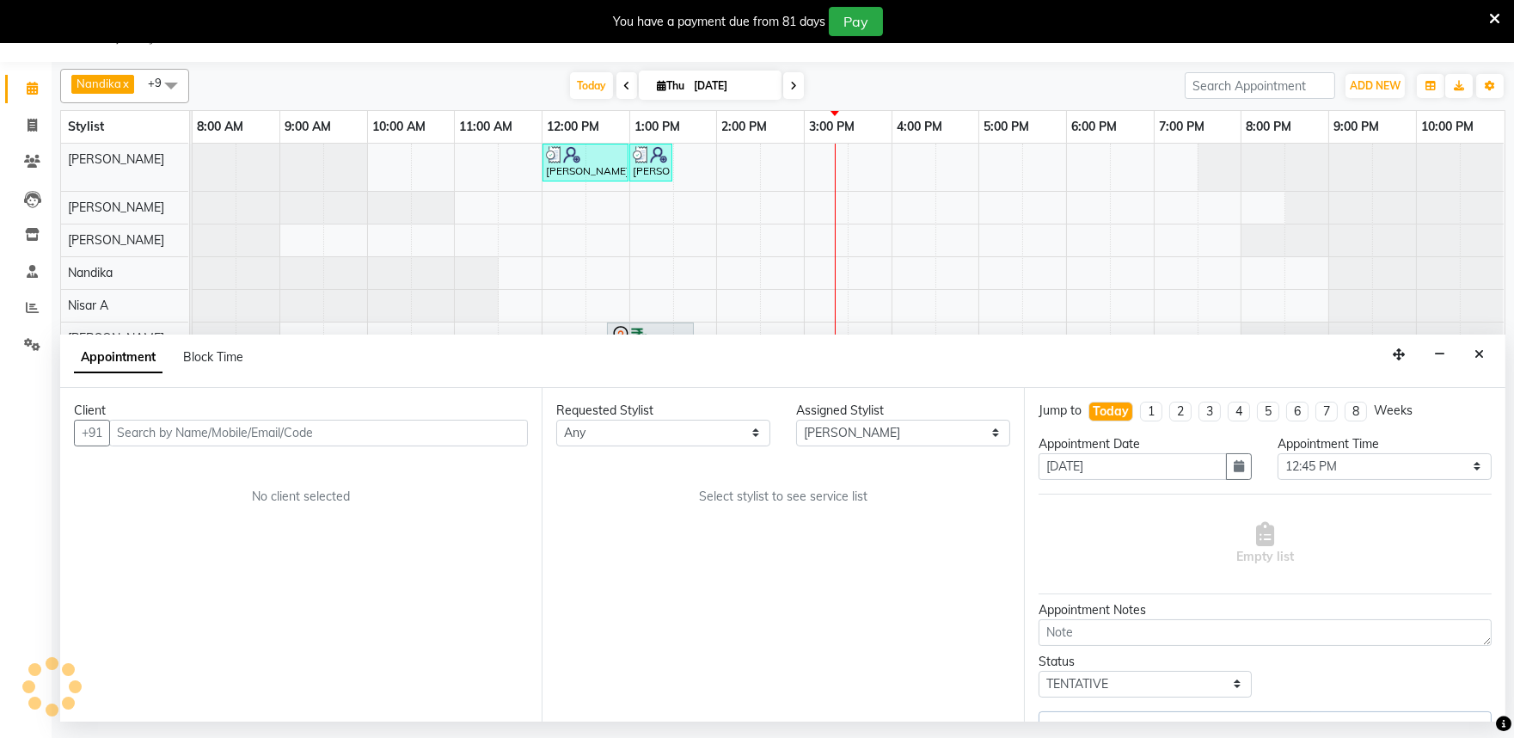
select select "4213"
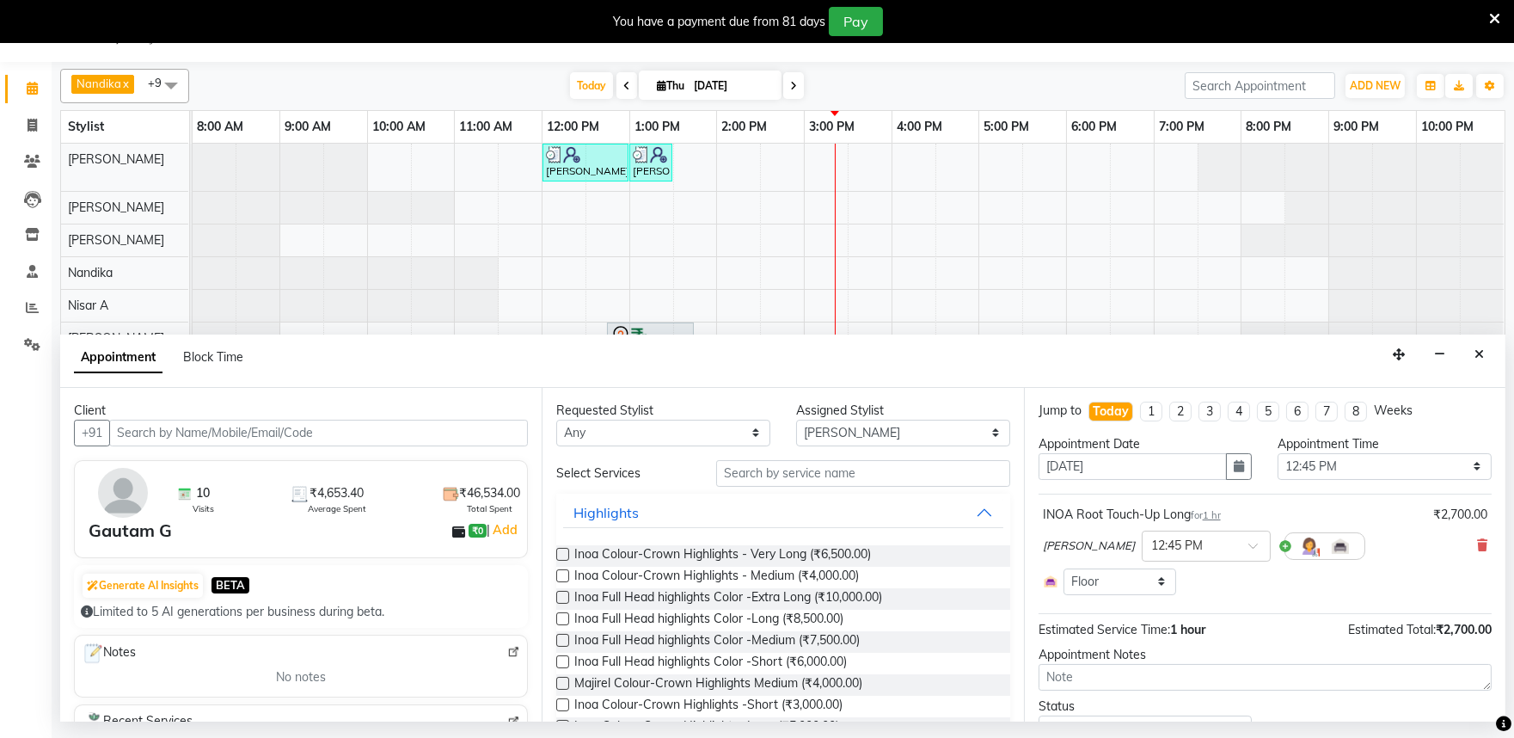
click at [792, 86] on icon at bounding box center [793, 86] width 7 height 10
type input "[DATE]"
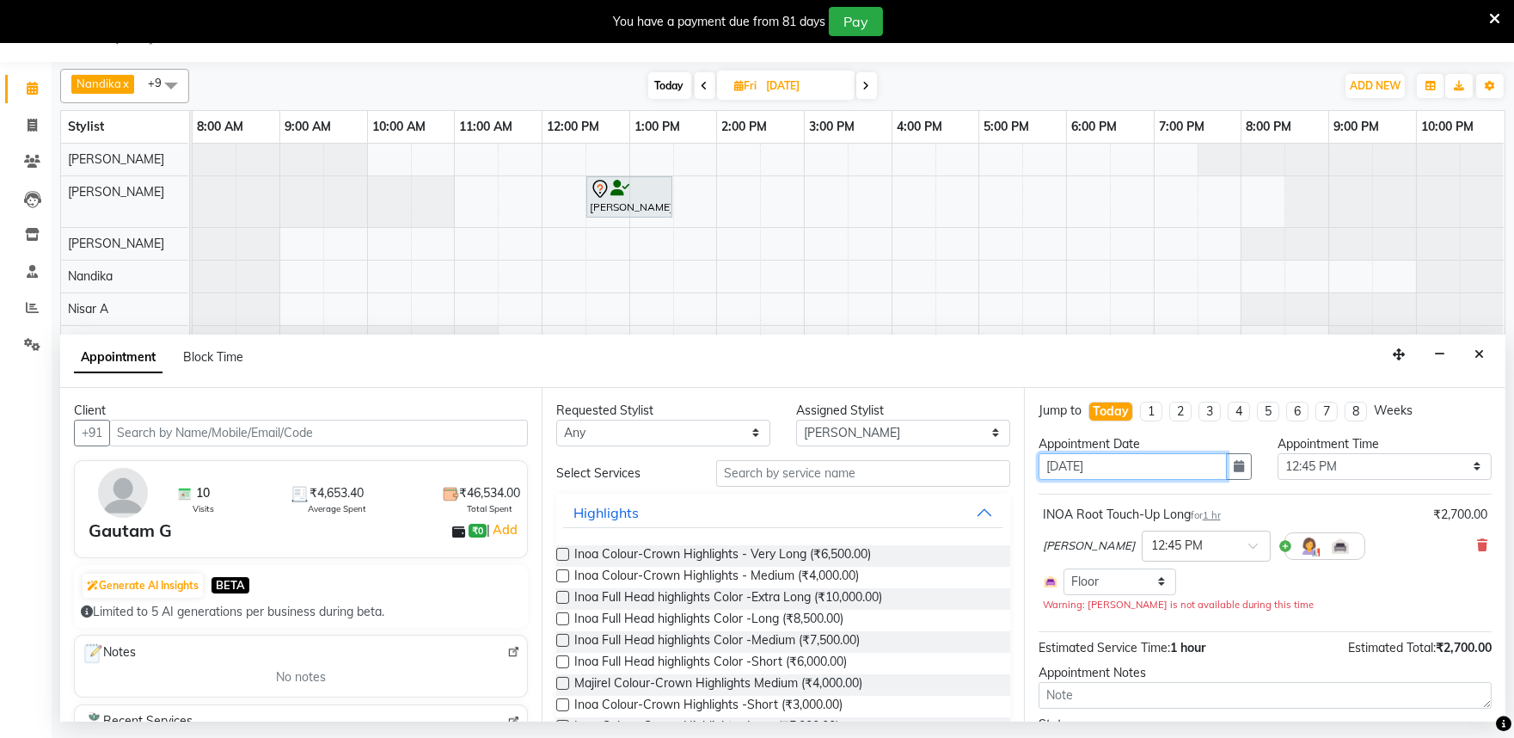
click at [1129, 470] on input "04-09-2025" at bounding box center [1133, 466] width 189 height 27
click at [1234, 466] on icon "button" at bounding box center [1239, 466] width 10 height 12
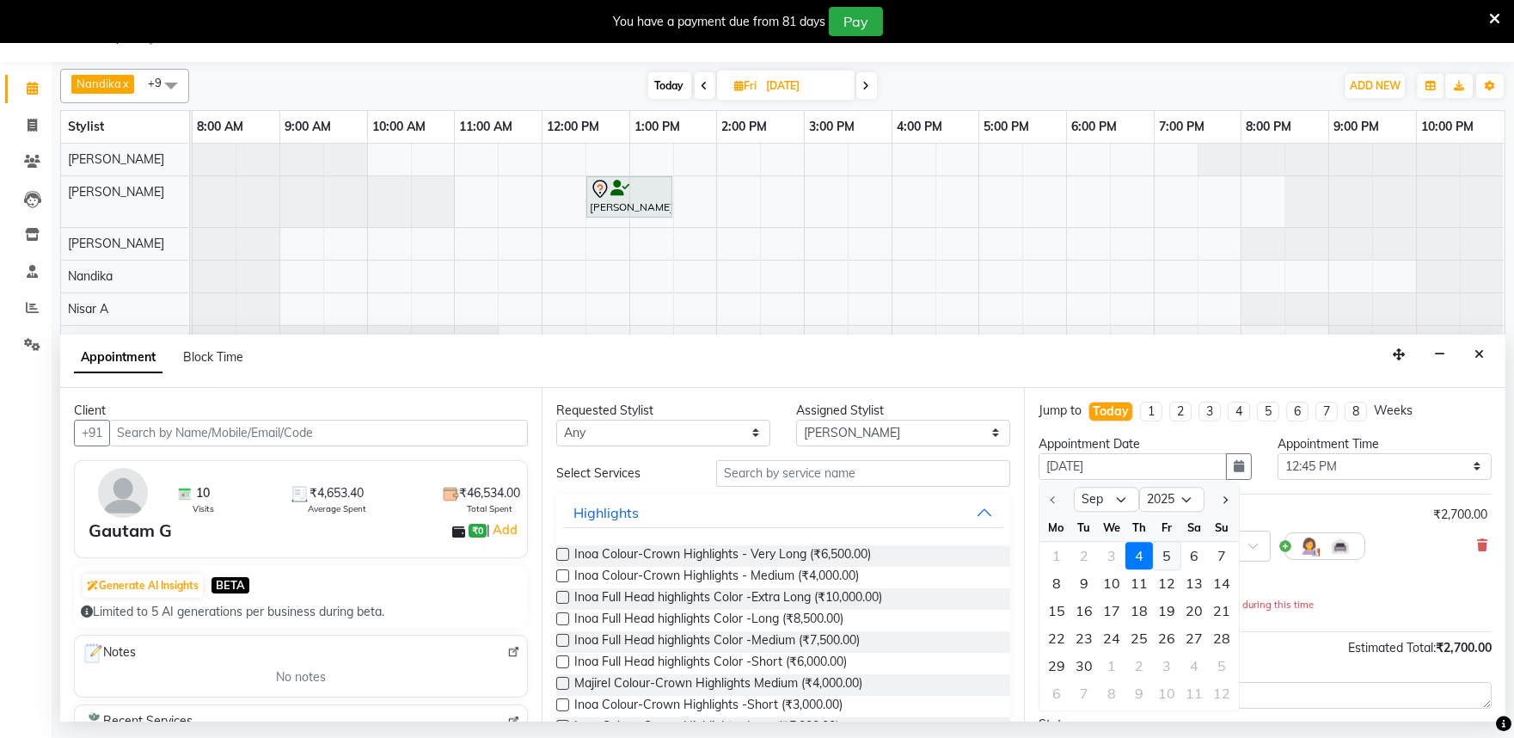
click at [1167, 557] on div "5" at bounding box center [1167, 556] width 28 height 28
type input "[DATE]"
select select "765"
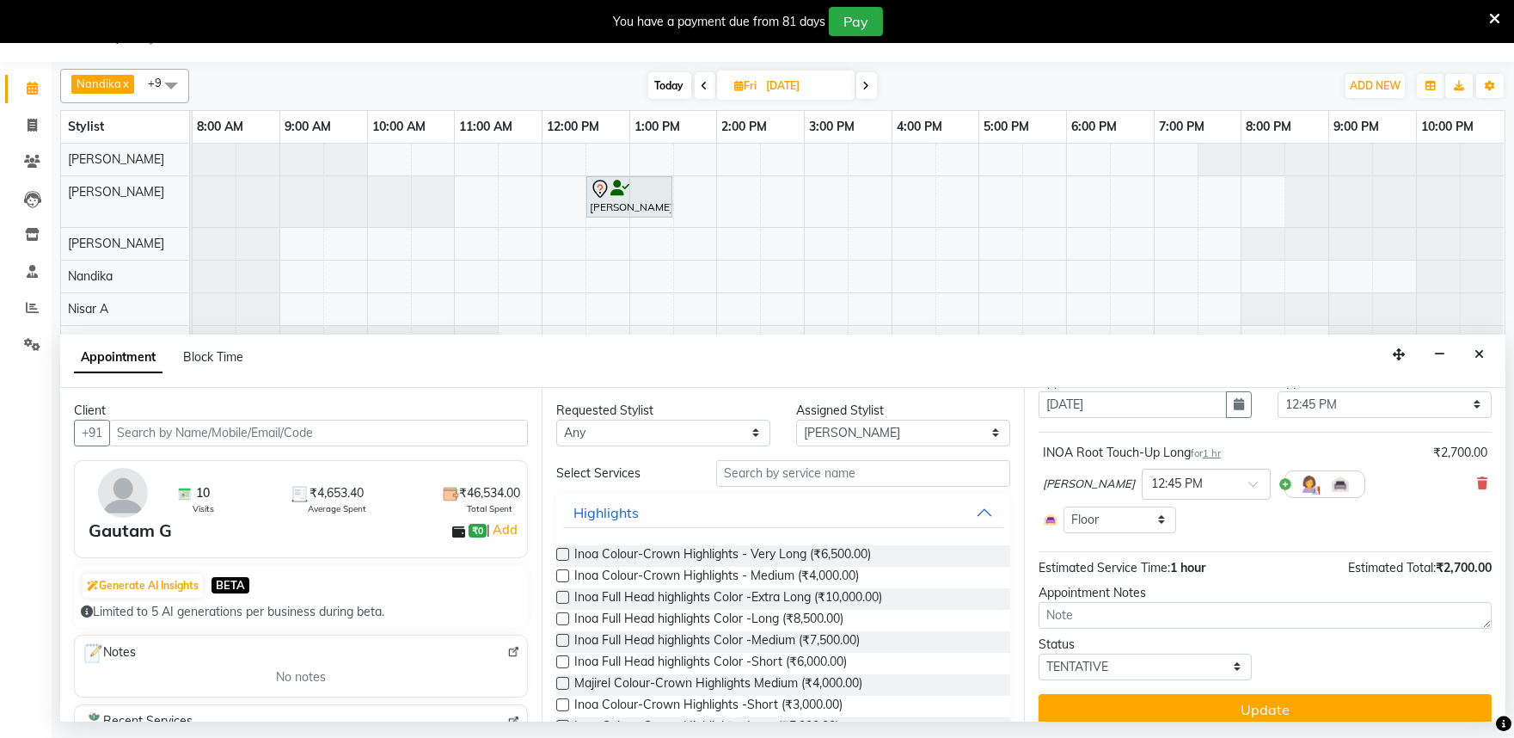
scroll to position [79, 0]
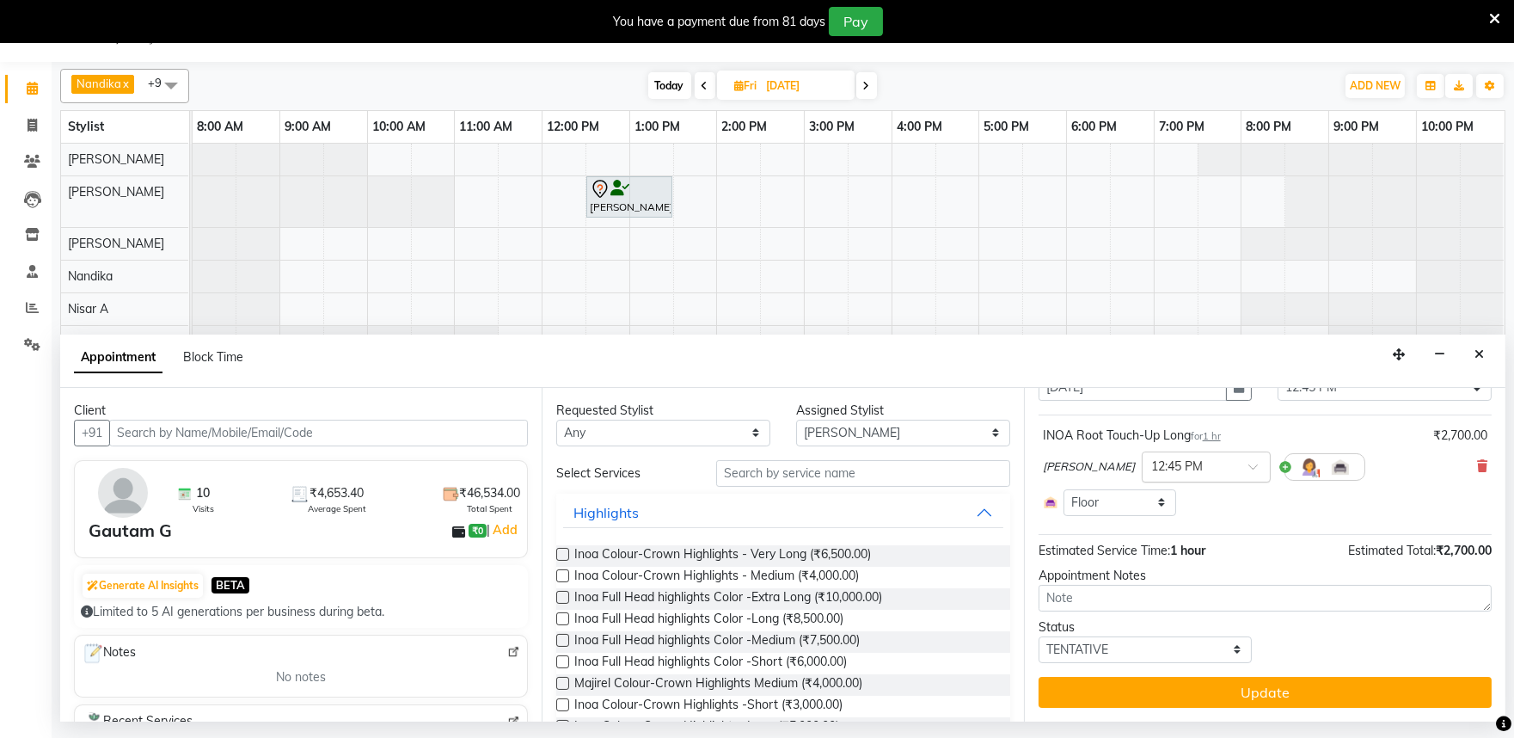
click at [1192, 459] on input "text" at bounding box center [1189, 466] width 76 height 18
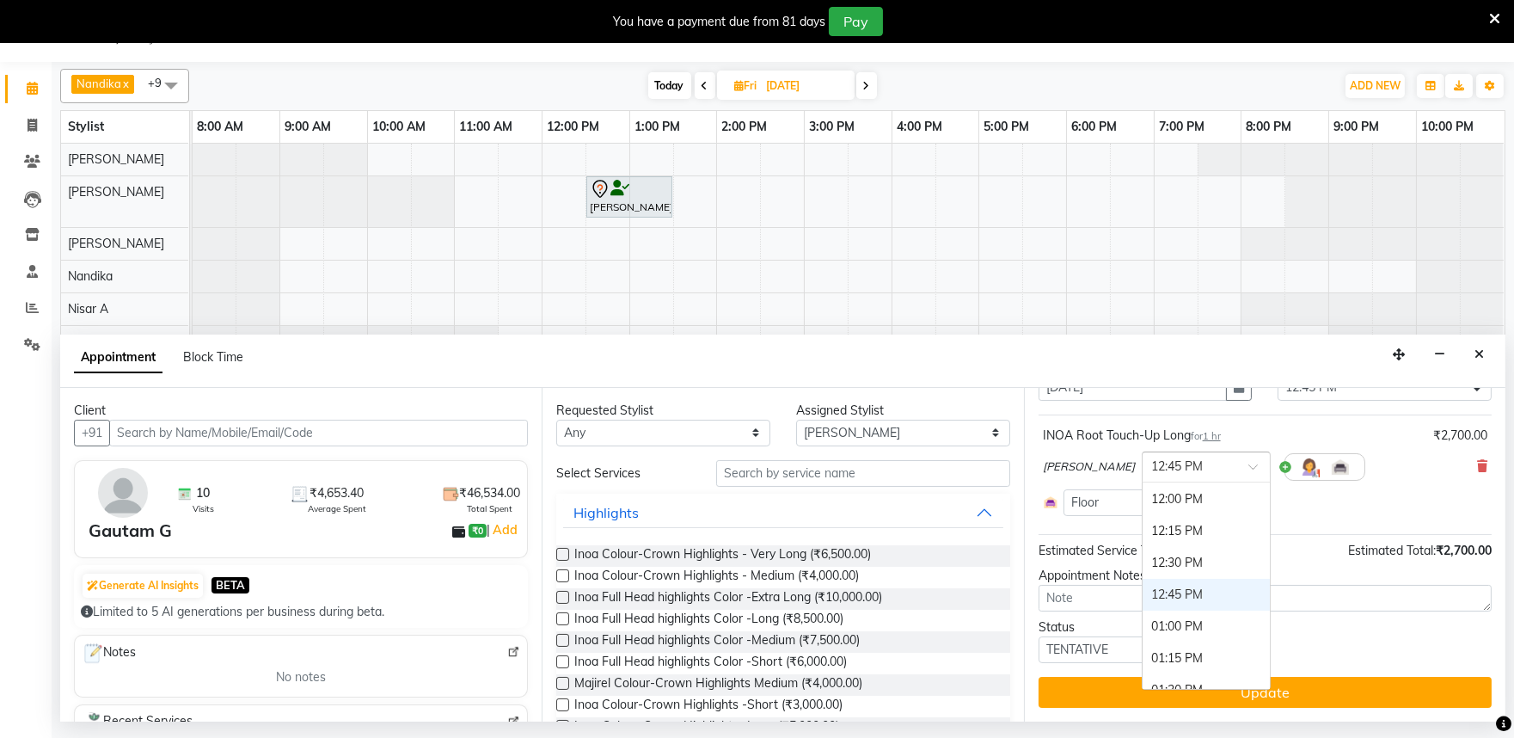
scroll to position [381, 0]
click at [1156, 510] on div "12:00 PM" at bounding box center [1206, 516] width 127 height 32
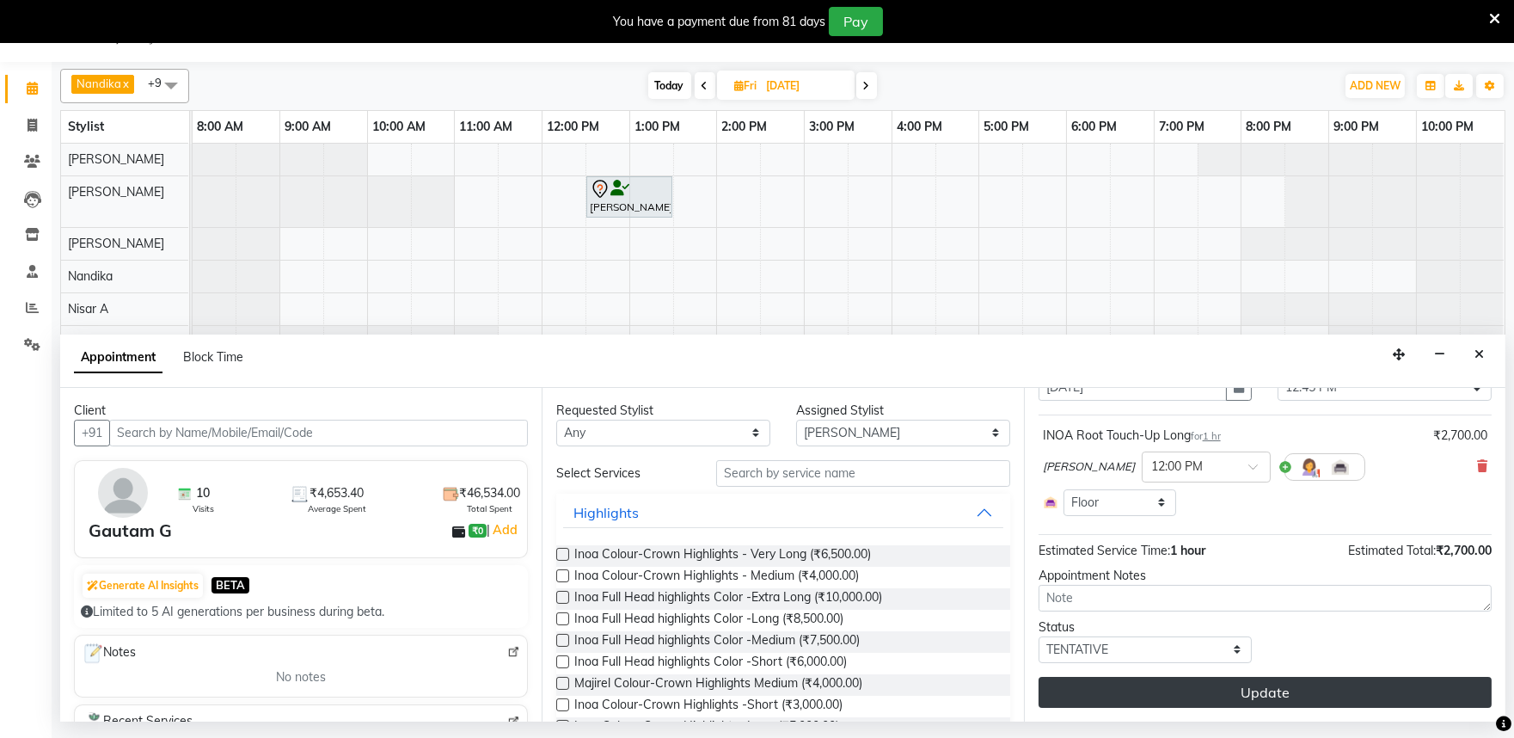
click at [1247, 693] on button "Update" at bounding box center [1265, 692] width 453 height 31
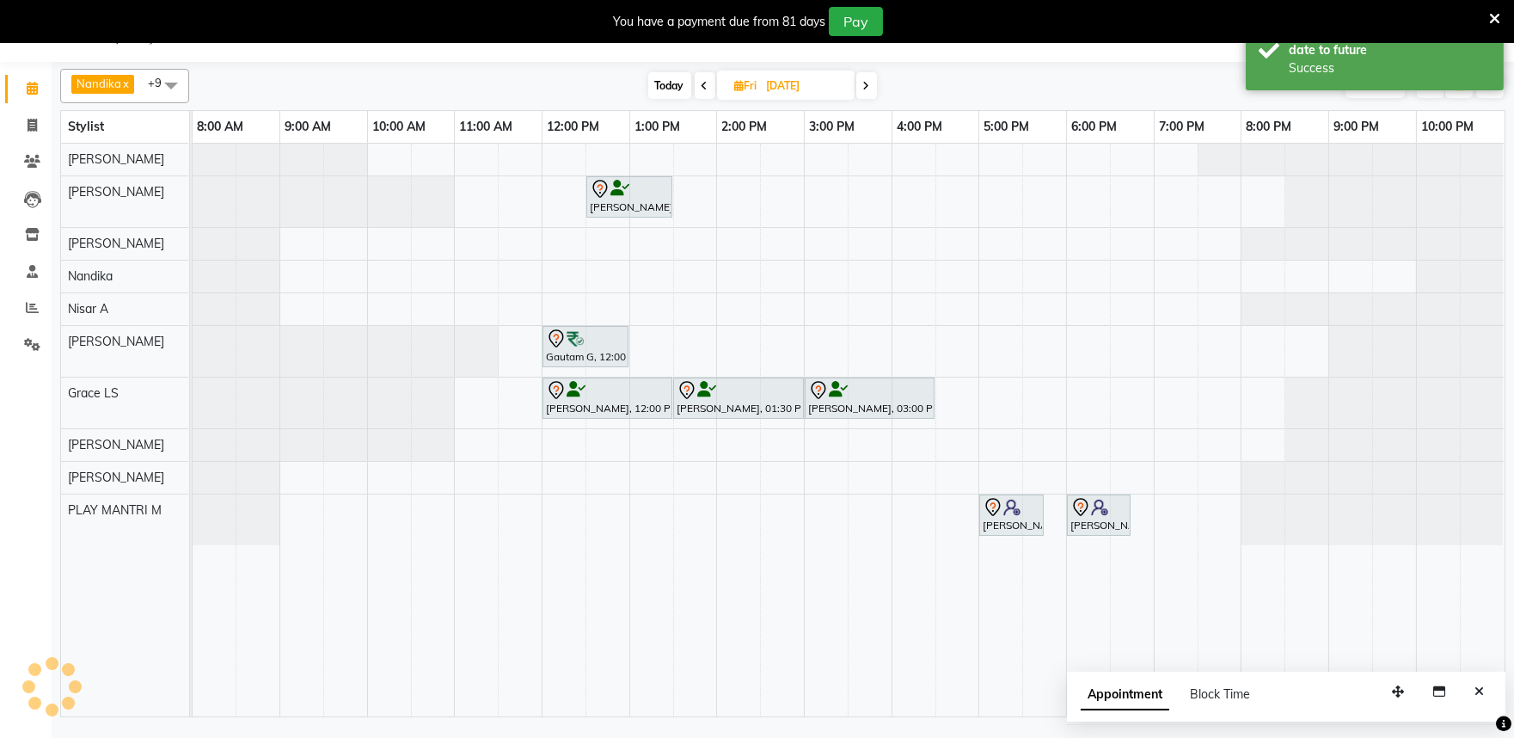
scroll to position [0, 0]
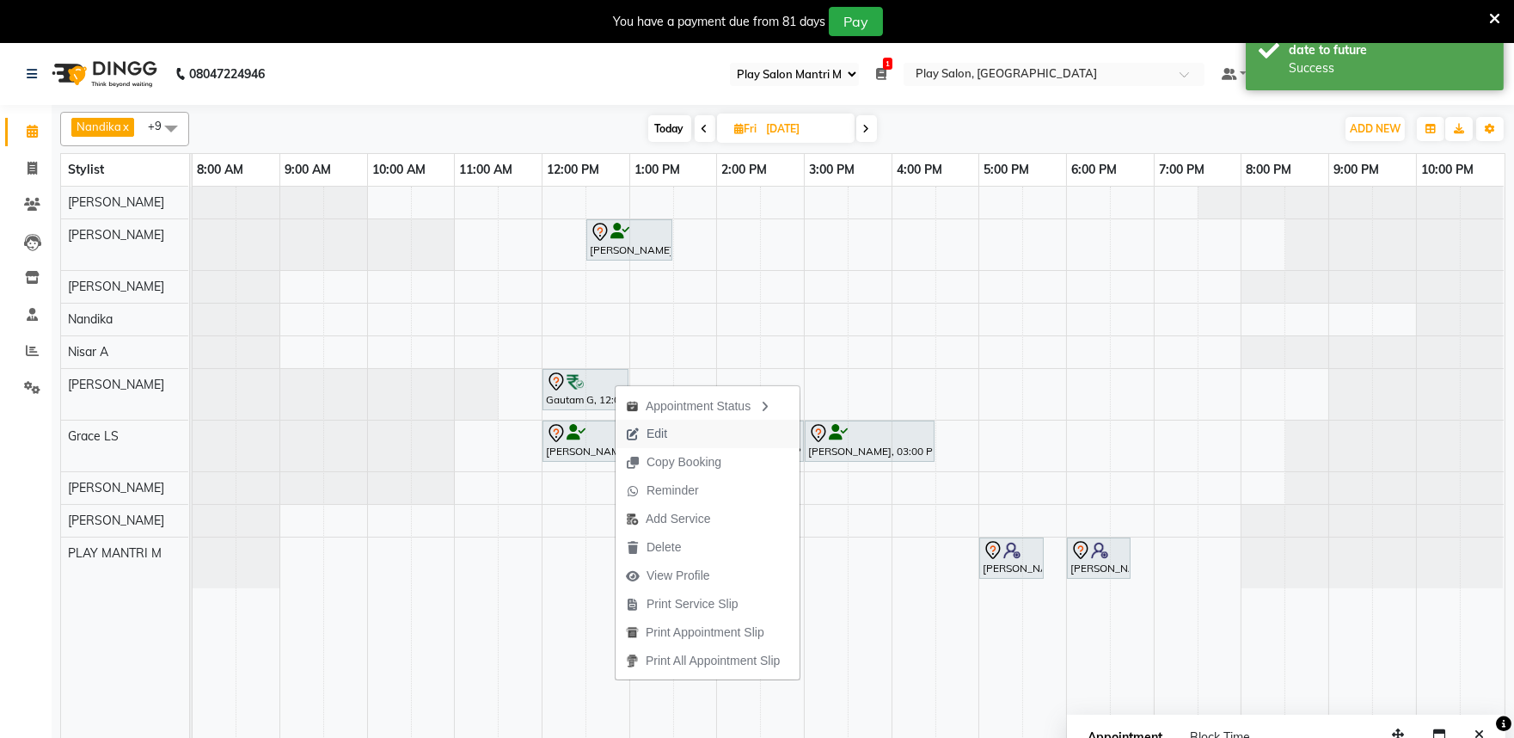
click at [651, 425] on span "Edit" at bounding box center [657, 434] width 21 height 18
select select "tentative"
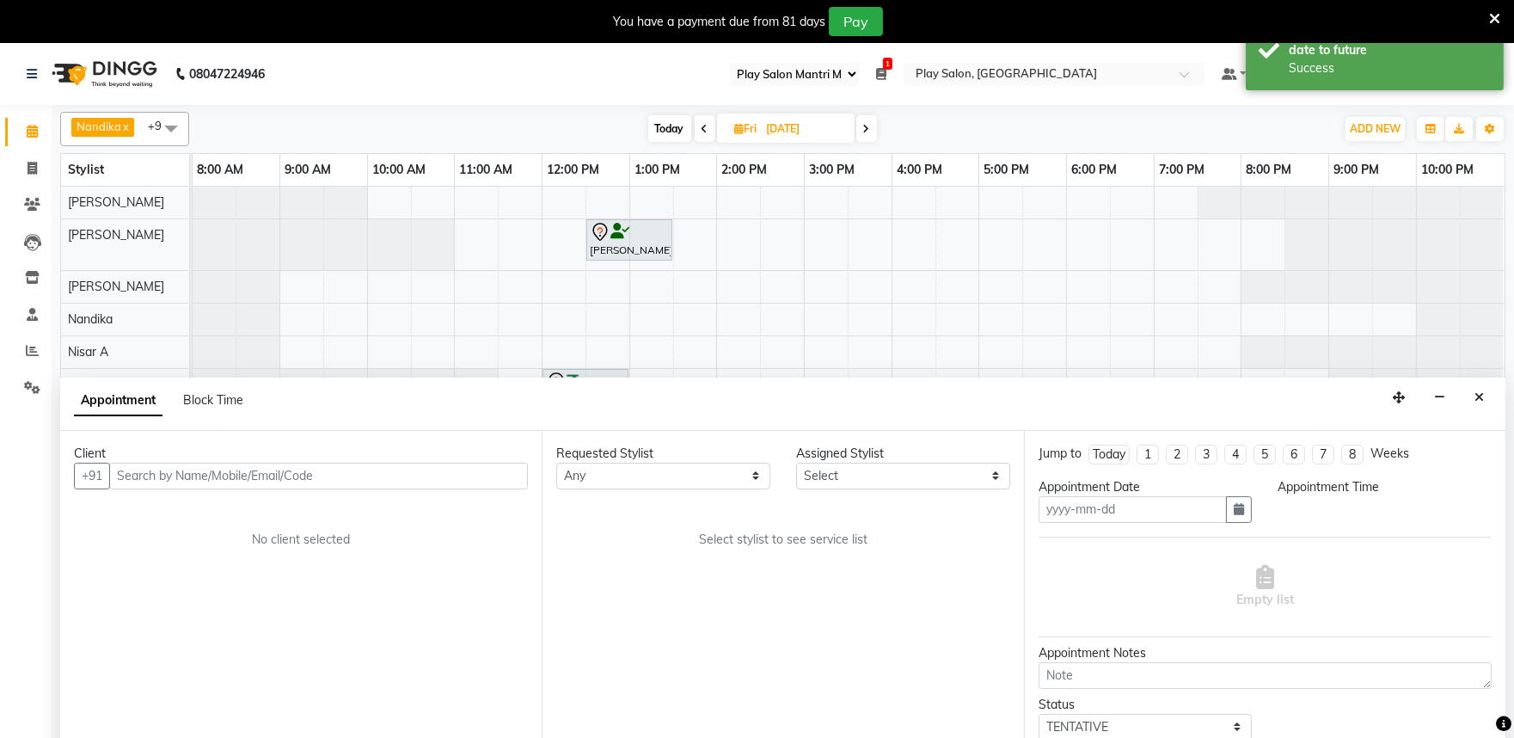
scroll to position [43, 0]
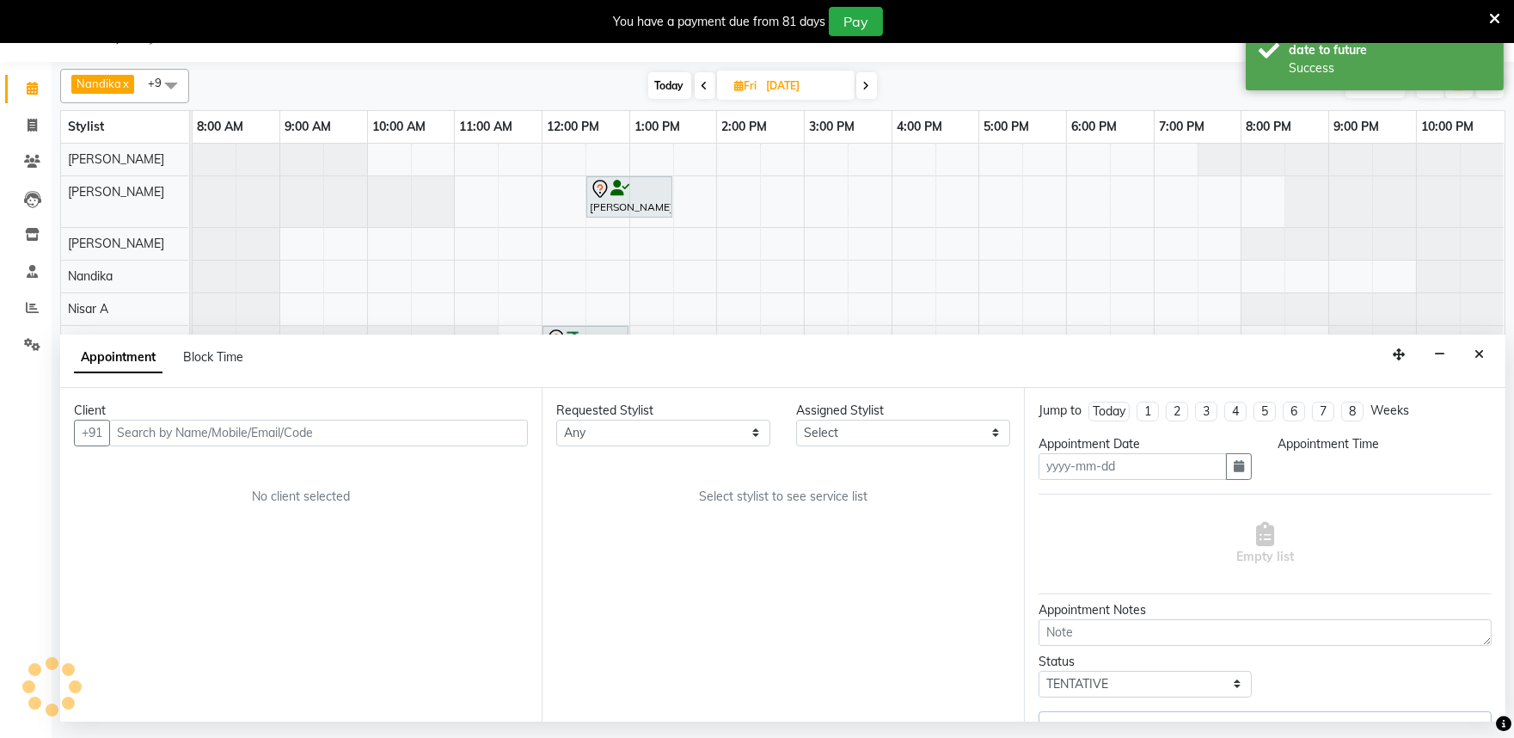
type input "[DATE]"
select select "81610"
select select "720"
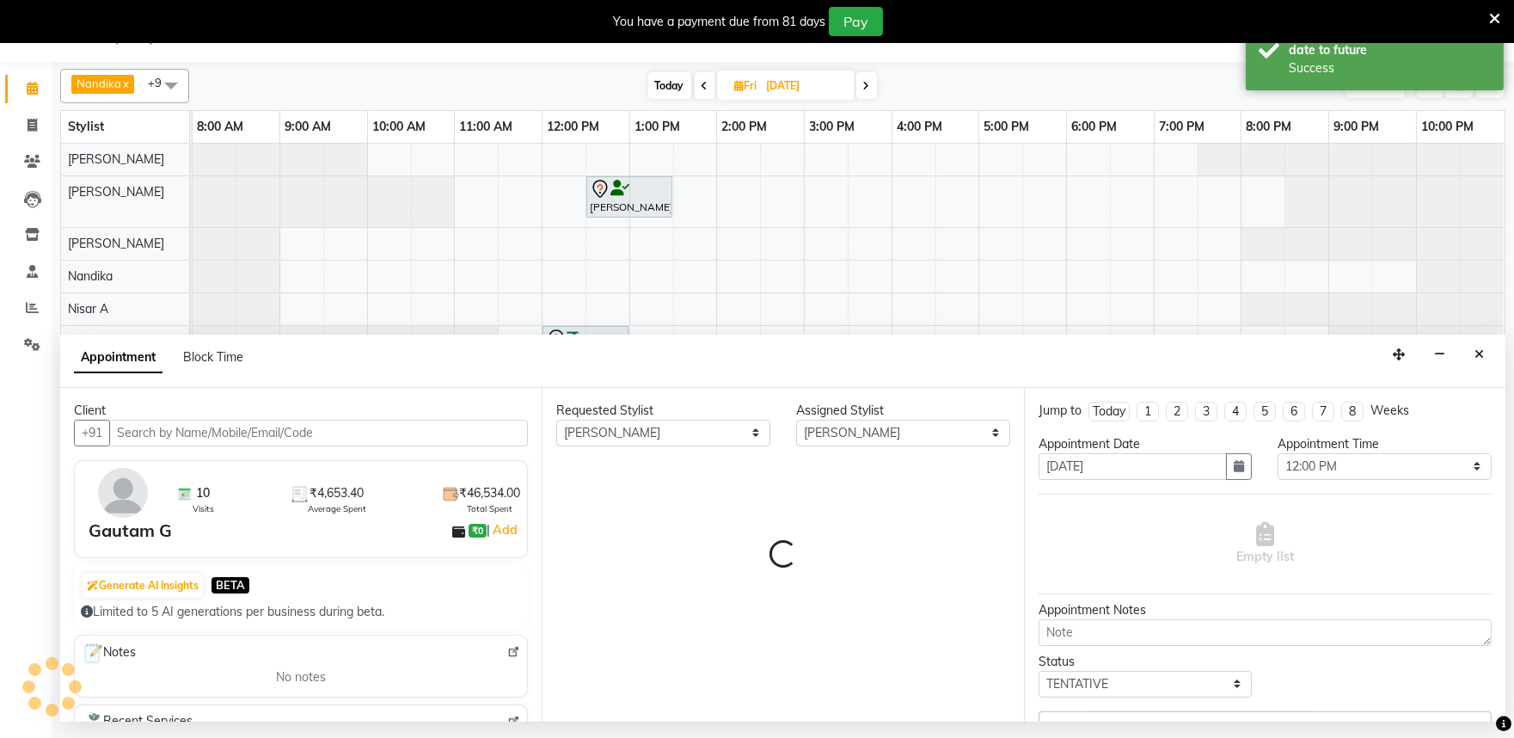
select select "4213"
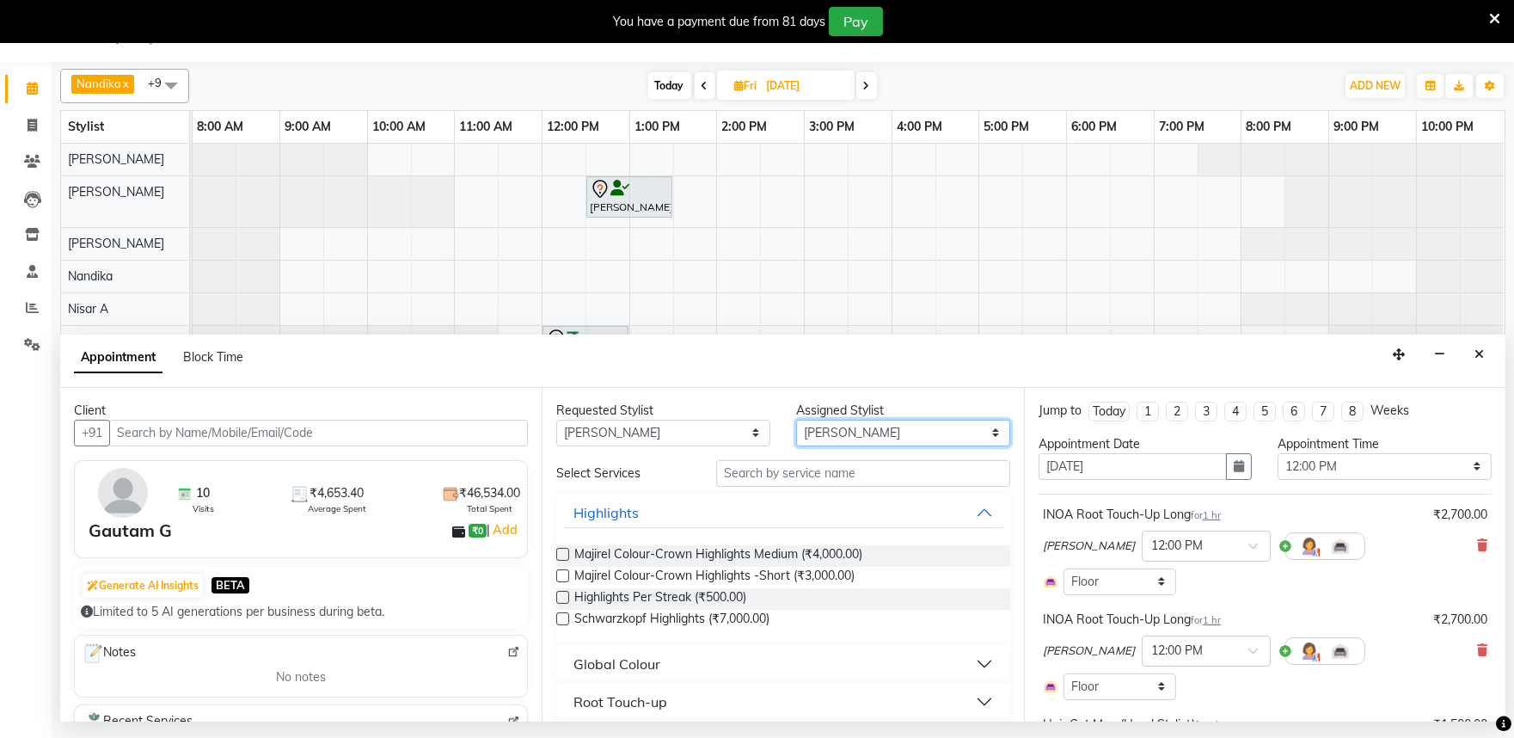
click at [916, 435] on select "Select Achan Shimrah Admin Anitha B Arhan Ehsan Charan S Dawa Tamang Ding Junhu…" at bounding box center [903, 433] width 214 height 27
select select "81315"
click at [796, 420] on select "Select Achan Shimrah Admin Anitha B Arhan Ehsan Charan S Dawa Tamang Ding Junhu…" at bounding box center [903, 433] width 214 height 27
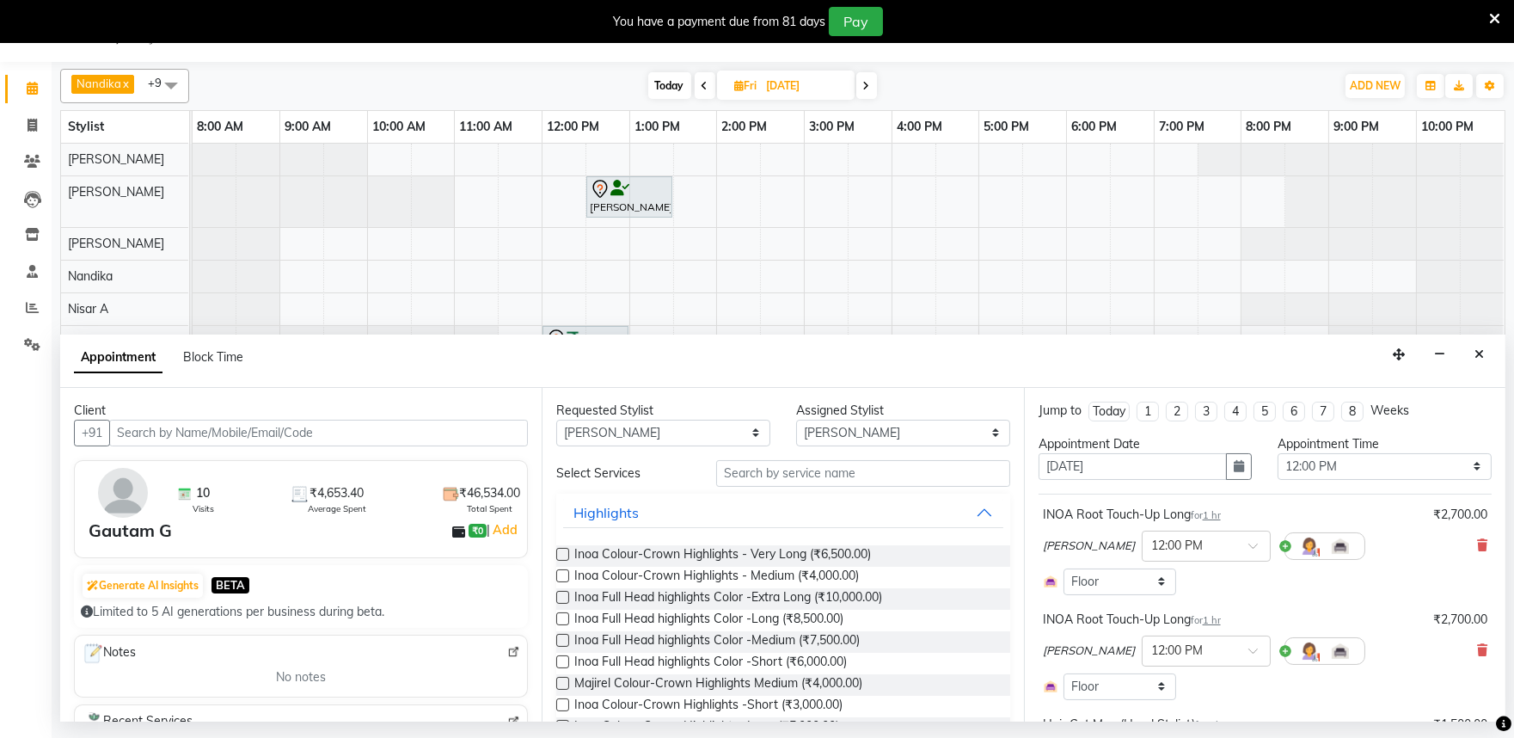
click at [108, 84] on span "Nandika" at bounding box center [99, 84] width 45 height 14
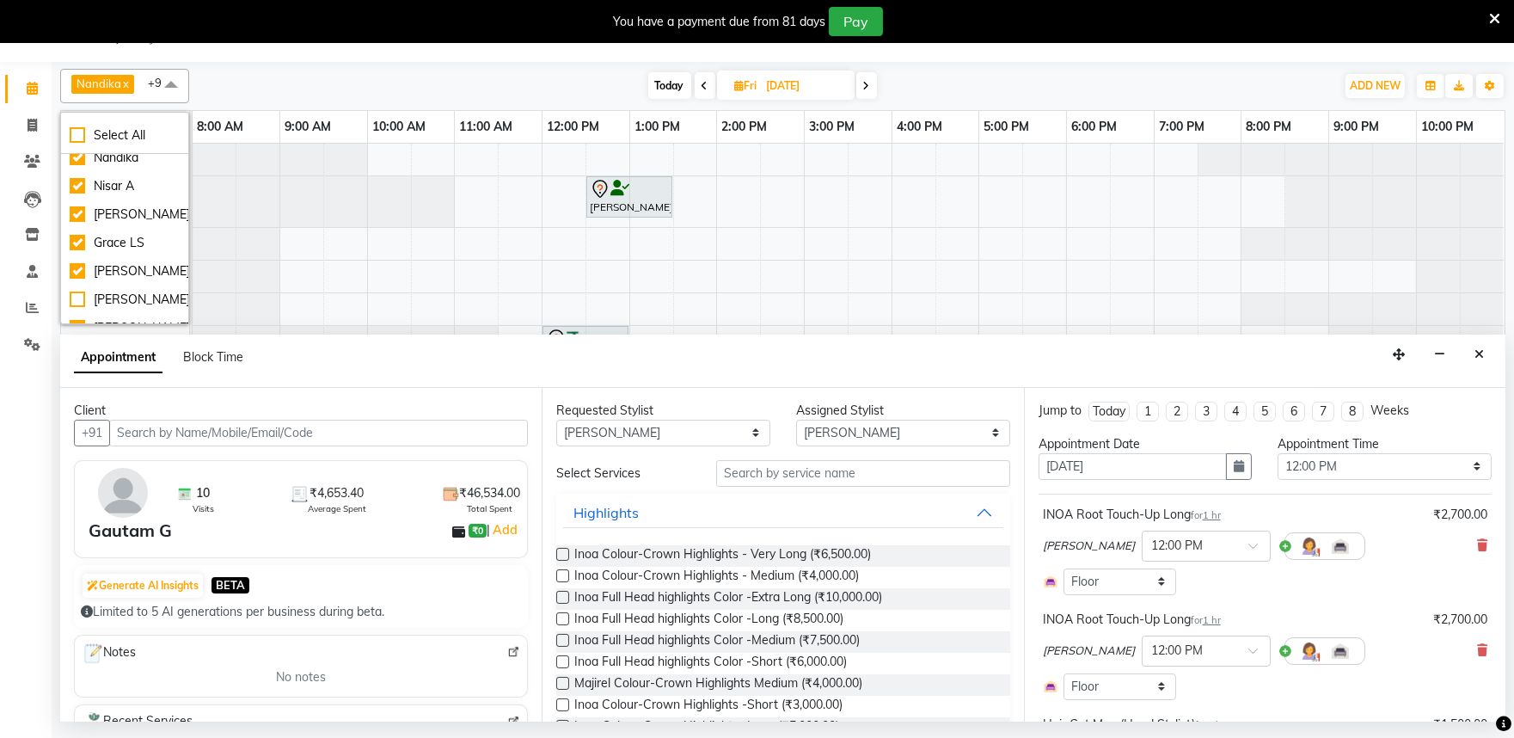
scroll to position [286, 0]
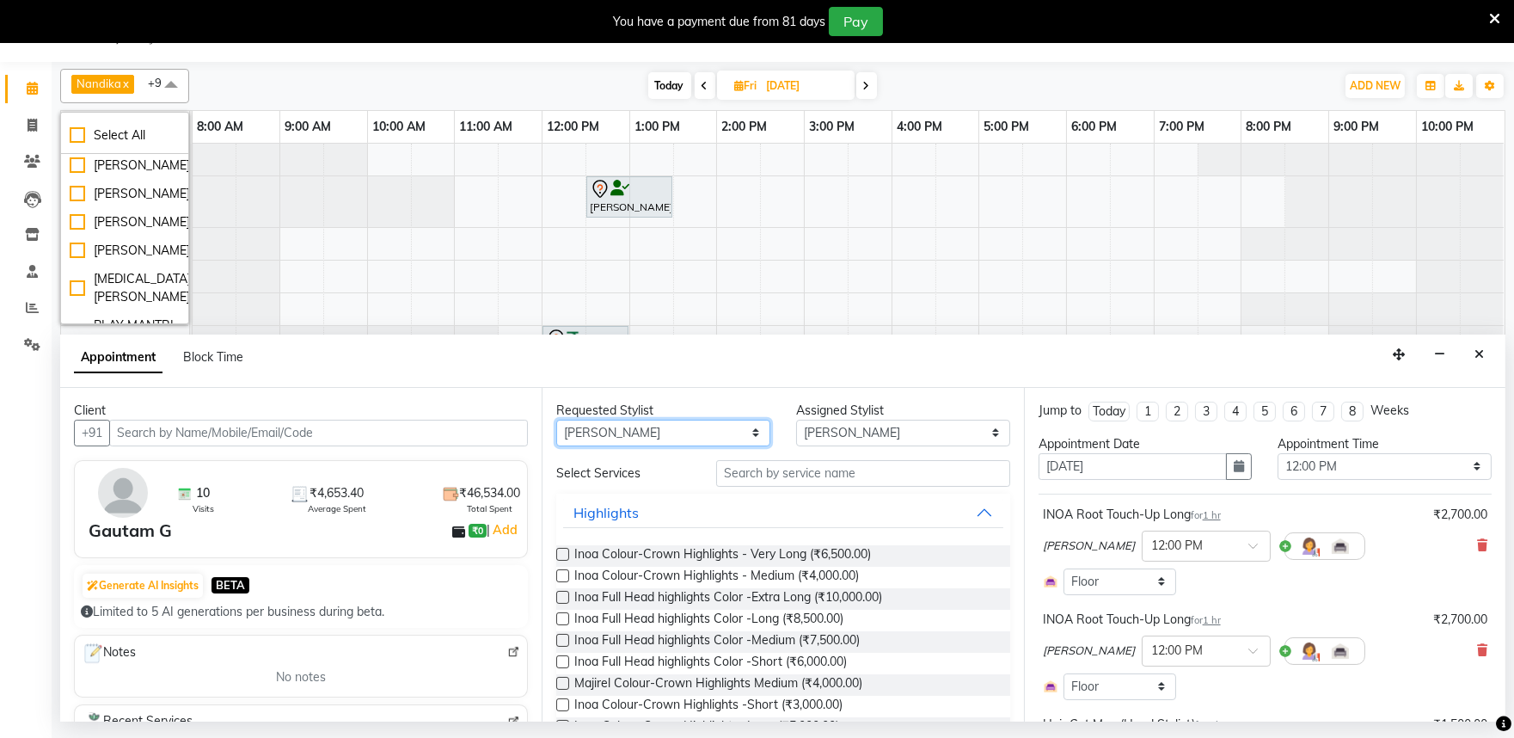
click at [662, 428] on select "Any Achan Shimrah Admin Anitha B Arhan Ehsan Charan S Dawa Tamang Ding Junhui G…" at bounding box center [663, 433] width 214 height 27
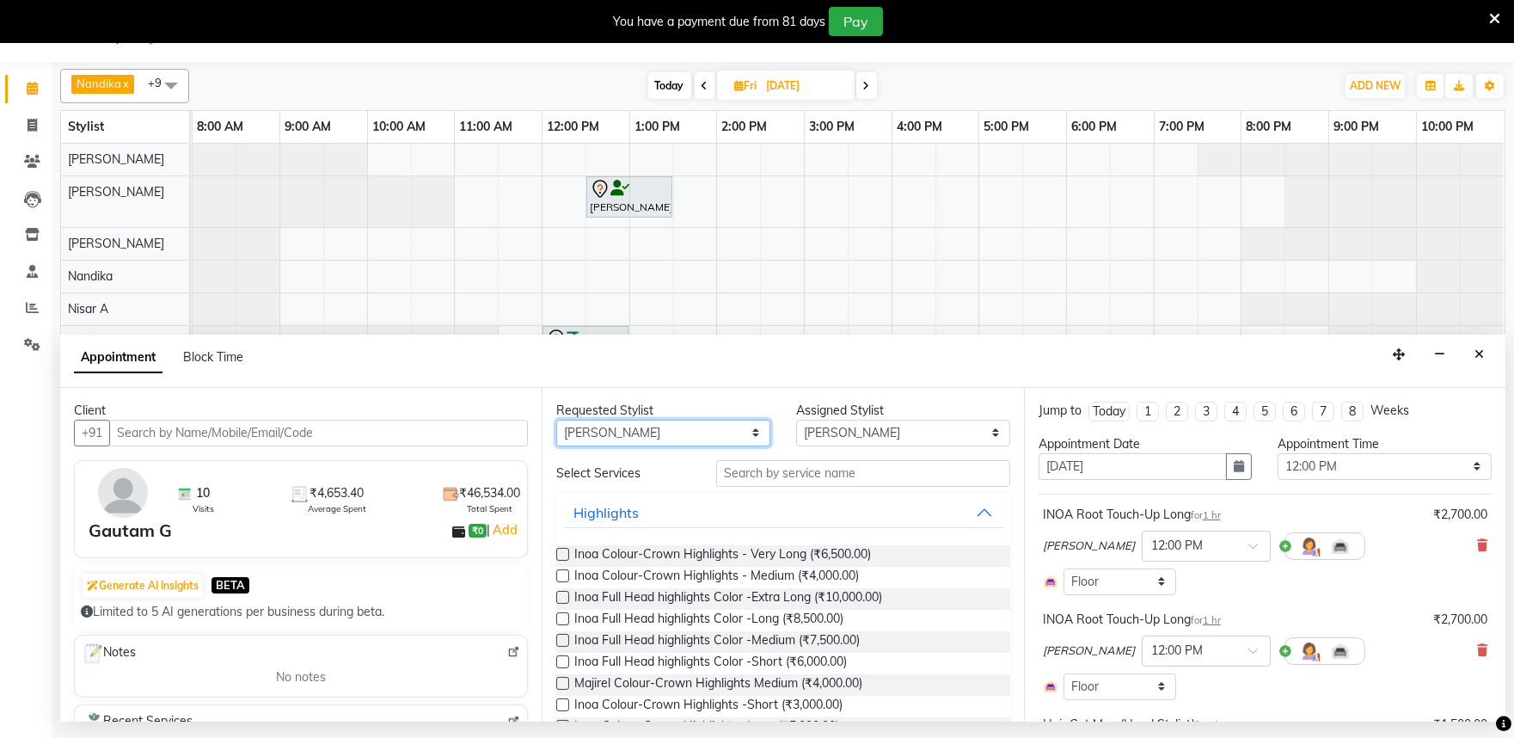
select select "81315"
click at [556, 420] on select "Any Achan Shimrah Admin Anitha B Arhan Ehsan Charan S Dawa Tamang Ding Junhui G…" at bounding box center [663, 433] width 214 height 27
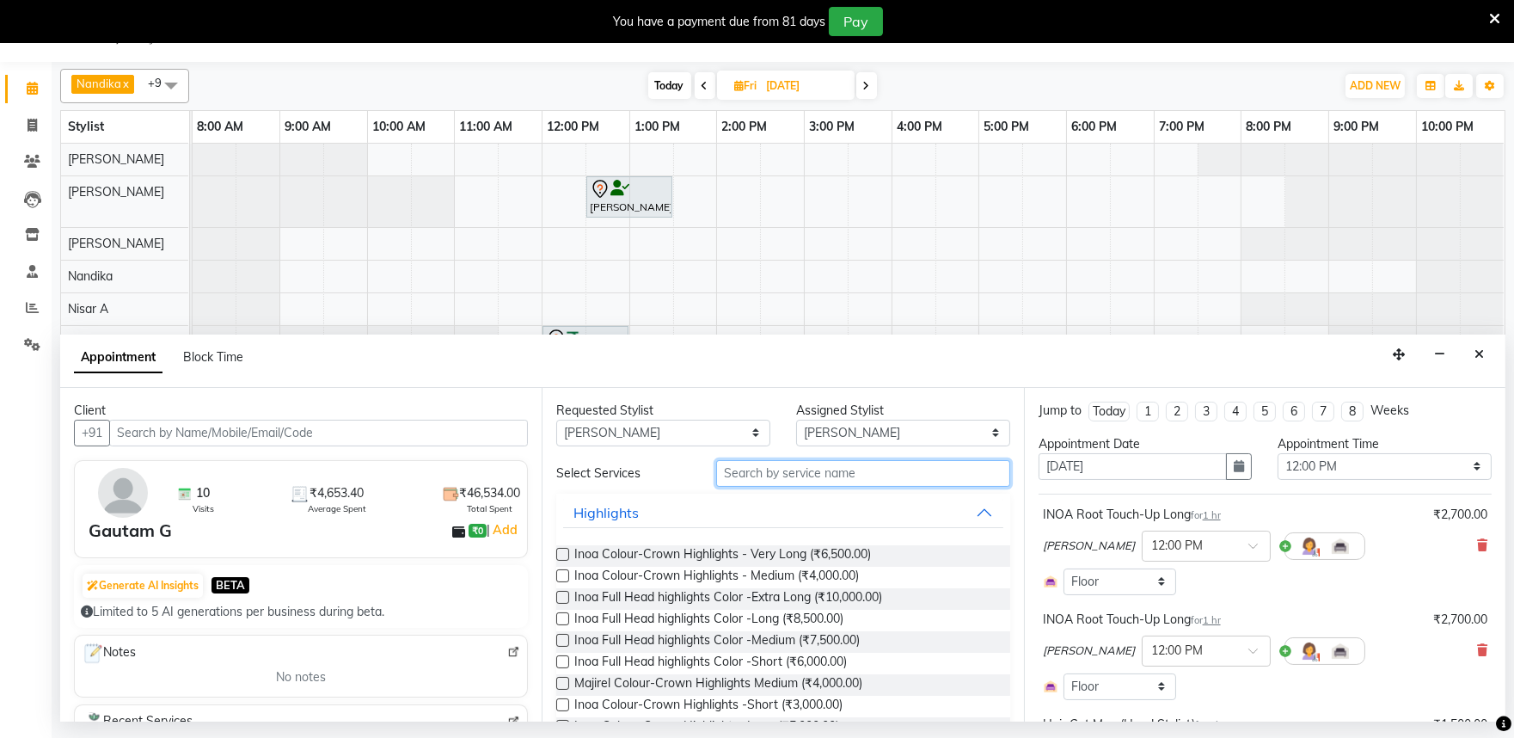
click at [765, 482] on input "text" at bounding box center [863, 473] width 294 height 27
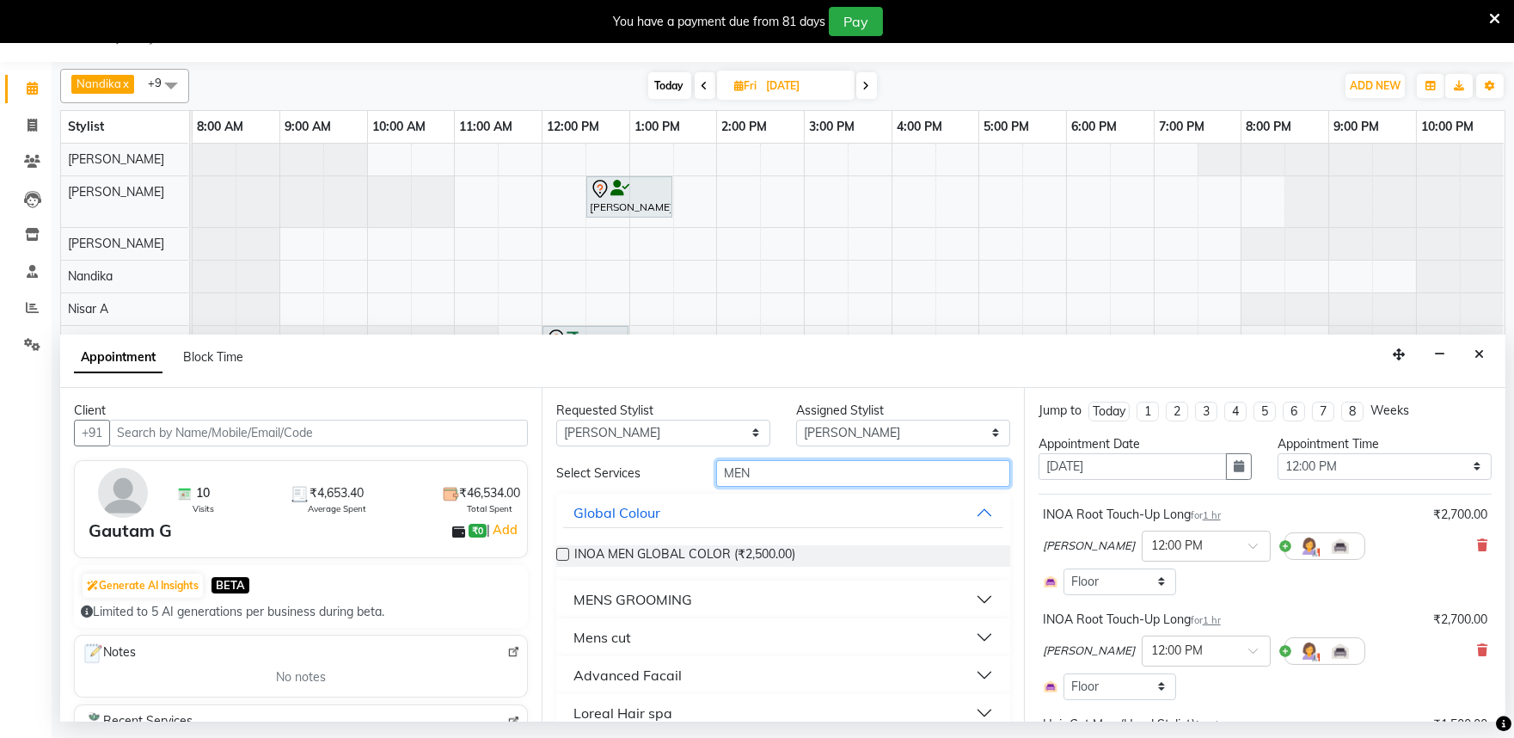
type input "MEN"
click at [961, 633] on button "Mens cut" at bounding box center [782, 637] width 439 height 31
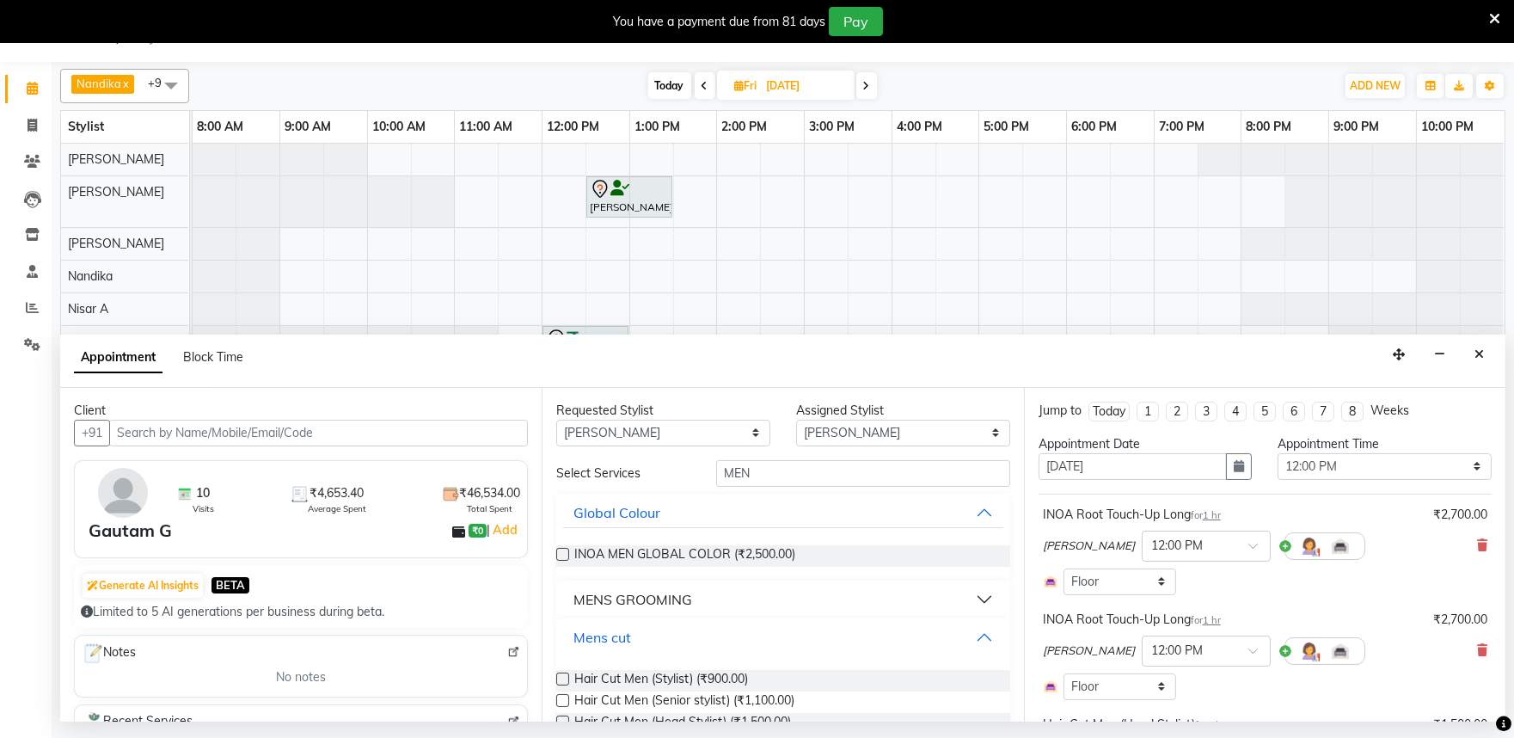
scroll to position [95, 0]
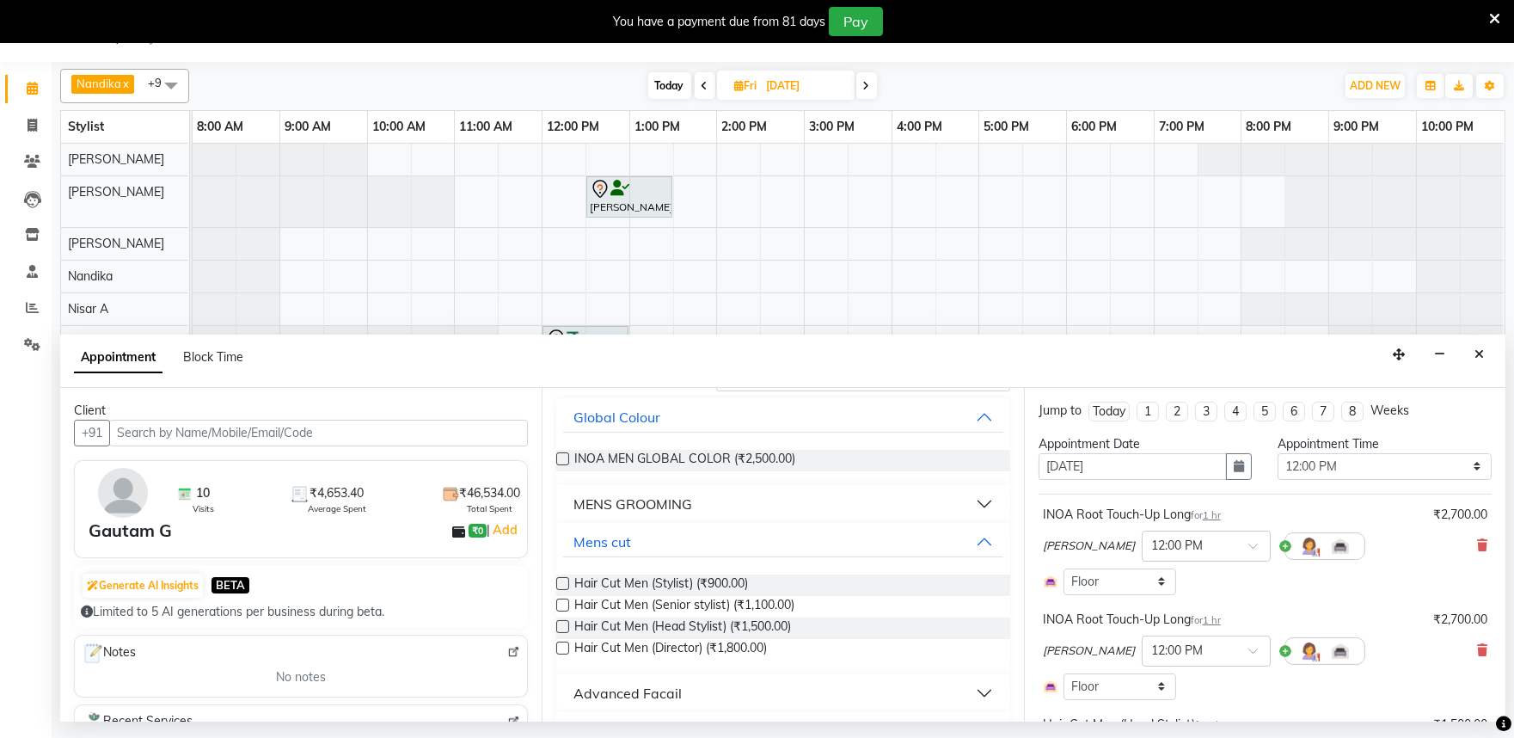
click at [562, 624] on label at bounding box center [562, 626] width 13 height 13
click at [562, 624] on input "checkbox" at bounding box center [561, 627] width 11 height 11
checkbox input "false"
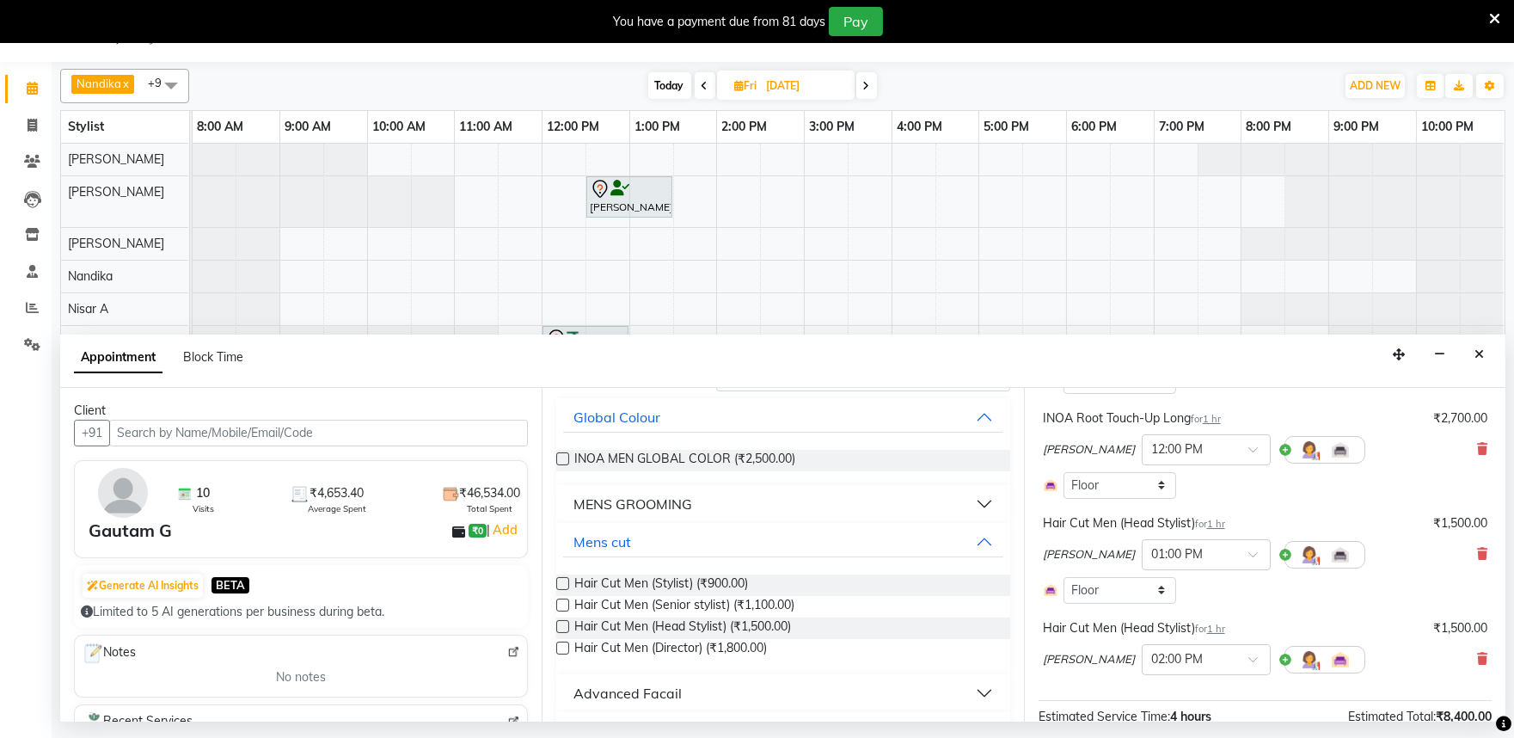
scroll to position [367, 0]
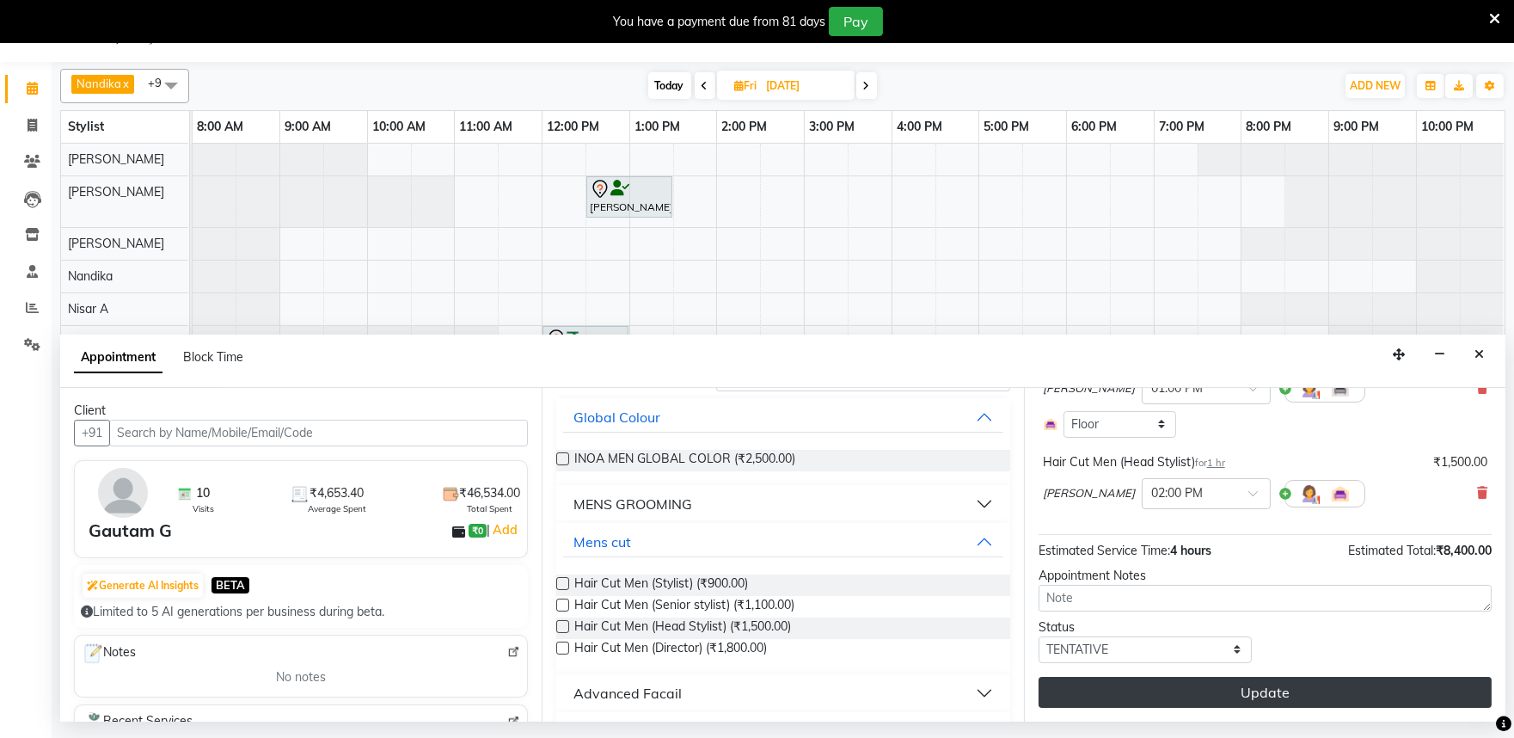
click at [1200, 693] on button "Update" at bounding box center [1265, 692] width 453 height 31
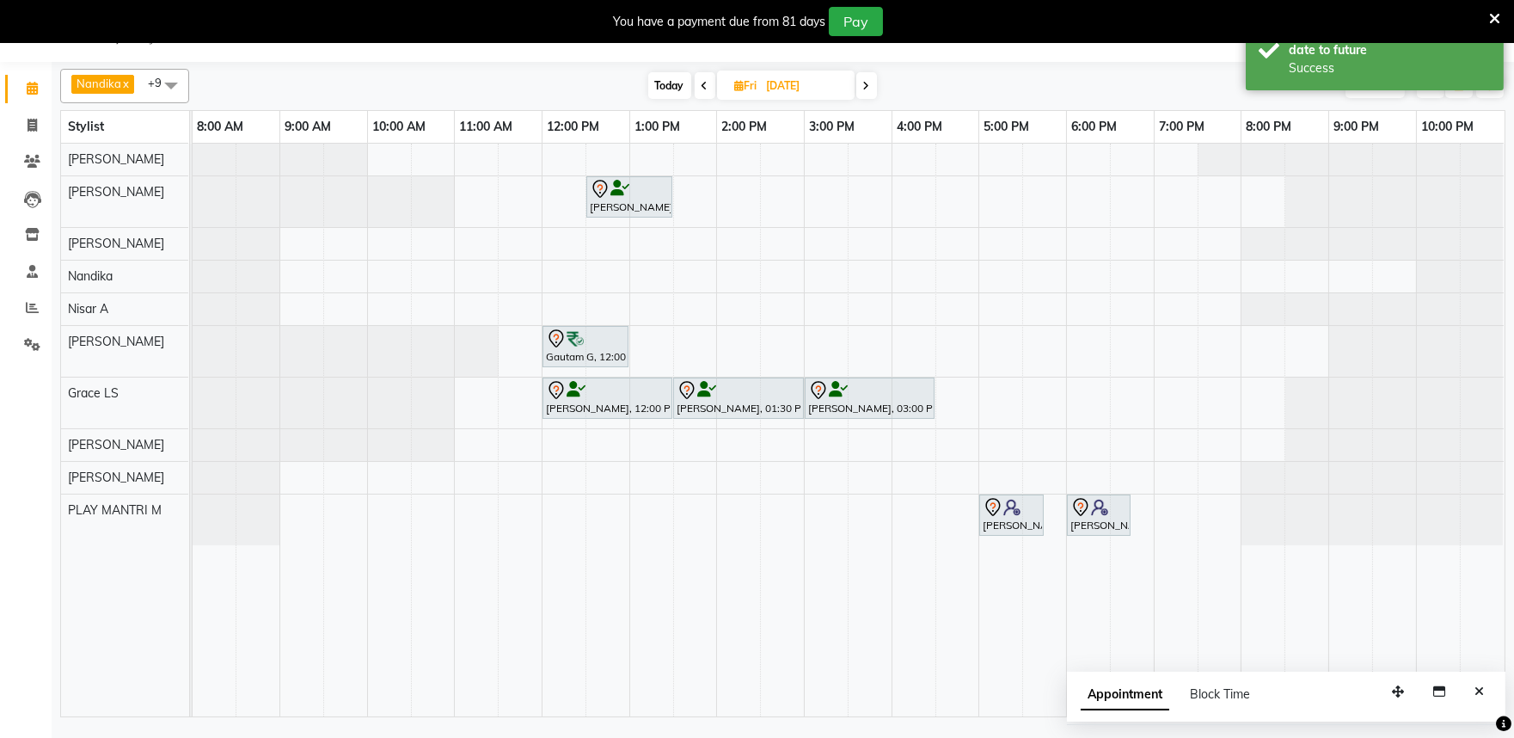
scroll to position [0, 0]
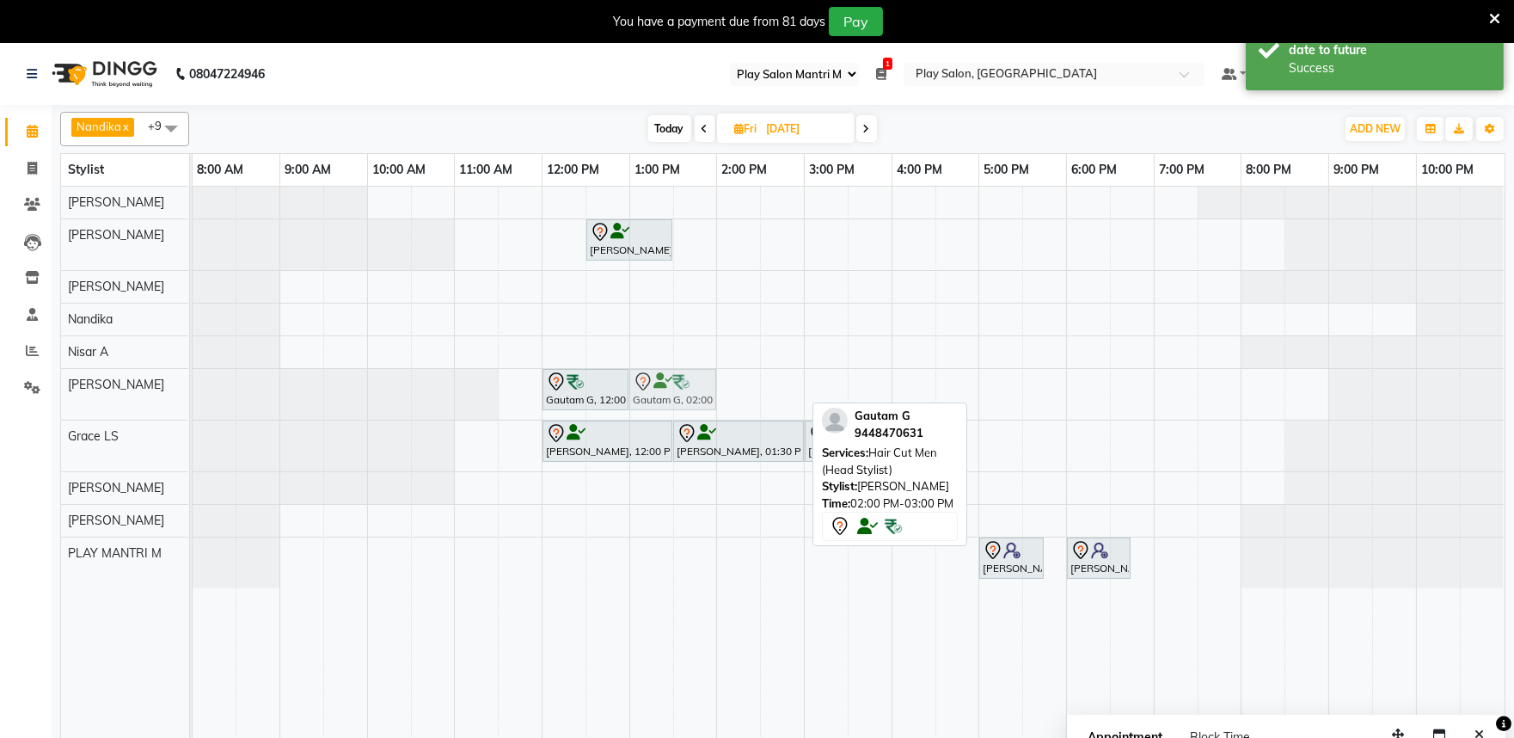
drag, startPoint x: 714, startPoint y: 394, endPoint x: 654, endPoint y: 389, distance: 59.5
click at [193, 389] on div "Gautam G, 12:00 PM-01:00 PM, INOA Root Touch-Up Long Gautam G, 02:00 PM-03:00 P…" at bounding box center [193, 394] width 0 height 51
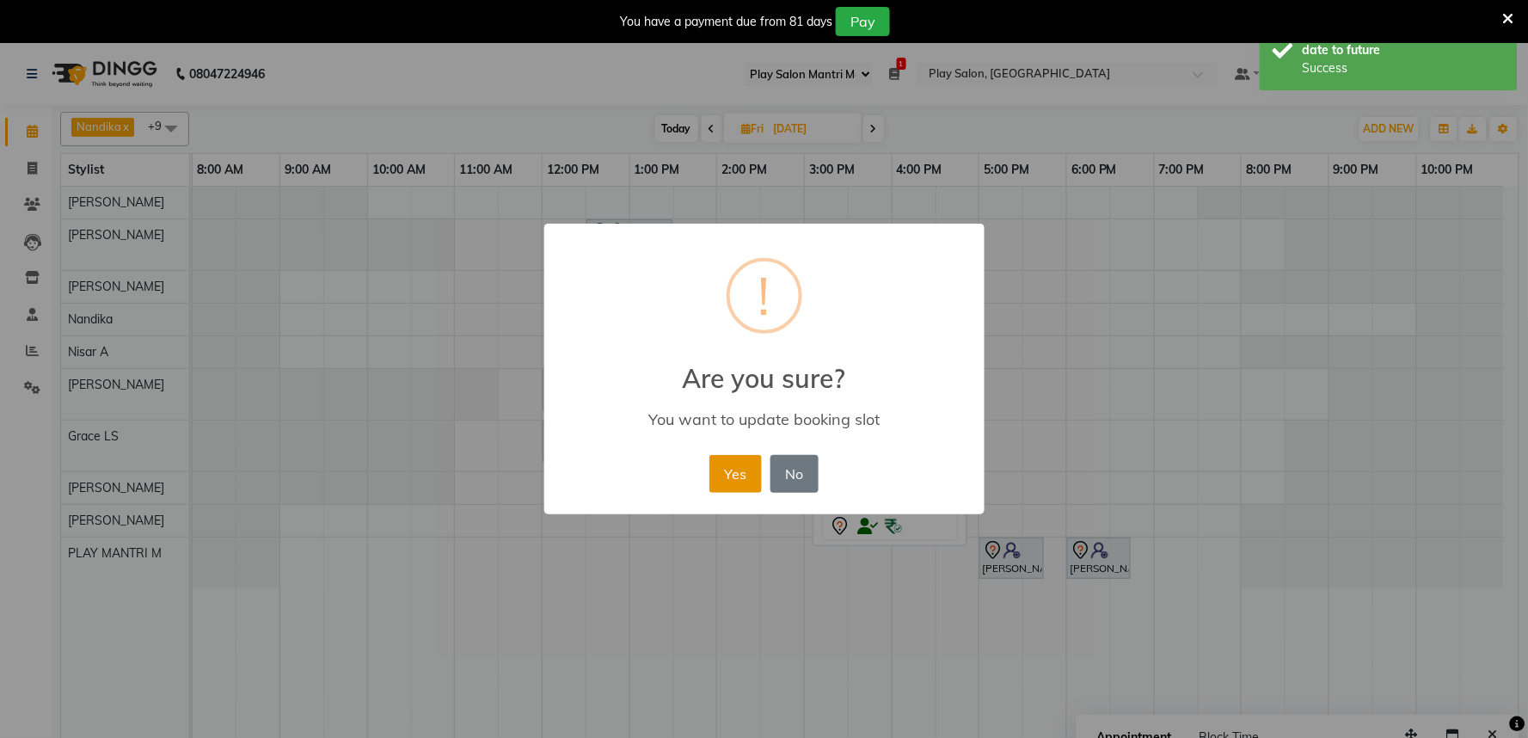
click at [734, 469] on button "Yes" at bounding box center [735, 474] width 52 height 38
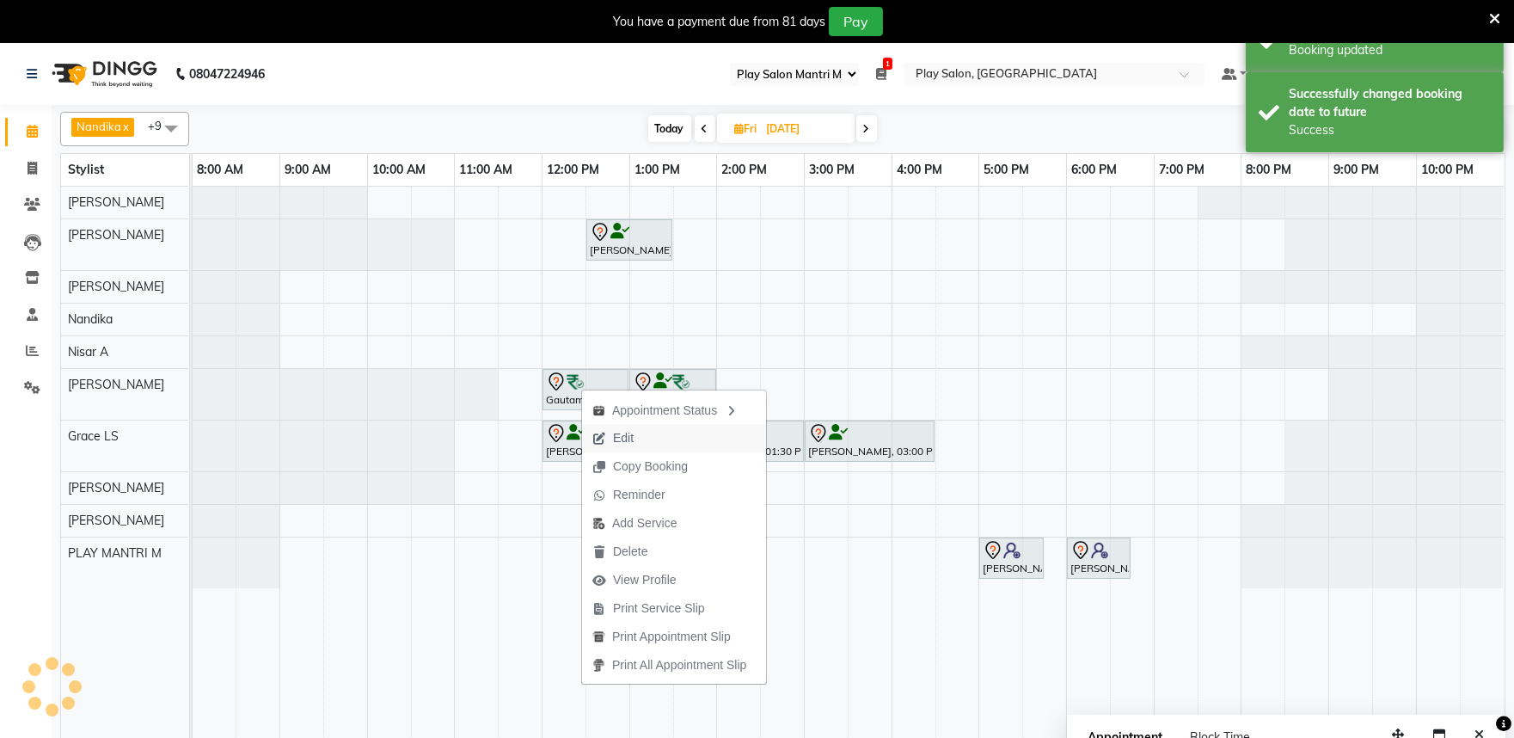
click at [631, 439] on span "Edit" at bounding box center [623, 438] width 21 height 18
select select "tentative"
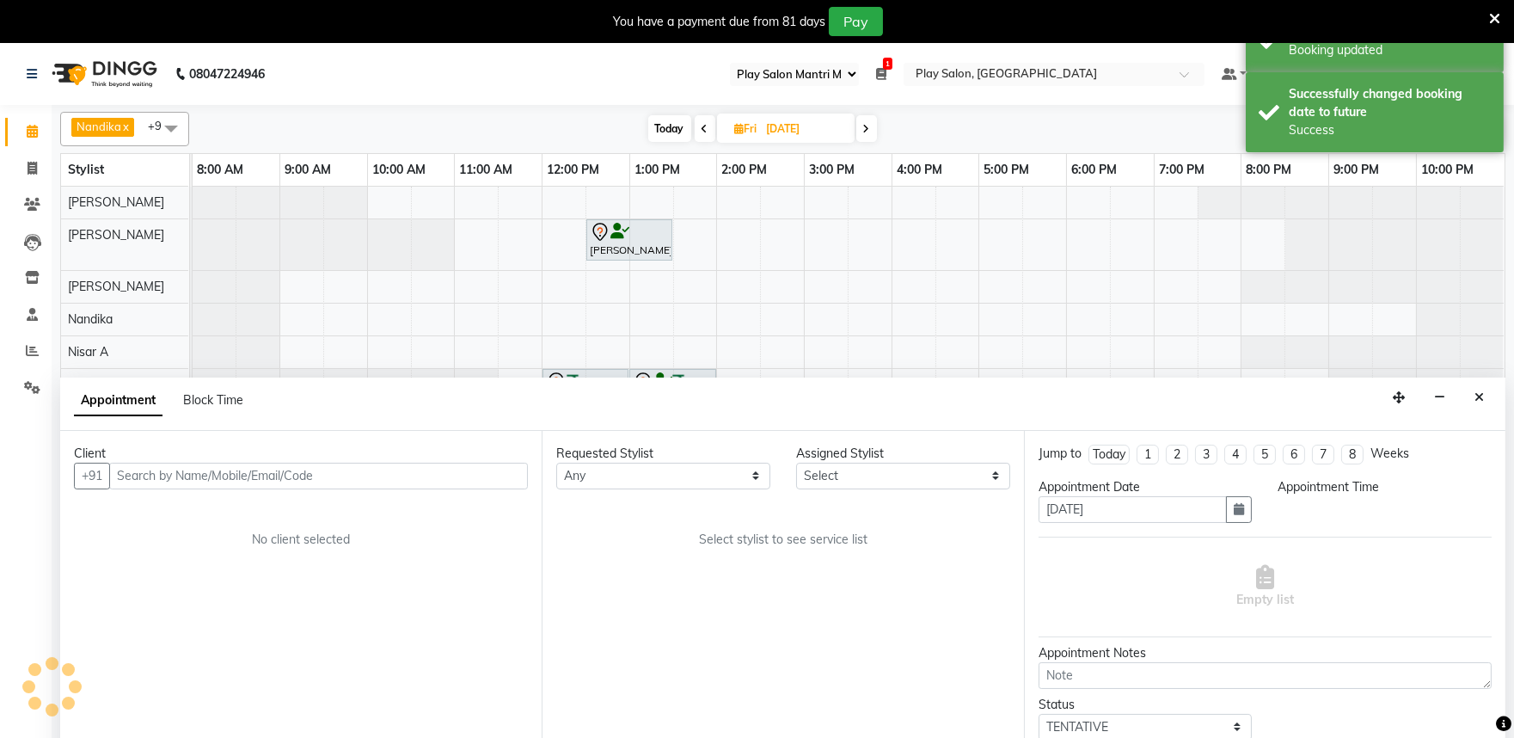
select select "81610"
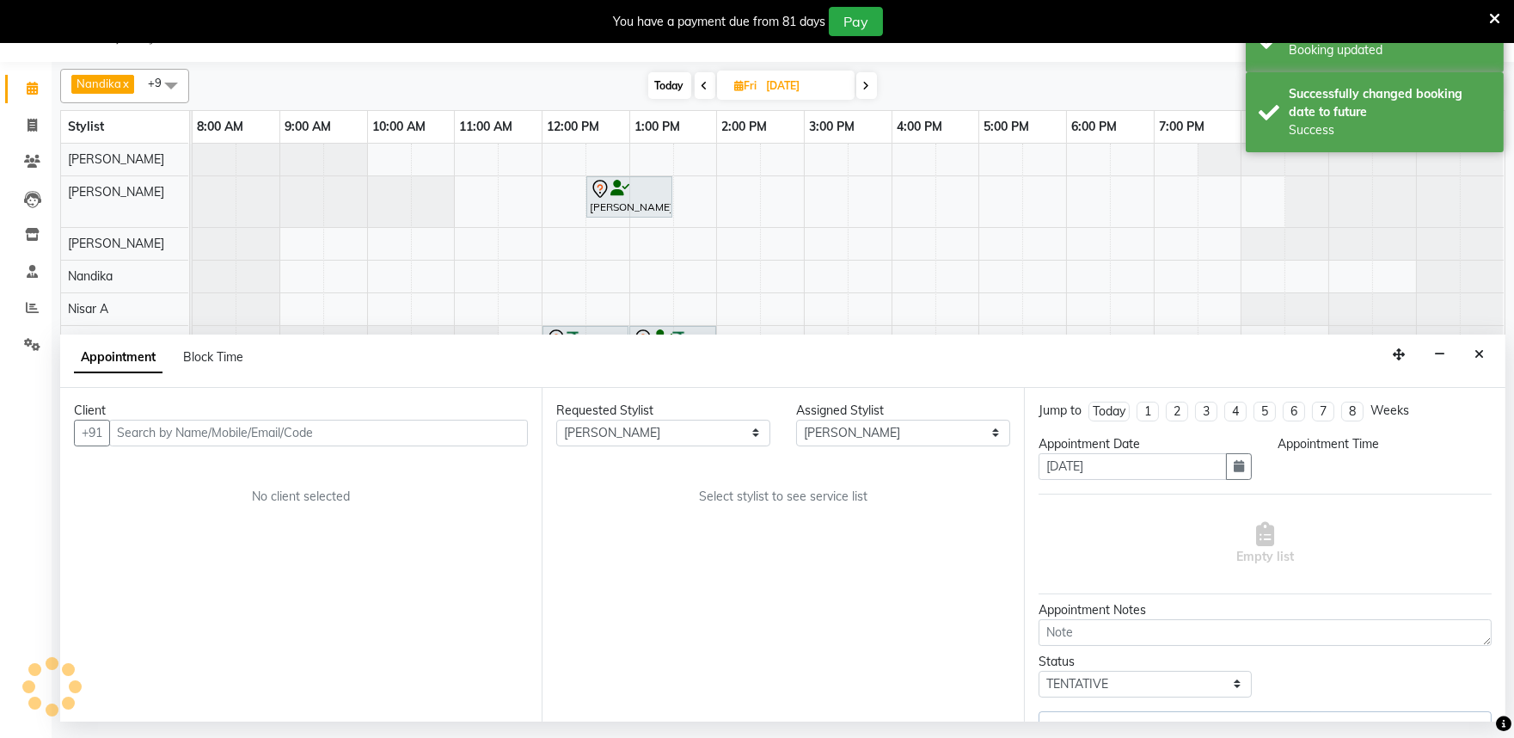
select select "720"
select select "4213"
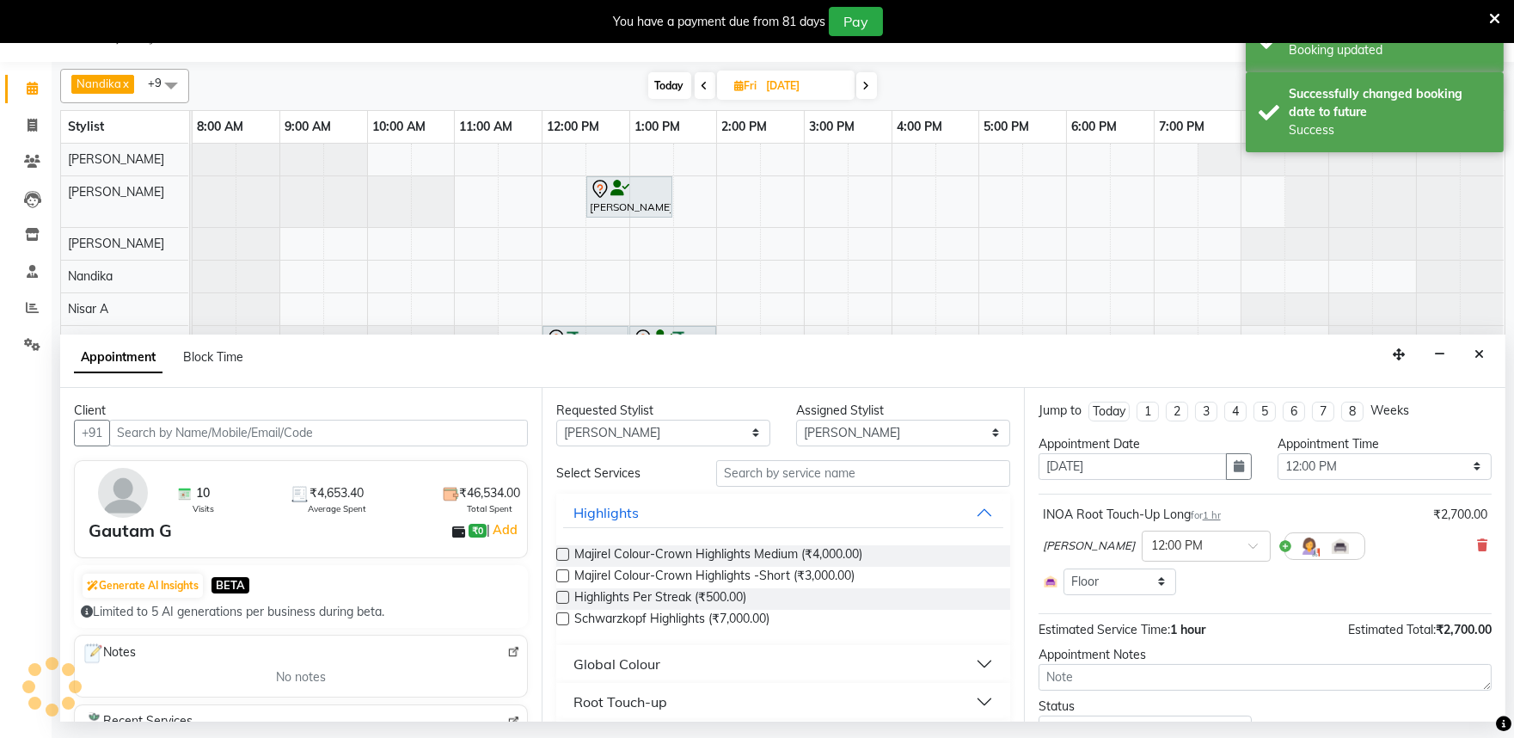
select select "4213"
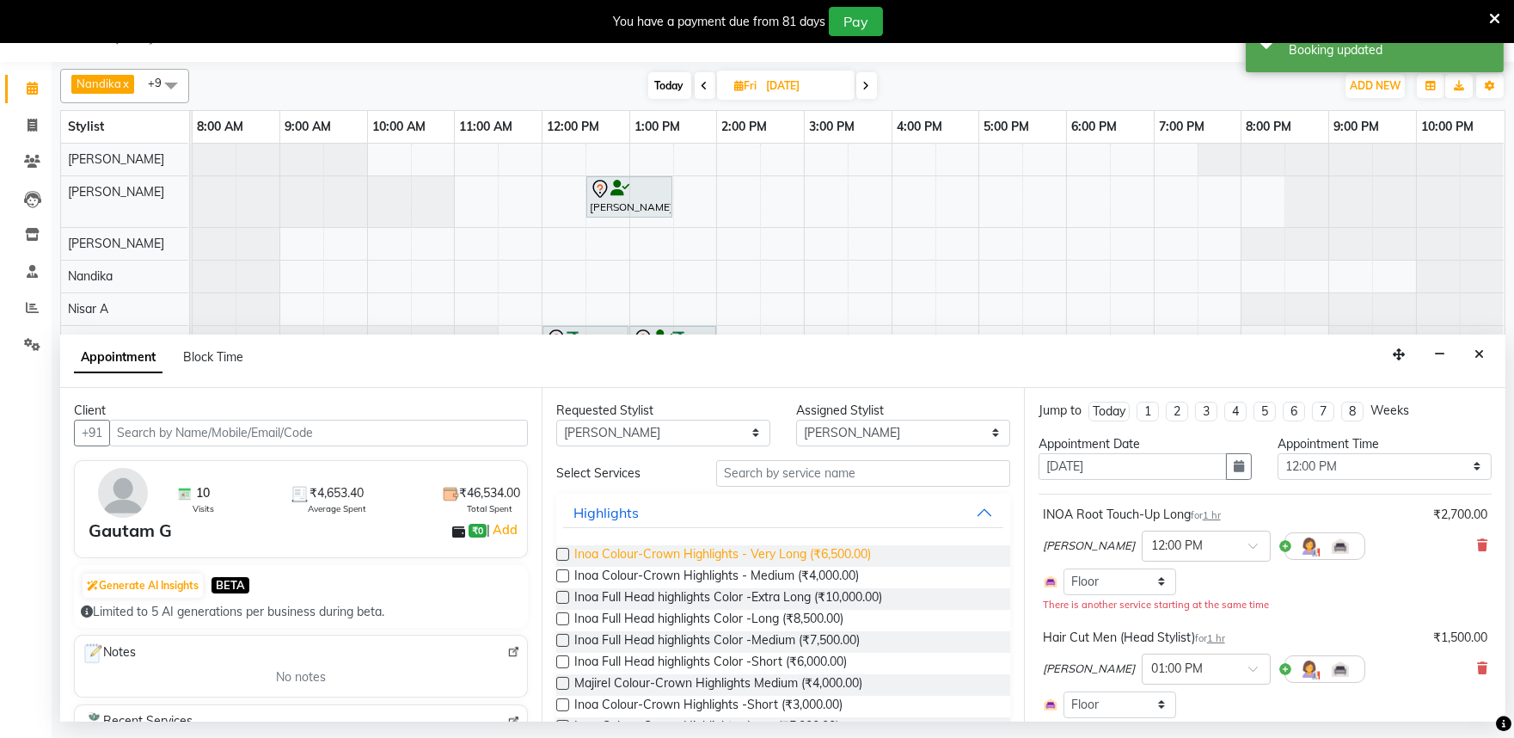
scroll to position [191, 0]
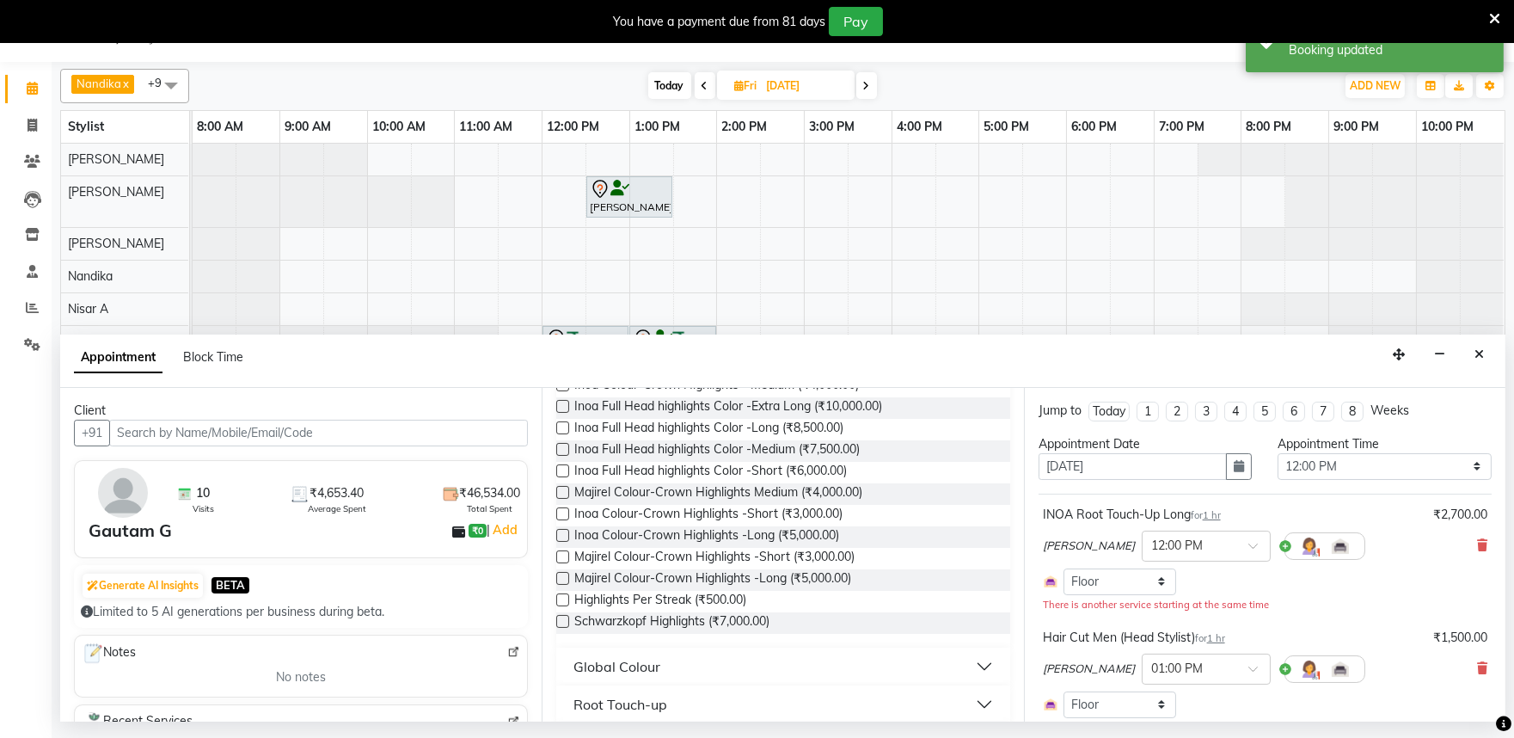
click at [507, 651] on img at bounding box center [513, 652] width 13 height 13
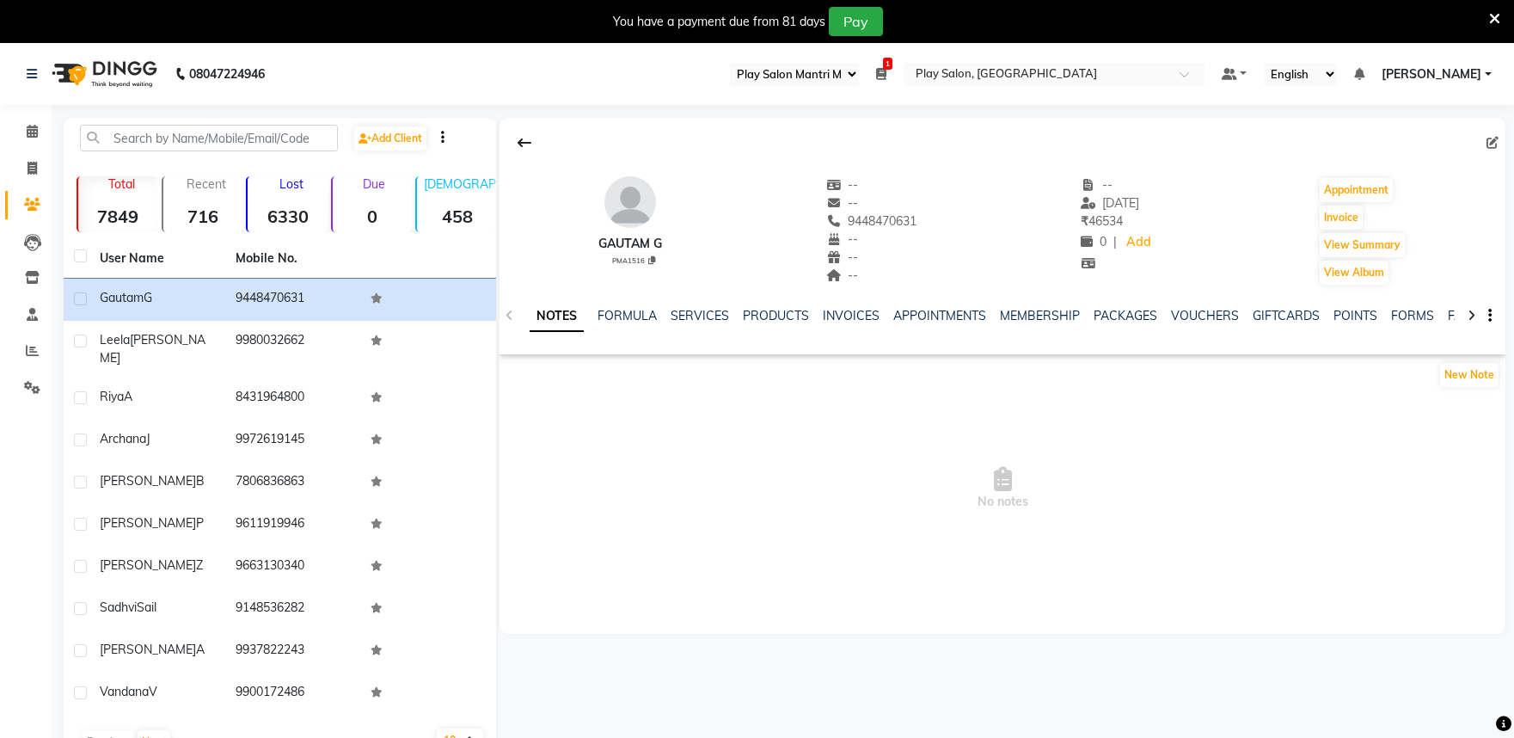
select select "89"
click at [753, 312] on link "PRODUCTS" at bounding box center [776, 315] width 66 height 15
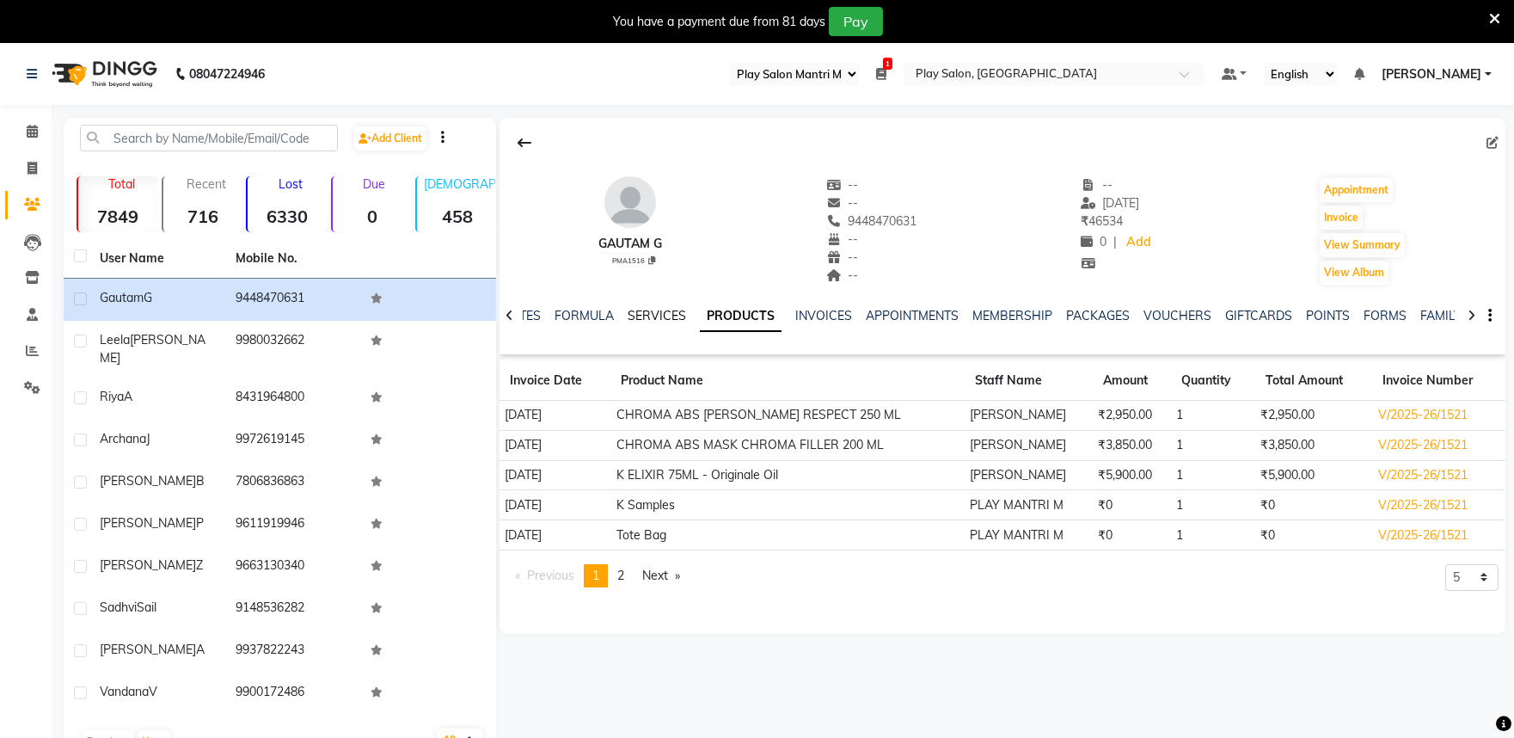
click at [650, 320] on link "SERVICES" at bounding box center [657, 315] width 58 height 15
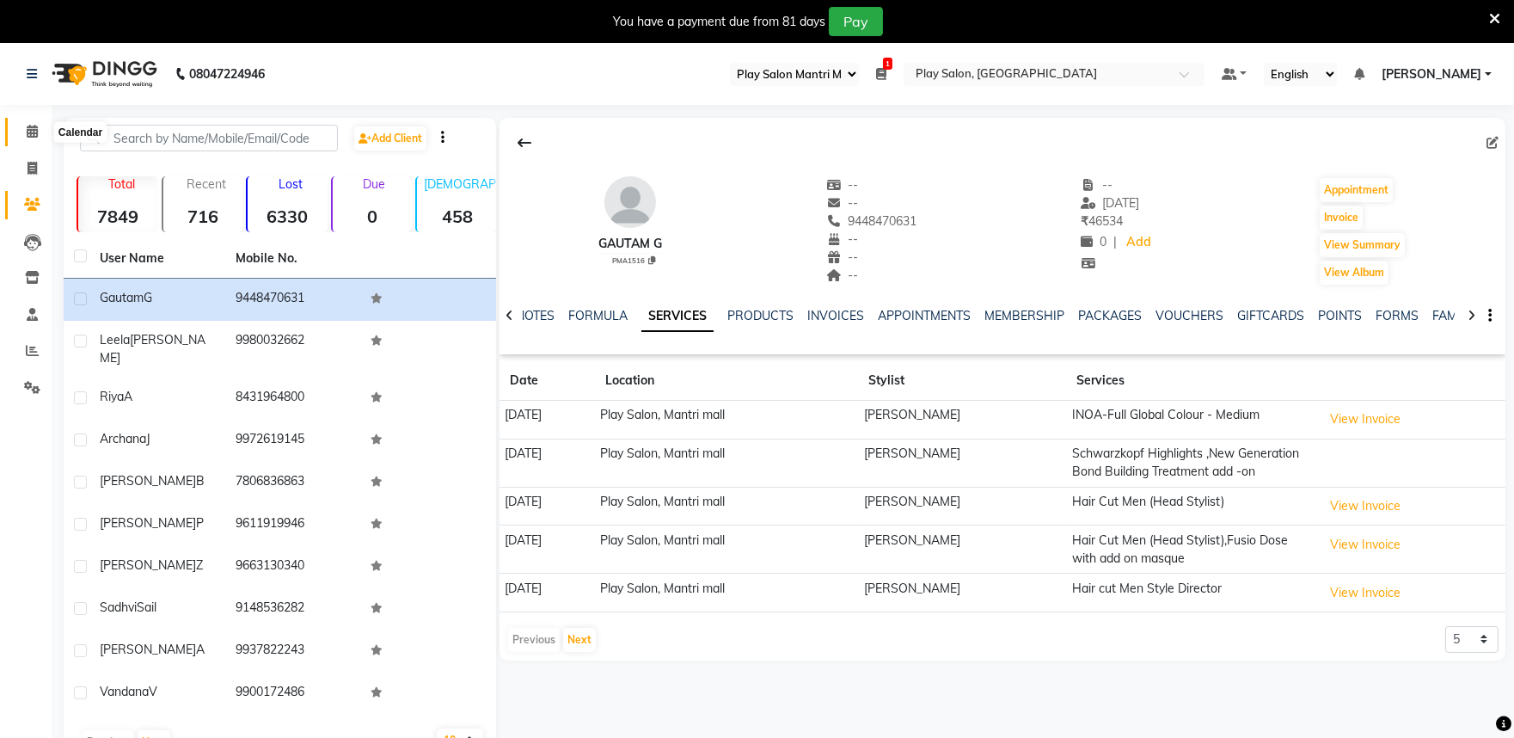
click at [36, 127] on icon at bounding box center [32, 131] width 11 height 13
